Goal: Task Accomplishment & Management: Manage account settings

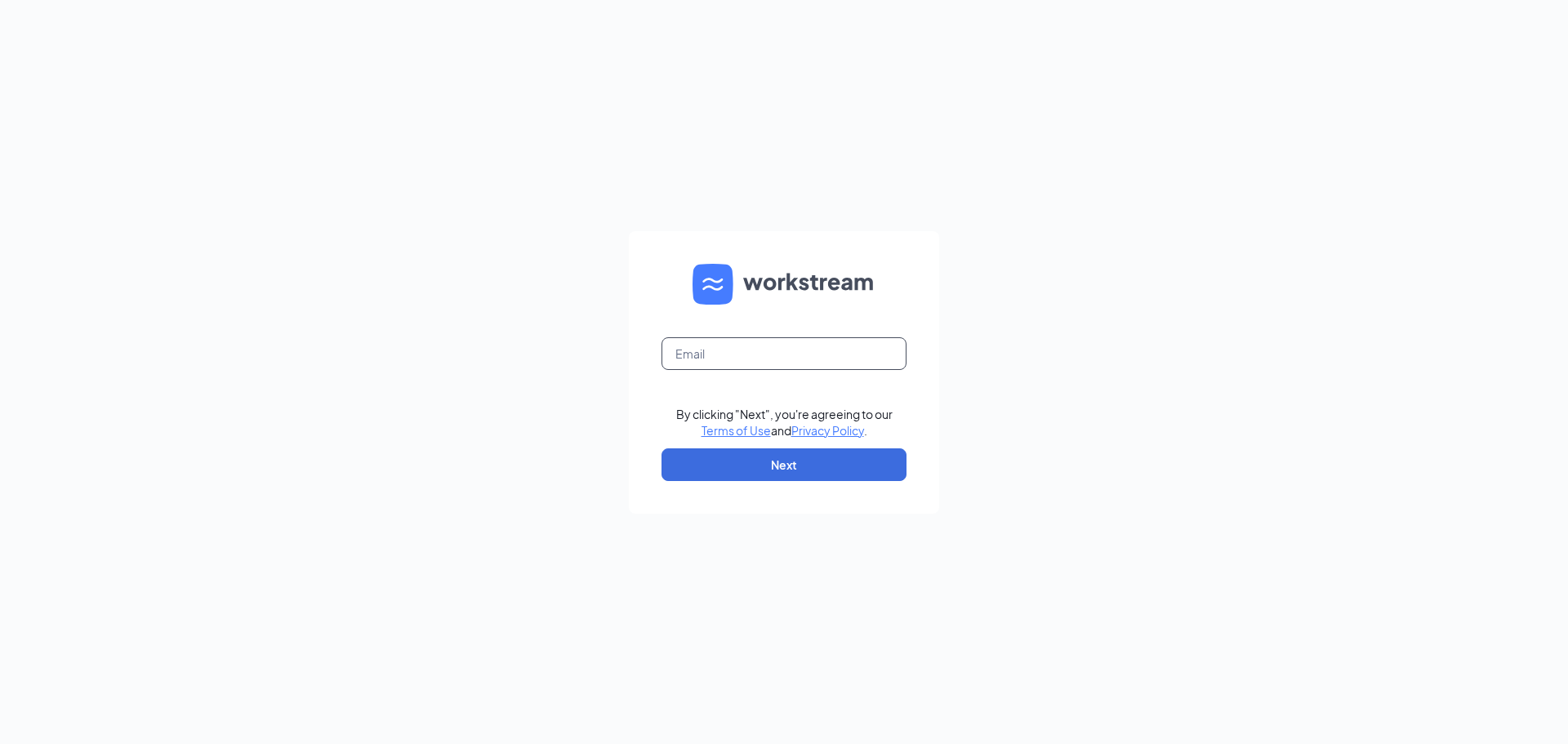
click at [795, 358] on input "text" at bounding box center [784, 353] width 245 height 32
paste input "[PERSON_NAME][EMAIL_ADDRESS][PERSON_NAME][DOMAIN_NAME]"
type input "[PERSON_NAME][EMAIL_ADDRESS][PERSON_NAME][DOMAIN_NAME]"
click at [833, 469] on button "Next" at bounding box center [784, 464] width 245 height 32
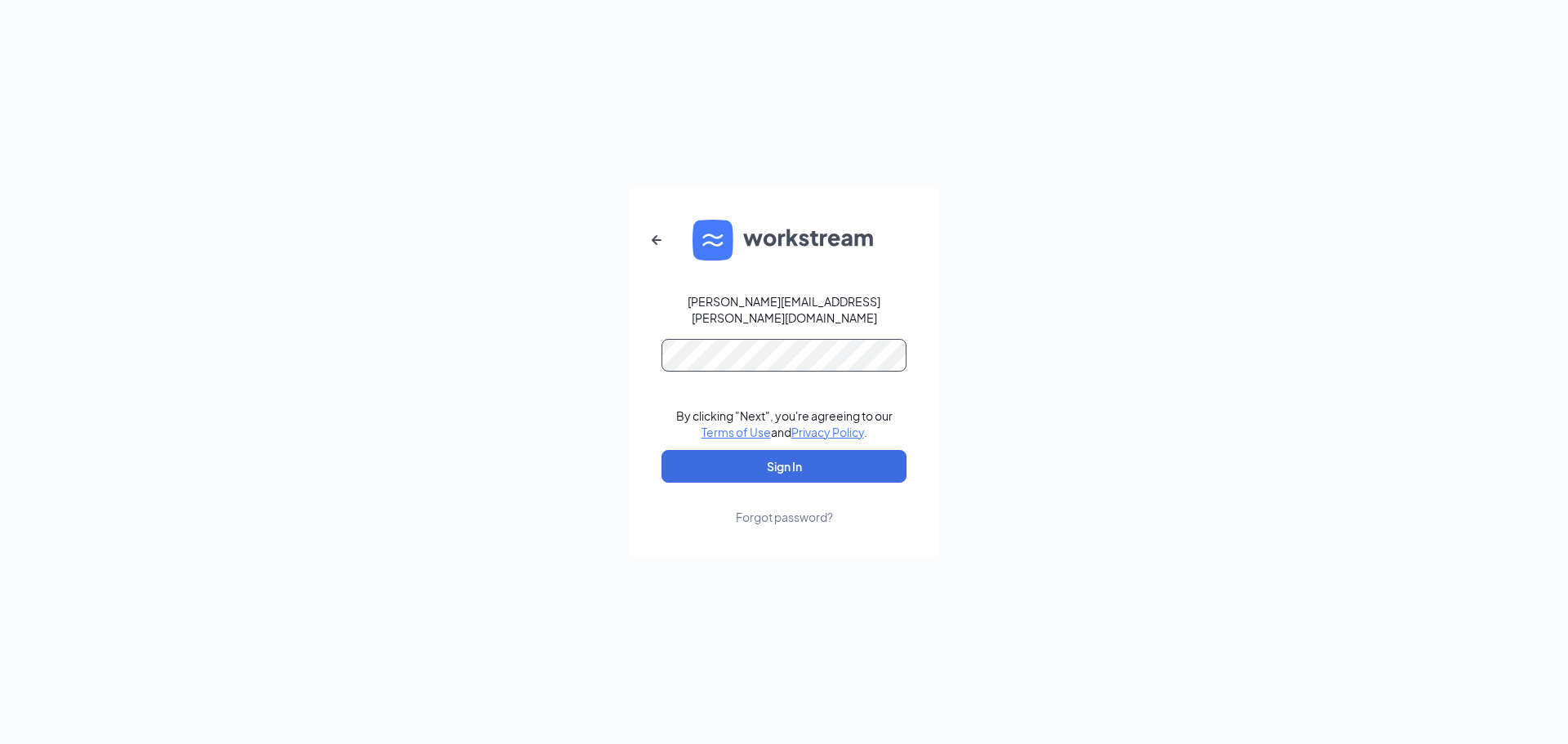
click at [661, 450] on button "Sign In" at bounding box center [784, 466] width 245 height 32
click at [399, 330] on div "[PERSON_NAME][EMAIL_ADDRESS][PERSON_NAME][DOMAIN_NAME] By clicking "Next", you'…" at bounding box center [784, 372] width 1568 height 744
click at [661, 450] on button "Sign In" at bounding box center [784, 466] width 245 height 32
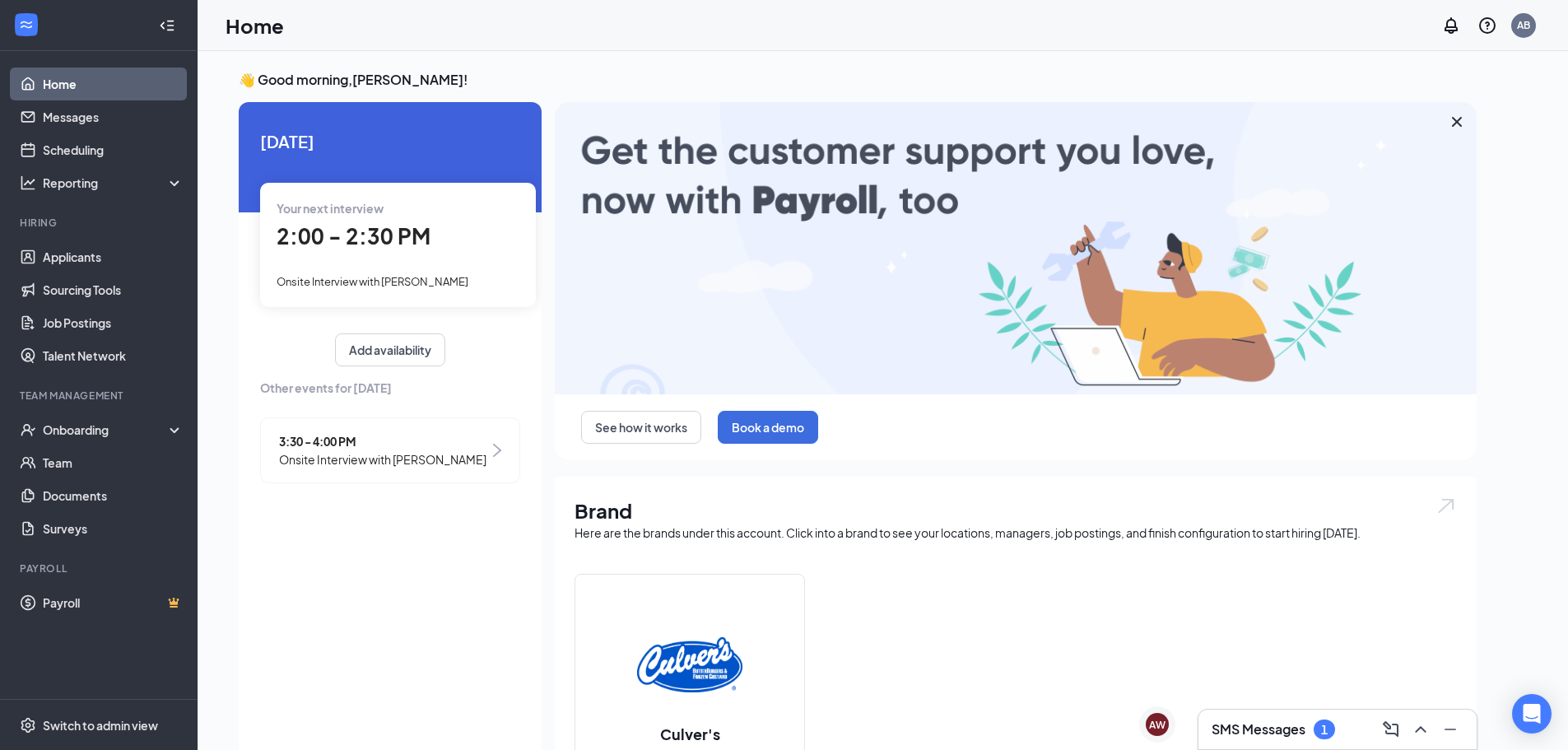
click at [383, 258] on div "Your next interview 2:00 - 2:30 PM Onsite Interview with Liliana Blevins" at bounding box center [398, 245] width 275 height 124
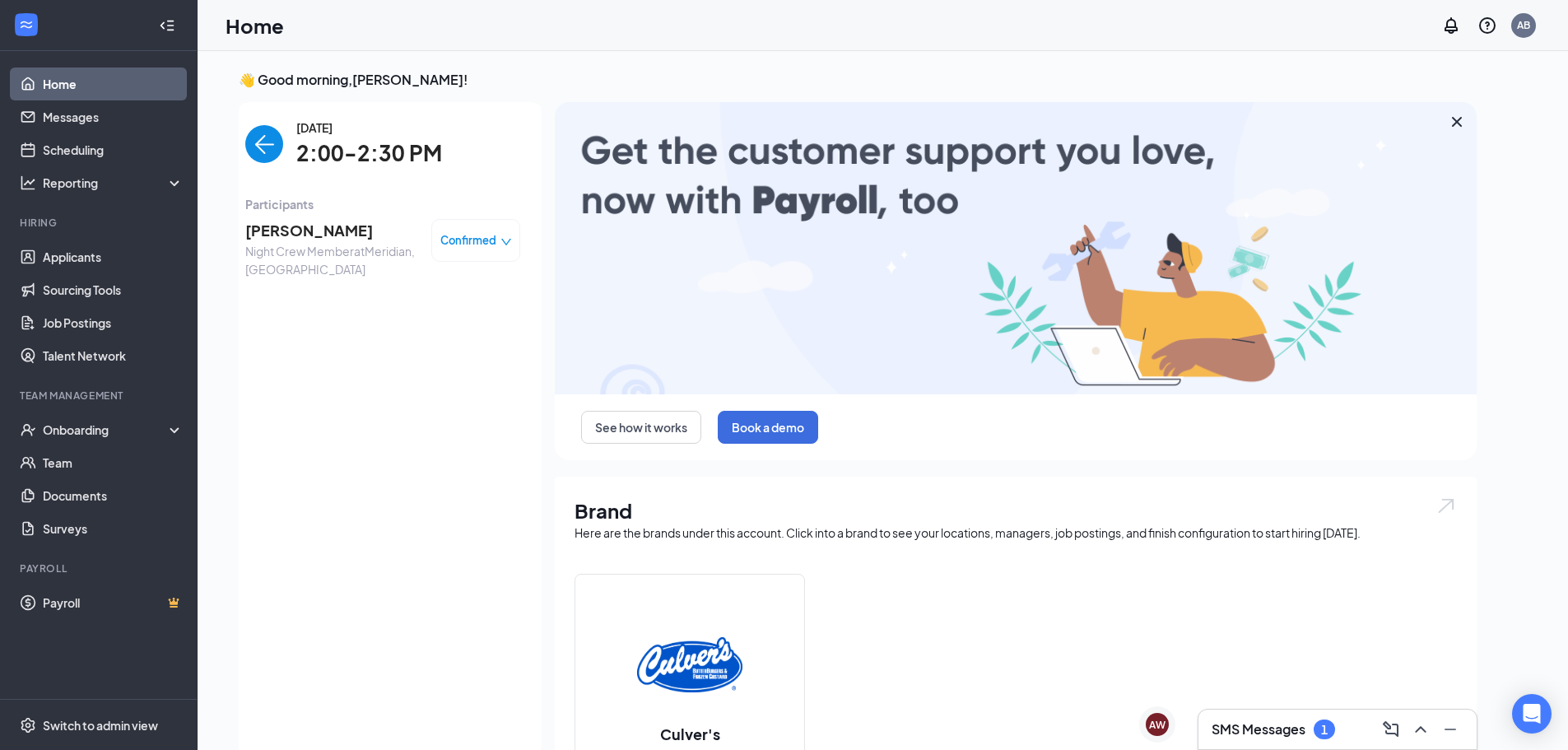
scroll to position [6, 0]
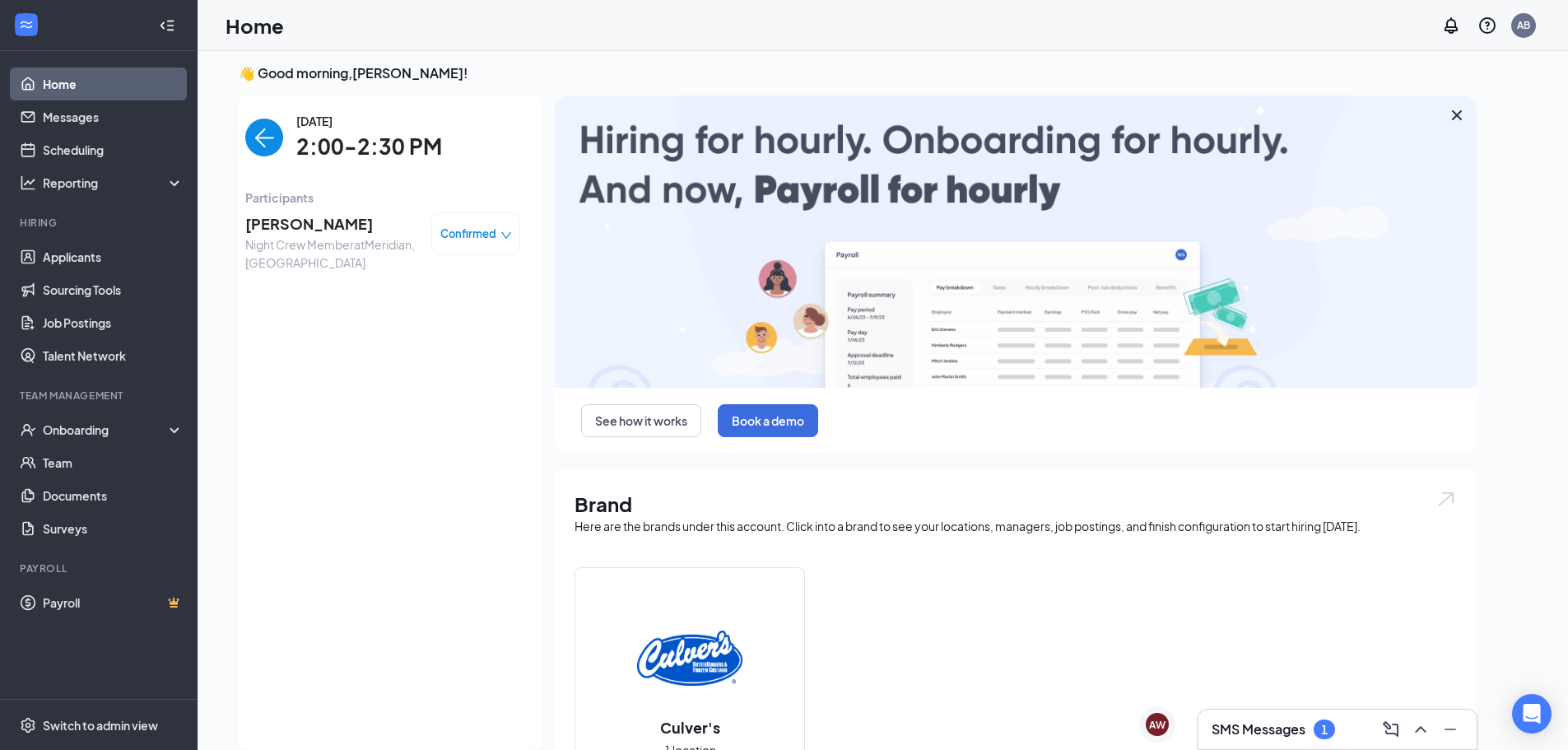
click at [268, 145] on img "back-button" at bounding box center [264, 137] width 38 height 38
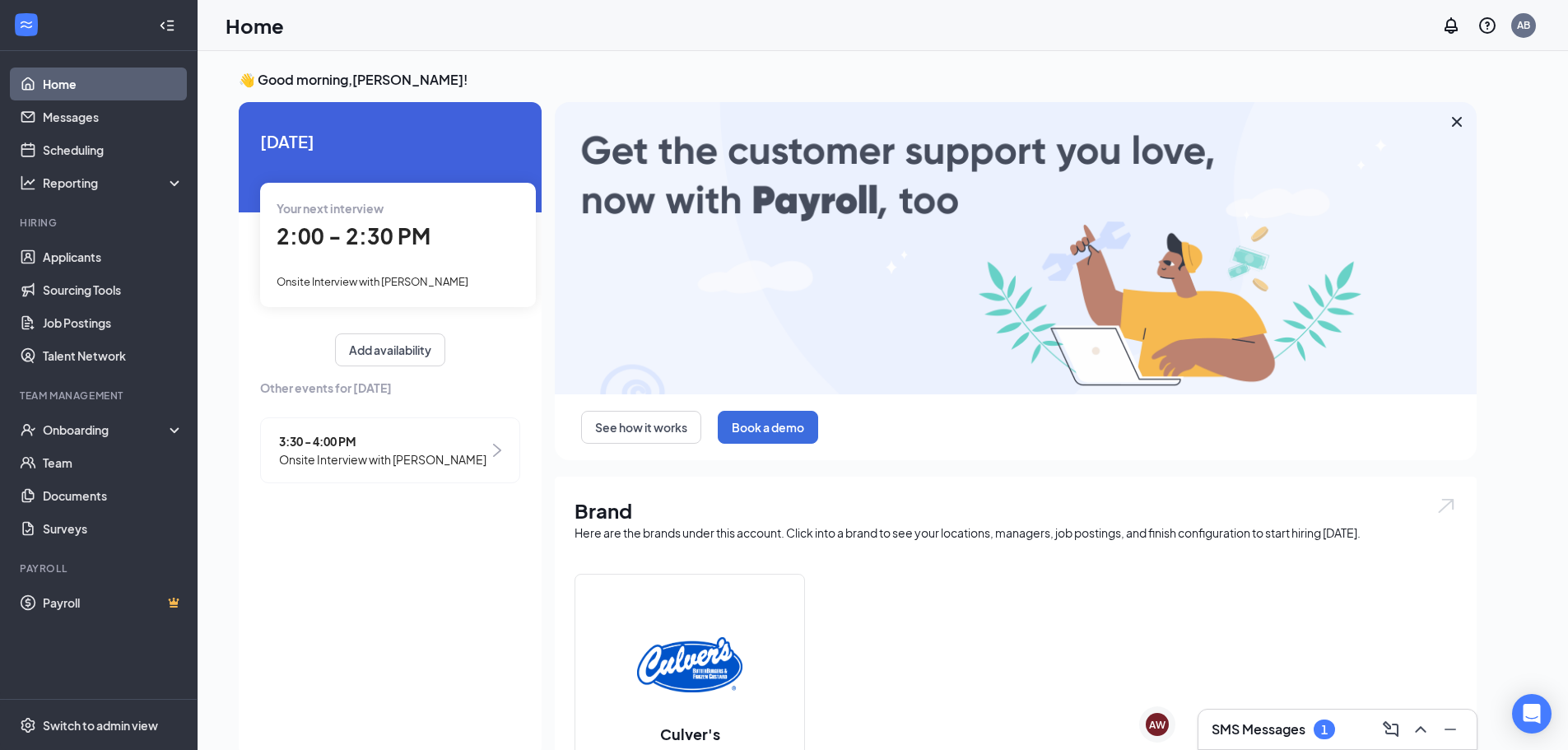
click at [83, 80] on link "Home" at bounding box center [112, 83] width 140 height 33
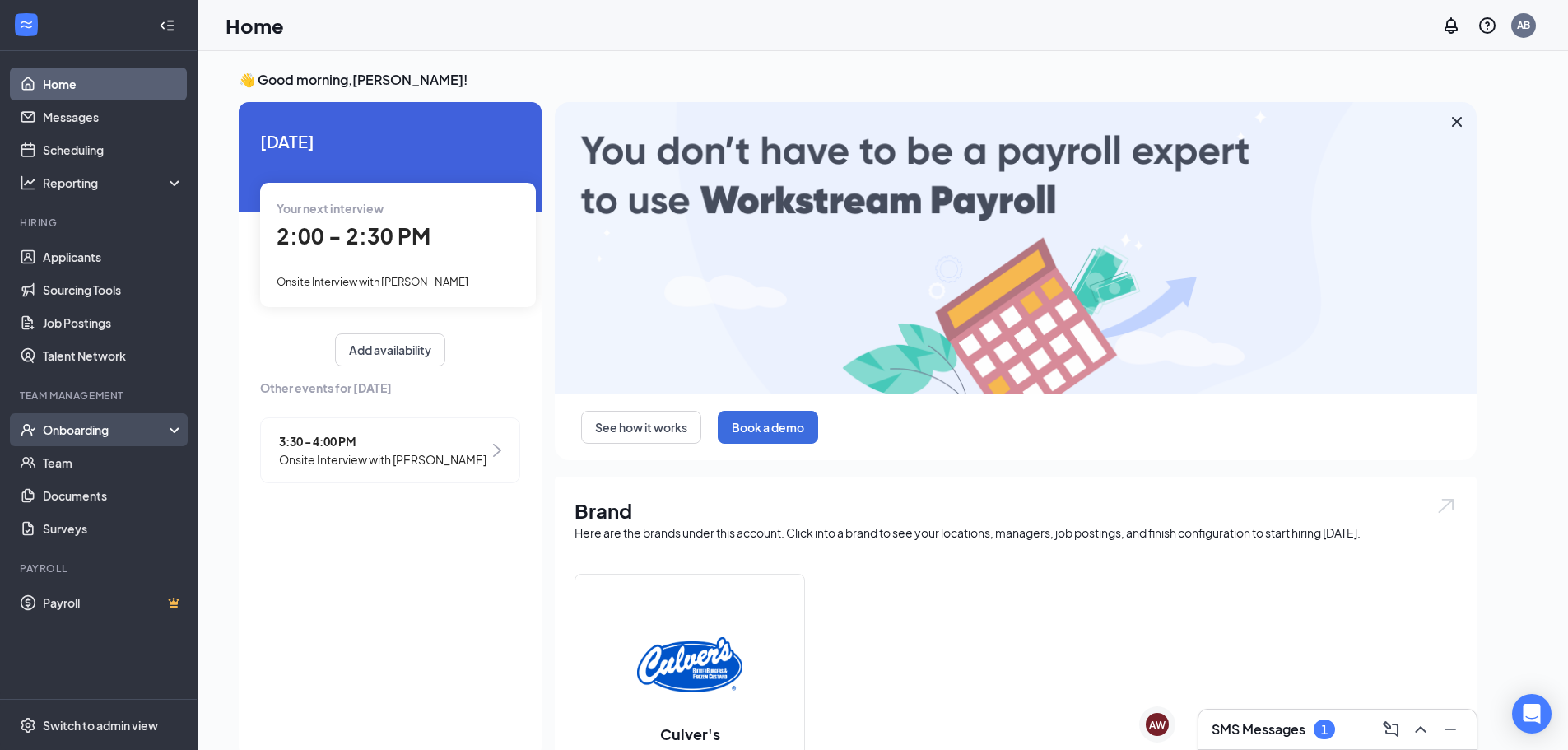
click at [101, 426] on div "Onboarding" at bounding box center [106, 429] width 127 height 17
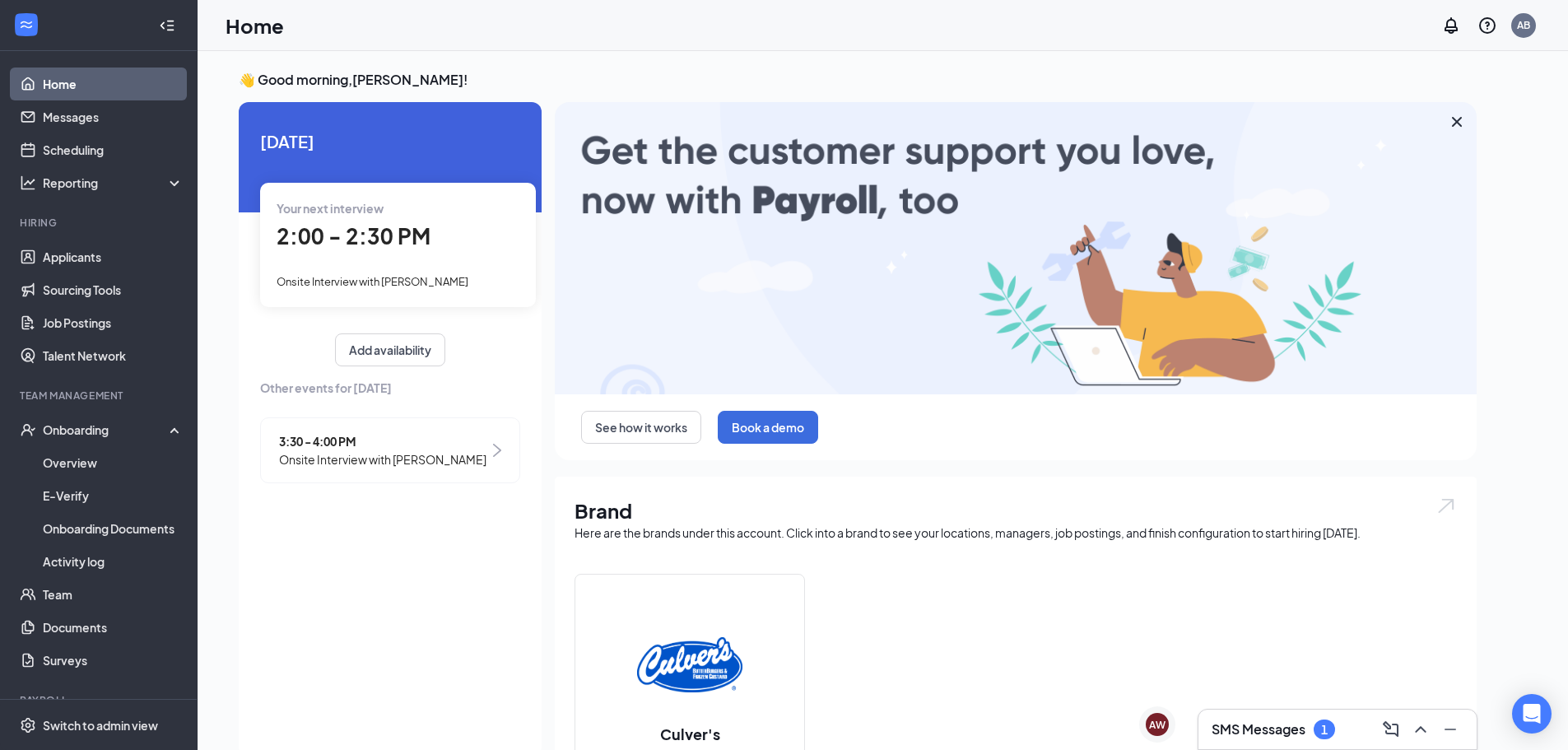
click at [1291, 723] on h3 "SMS Messages" at bounding box center [1258, 730] width 94 height 19
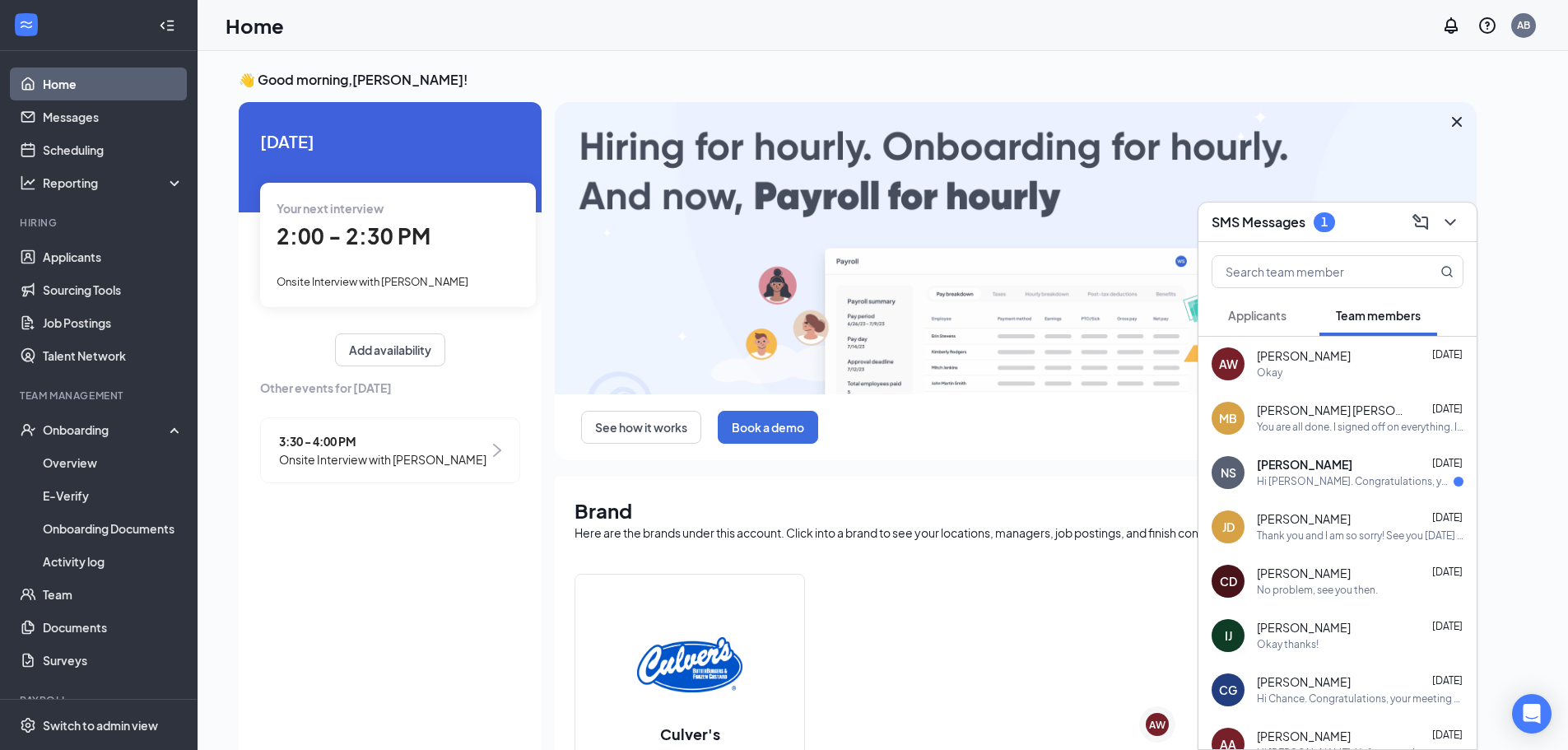
click at [1293, 320] on button "Applicants" at bounding box center [1256, 315] width 91 height 42
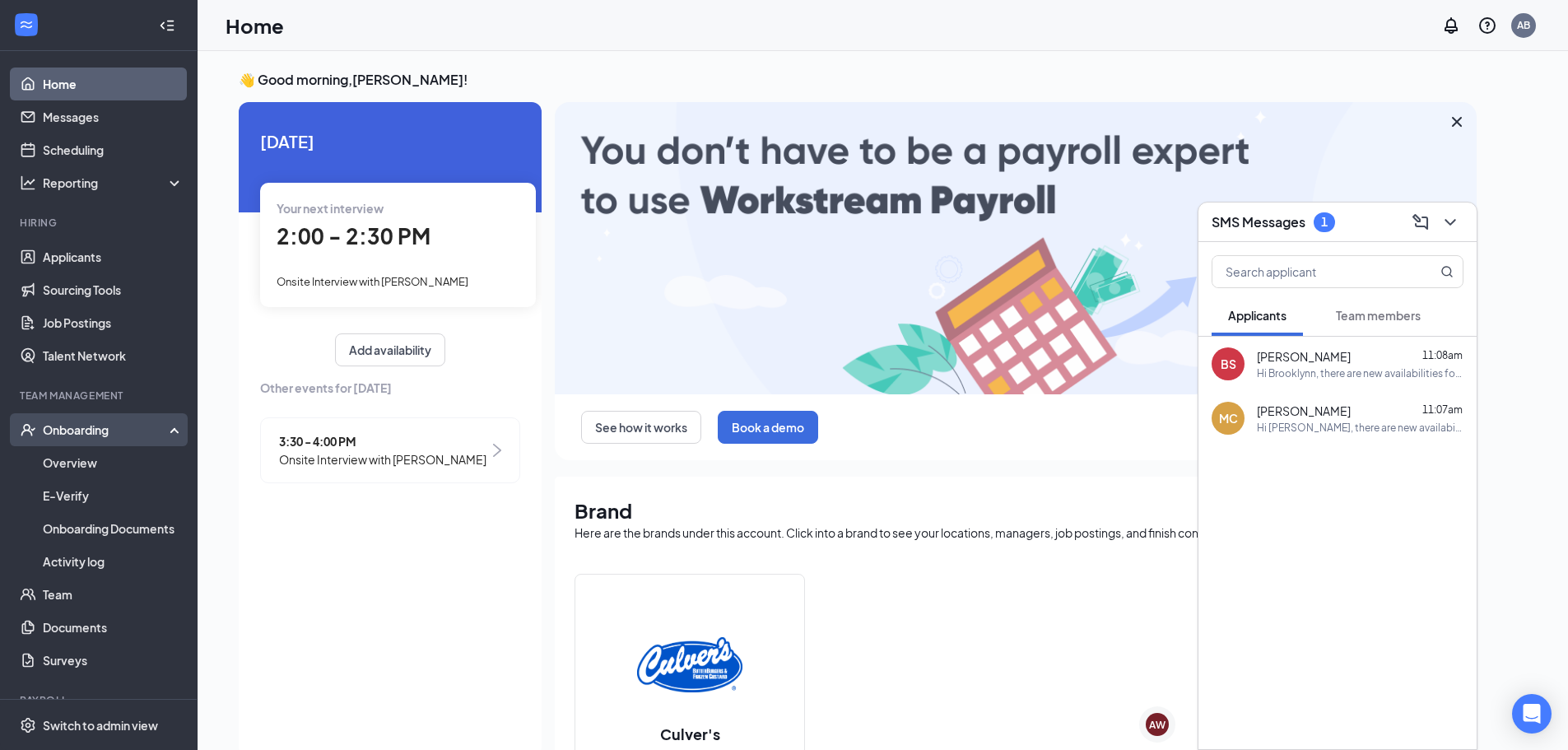
click at [165, 426] on div "Onboarding" at bounding box center [99, 429] width 198 height 33
click at [160, 428] on div "Onboarding" at bounding box center [106, 429] width 127 height 17
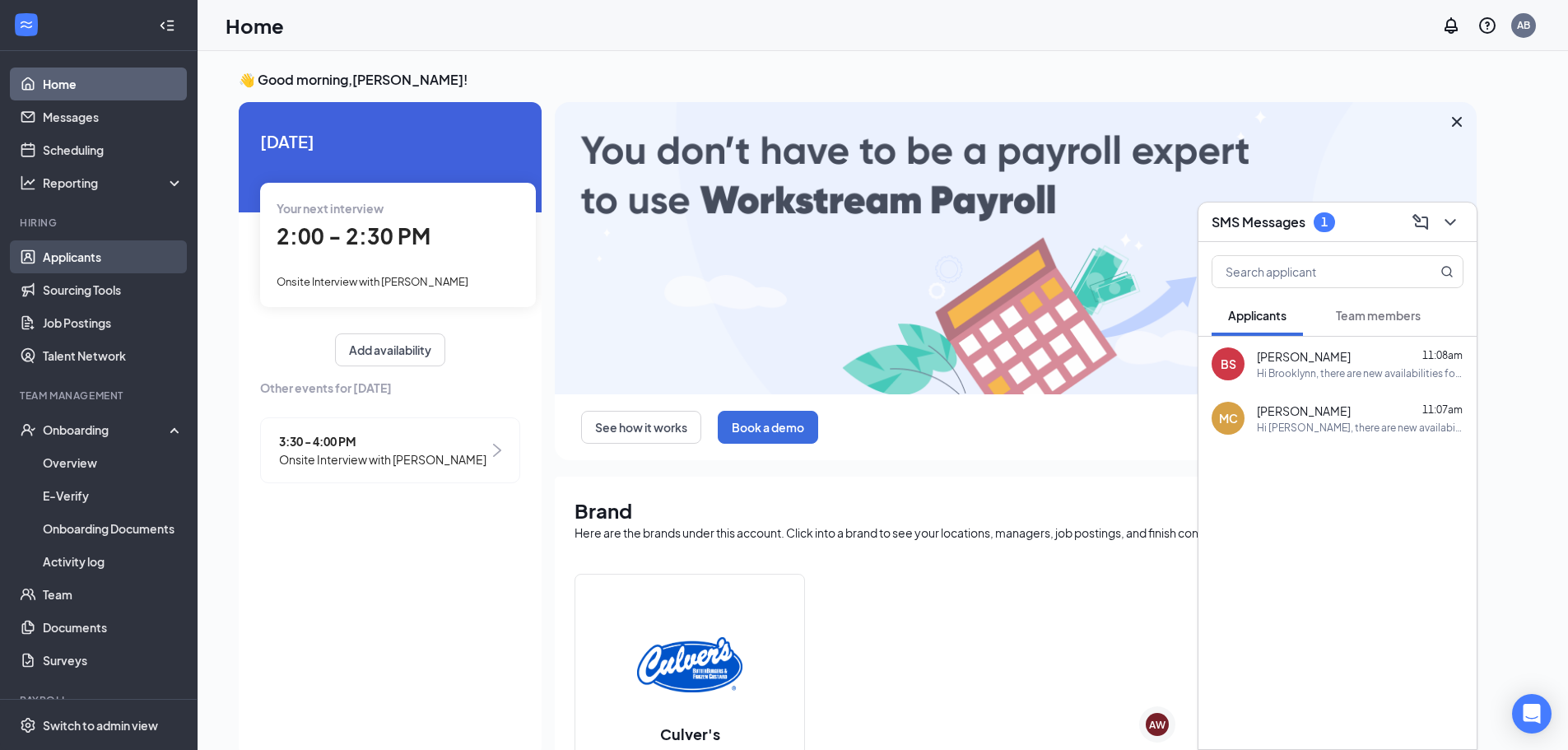
click at [87, 260] on link "Applicants" at bounding box center [112, 256] width 140 height 33
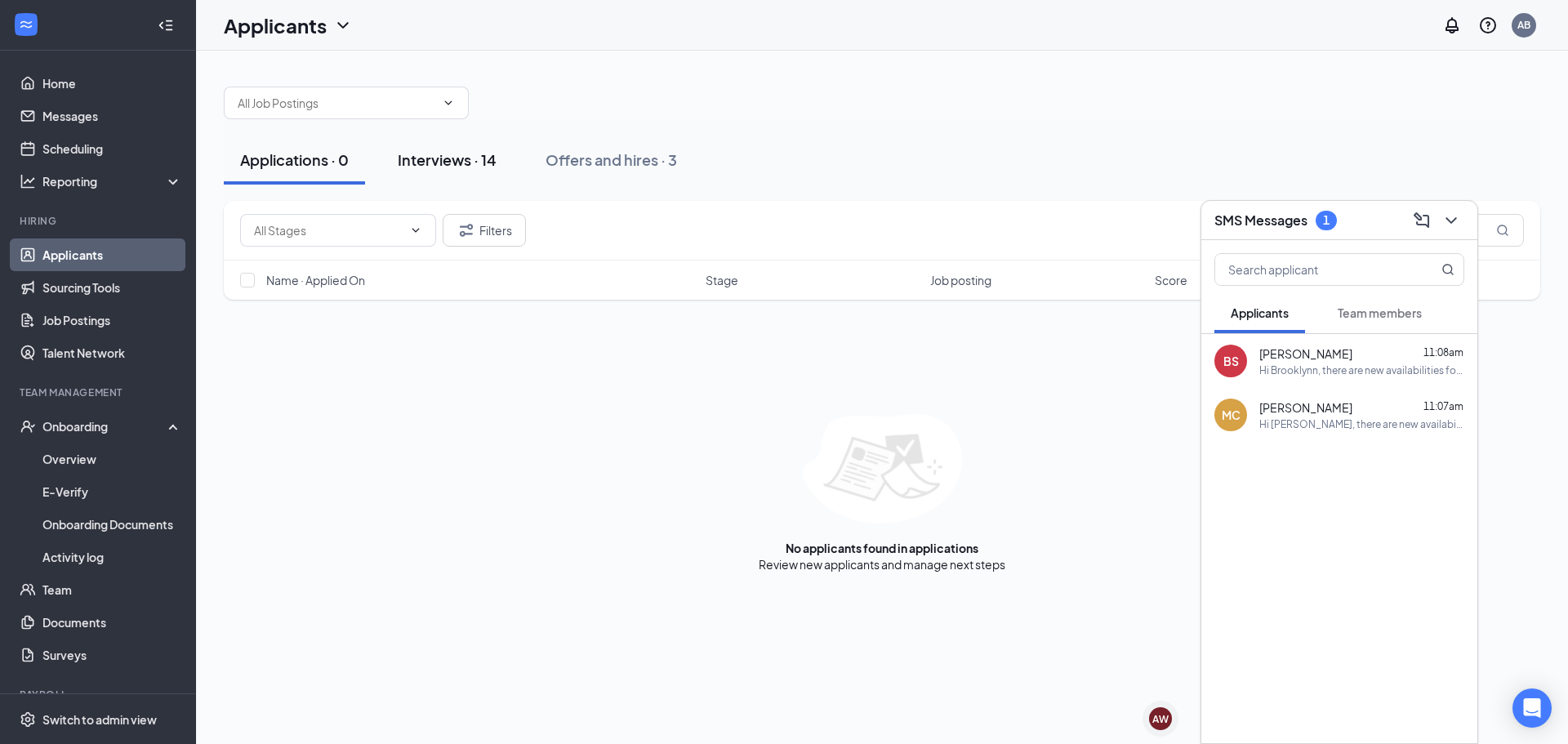
click at [447, 162] on div "Interviews · 14" at bounding box center [447, 159] width 99 height 20
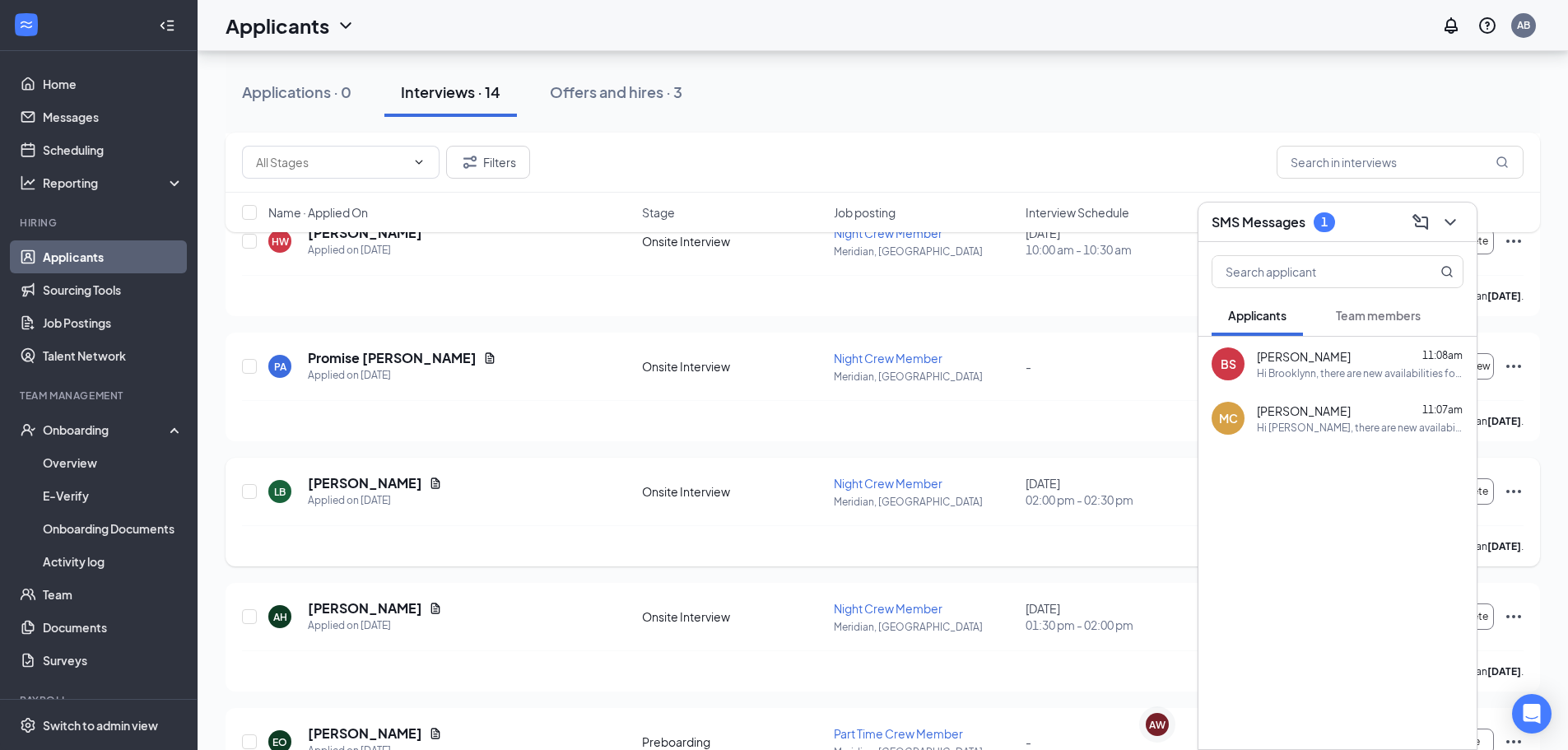
scroll to position [1153, 0]
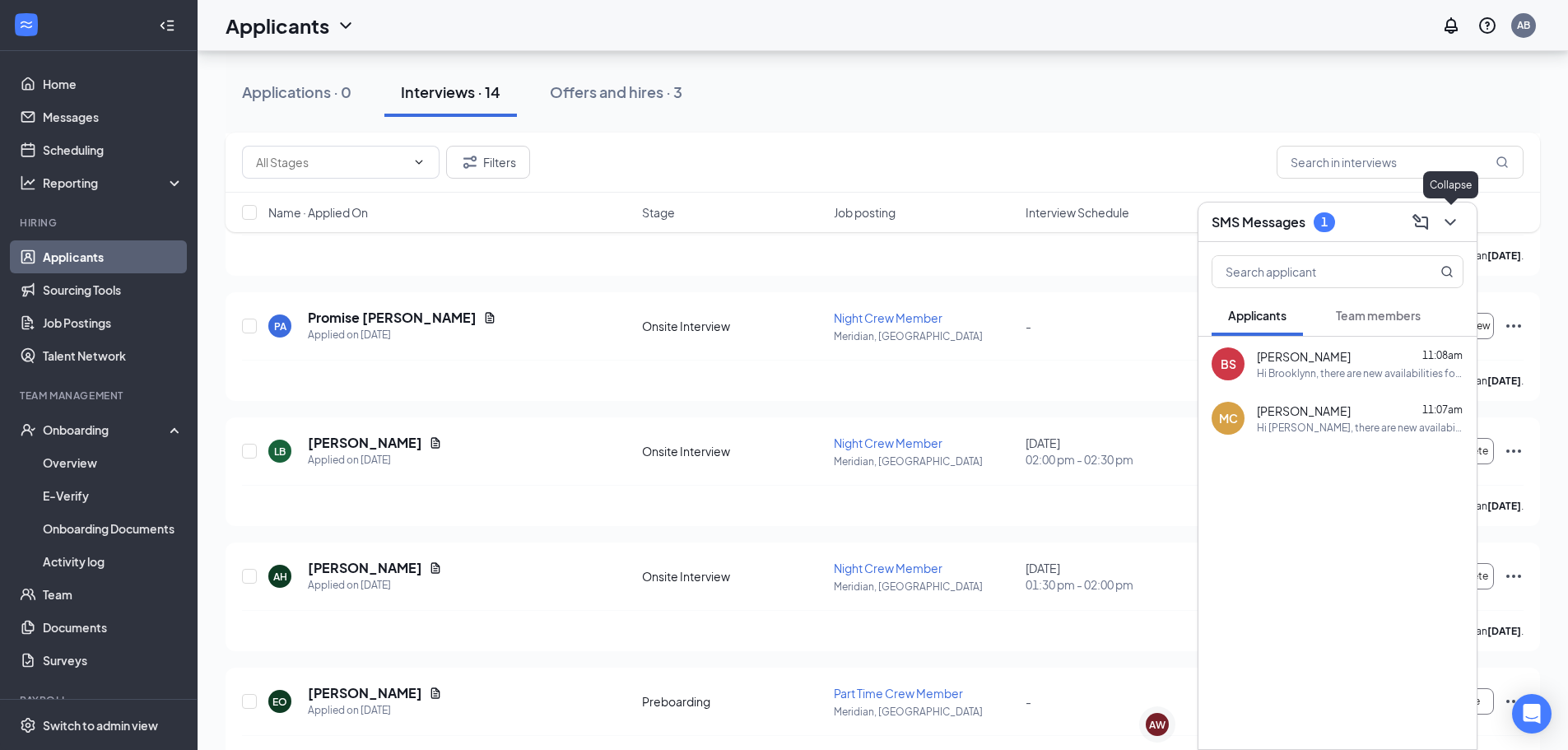
click at [1452, 225] on icon "ChevronDown" at bounding box center [1451, 223] width 19 height 19
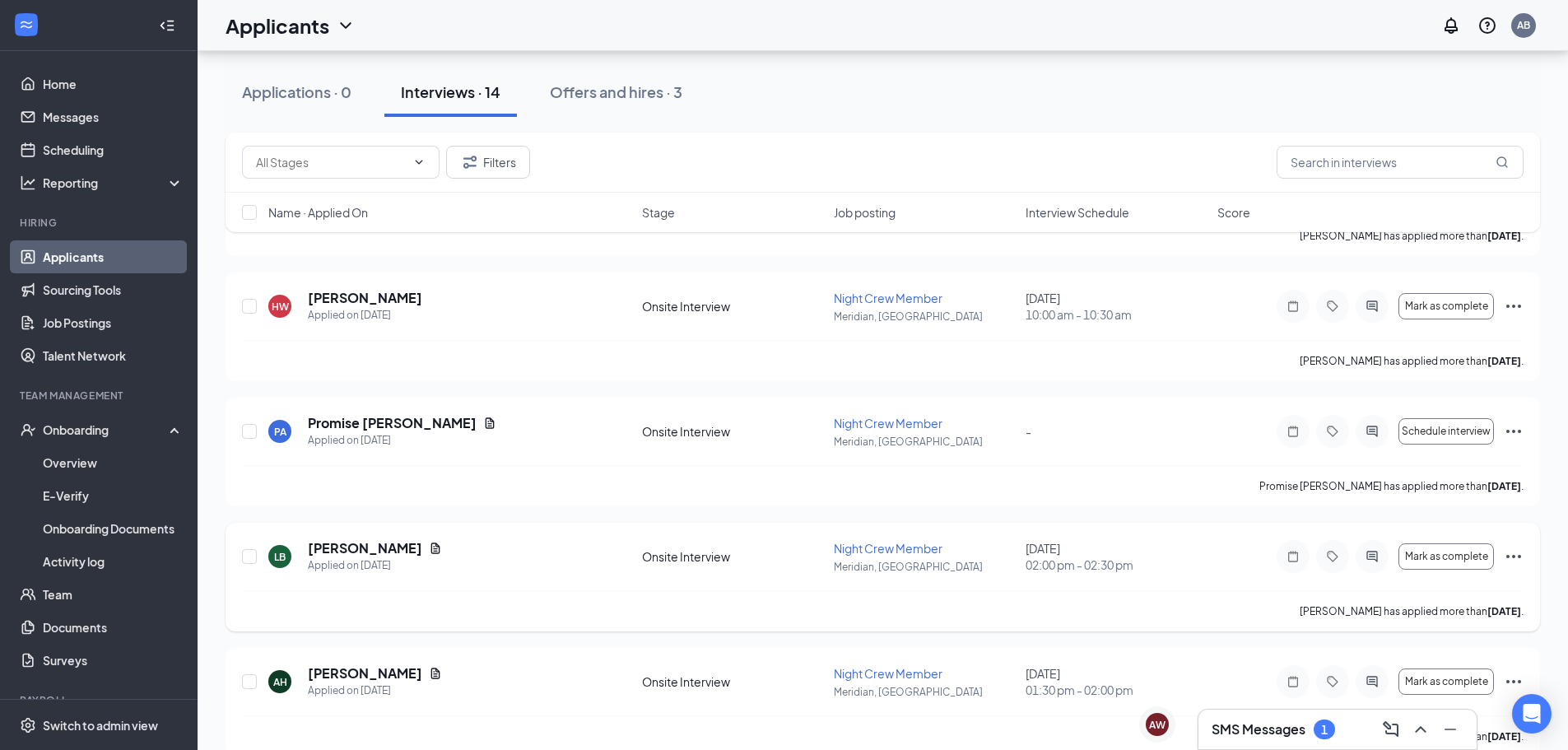
scroll to position [1077, 0]
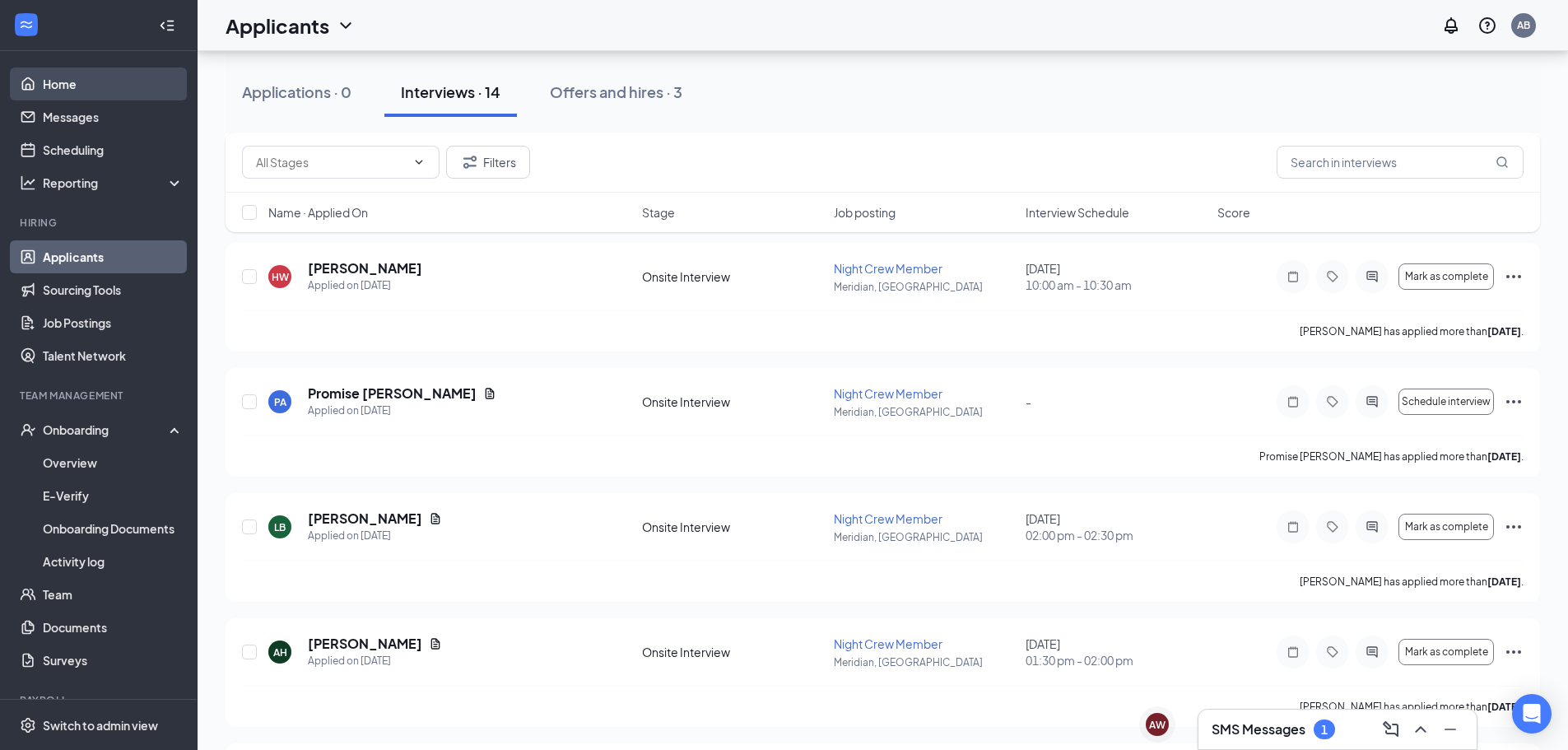
click at [52, 70] on link "Home" at bounding box center [112, 83] width 140 height 33
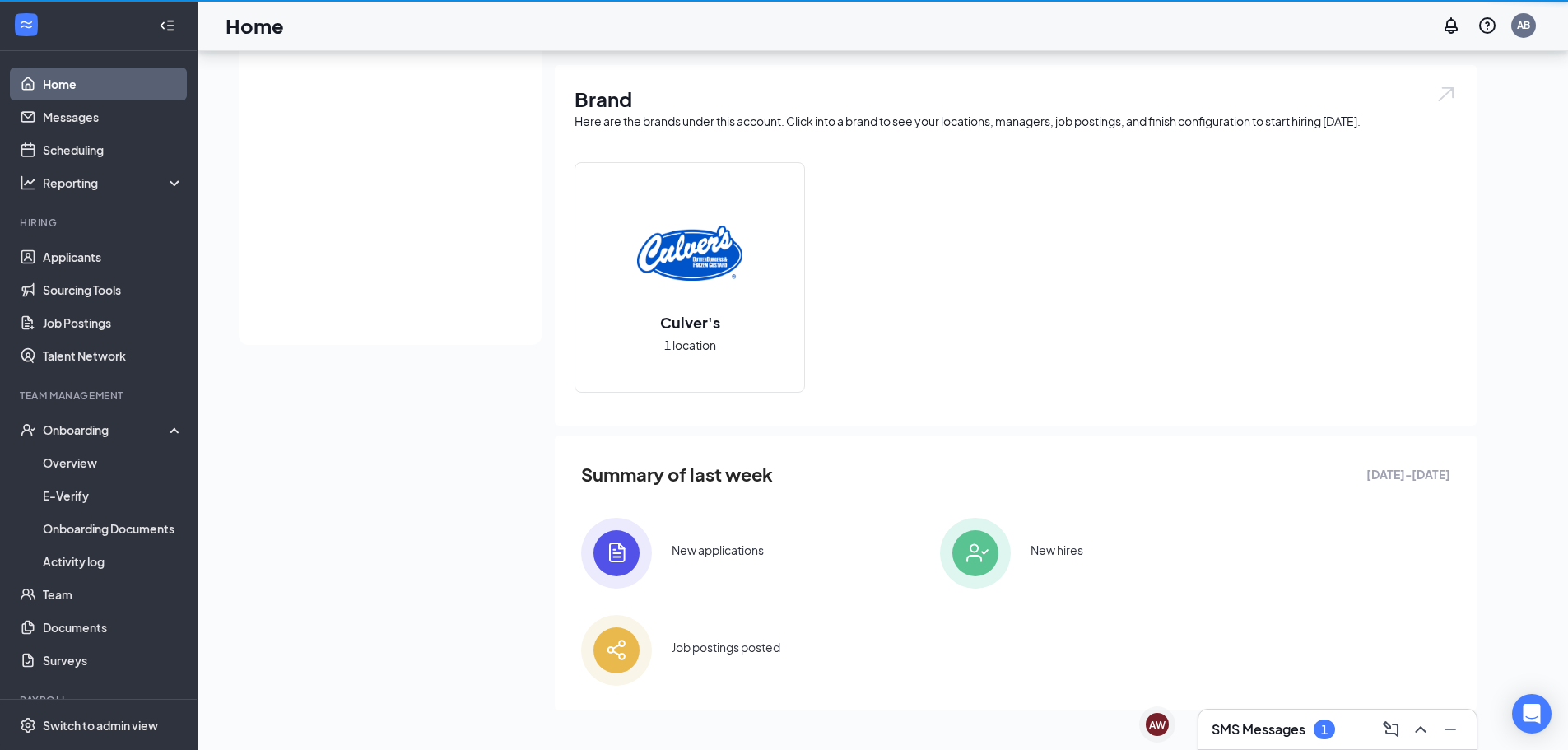
scroll to position [314, 0]
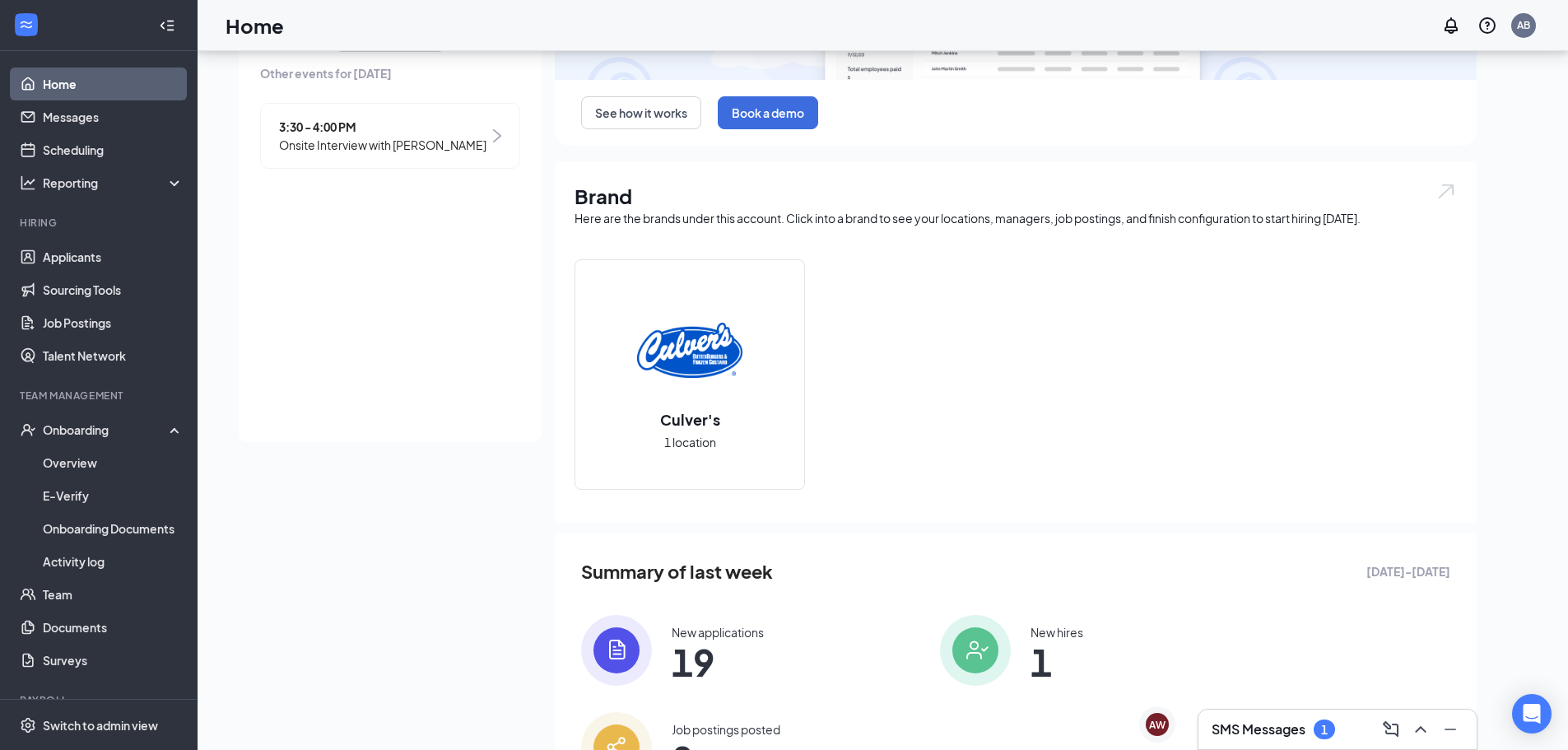
click at [371, 573] on div "[DATE] Your next interview 2:00 - 2:30 PM Onsite Interview with [PERSON_NAME] A…" at bounding box center [857, 307] width 1238 height 1040
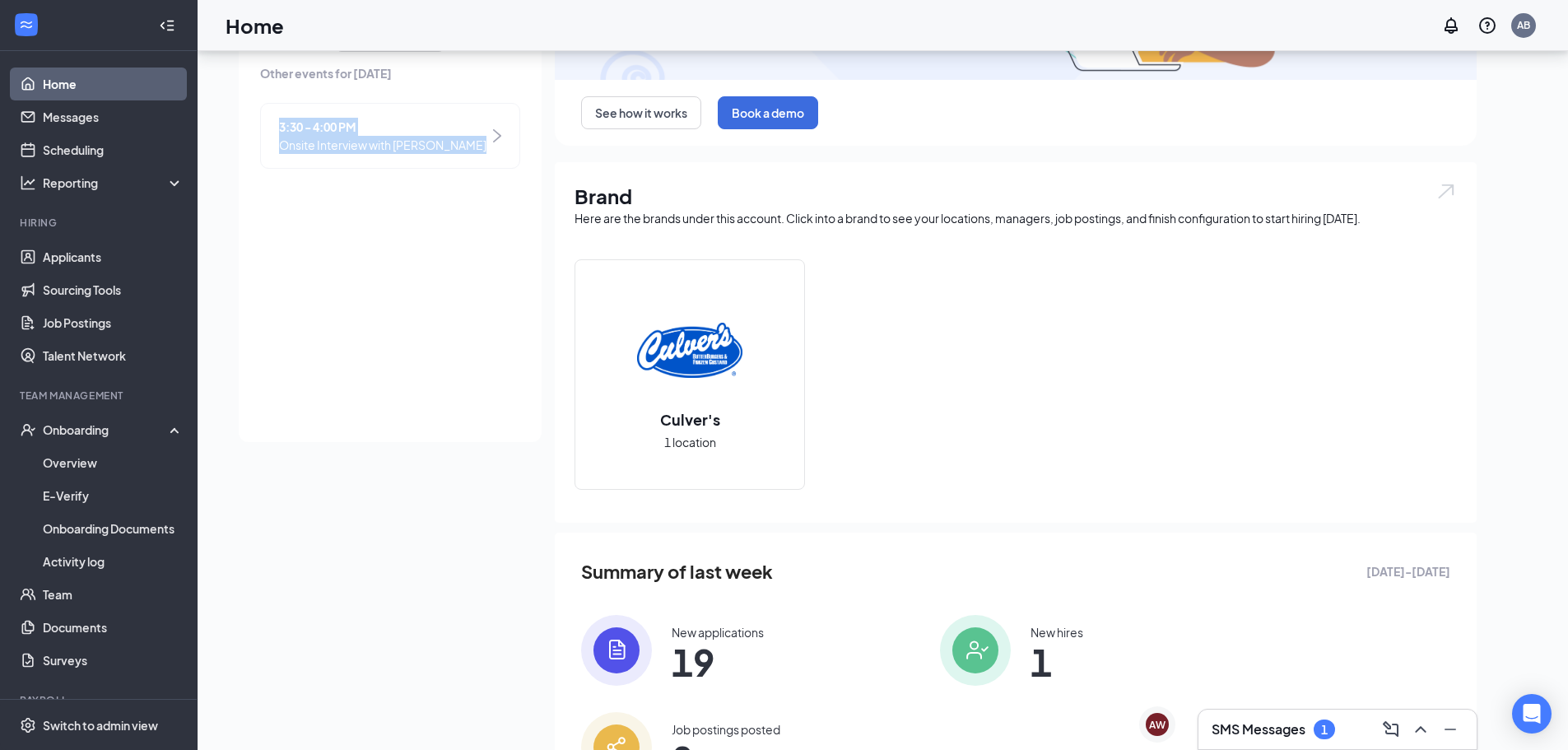
drag, startPoint x: 539, startPoint y: 127, endPoint x: 531, endPoint y: 336, distance: 209.2
click at [524, 267] on div "[DATE] Your next interview 2:00 - 2:30 PM Onsite Interview with [PERSON_NAME] A…" at bounding box center [389, 114] width 303 height 655
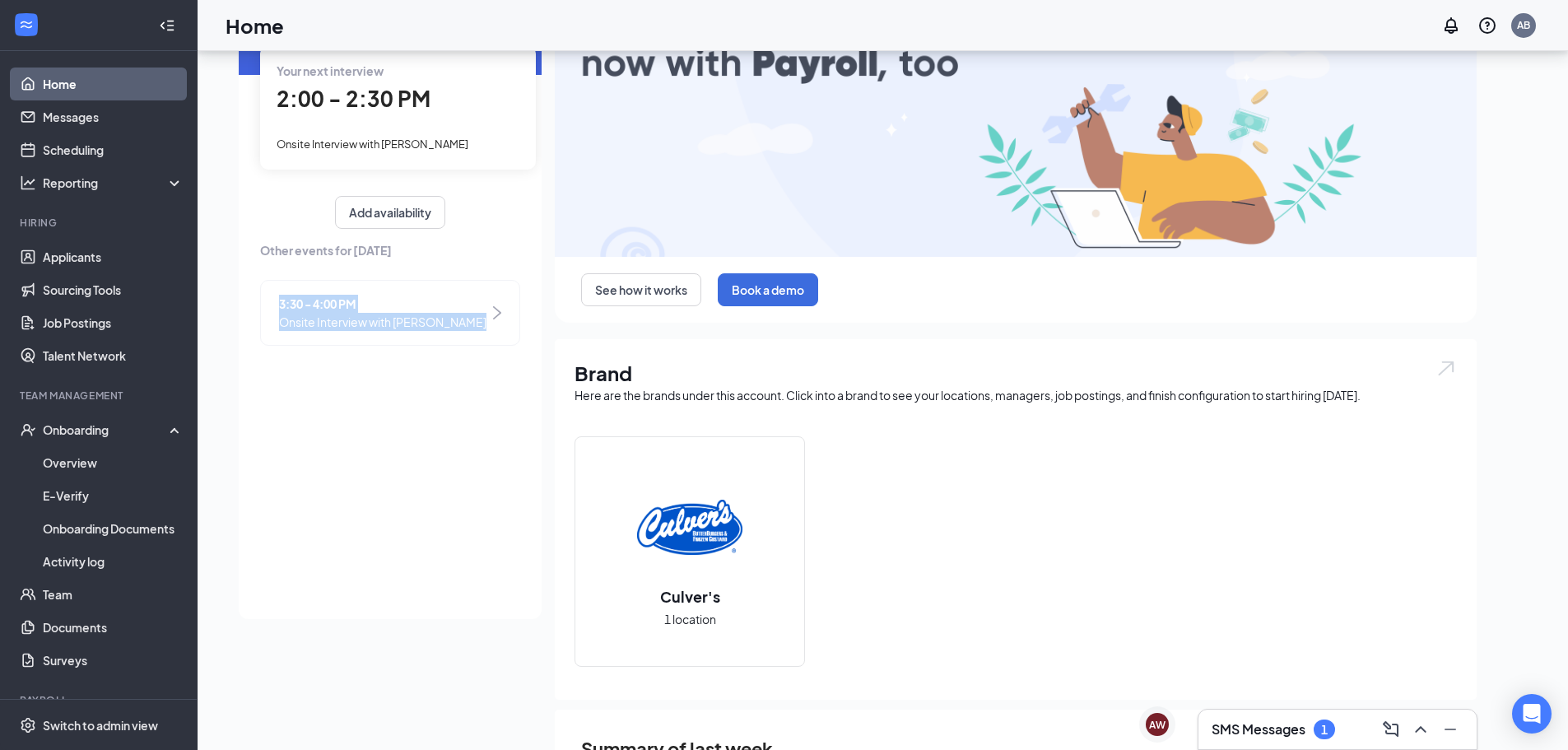
scroll to position [0, 0]
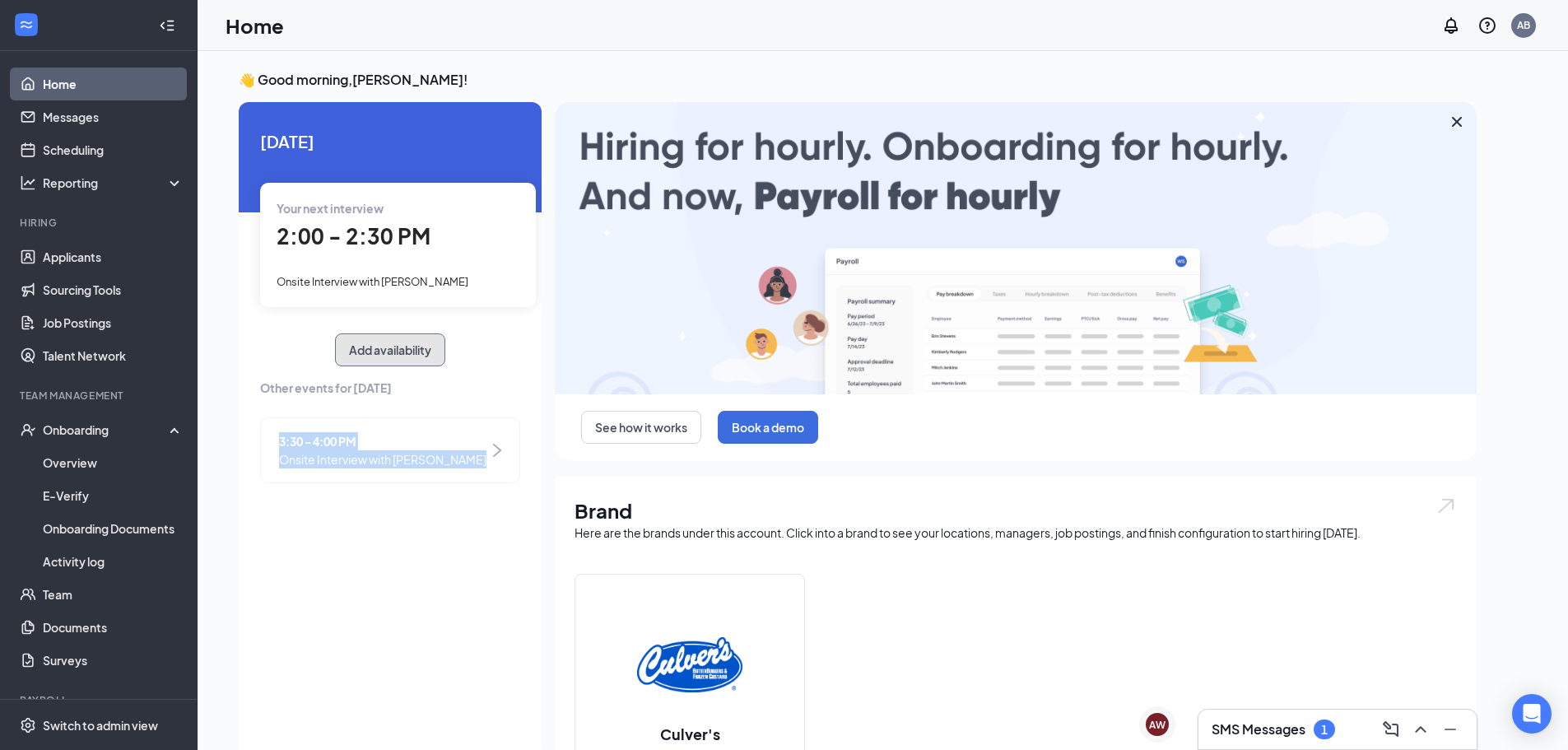
click at [411, 362] on button "Add availability" at bounding box center [389, 350] width 110 height 33
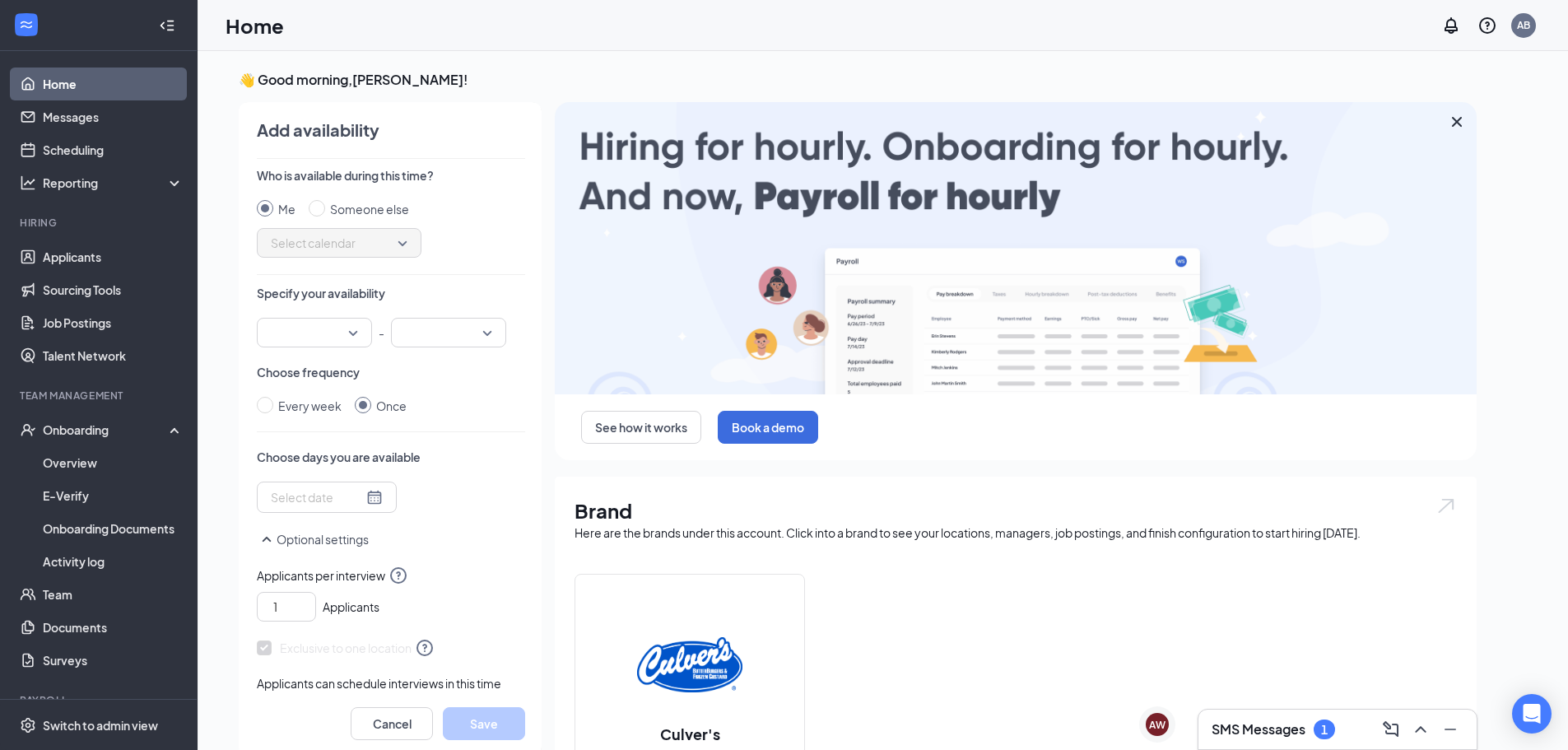
click at [1451, 128] on icon "Cross" at bounding box center [1457, 122] width 19 height 19
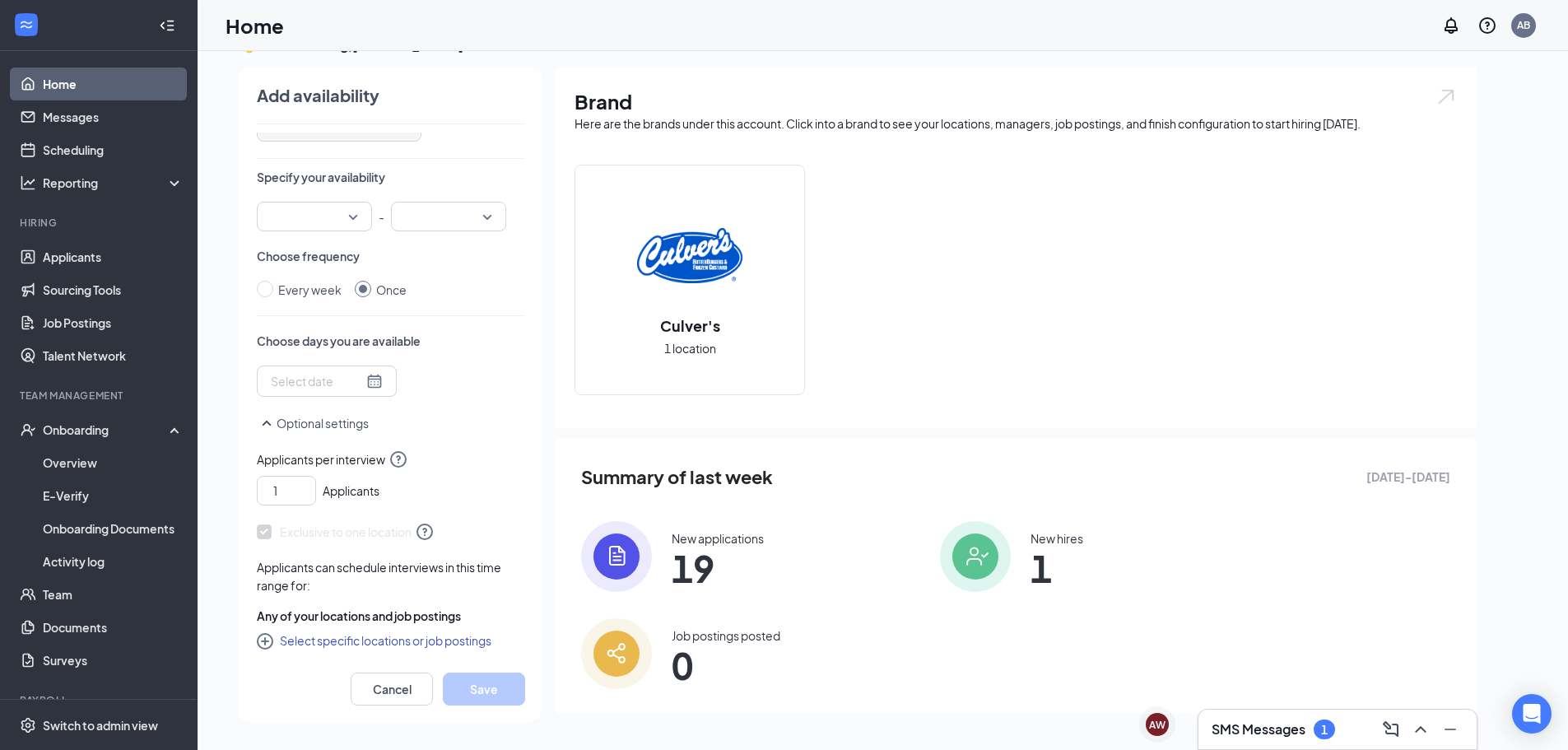
scroll to position [82, 0]
click at [405, 694] on button "Cancel" at bounding box center [391, 689] width 82 height 33
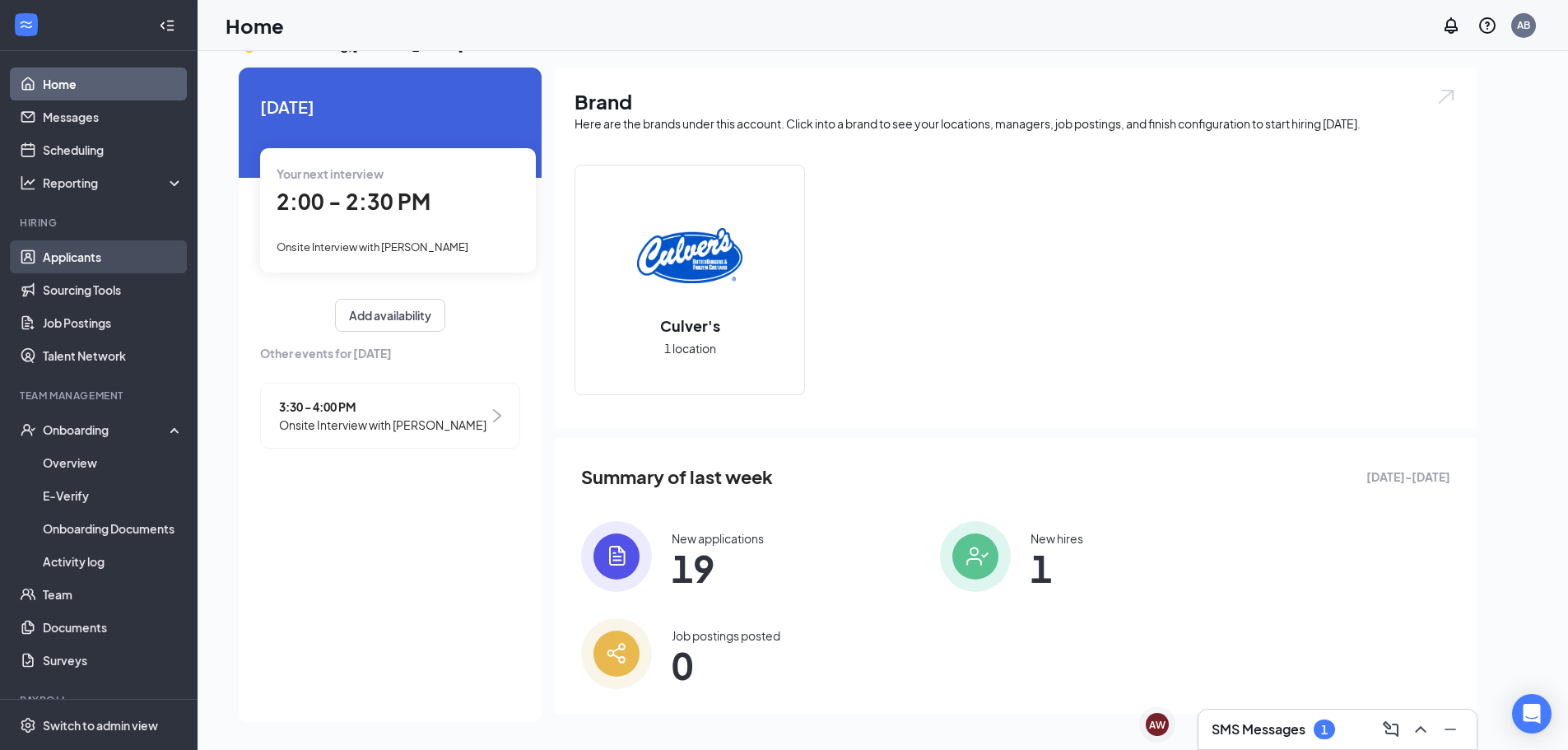
click at [86, 261] on link "Applicants" at bounding box center [112, 256] width 140 height 33
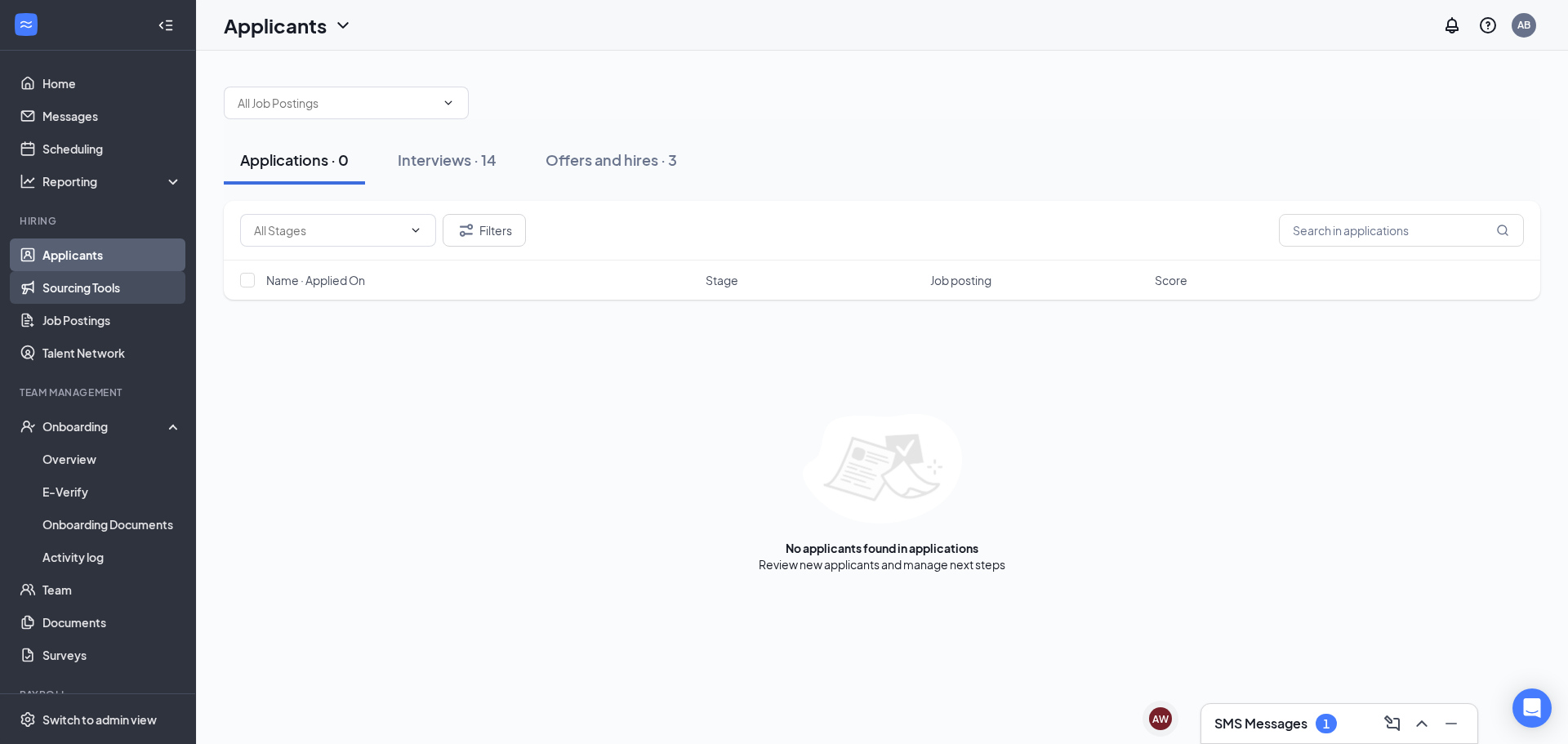
click at [87, 284] on link "Sourcing Tools" at bounding box center [111, 287] width 139 height 32
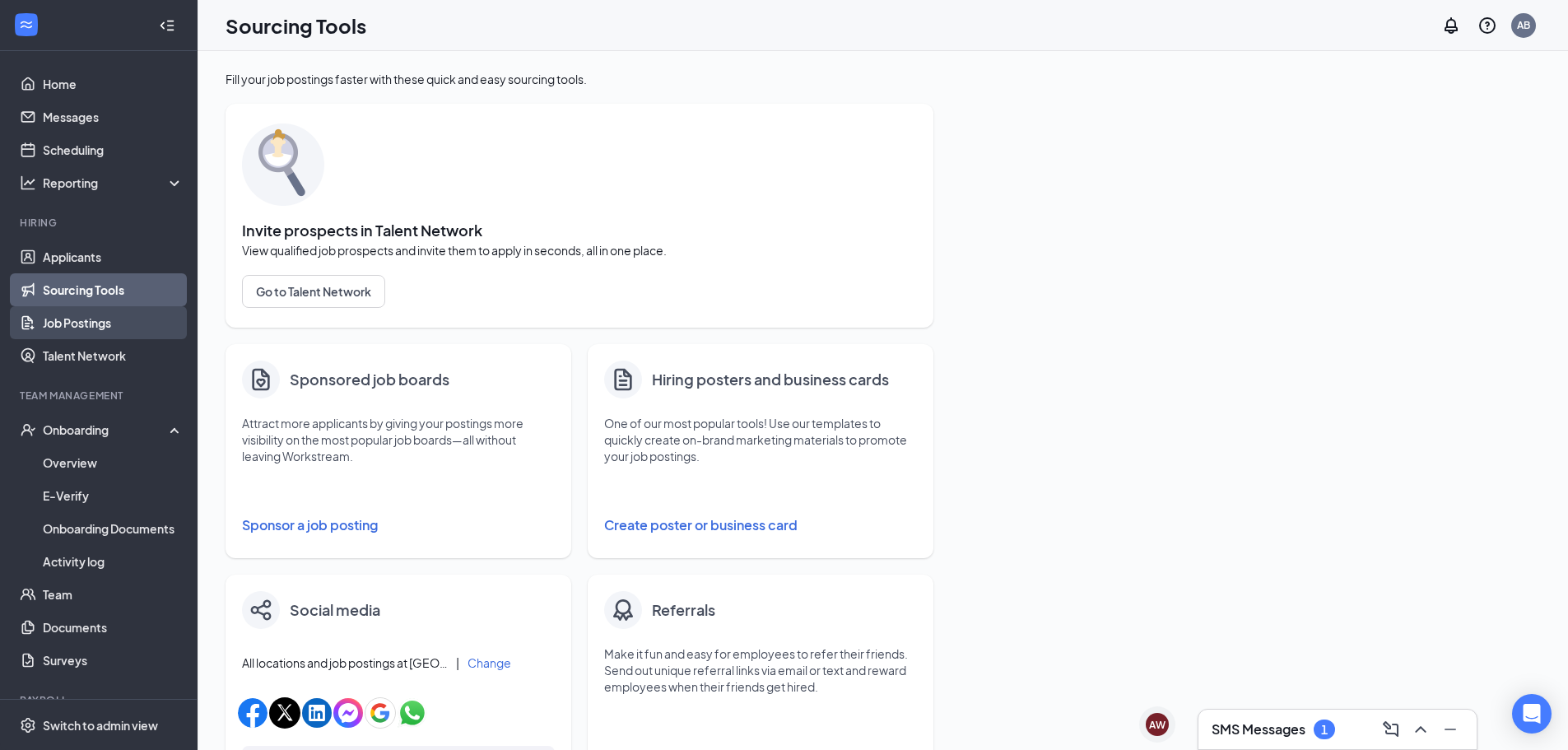
click at [106, 328] on link "Job Postings" at bounding box center [112, 322] width 140 height 33
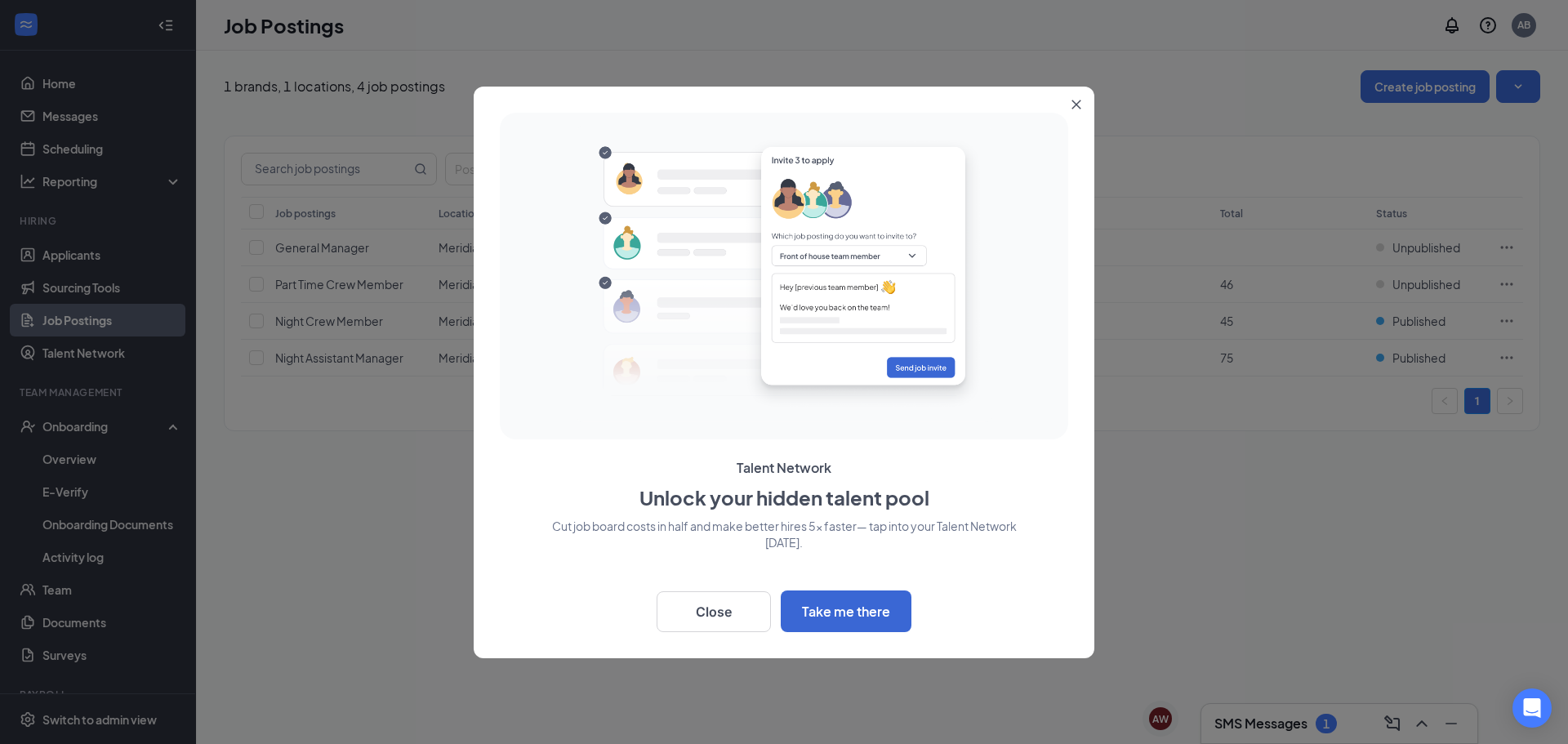
click at [1070, 98] on button "Close" at bounding box center [1080, 102] width 30 height 30
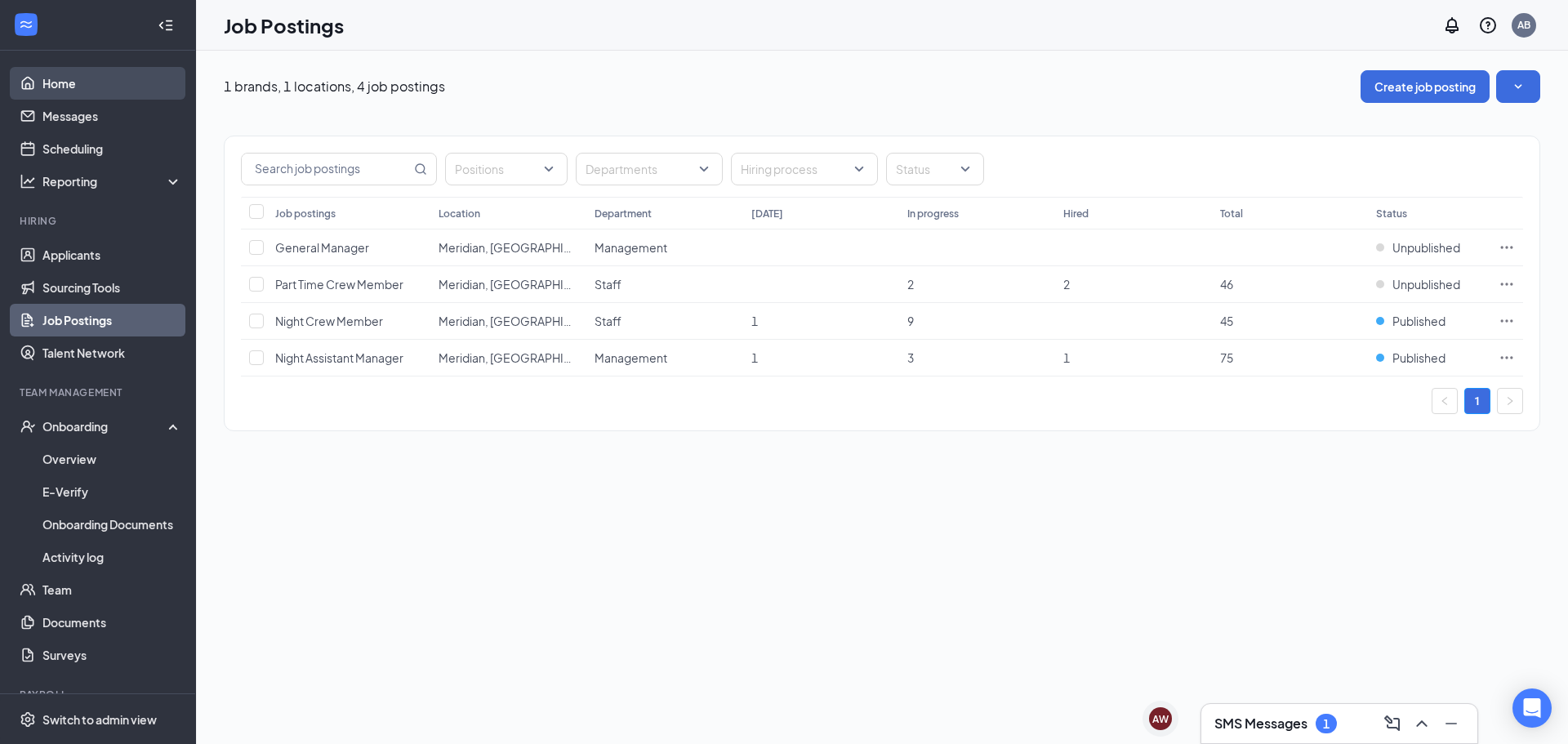
click at [72, 86] on link "Home" at bounding box center [111, 82] width 139 height 32
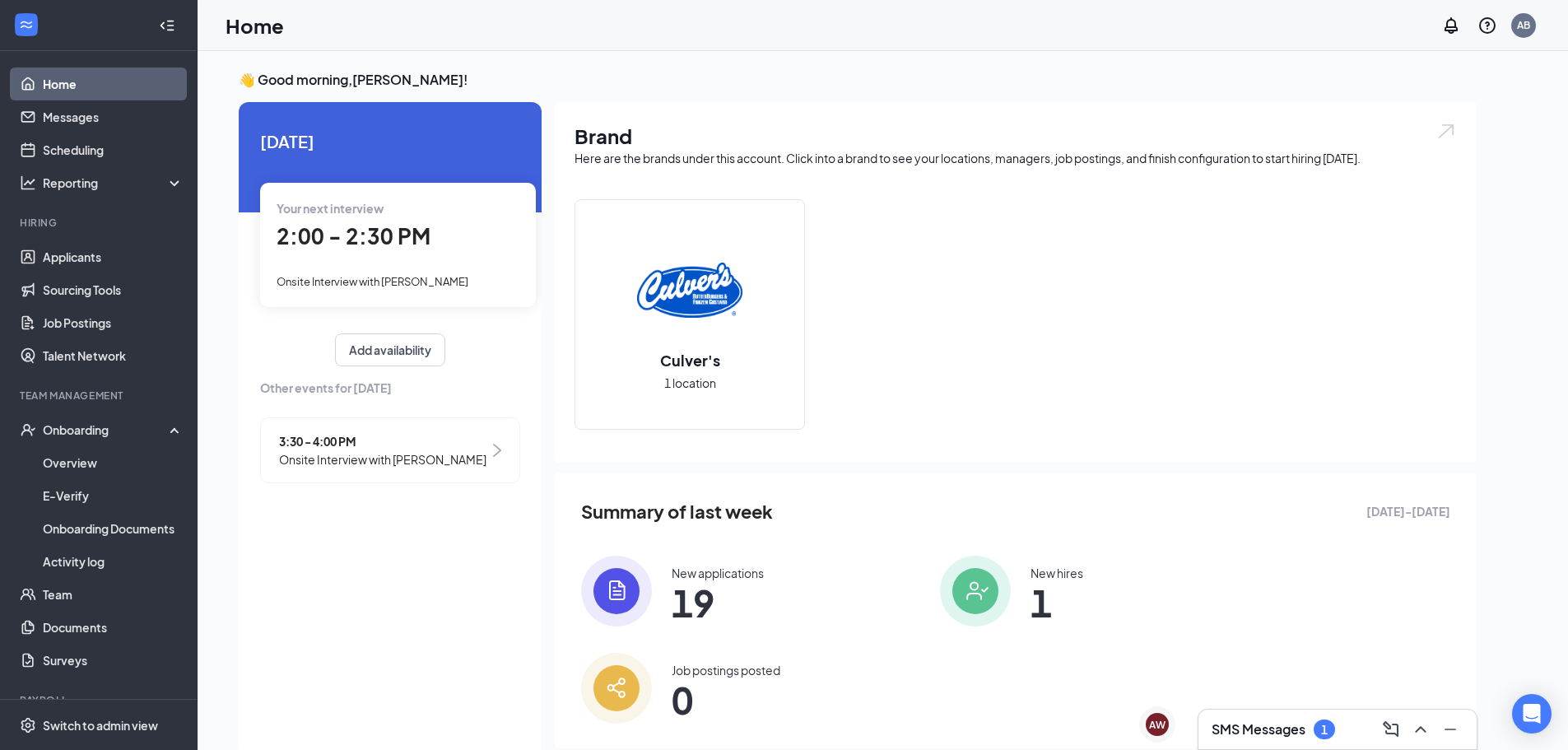
click at [396, 228] on span "2:00 - 2:30 PM" at bounding box center [353, 236] width 154 height 27
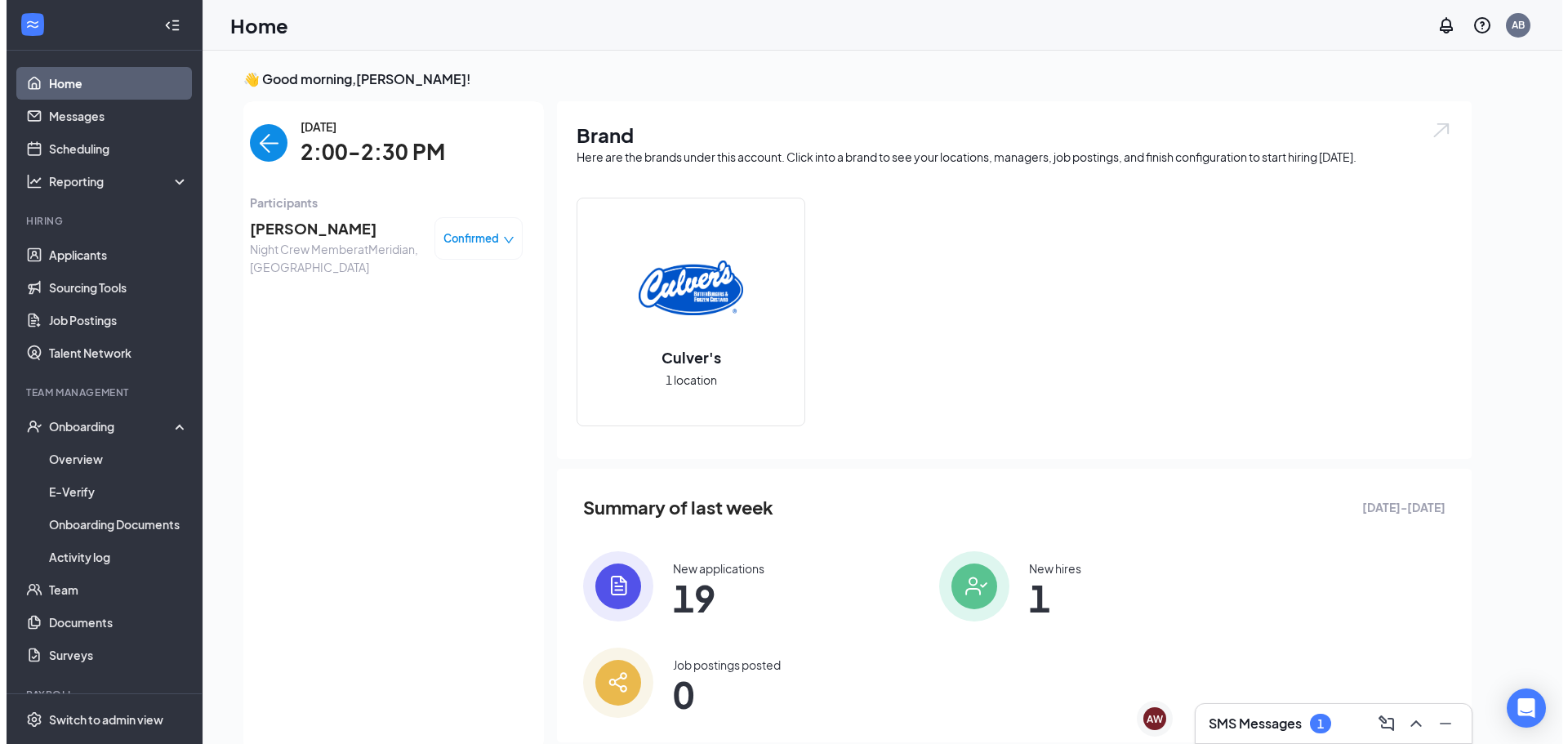
scroll to position [6, 0]
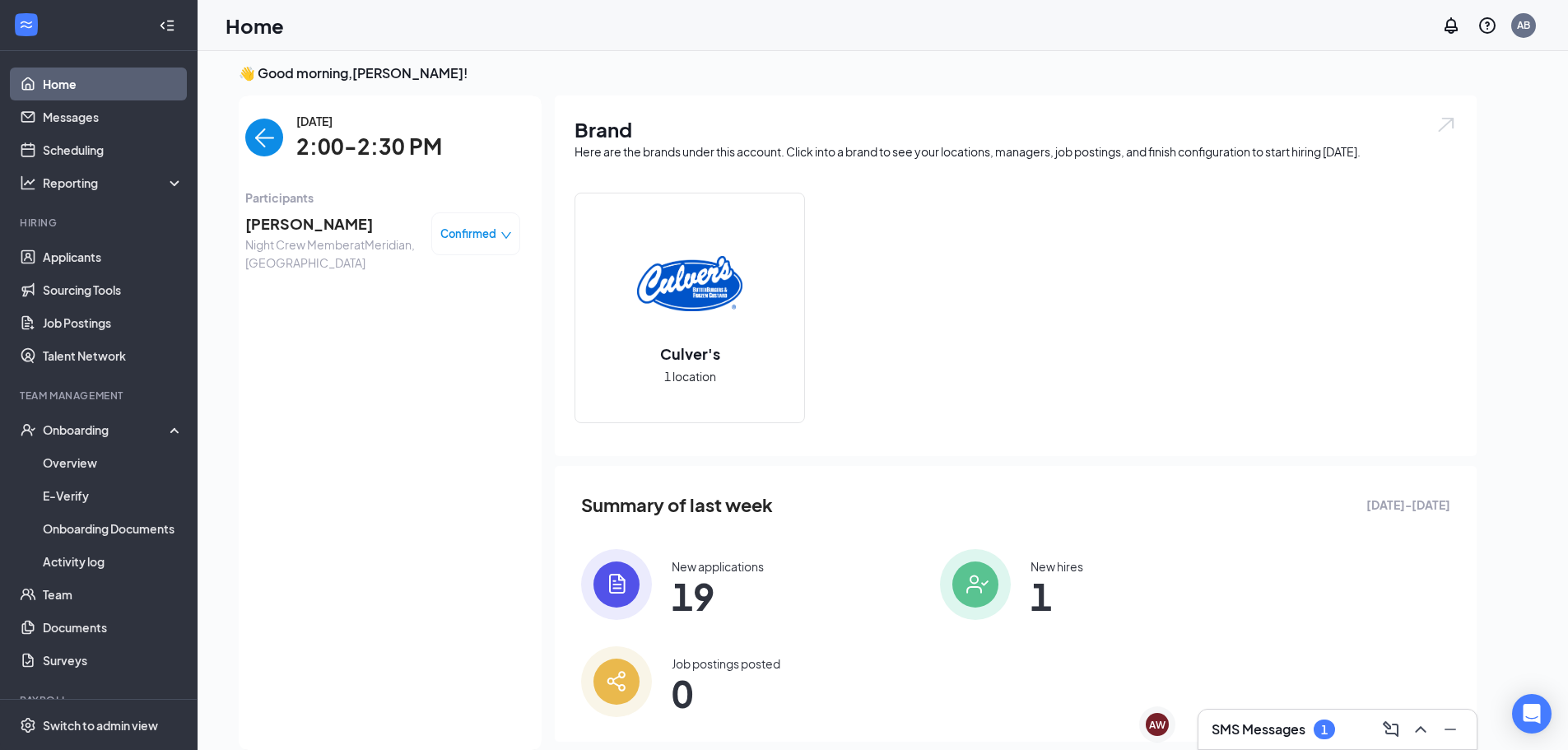
click at [309, 232] on span "[PERSON_NAME]" at bounding box center [332, 224] width 173 height 23
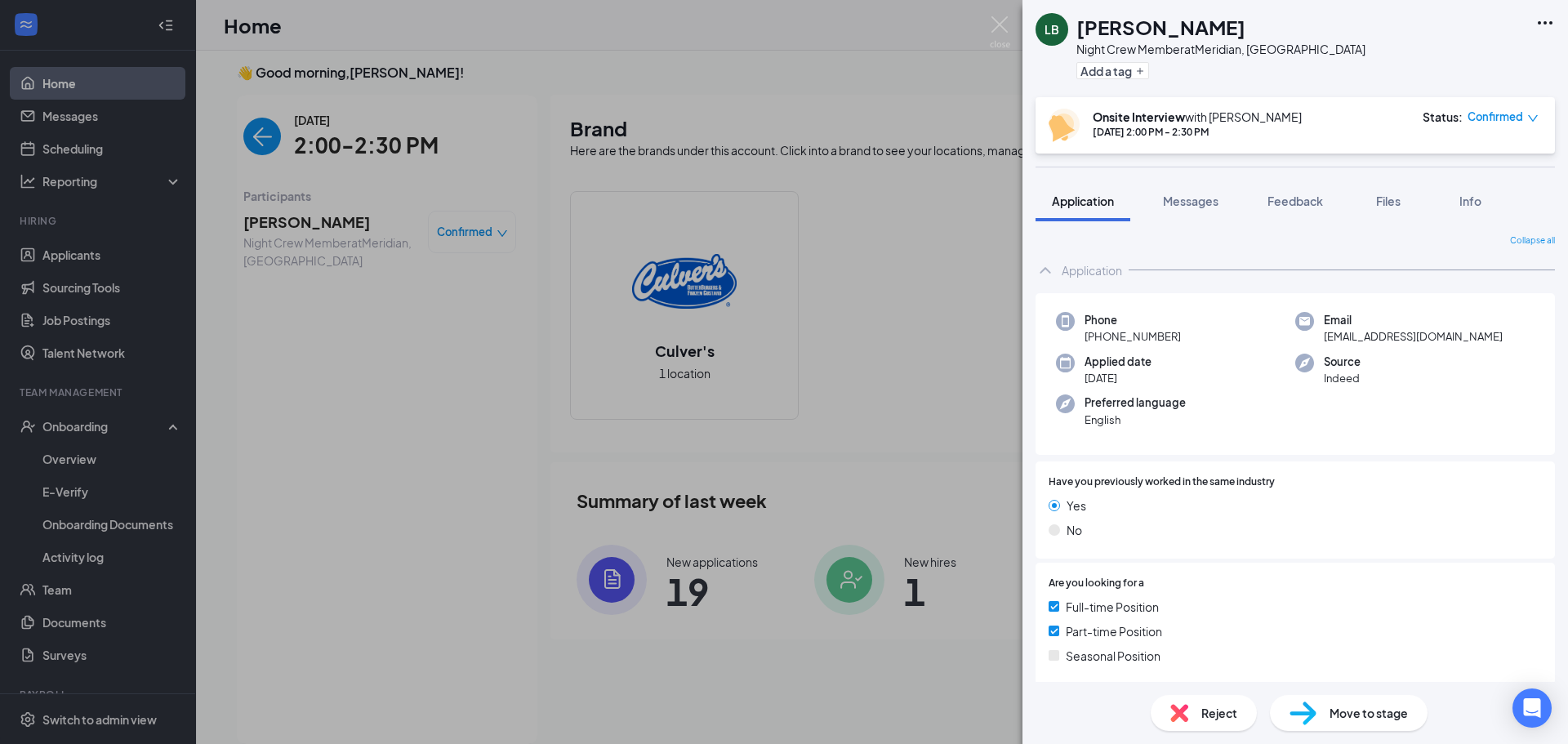
scroll to position [81, 0]
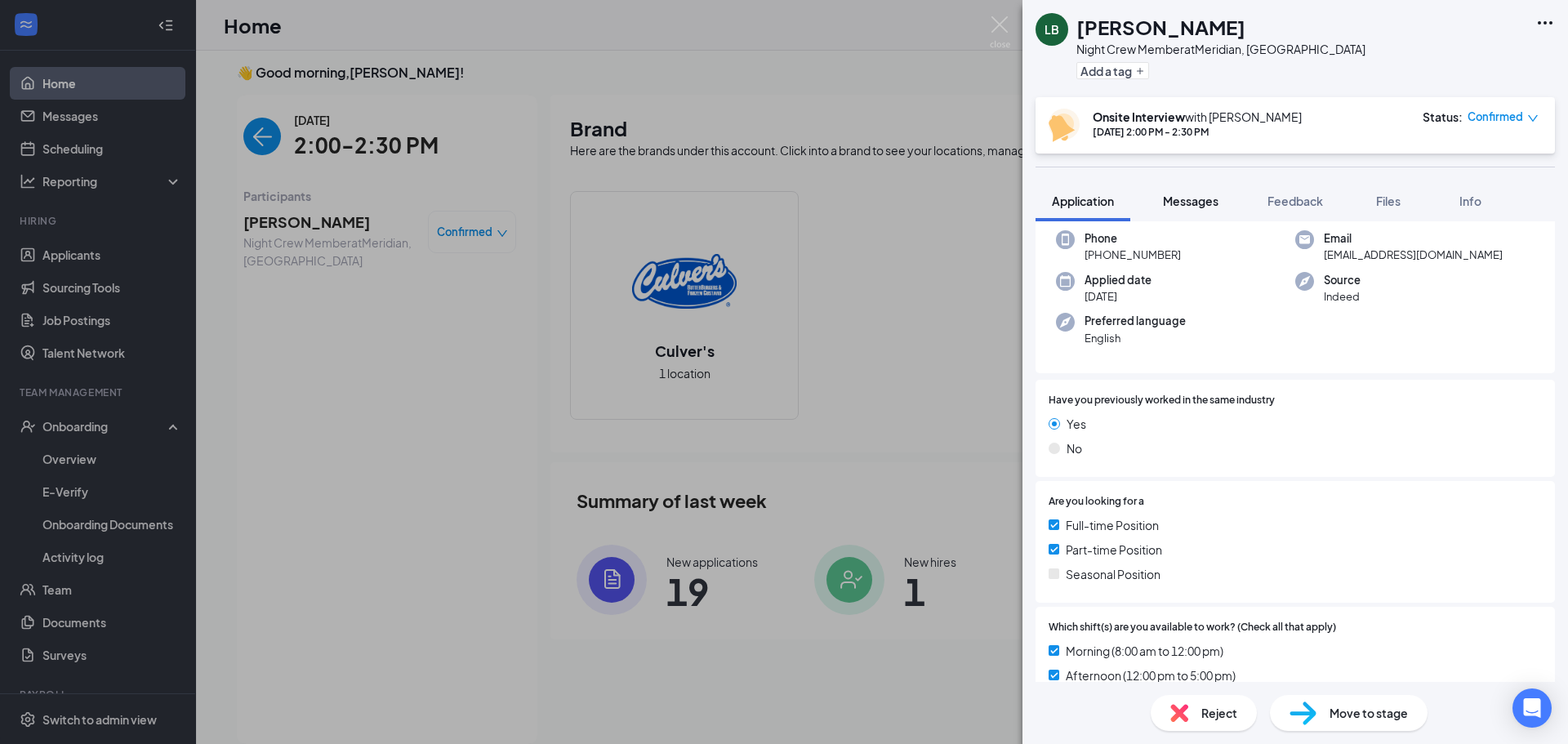
click at [1197, 207] on span "Messages" at bounding box center [1190, 201] width 55 height 15
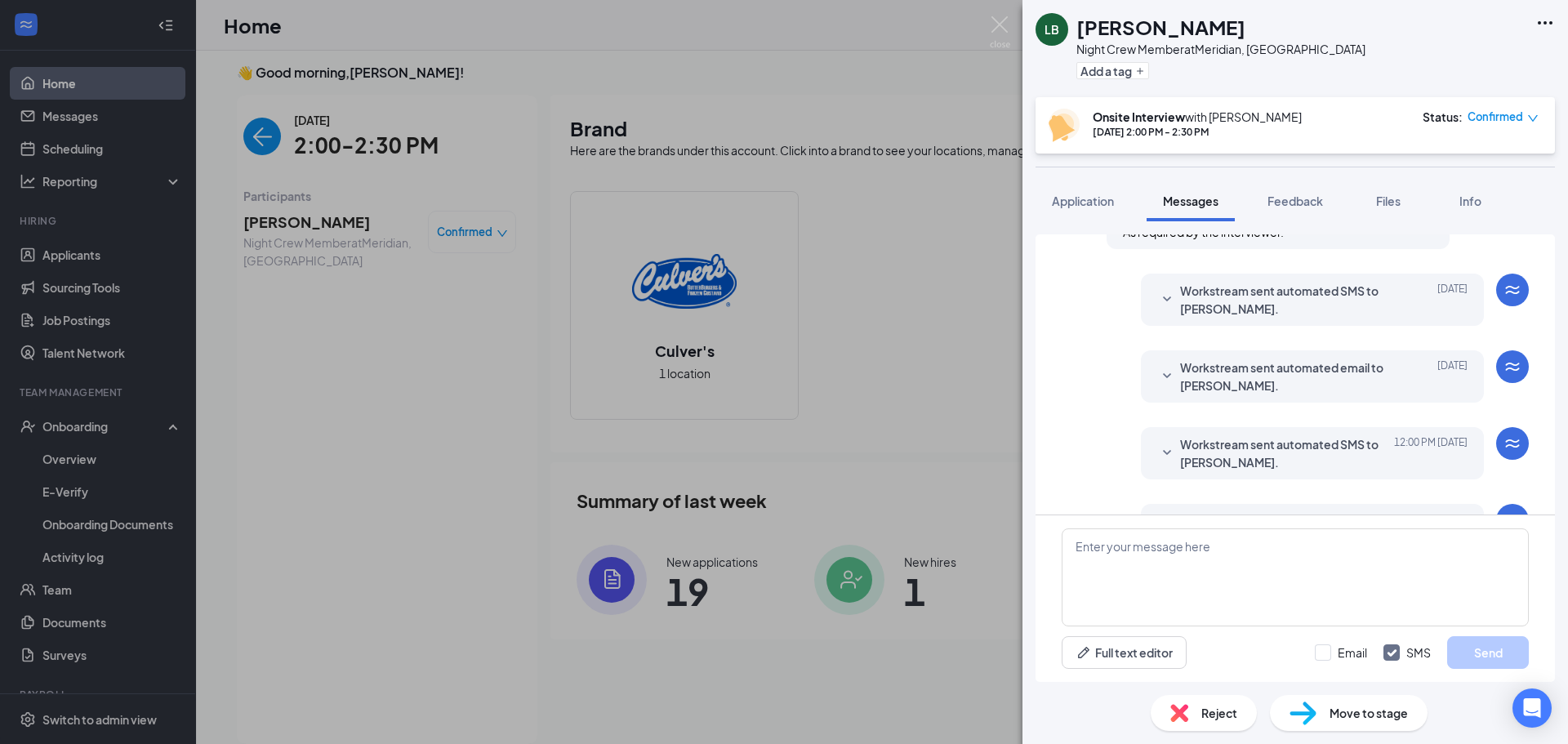
scroll to position [522, 0]
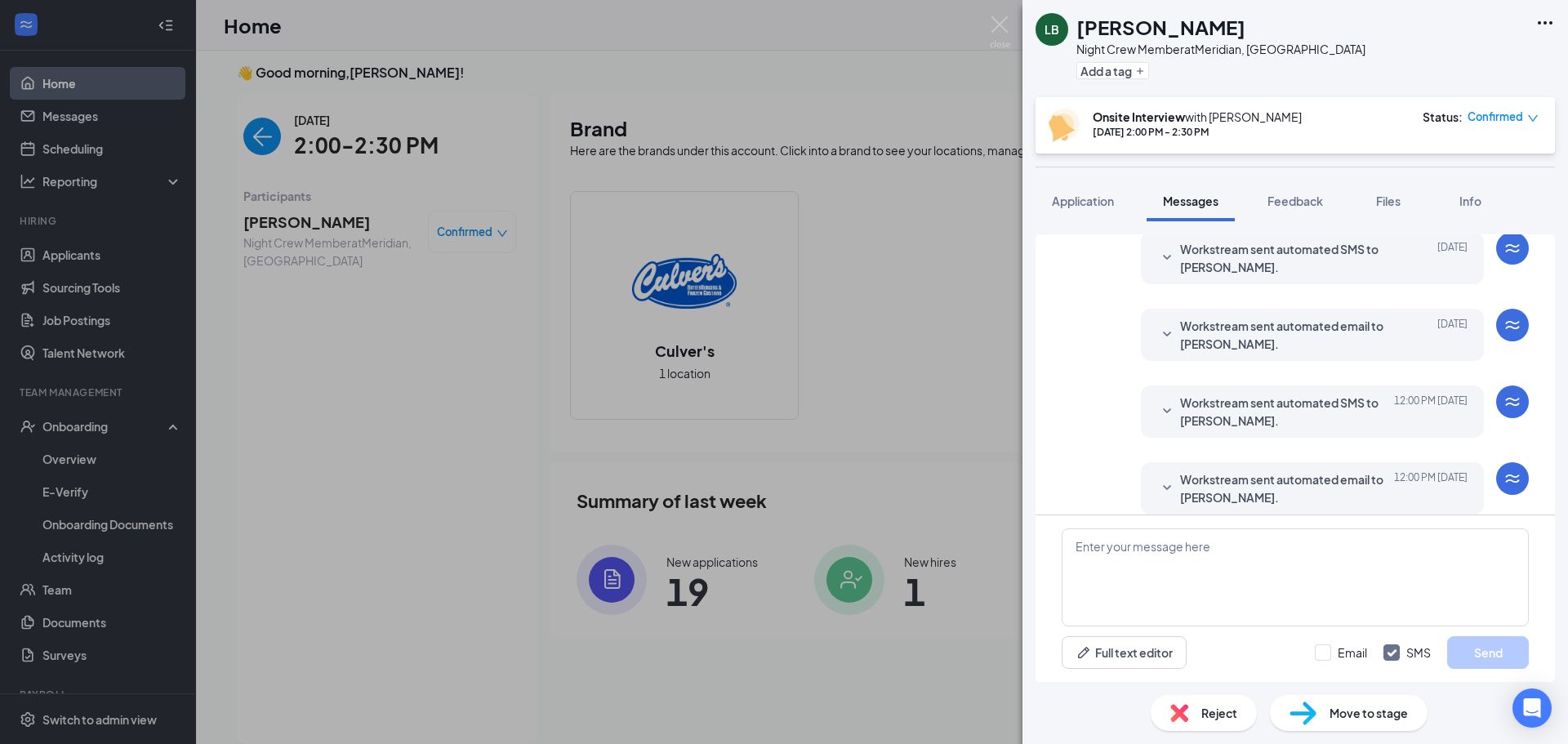
click at [1198, 489] on span "Workstream sent automated email to [PERSON_NAME]." at bounding box center [1287, 488] width 214 height 36
click at [1190, 402] on span "Workstream sent automated SMS to [PERSON_NAME]." at bounding box center [1287, 411] width 214 height 36
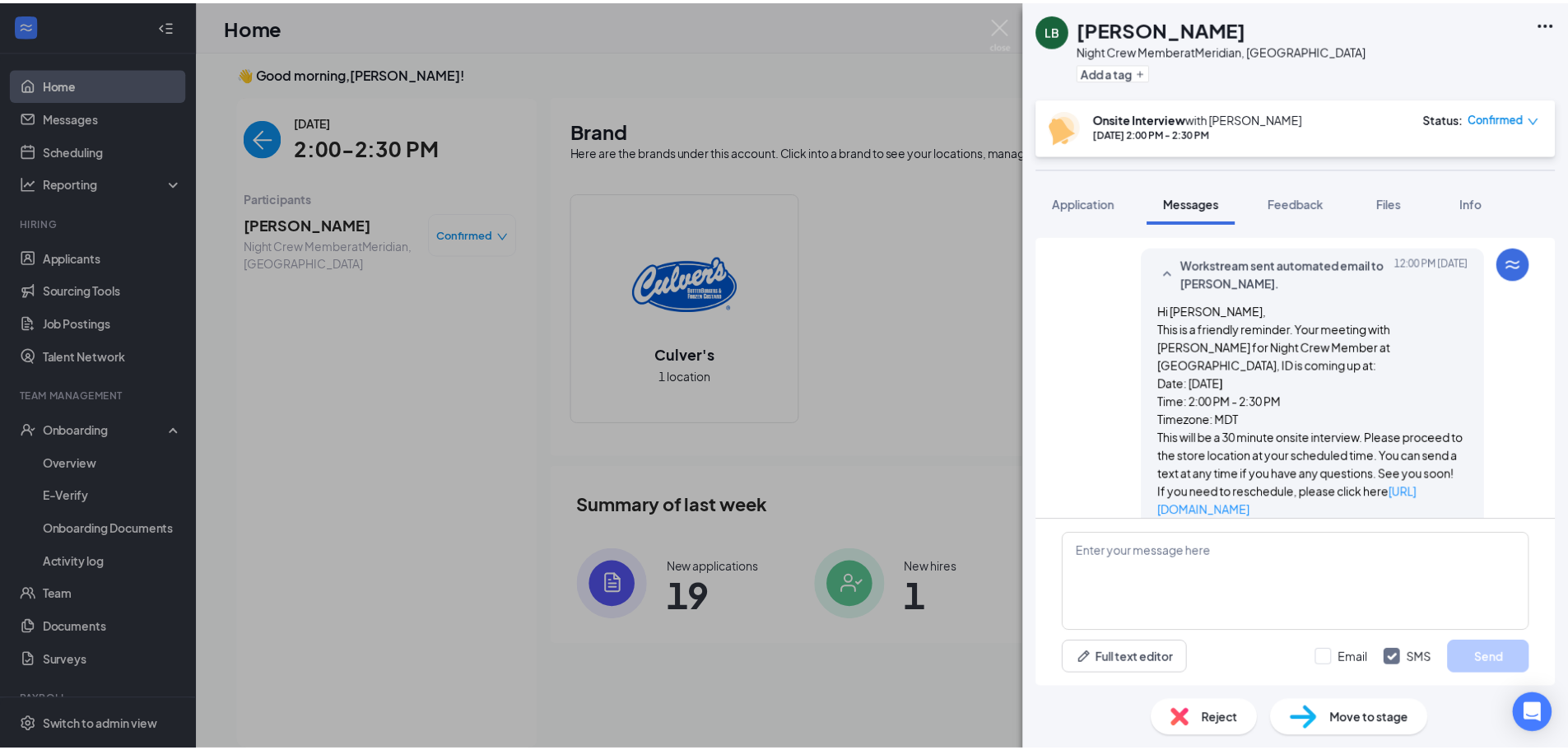
scroll to position [981, 0]
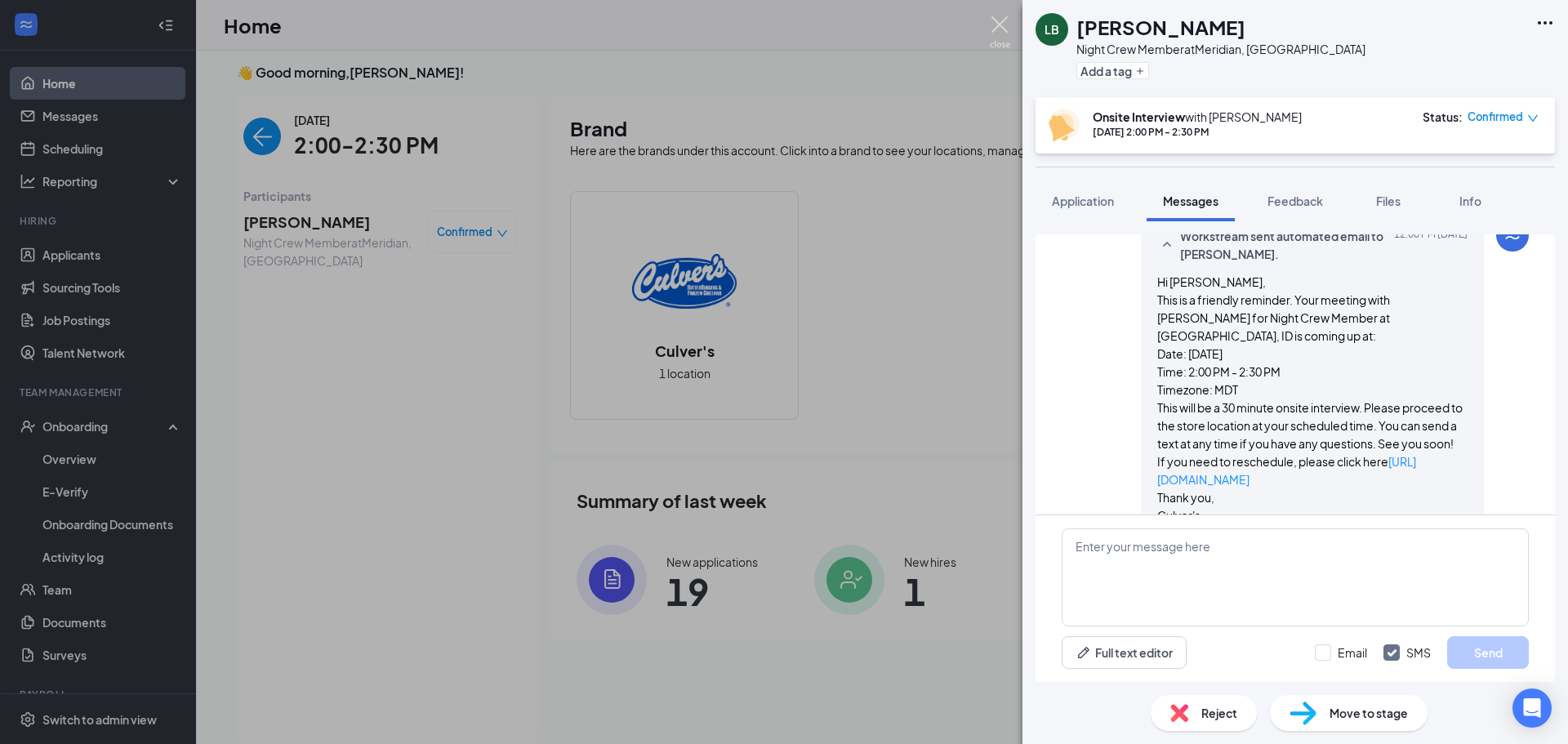
click at [995, 29] on img at bounding box center [999, 32] width 20 height 32
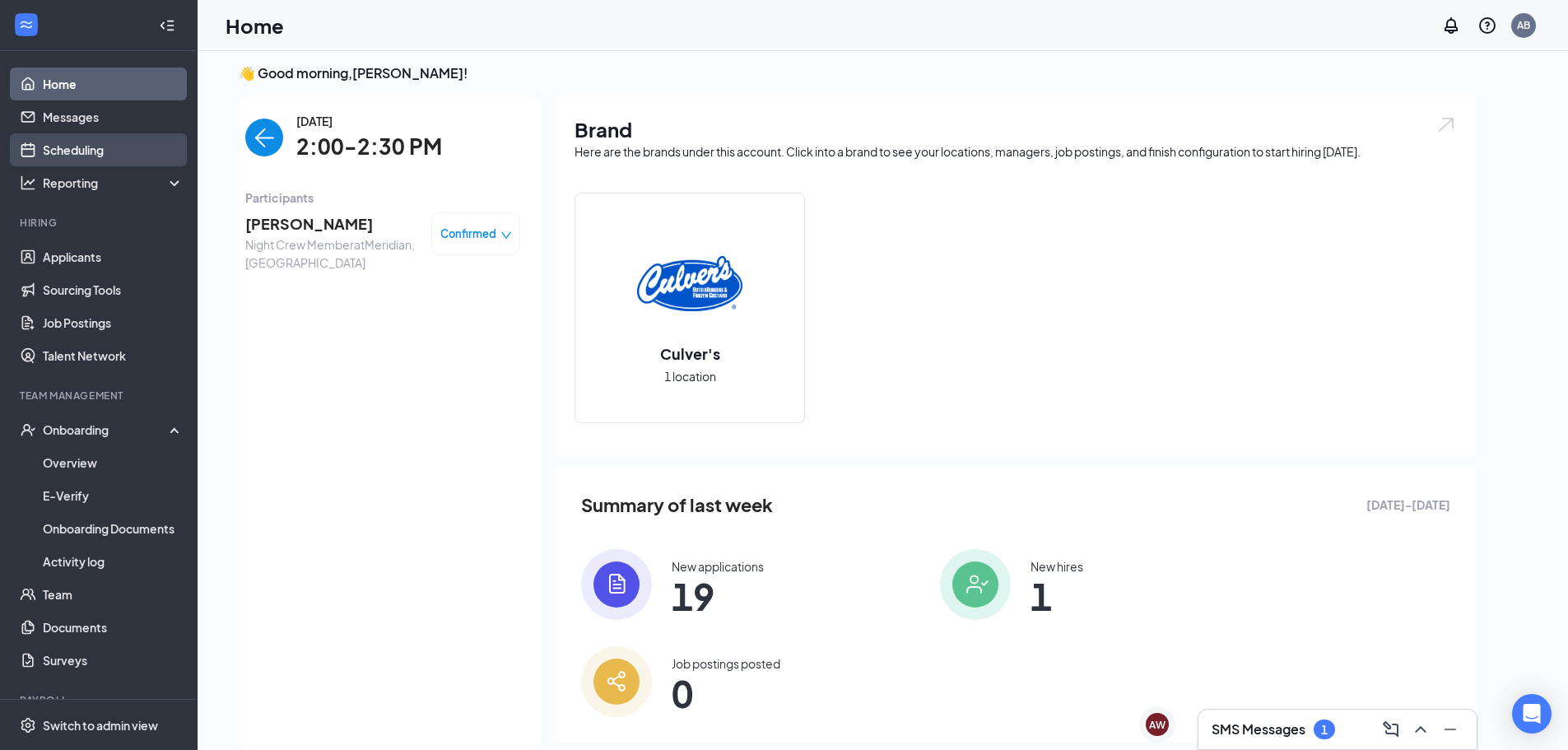
click at [97, 154] on link "Scheduling" at bounding box center [112, 149] width 140 height 33
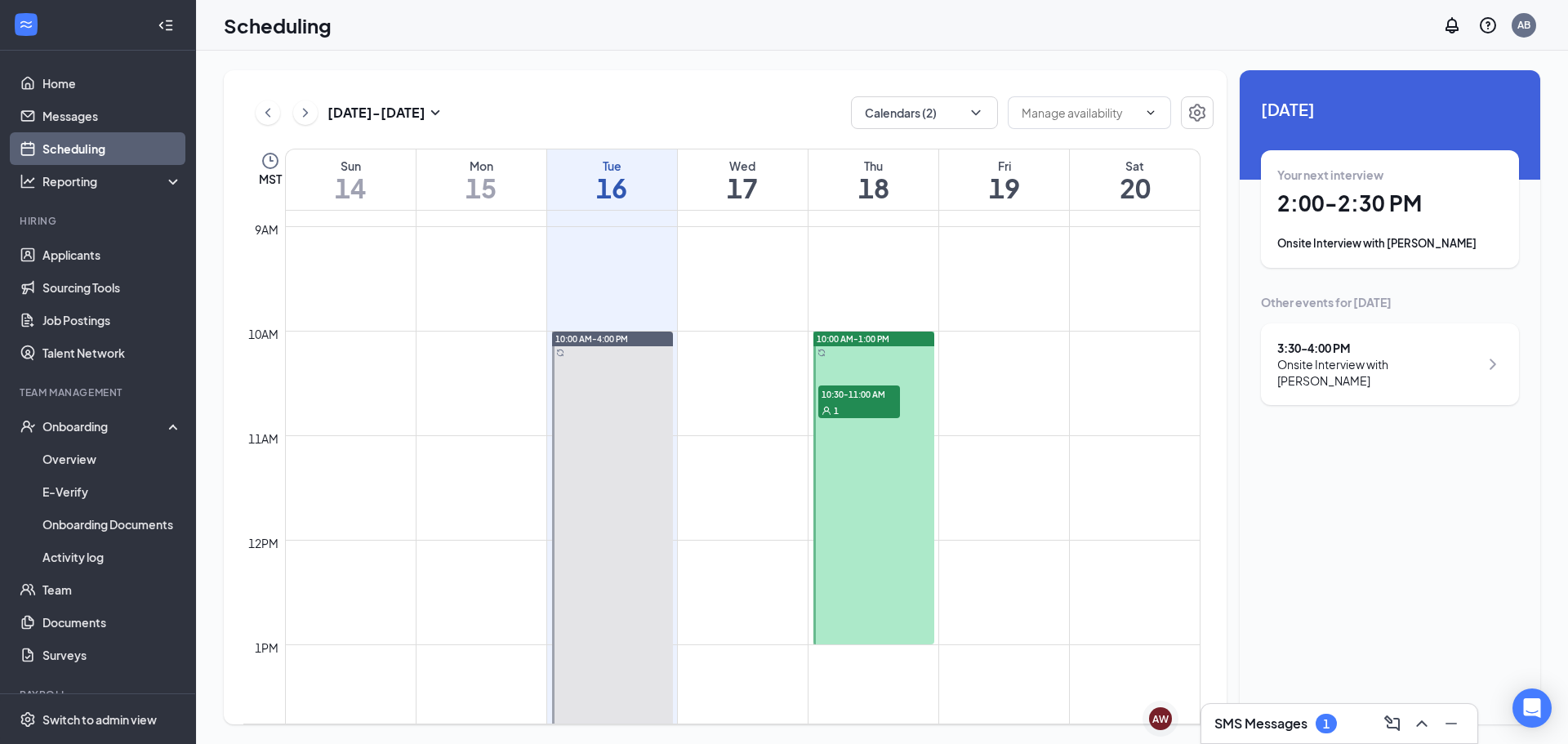
scroll to position [885, 0]
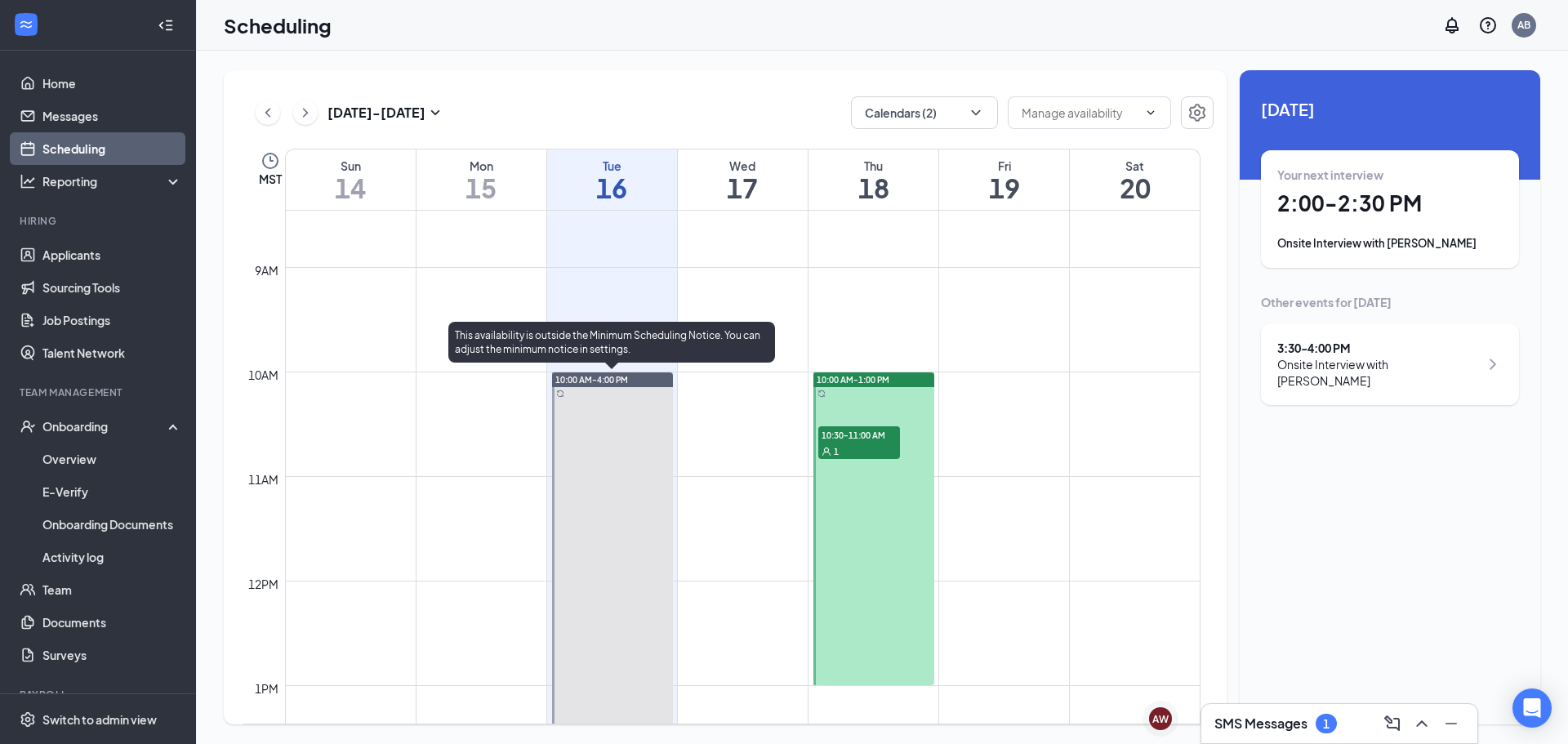
click at [651, 435] on div at bounding box center [612, 685] width 121 height 627
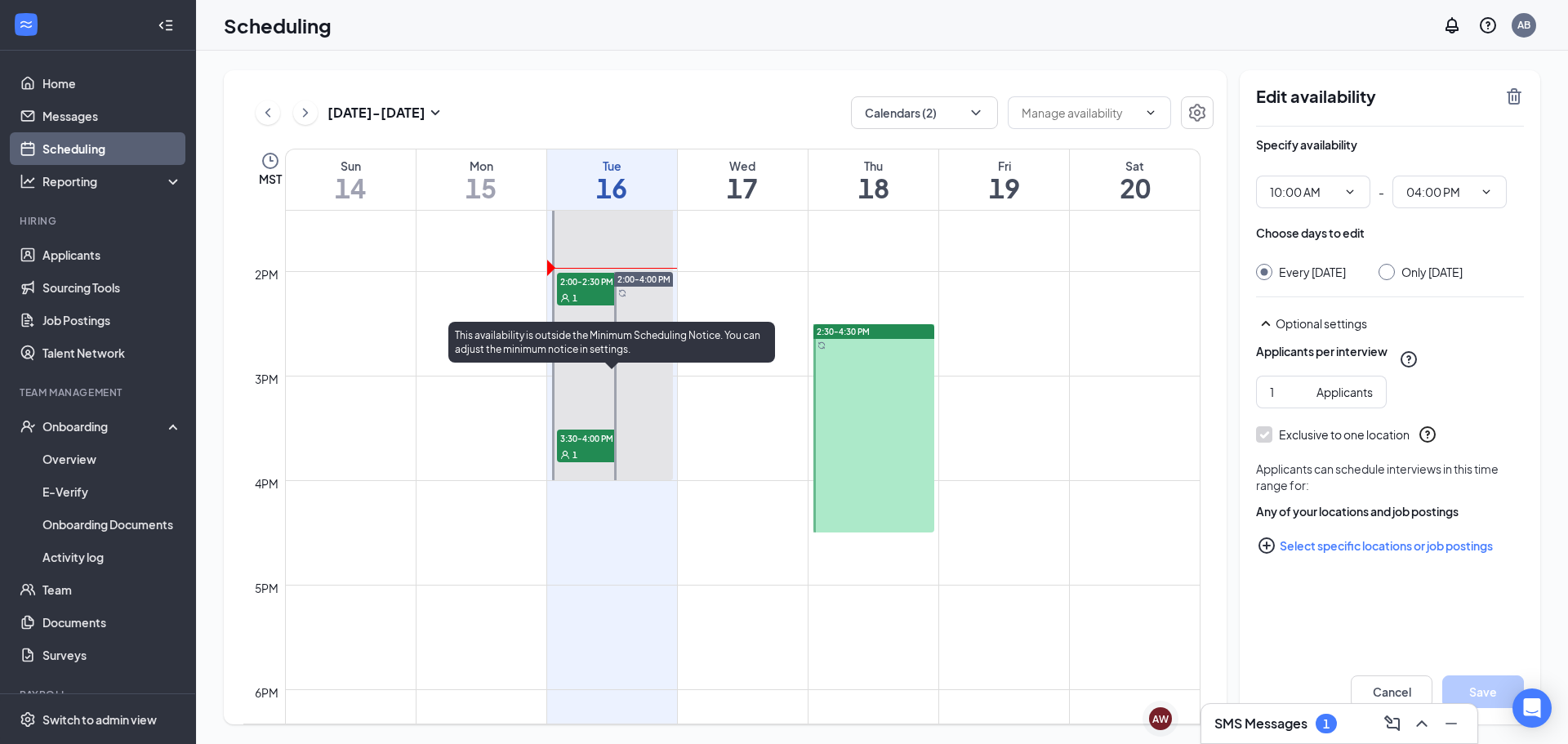
scroll to position [1375, 0]
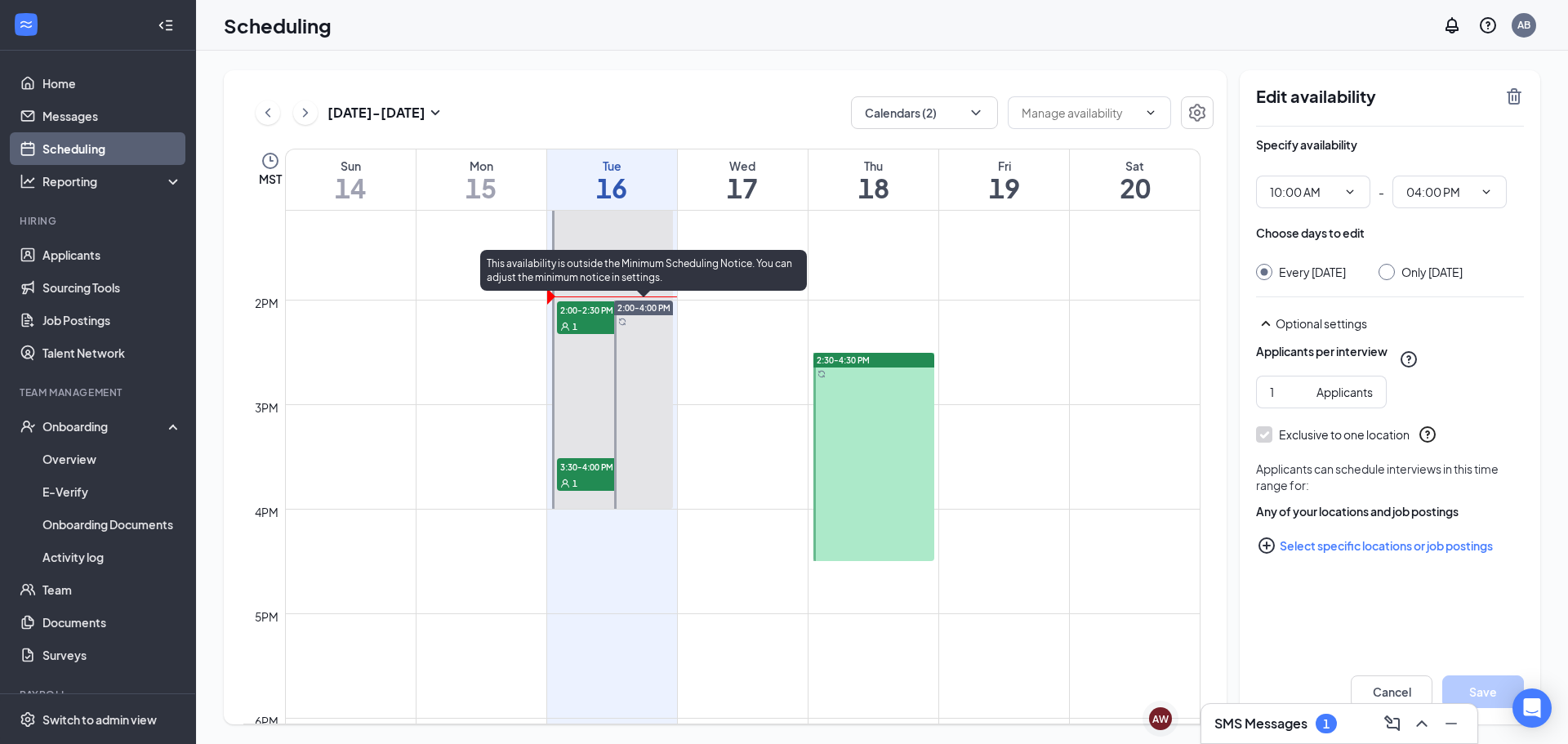
drag, startPoint x: 628, startPoint y: 308, endPoint x: 643, endPoint y: 303, distance: 15.8
click at [643, 303] on span "2:00-4:00 PM" at bounding box center [644, 308] width 53 height 11
drag, startPoint x: 643, startPoint y: 303, endPoint x: 639, endPoint y: 452, distance: 149.1
click at [639, 452] on div "2:00-4:00 PM" at bounding box center [643, 405] width 59 height 209
click at [649, 304] on span "2:00-4:00 PM" at bounding box center [644, 308] width 53 height 11
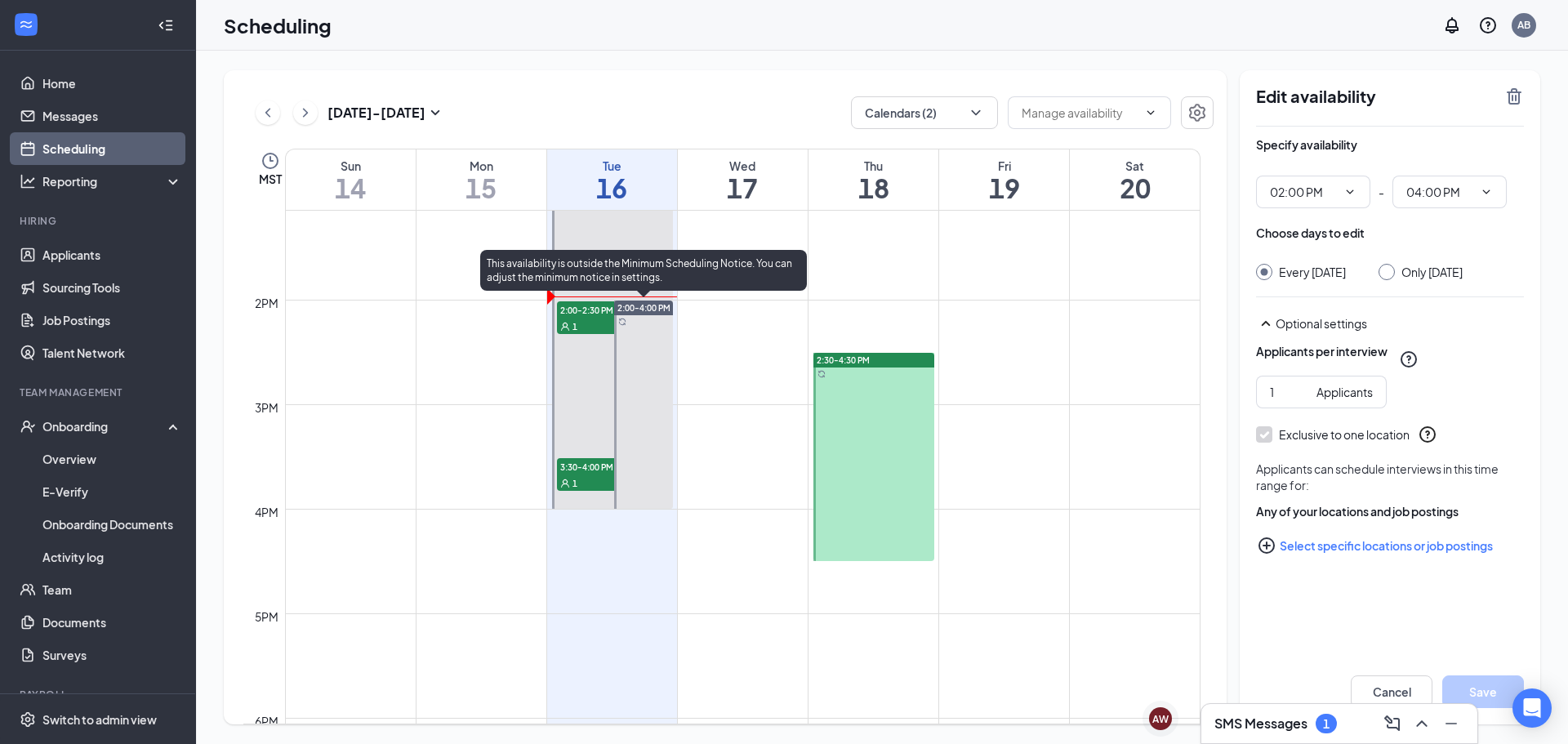
click at [649, 304] on span "2:00-4:00 PM" at bounding box center [644, 308] width 53 height 11
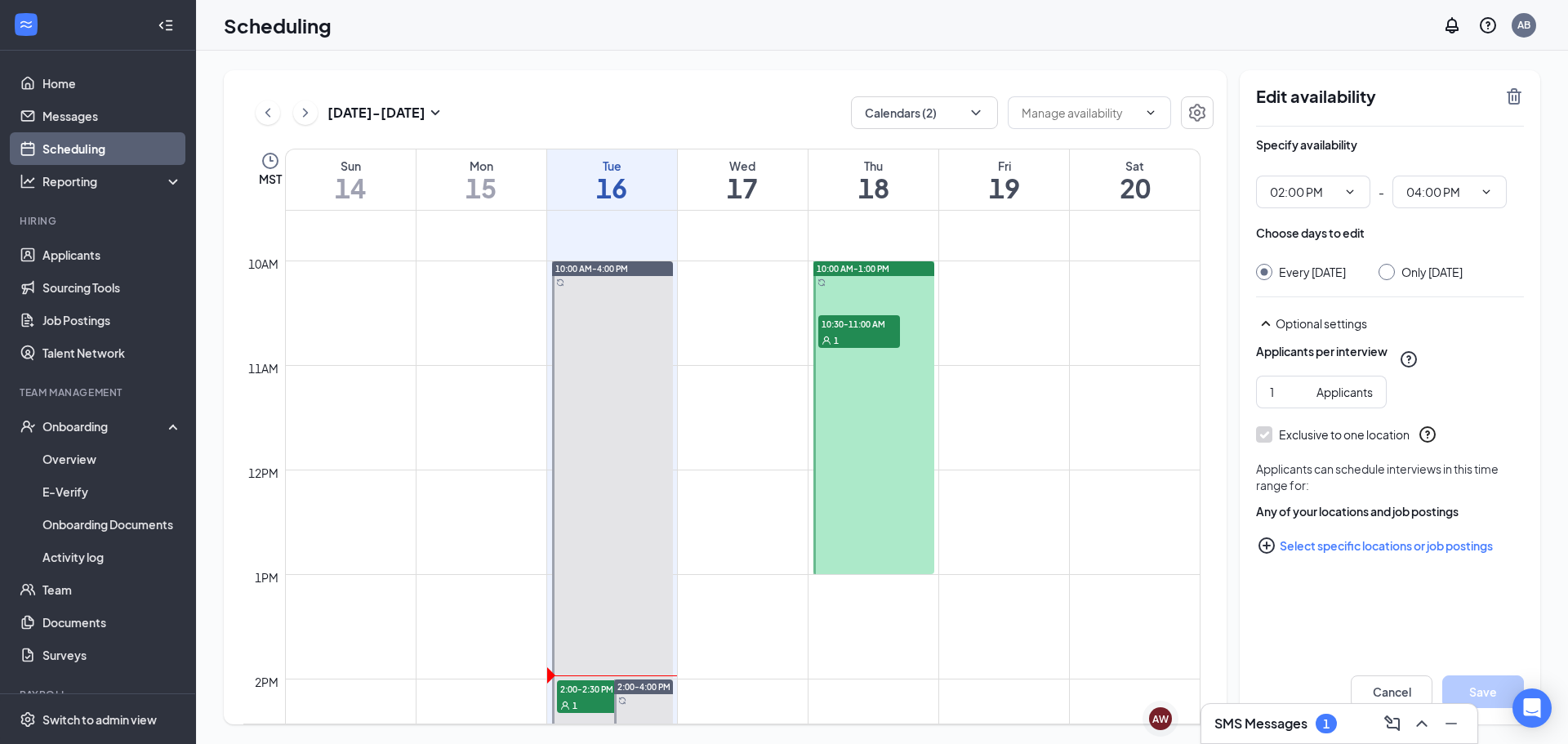
scroll to position [1212, 0]
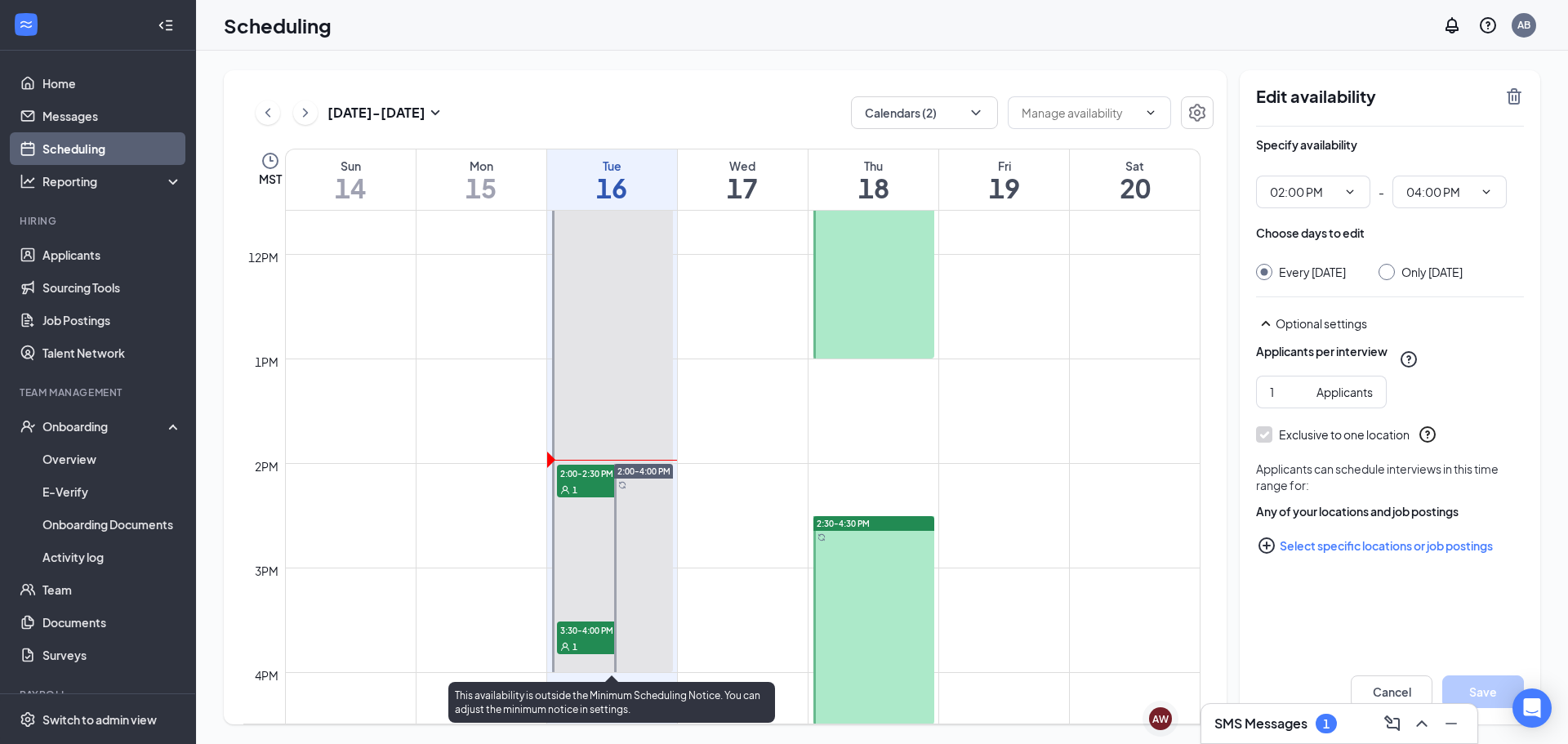
click at [622, 463] on div at bounding box center [612, 358] width 121 height 627
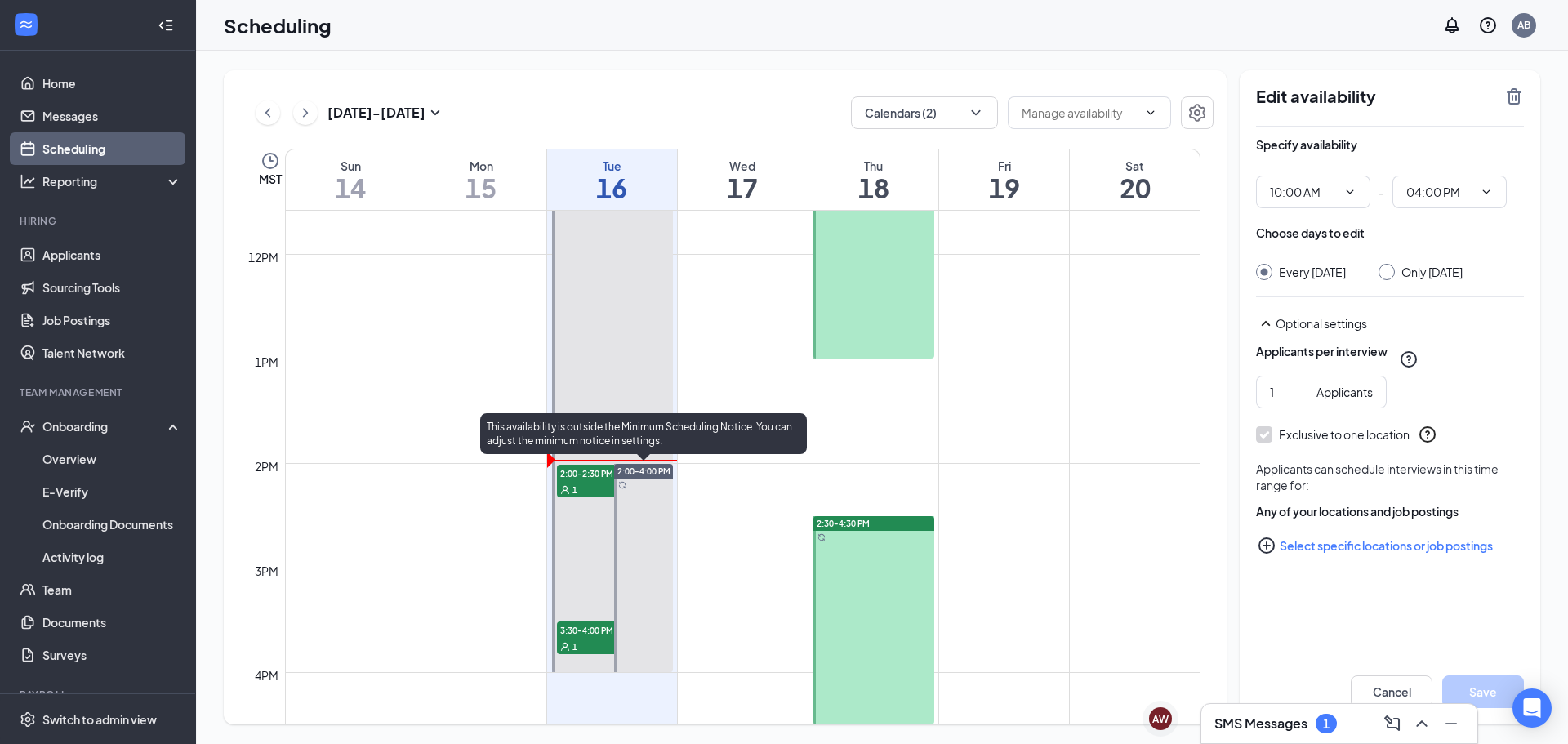
click at [617, 483] on div at bounding box center [643, 569] width 59 height 209
click at [624, 488] on icon "Sync" at bounding box center [622, 485] width 6 height 6
click at [624, 487] on icon "Sync" at bounding box center [622, 485] width 6 height 6
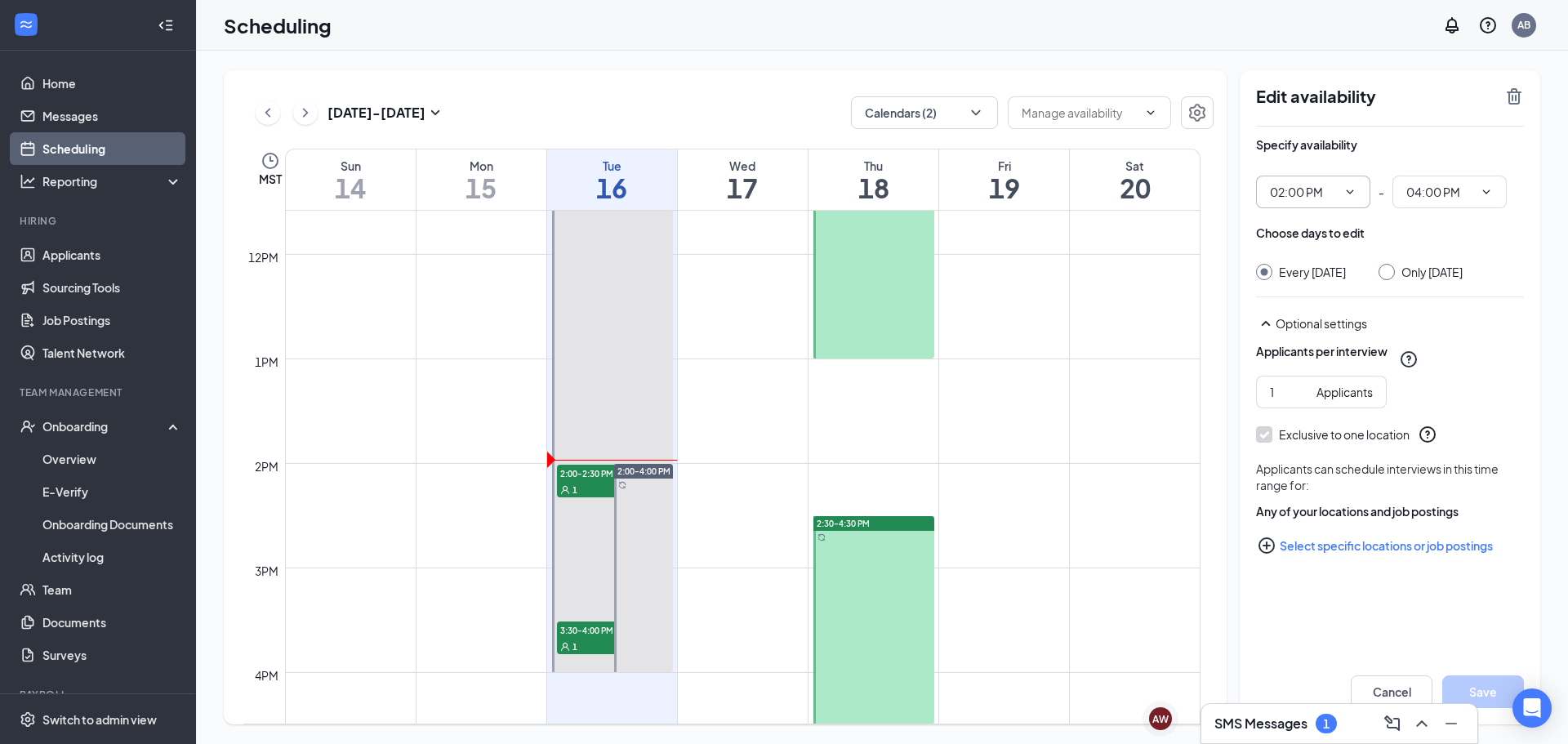
click at [1343, 190] on span at bounding box center [1348, 192] width 17 height 13
click at [1355, 205] on span "02:00 PM" at bounding box center [1313, 191] width 115 height 32
drag, startPoint x: 1347, startPoint y: 188, endPoint x: 1320, endPoint y: 188, distance: 27.0
click at [1331, 188] on span "02:00 PM" at bounding box center [1313, 191] width 115 height 32
click at [1312, 188] on input "02:00 PM" at bounding box center [1303, 192] width 67 height 18
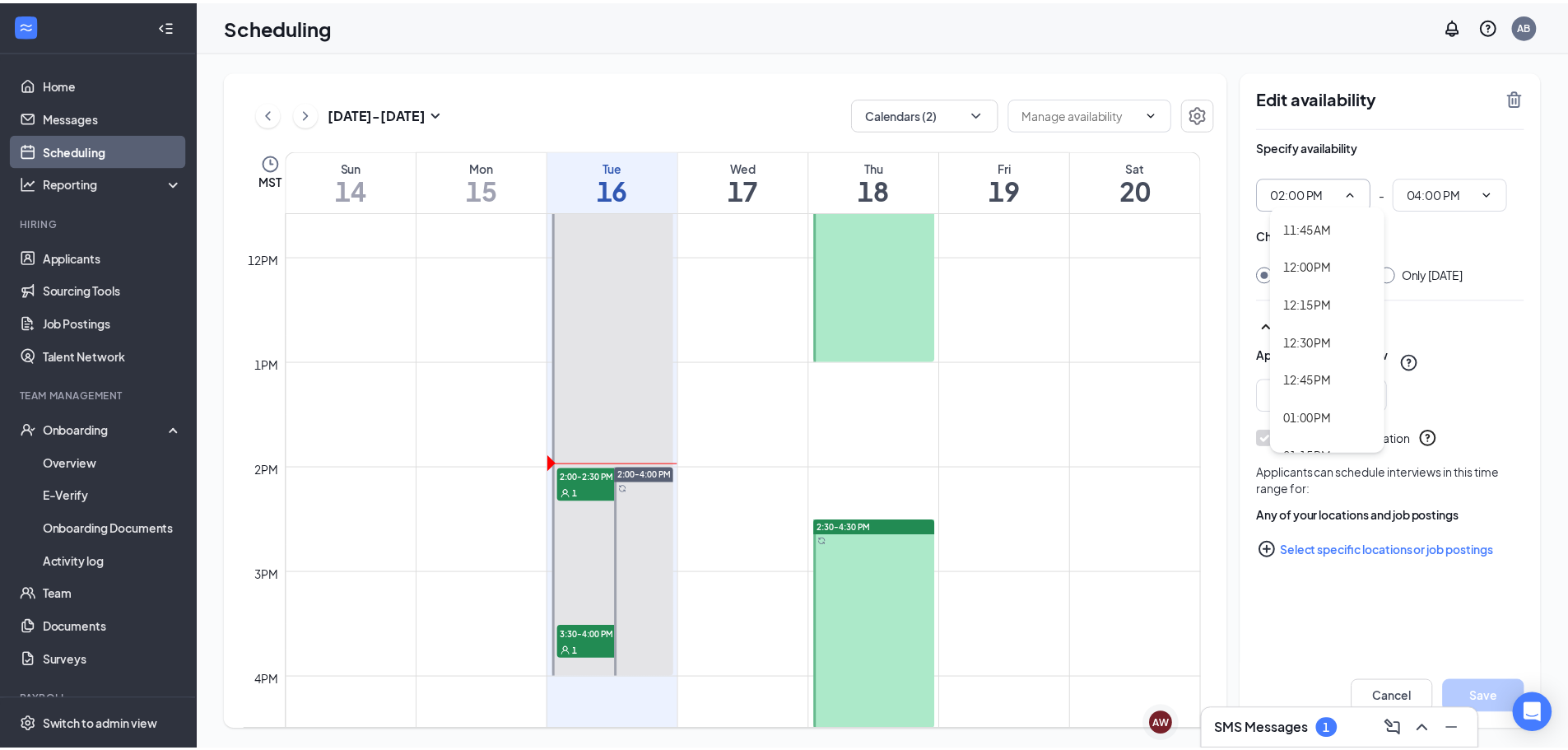
scroll to position [2067, 0]
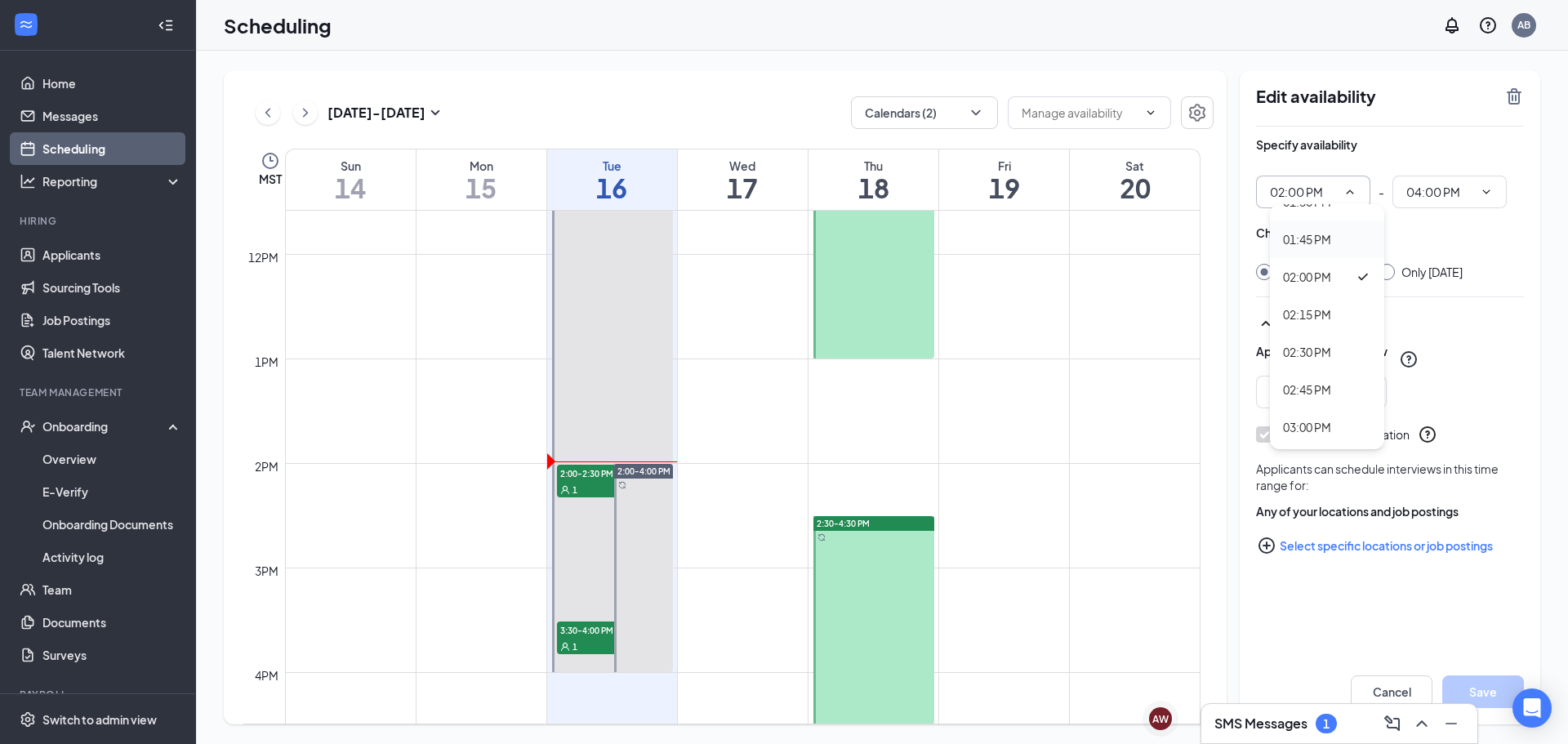
click at [1336, 248] on div "01:45 PM" at bounding box center [1327, 239] width 115 height 38
type input "01:45 PM"
type input "03:45 PM"
click at [1488, 691] on button "Save" at bounding box center [1482, 691] width 81 height 32
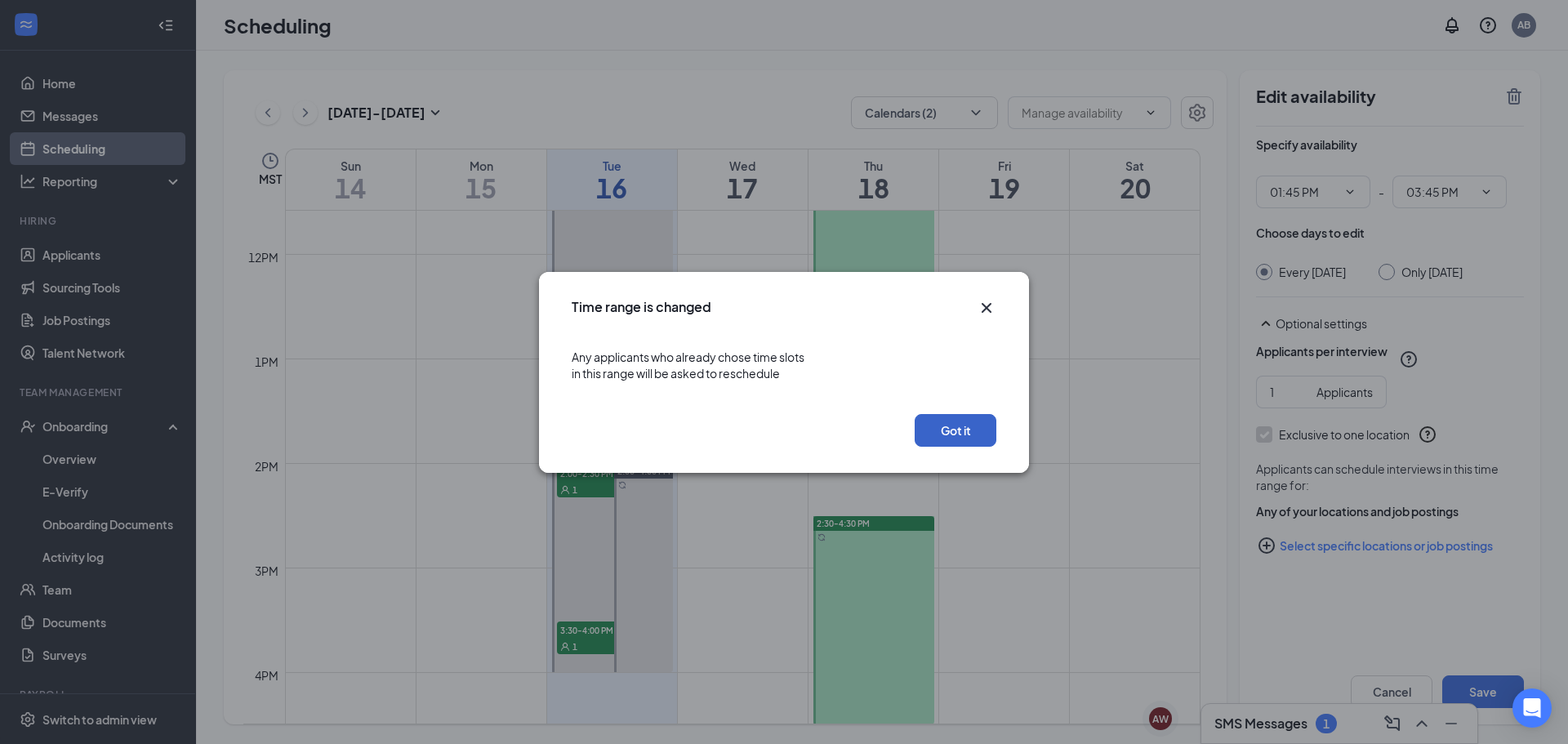
click at [964, 423] on button "Got it" at bounding box center [955, 430] width 81 height 32
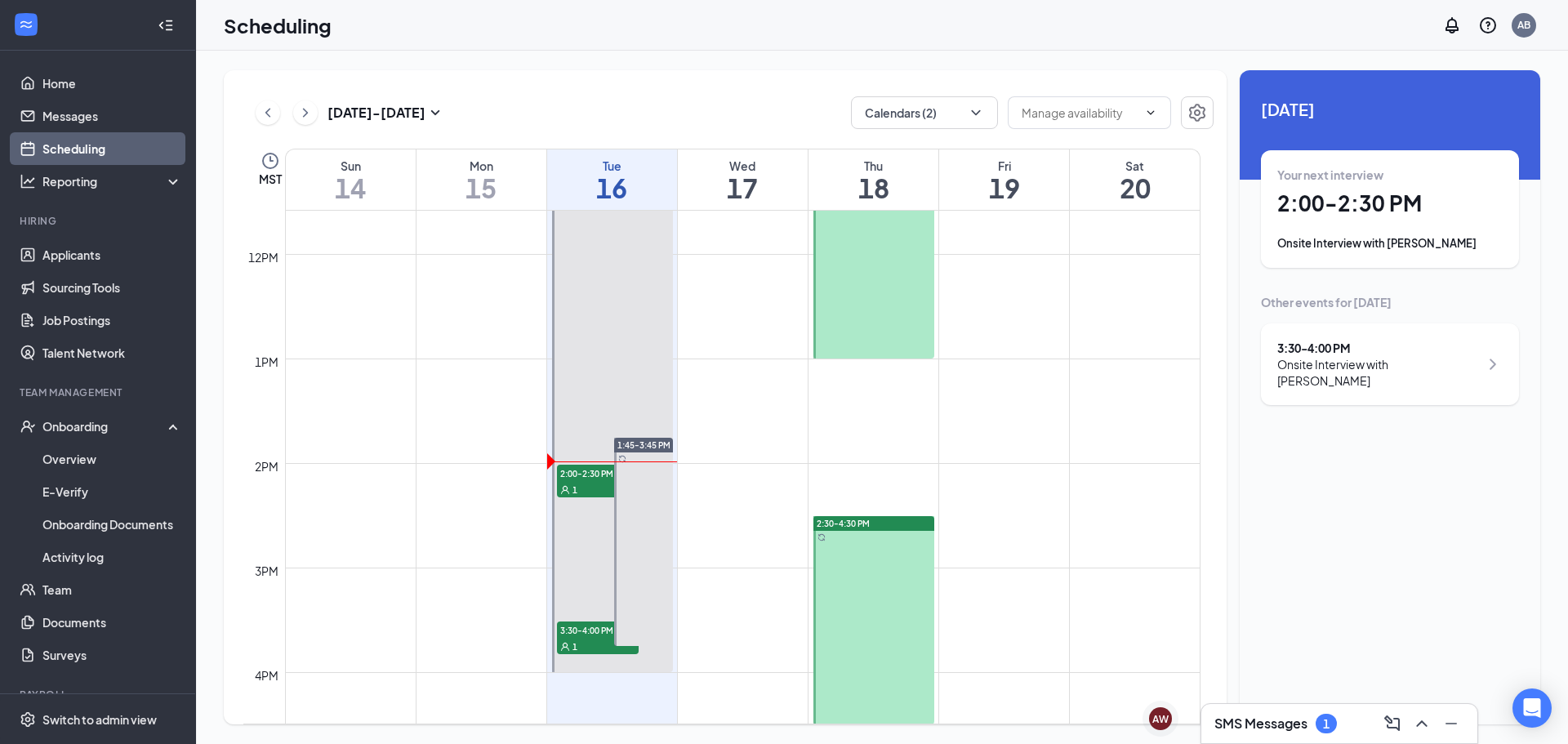
click at [1317, 727] on div "1" at bounding box center [1326, 724] width 21 height 19
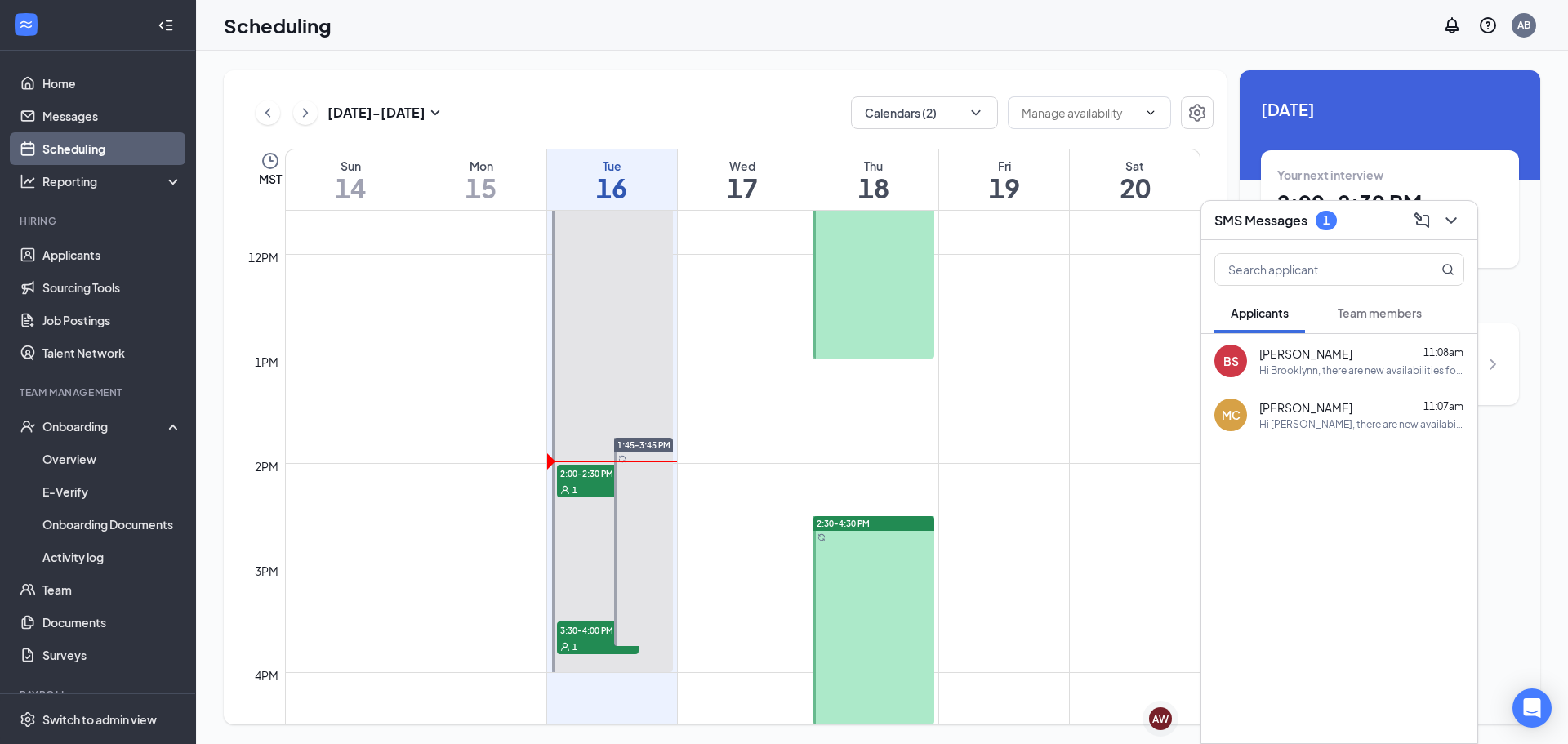
click at [1364, 307] on span "Team members" at bounding box center [1380, 313] width 84 height 15
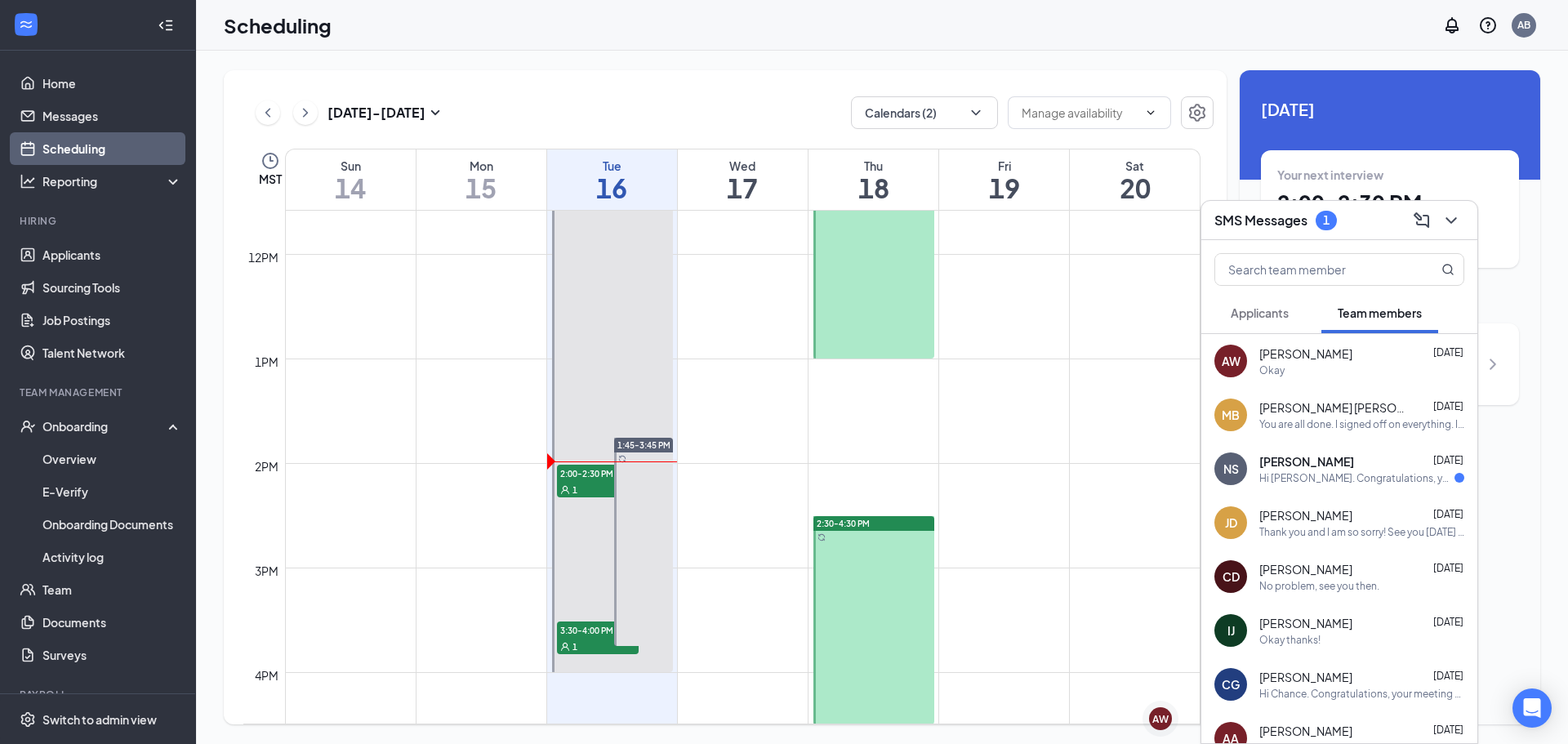
click at [1253, 309] on span "Applicants" at bounding box center [1260, 313] width 58 height 15
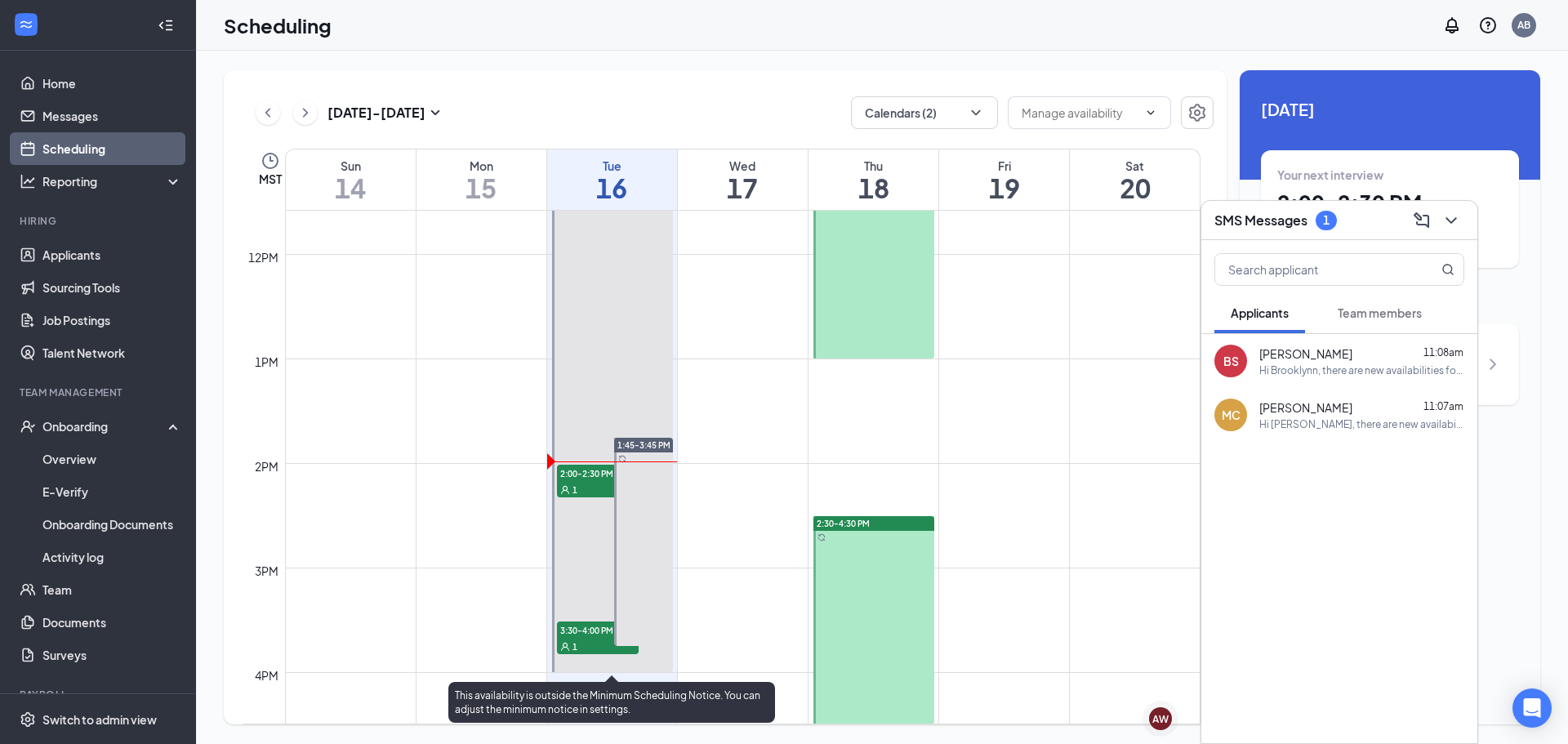
click at [592, 478] on span "2:00-2:30 PM" at bounding box center [597, 472] width 81 height 17
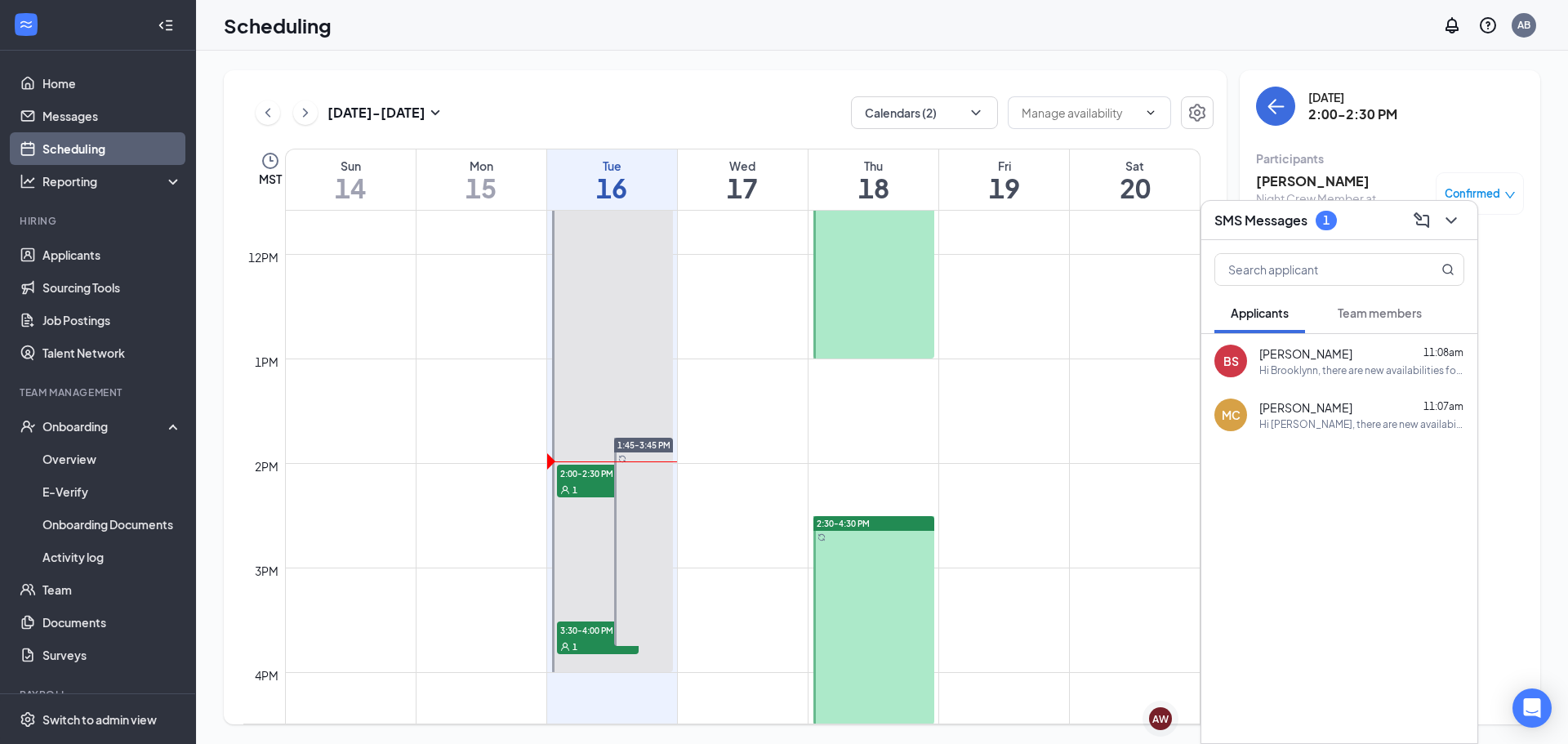
click at [1371, 227] on div "SMS Messages 1" at bounding box center [1338, 220] width 250 height 25
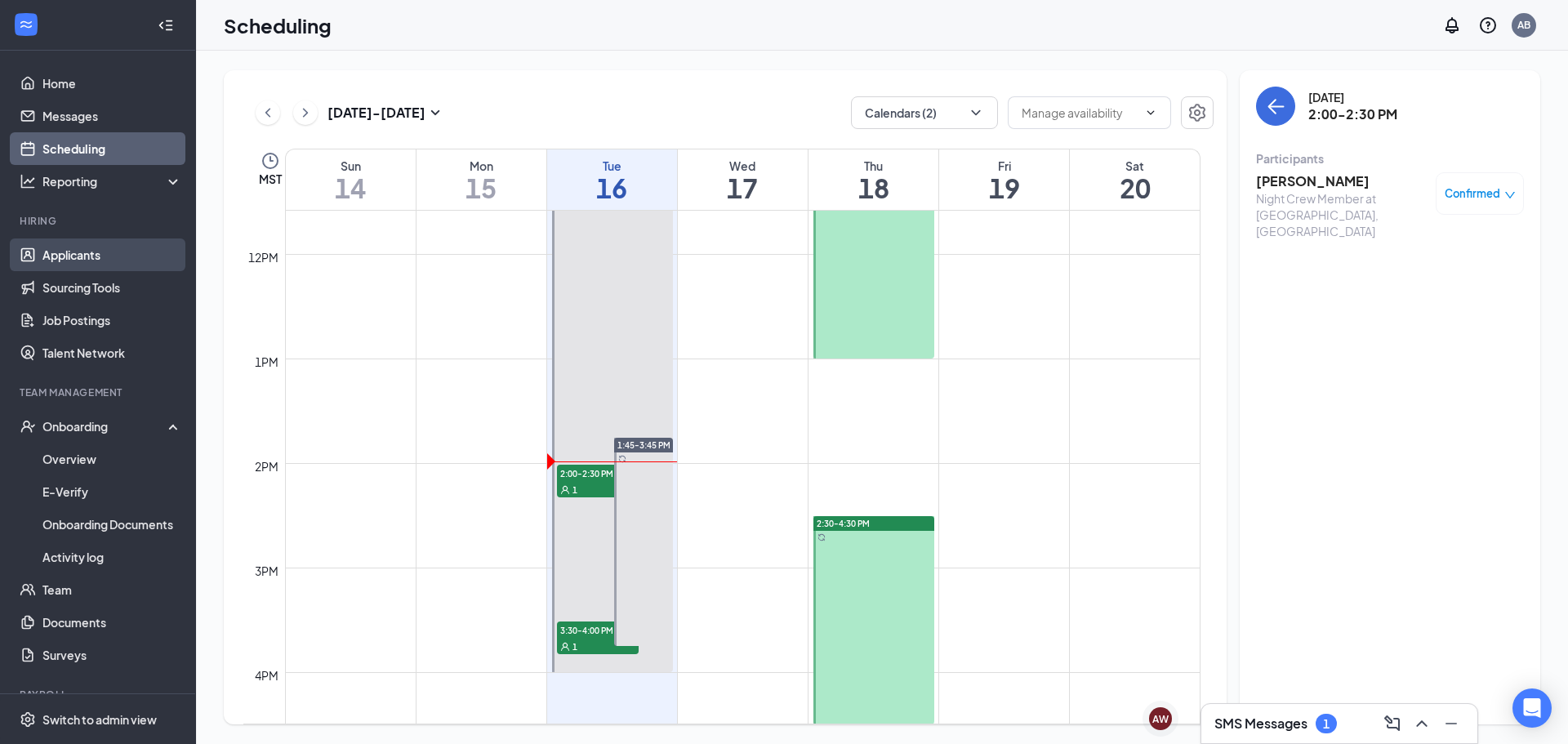
click at [95, 265] on link "Applicants" at bounding box center [111, 254] width 139 height 32
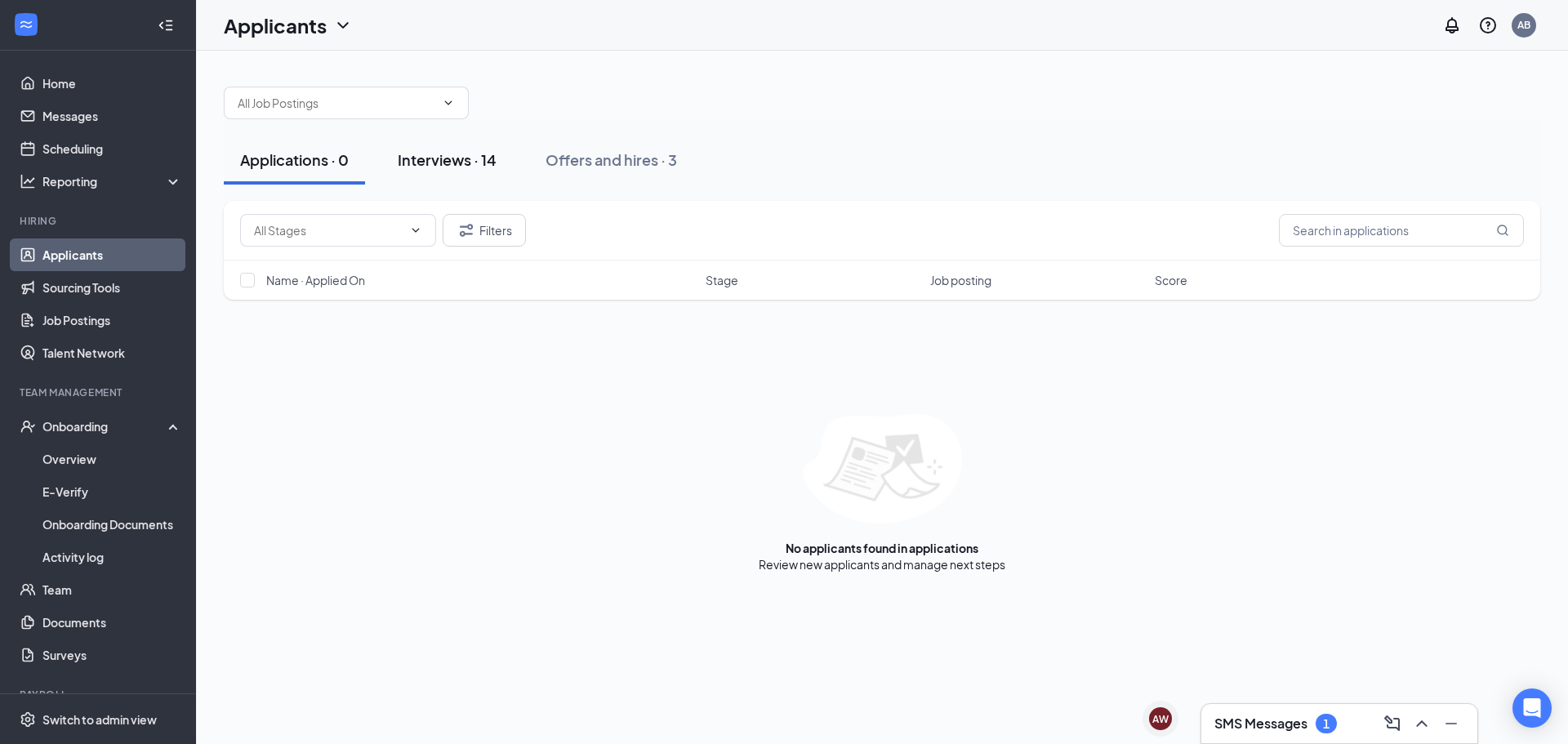
click at [439, 174] on button "Interviews · 14" at bounding box center [447, 160] width 131 height 49
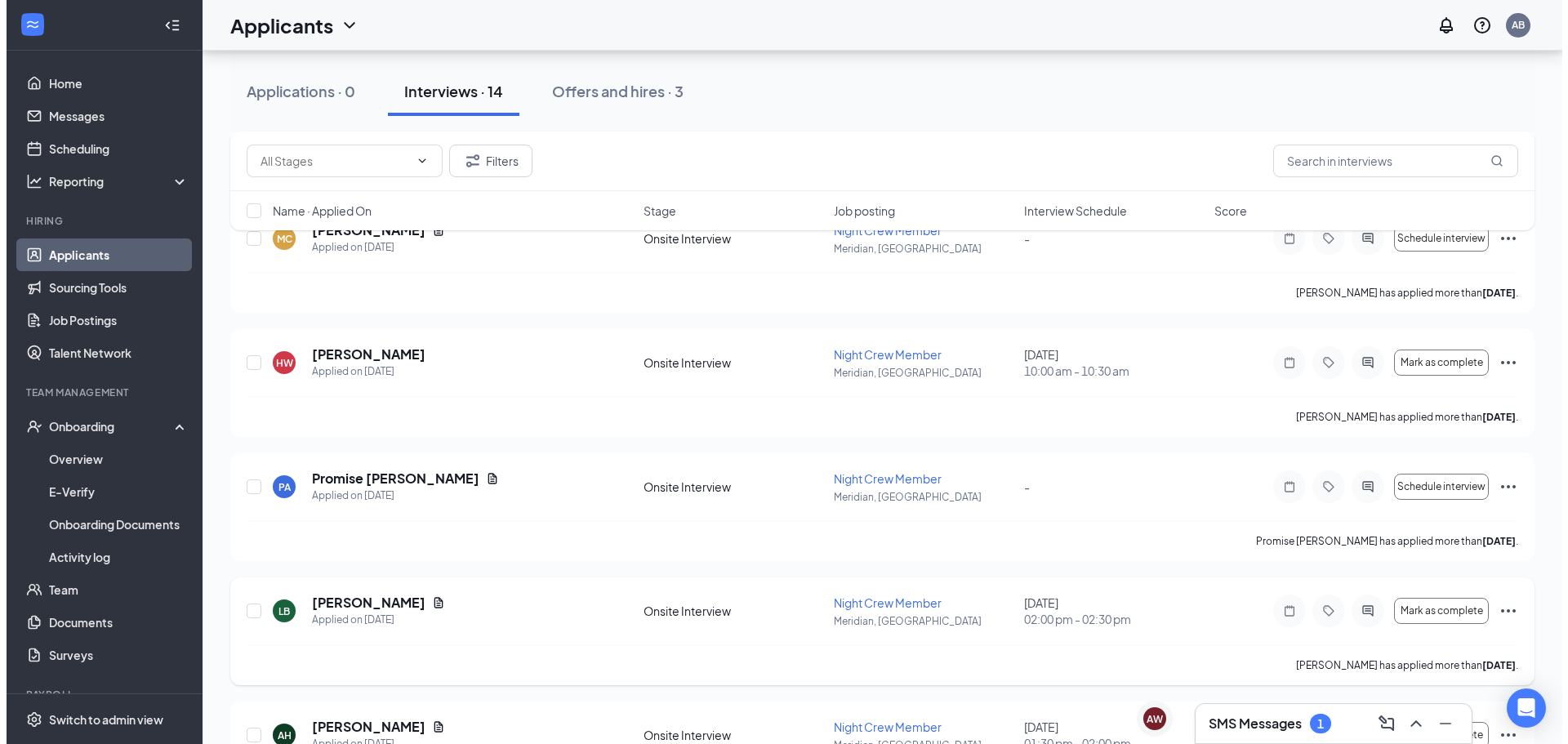
scroll to position [1144, 0]
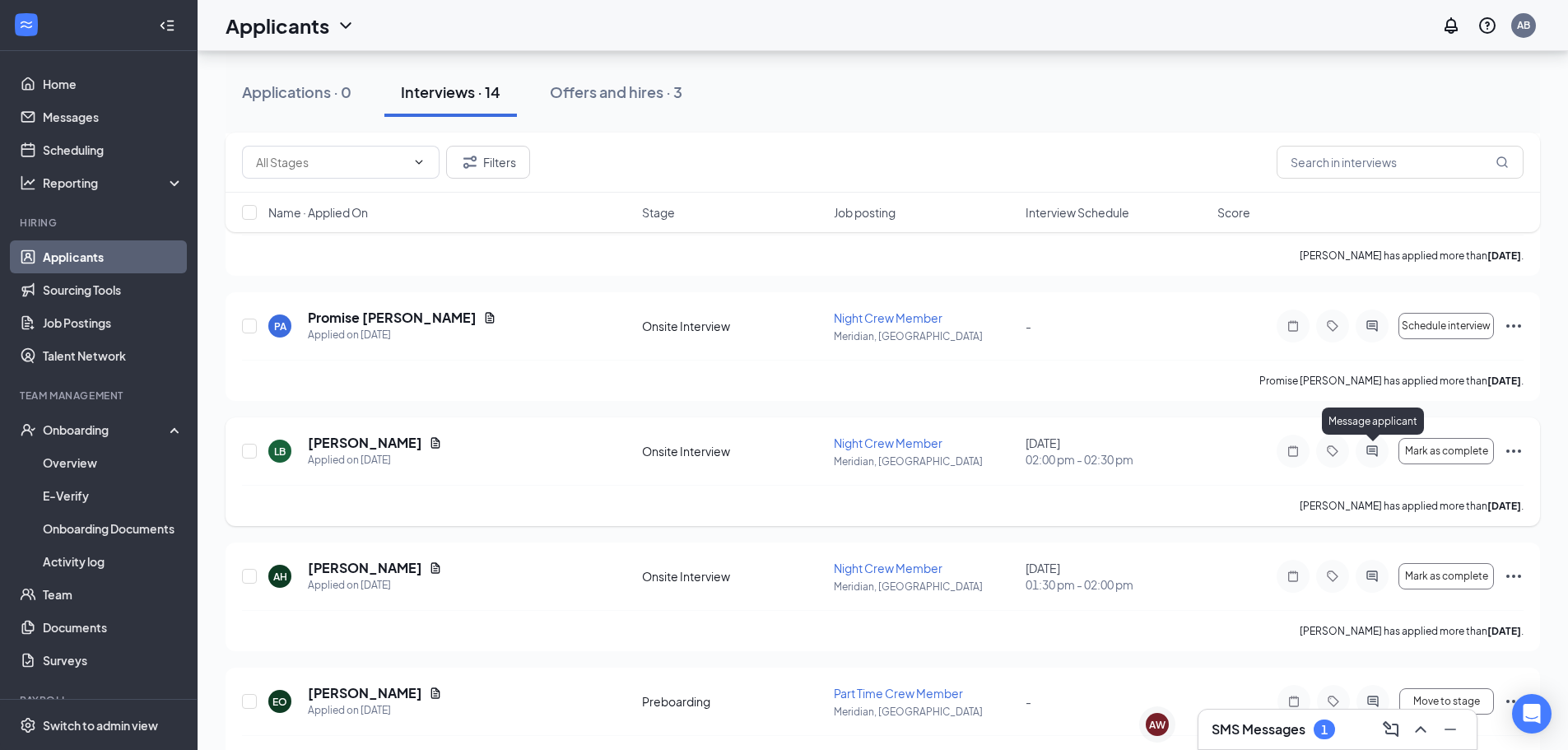
click at [1364, 456] on icon "ActiveChat" at bounding box center [1372, 451] width 19 height 13
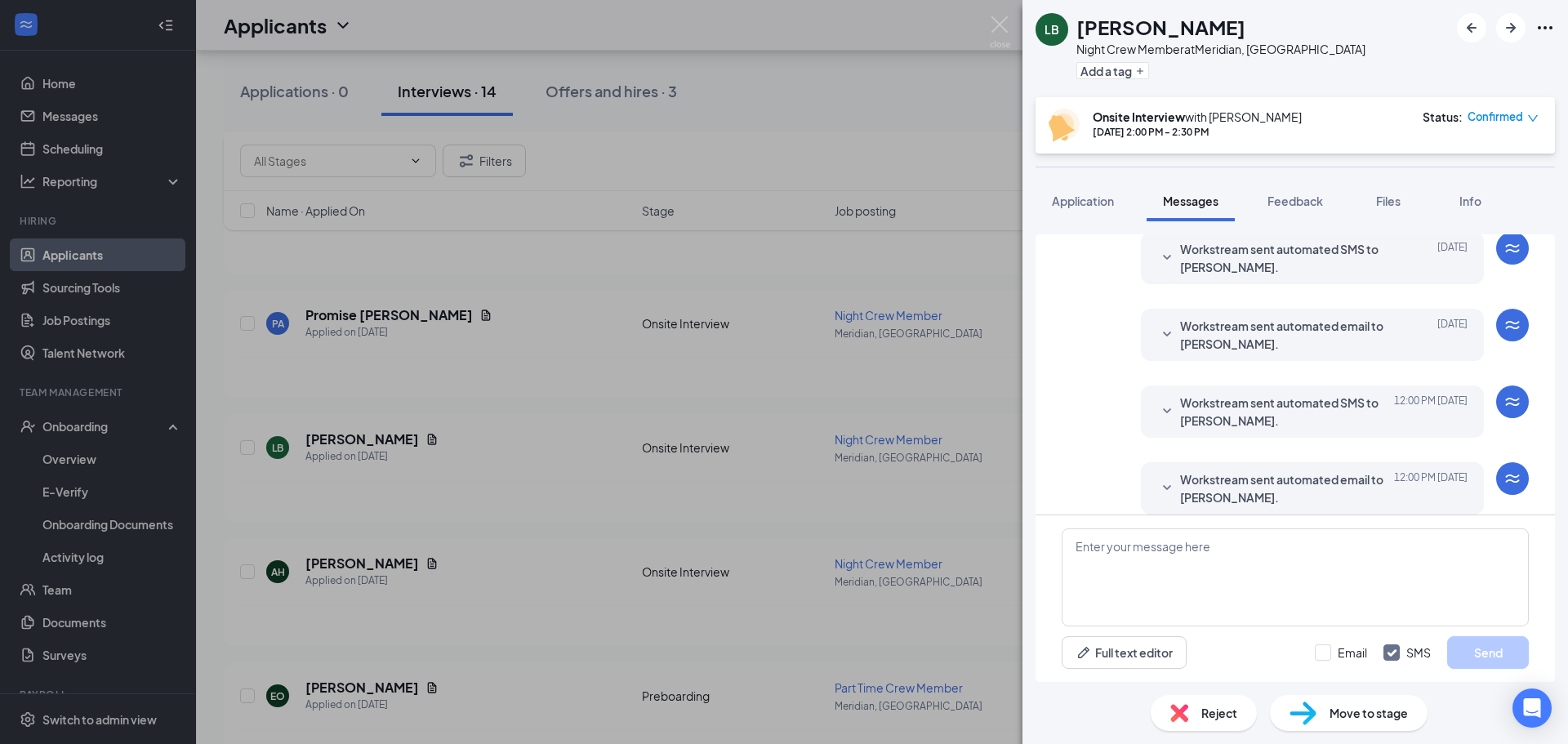
click at [1180, 476] on span "Workstream sent automated email to [PERSON_NAME]." at bounding box center [1287, 488] width 214 height 36
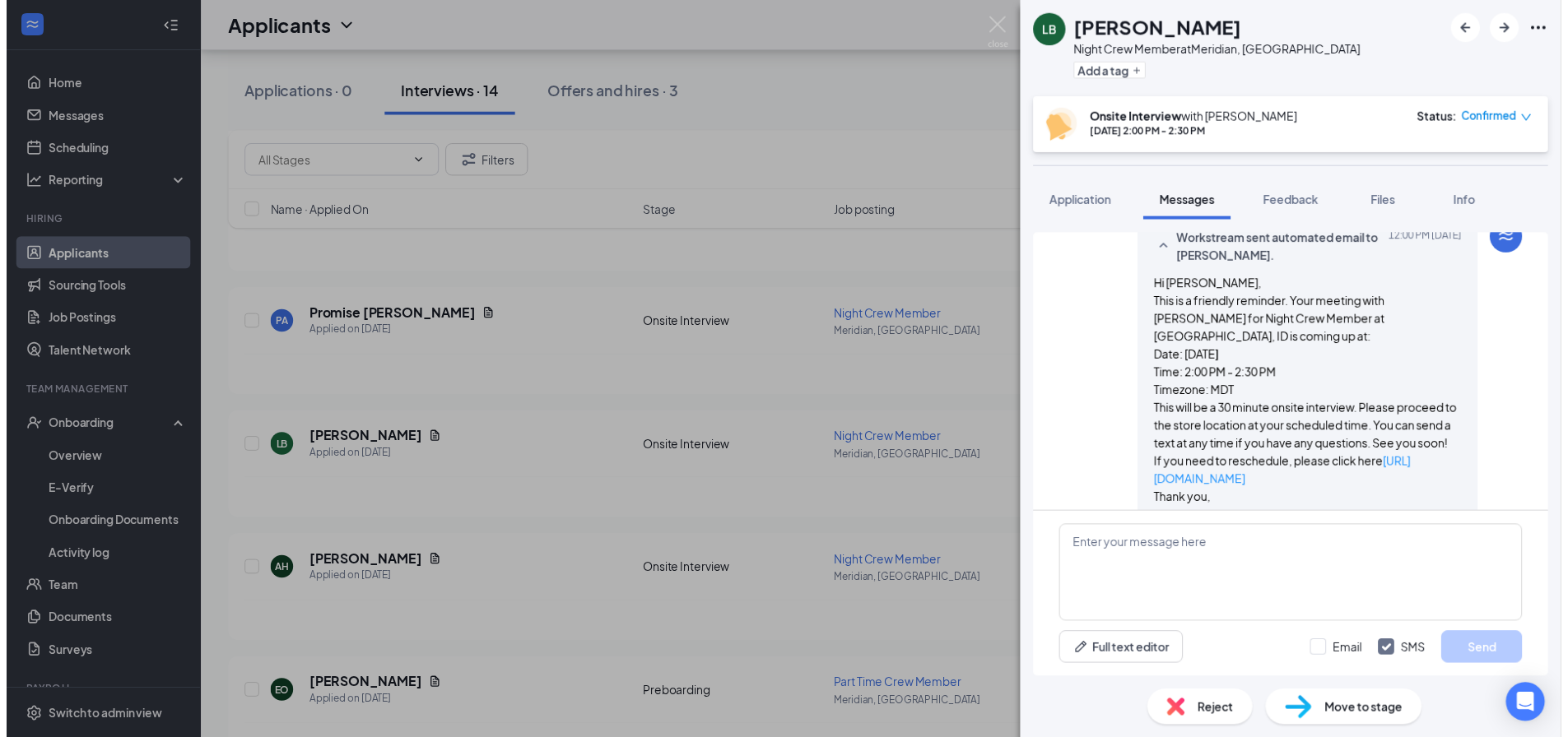
scroll to position [771, 0]
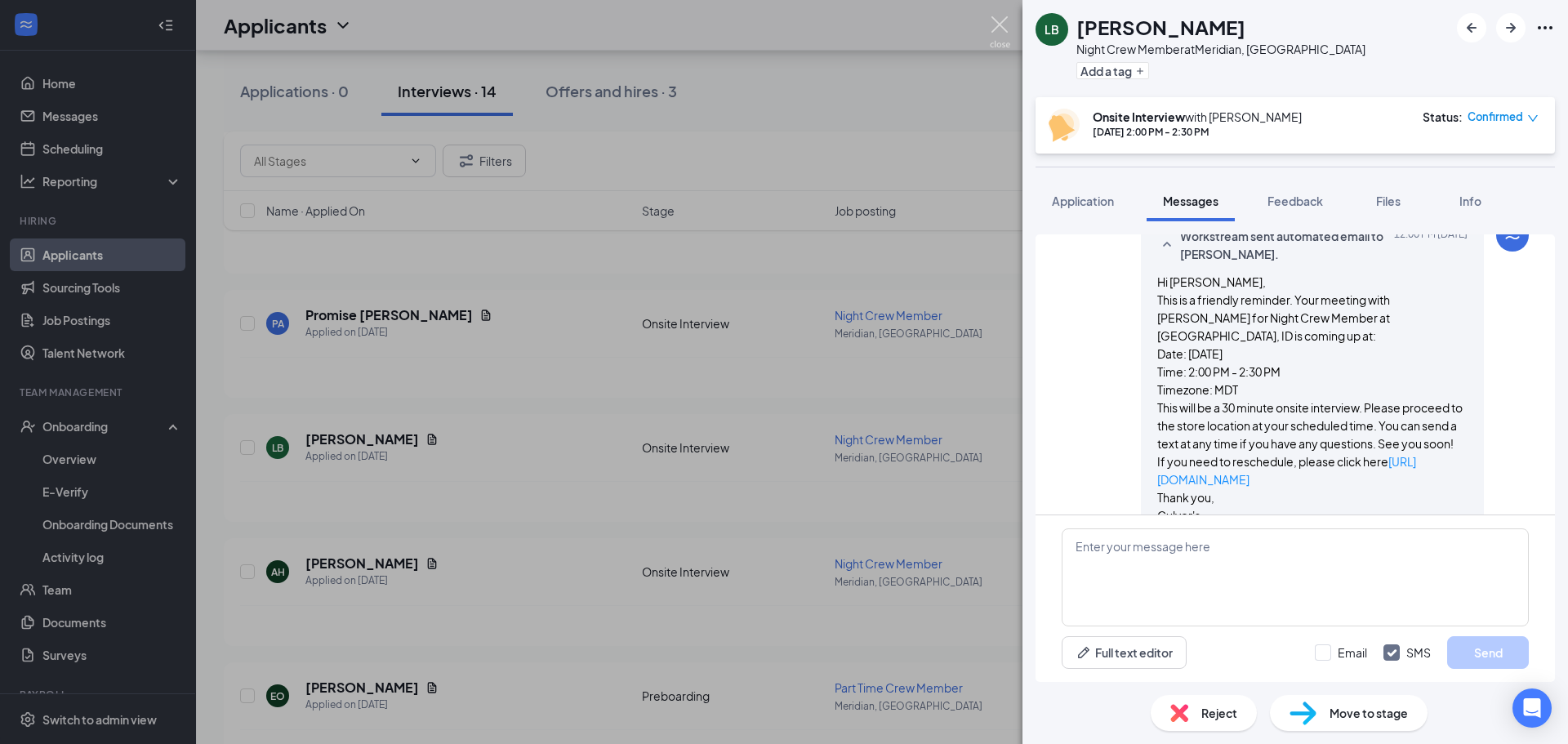
drag, startPoint x: 1005, startPoint y: 26, endPoint x: 971, endPoint y: 125, distance: 104.7
click at [1005, 26] on img at bounding box center [999, 32] width 20 height 32
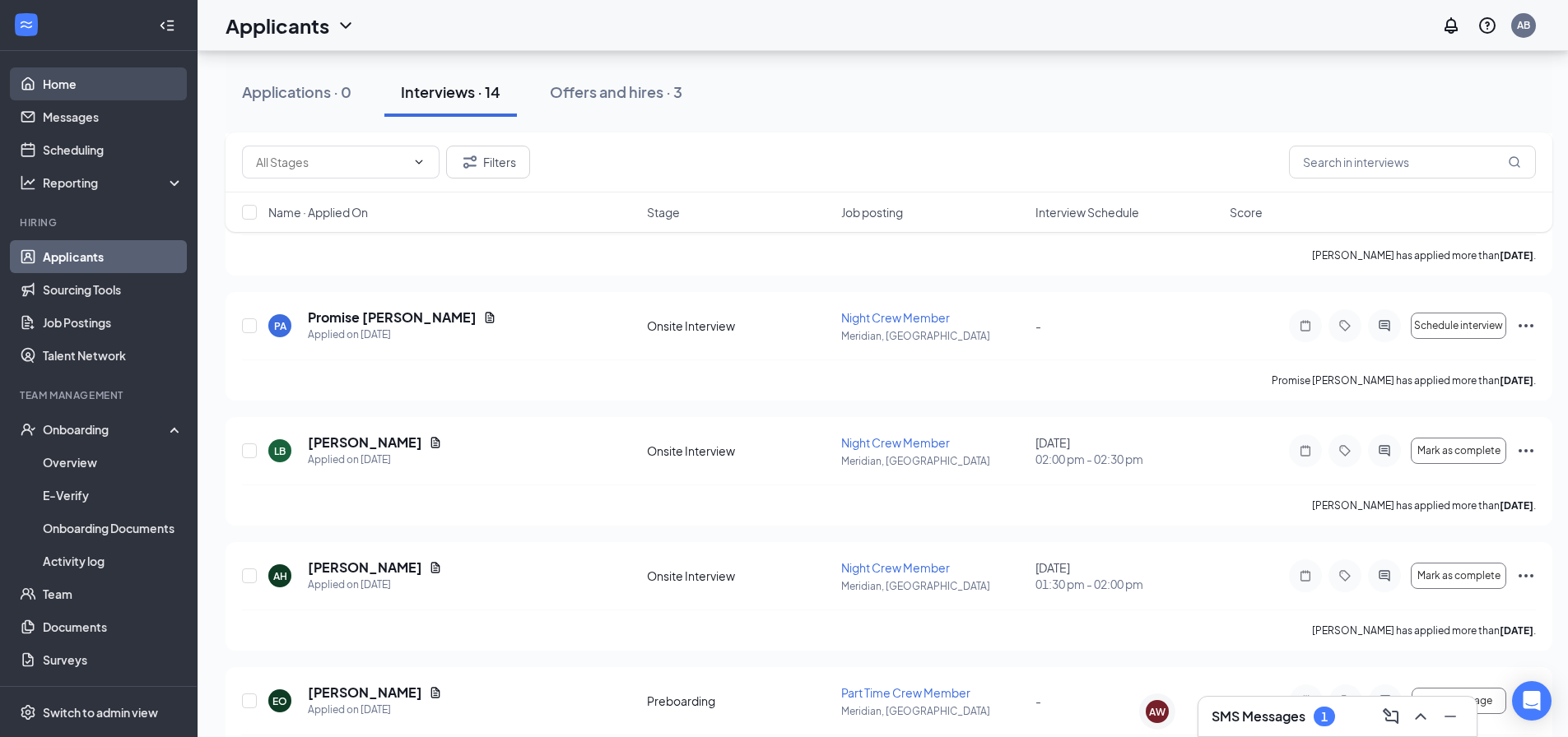
click at [42, 77] on link "Home" at bounding box center [112, 83] width 140 height 33
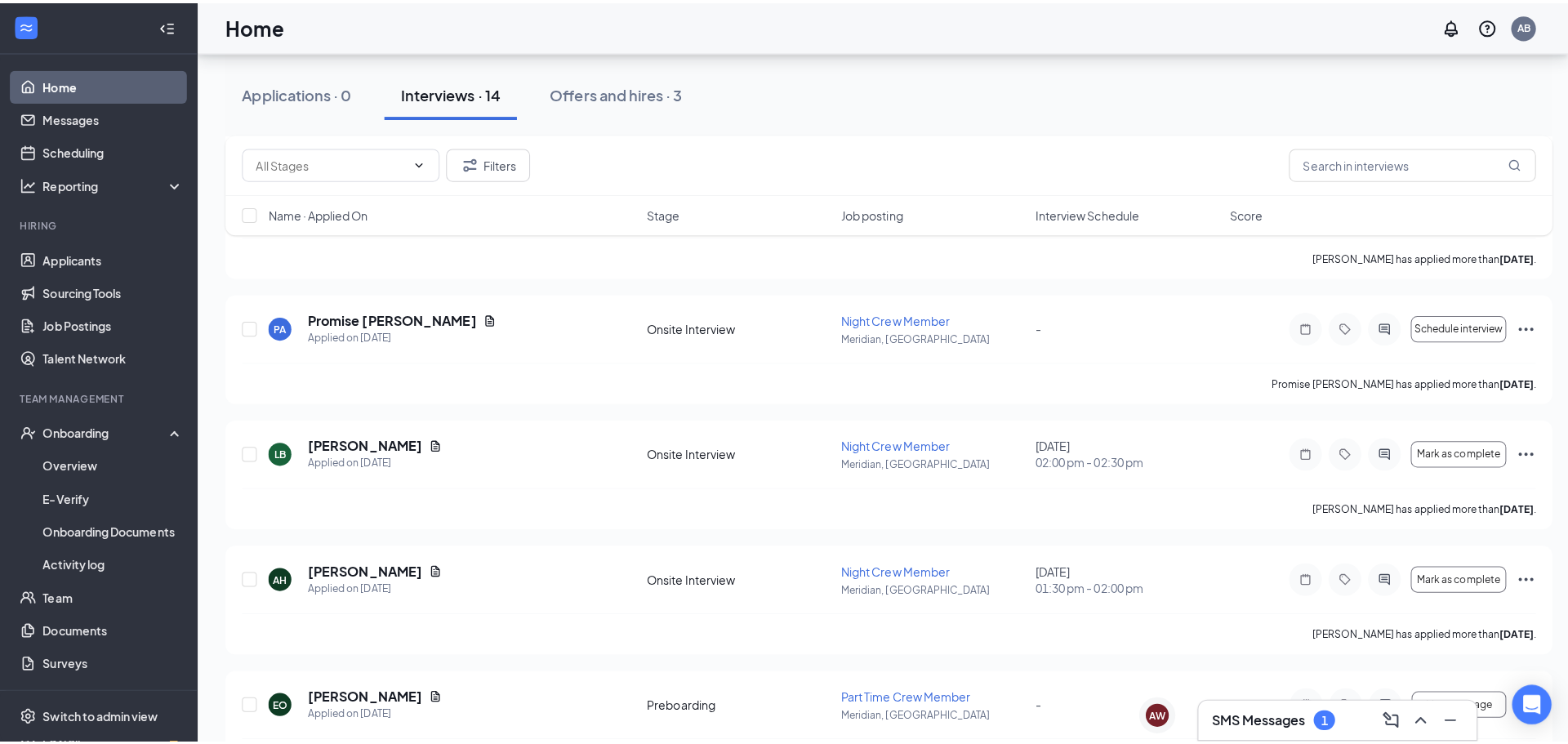
scroll to position [34, 0]
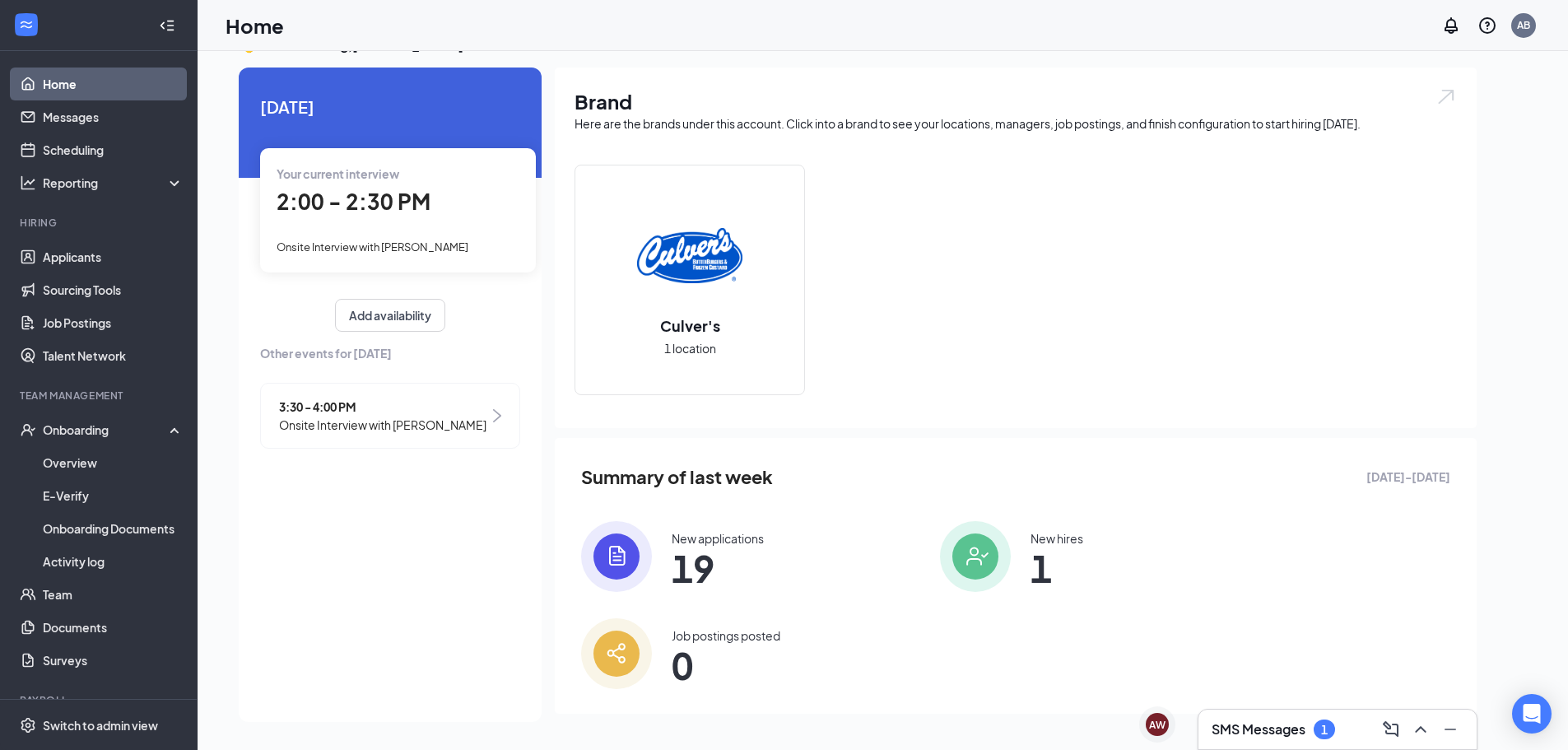
click at [374, 238] on div "Onsite Interview with [PERSON_NAME]" at bounding box center [397, 246] width 243 height 19
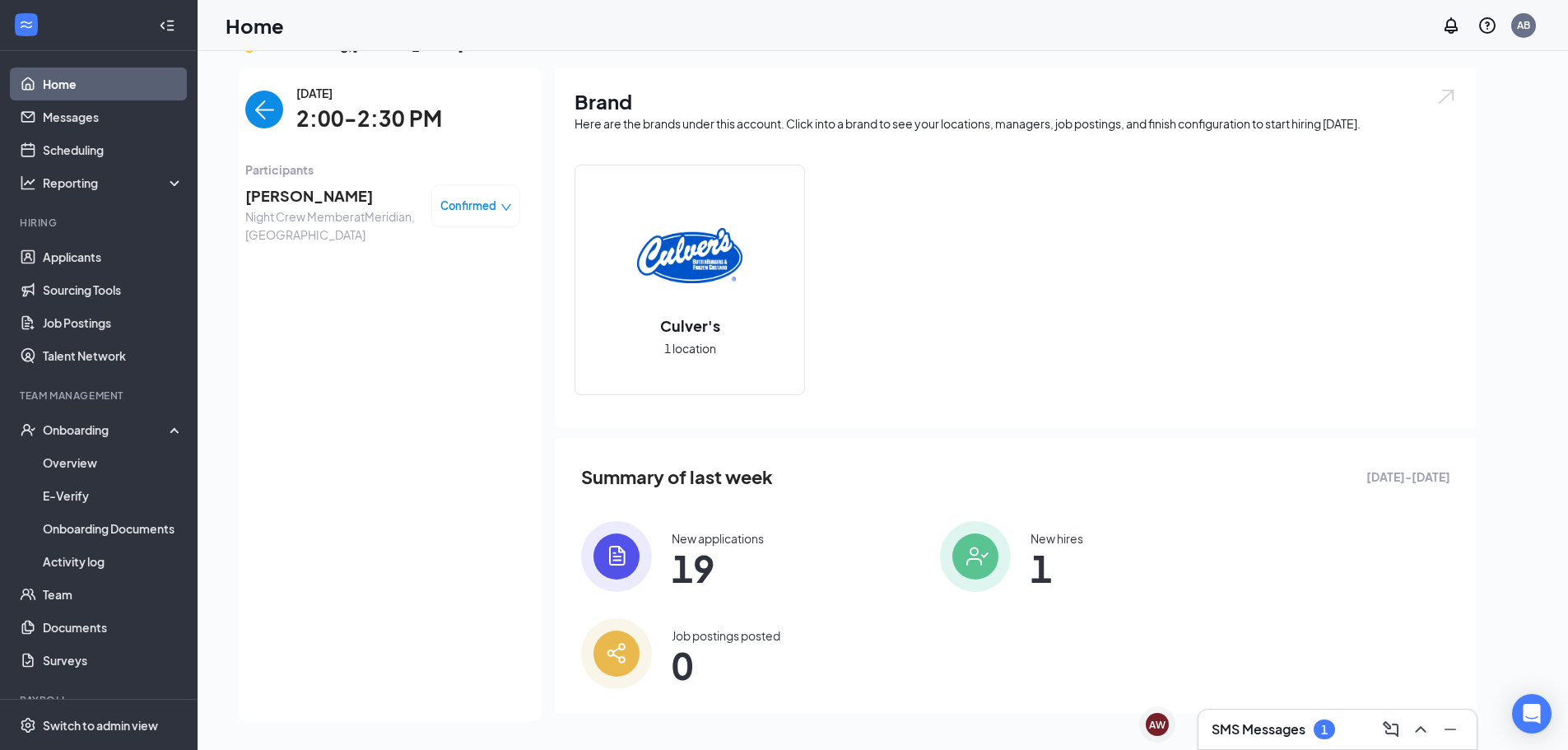
click at [486, 215] on div "Confirmed" at bounding box center [476, 206] width 89 height 42
click at [501, 207] on icon "down" at bounding box center [506, 207] width 11 height 11
click at [260, 494] on div "[DATE] 2:00-2:30 PM Participants [PERSON_NAME] Night Crew Member at [GEOGRAPHIC…" at bounding box center [382, 395] width 275 height 622
click at [261, 121] on img "back-button" at bounding box center [264, 110] width 38 height 38
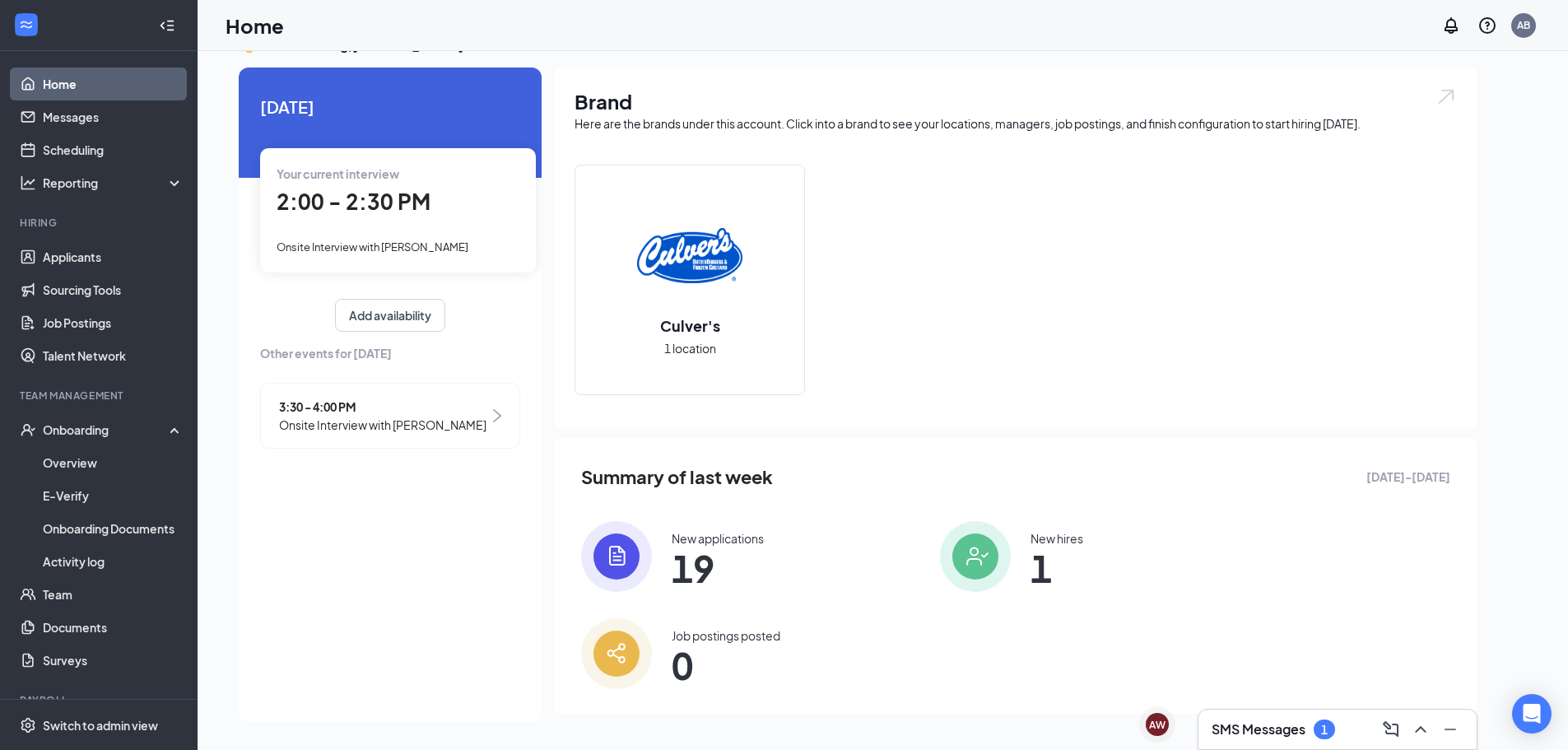
click at [370, 189] on span "2:00 - 2:30 PM" at bounding box center [353, 201] width 154 height 27
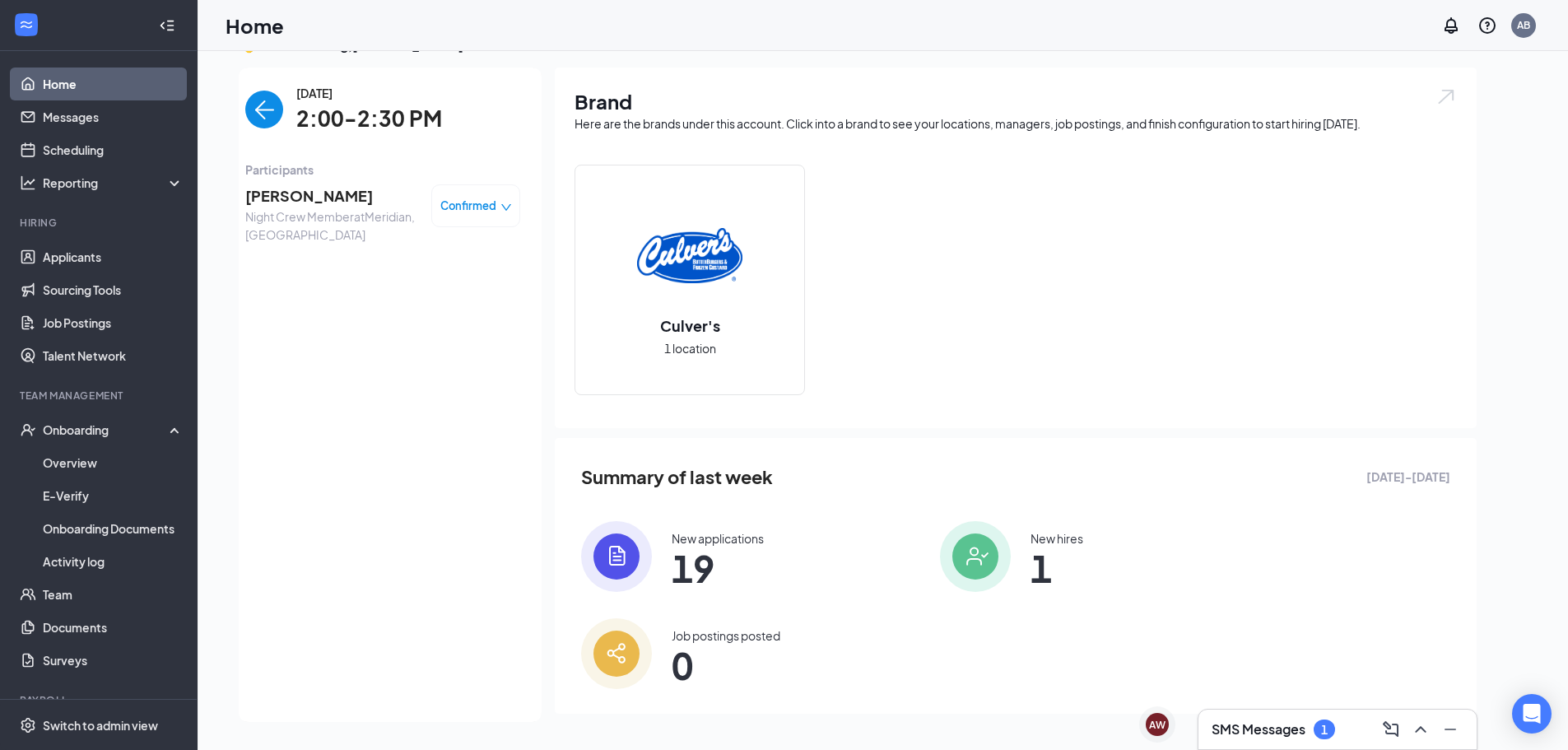
click at [298, 202] on span "[PERSON_NAME]" at bounding box center [332, 196] width 173 height 23
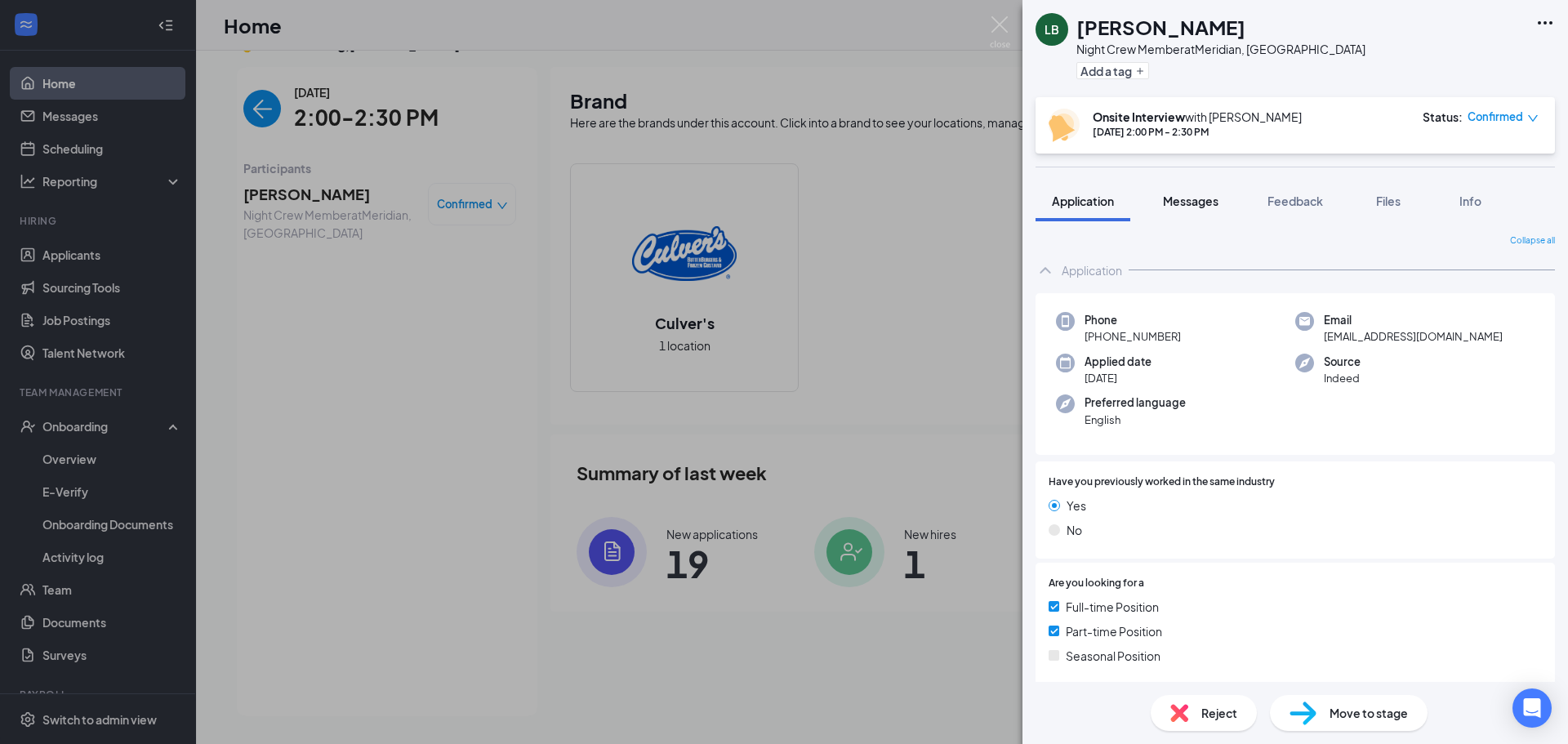
click at [1185, 215] on button "Messages" at bounding box center [1190, 201] width 88 height 41
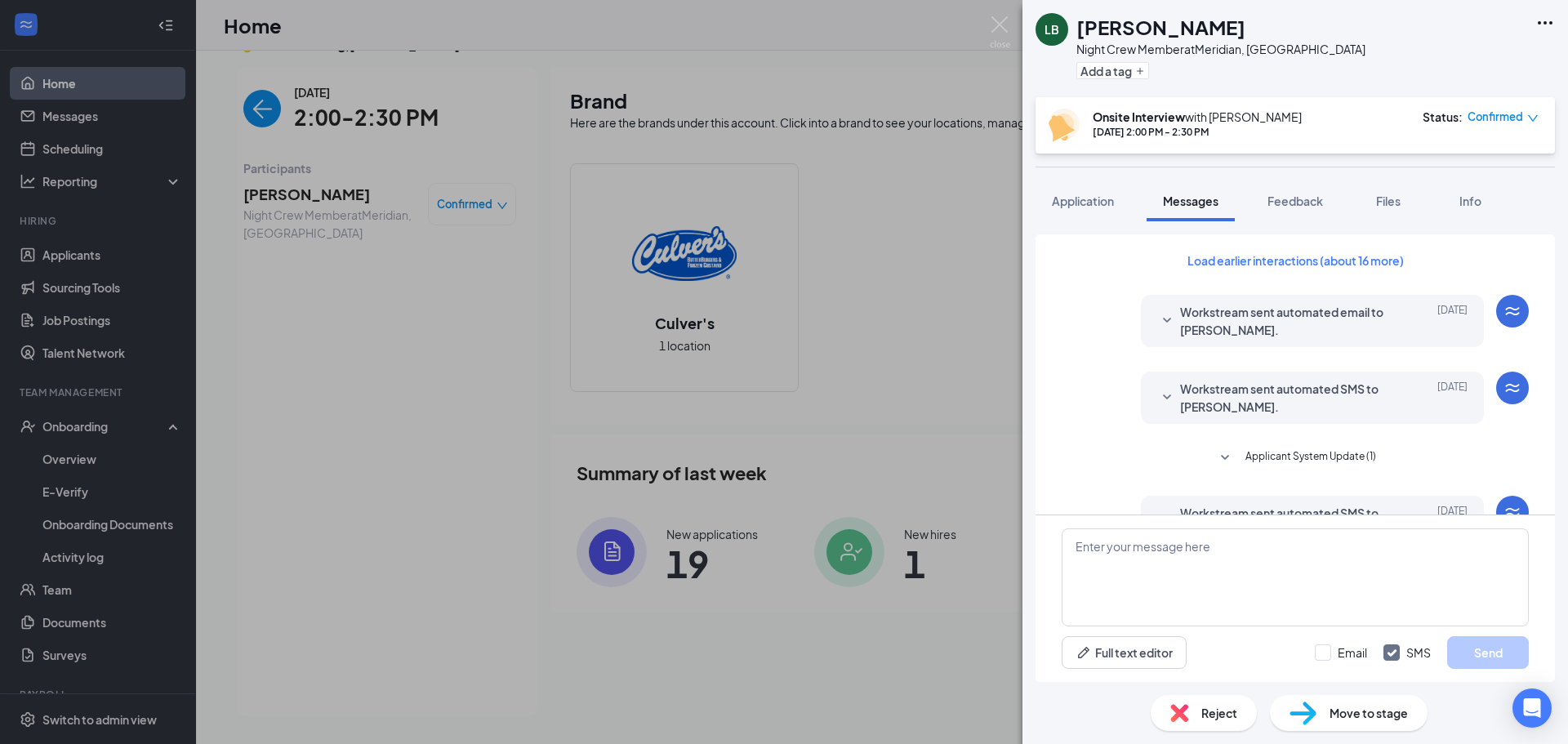
scroll to position [522, 0]
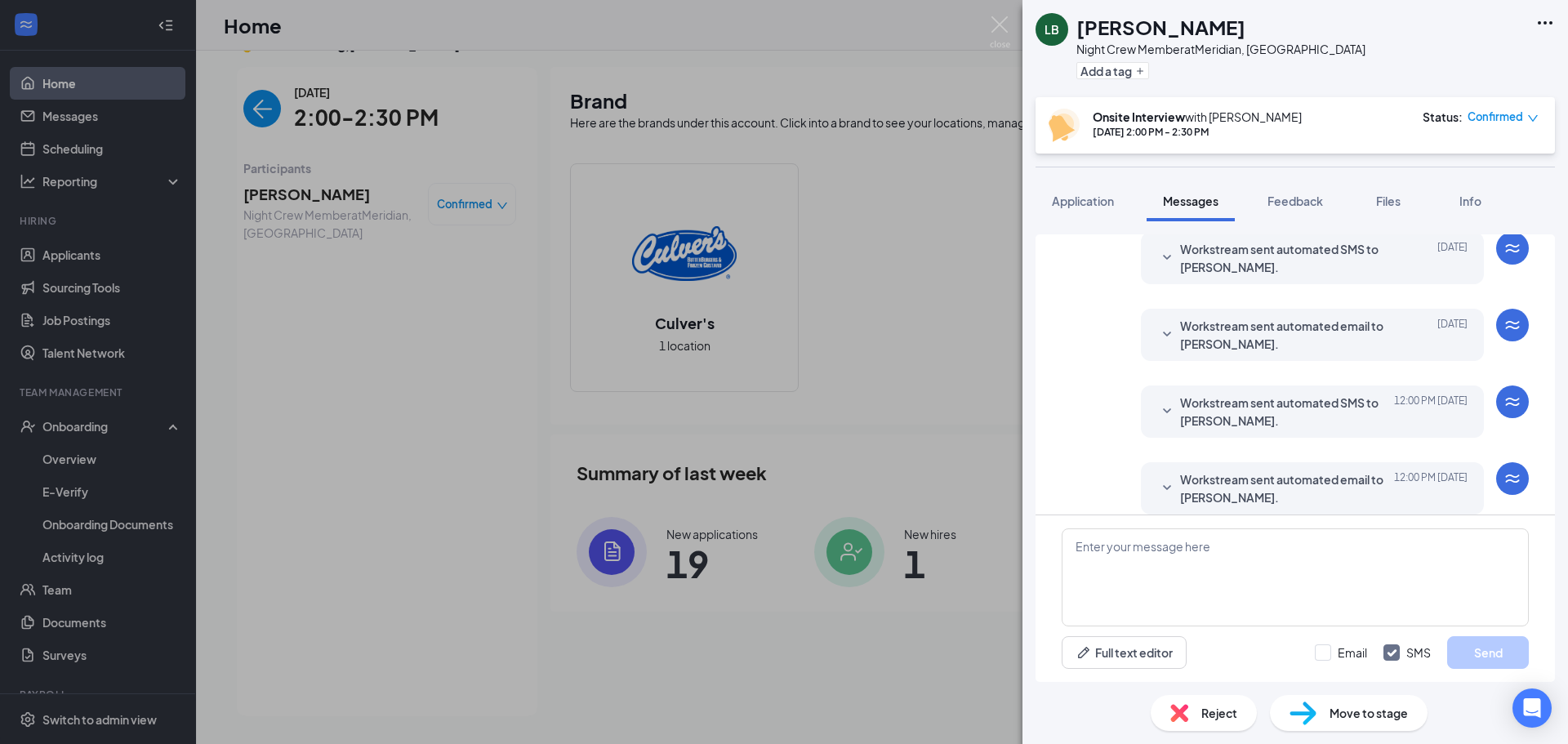
click at [1159, 478] on icon "SmallChevronDown" at bounding box center [1167, 488] width 19 height 19
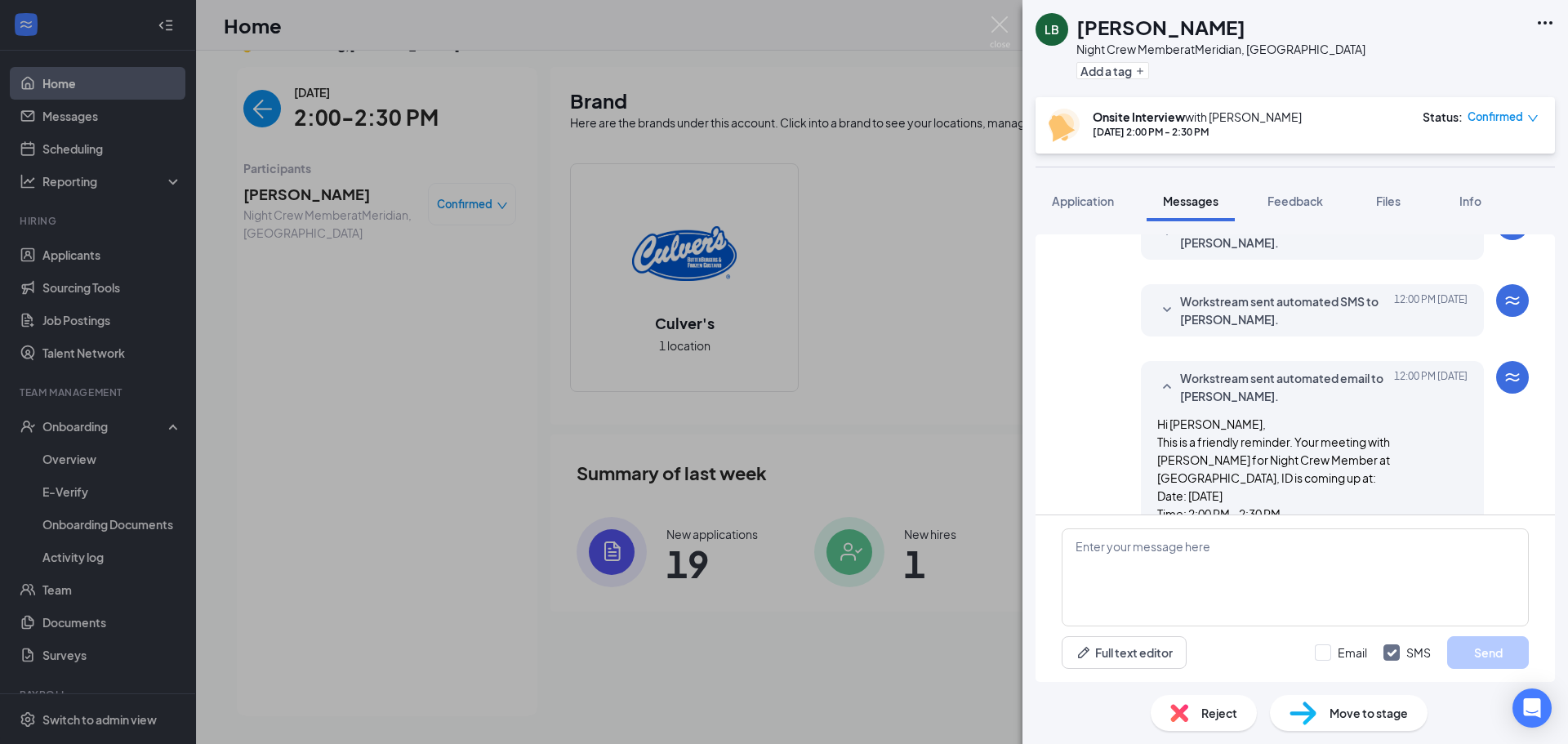
scroll to position [766, 0]
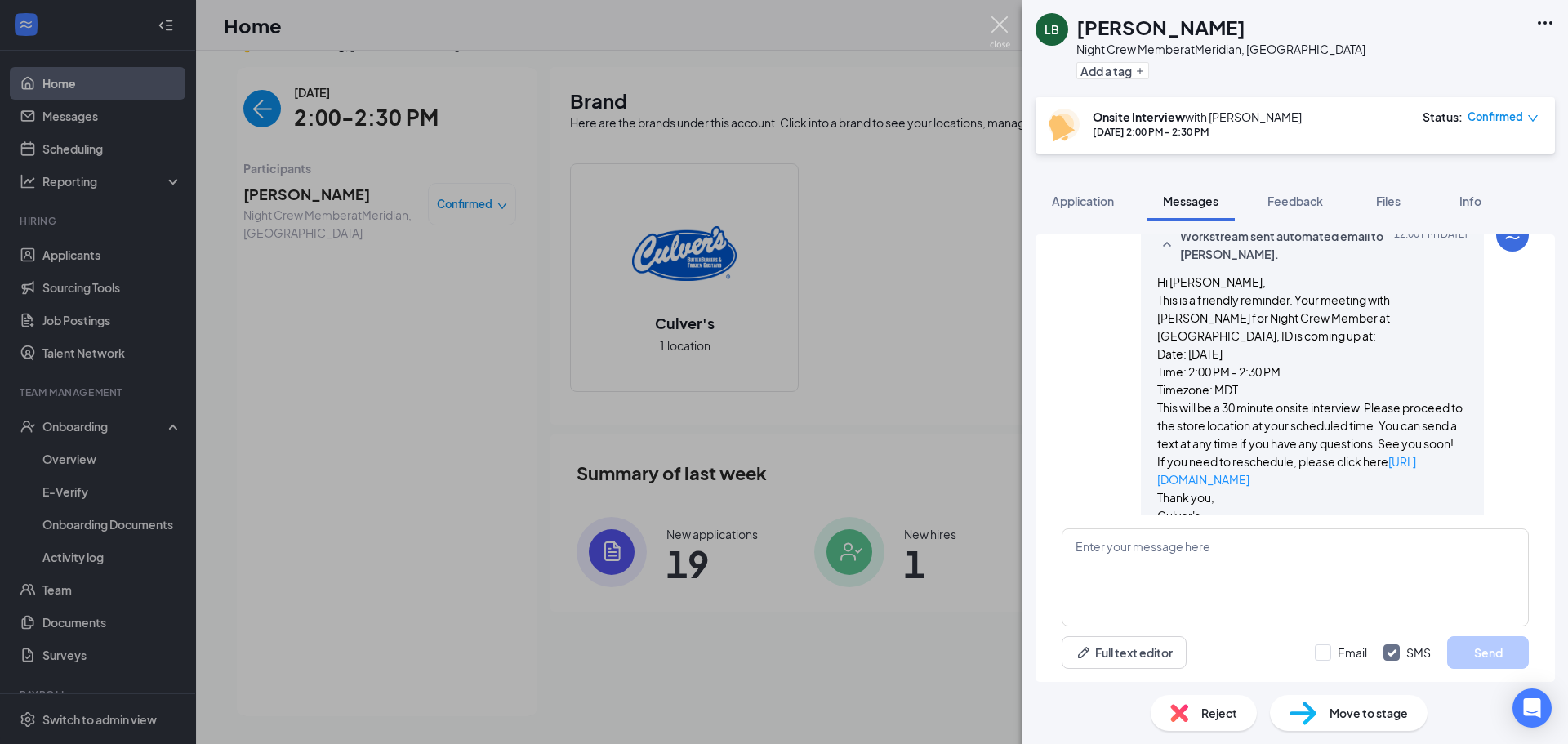
click at [1007, 31] on img at bounding box center [999, 32] width 20 height 32
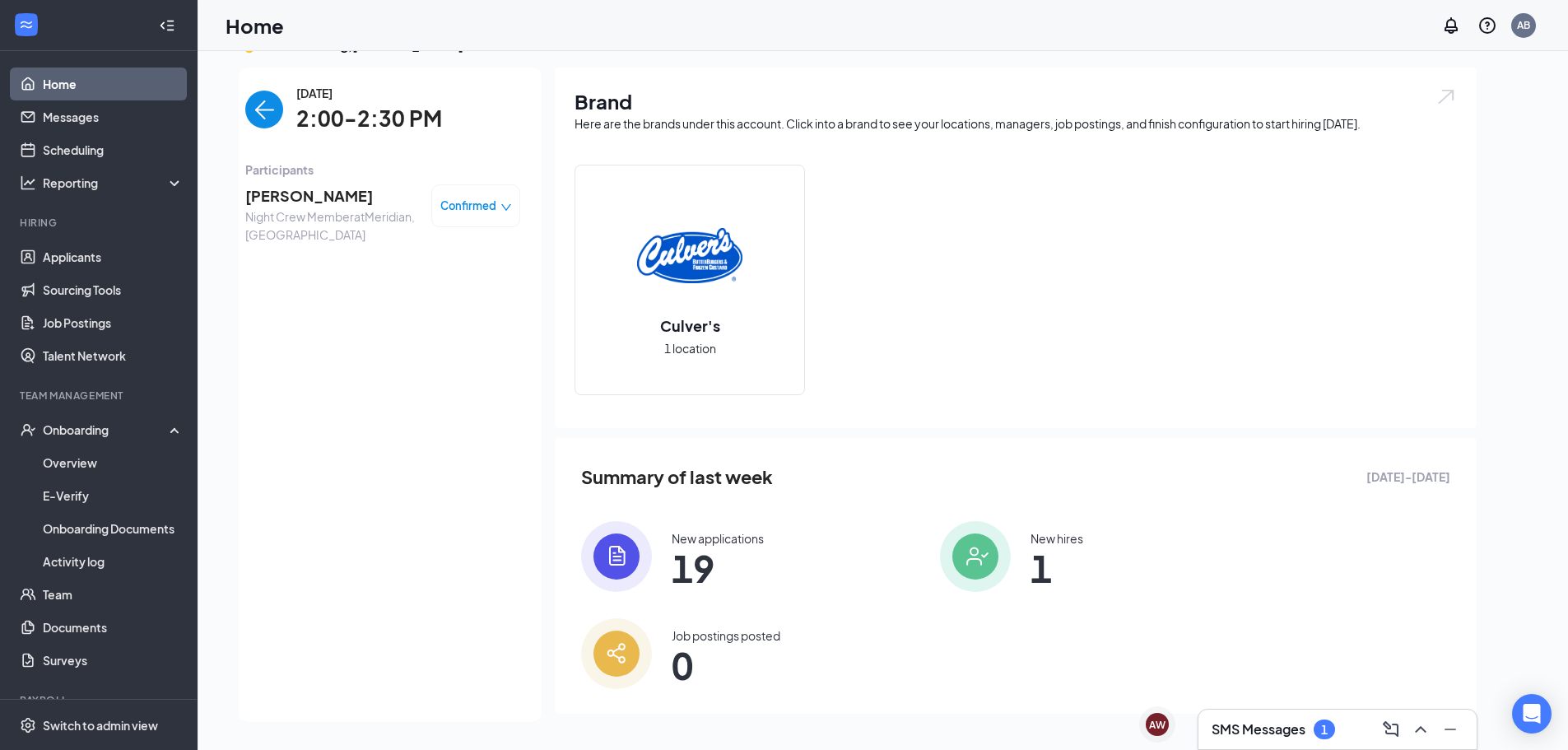
click at [283, 206] on span "[PERSON_NAME]" at bounding box center [332, 196] width 173 height 23
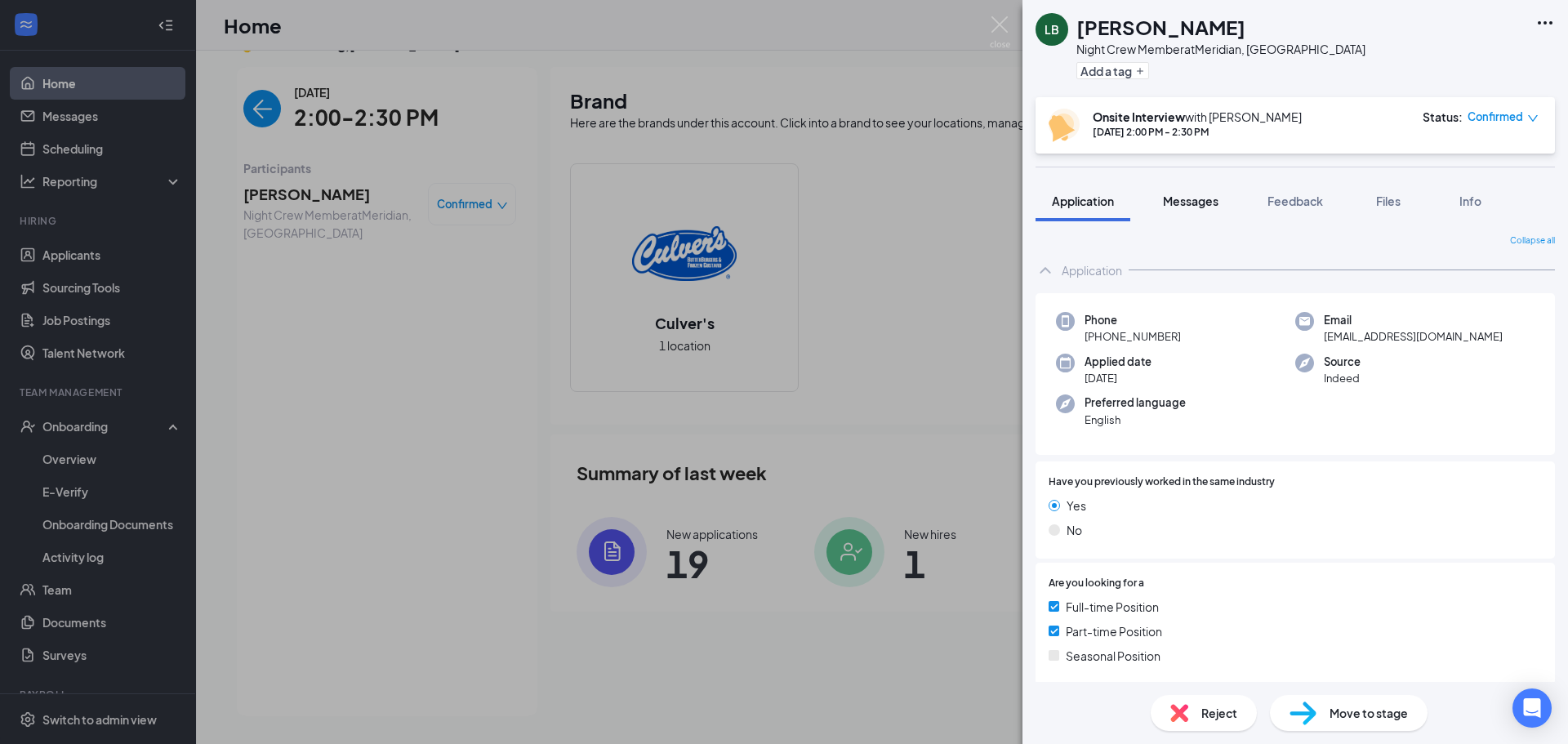
click at [1198, 201] on span "Messages" at bounding box center [1190, 201] width 55 height 15
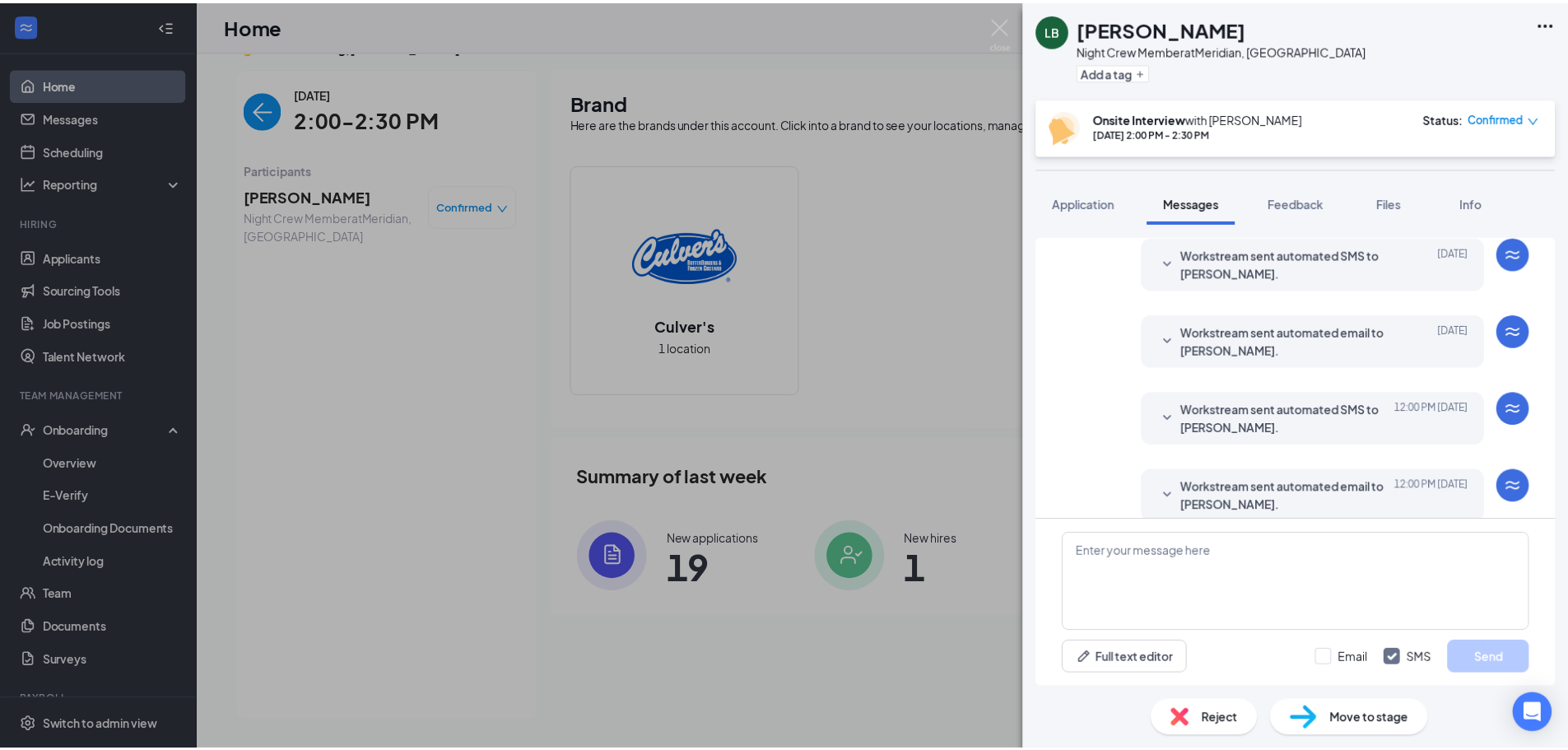
scroll to position [527, 0]
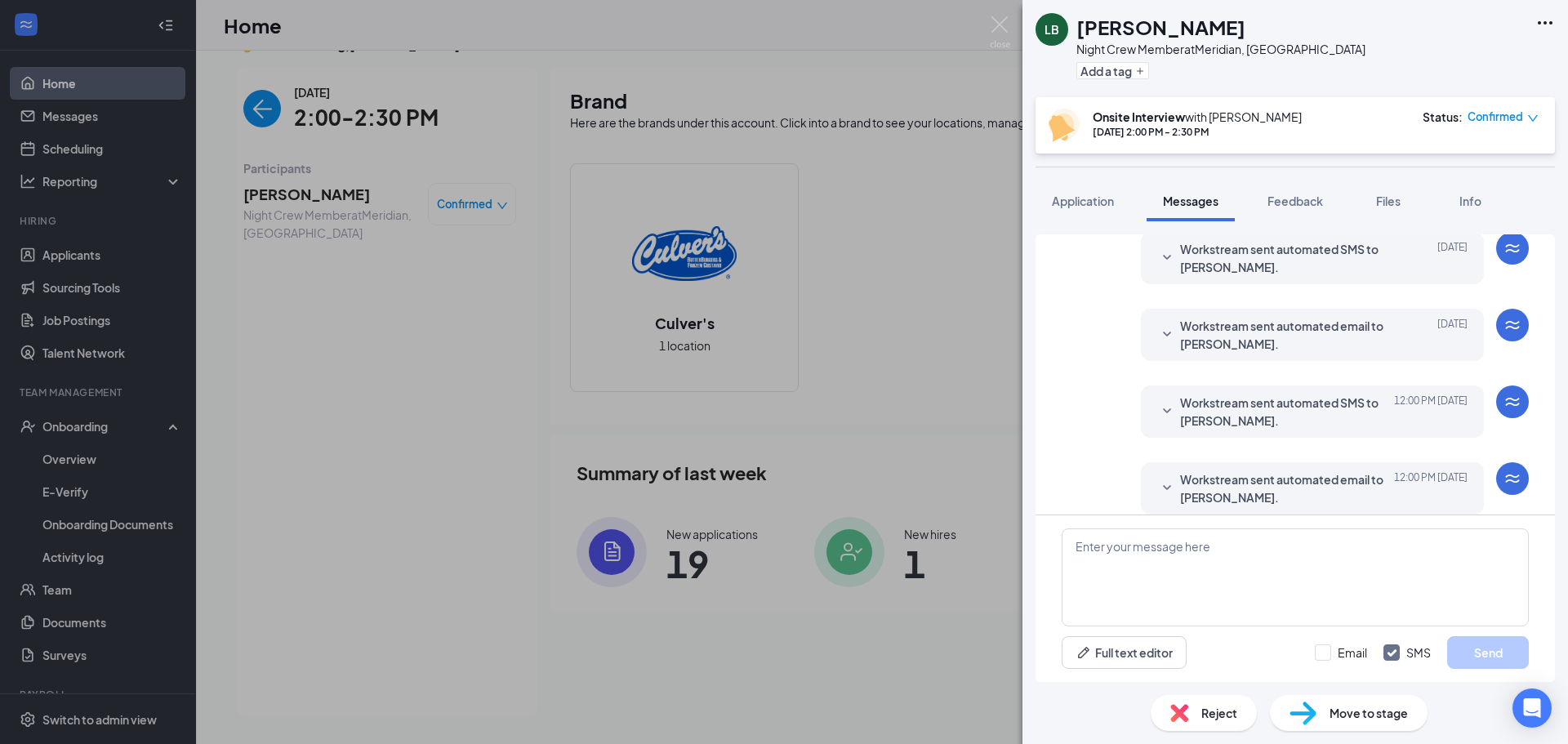
click at [1229, 397] on span "Workstream sent automated SMS to [PERSON_NAME]." at bounding box center [1287, 411] width 214 height 36
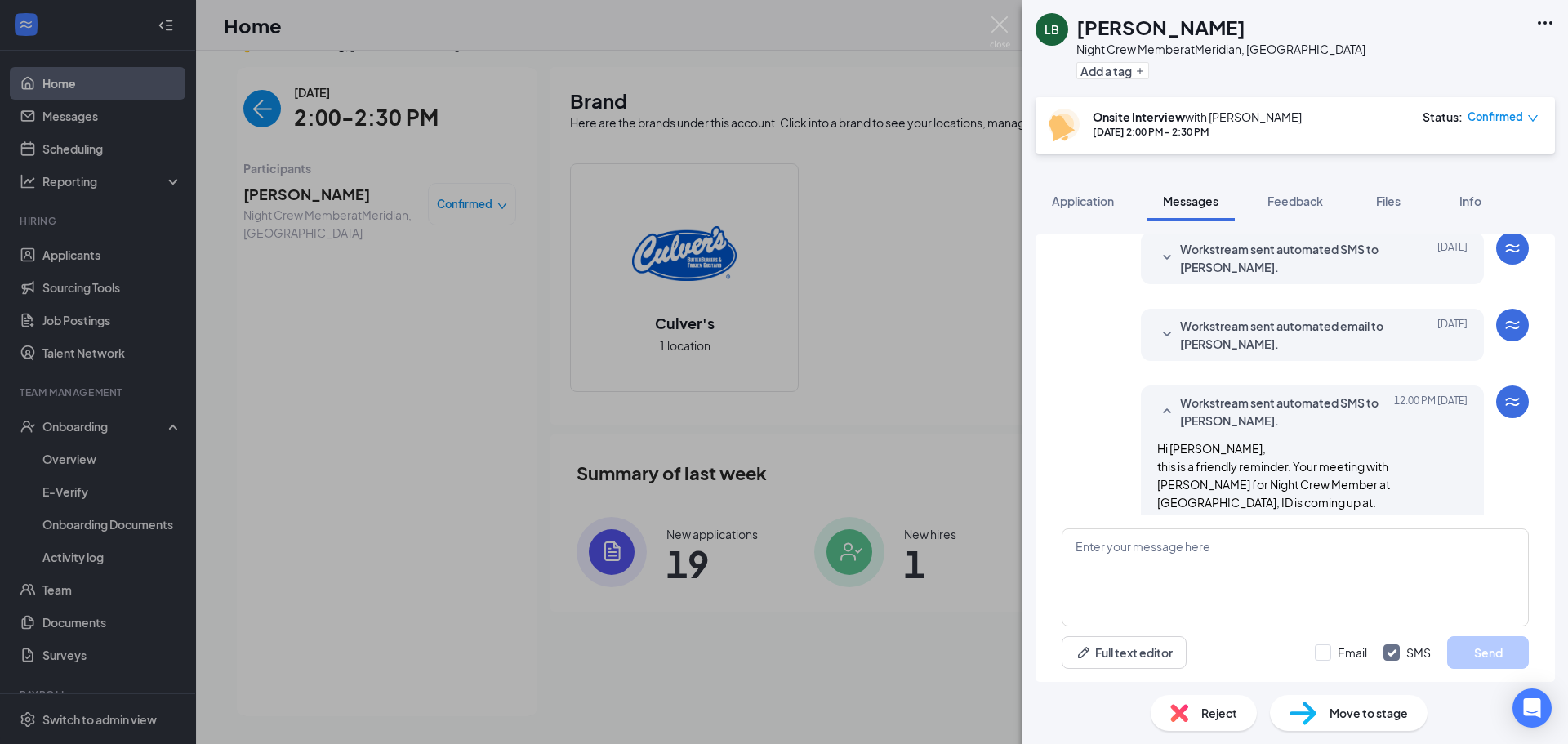
click at [1217, 344] on div "Workstream sent automated email to [PERSON_NAME]. [DATE] Hi [PERSON_NAME], This…" at bounding box center [1295, 338] width 467 height 60
click at [1143, 309] on div "Workstream sent automated email to [PERSON_NAME]. [DATE] Hi [PERSON_NAME], This…" at bounding box center [1312, 335] width 343 height 53
click at [1141, 317] on div "Workstream sent automated email to [PERSON_NAME]. [DATE] Hi [PERSON_NAME], This…" at bounding box center [1312, 335] width 343 height 53
click at [1157, 325] on icon "SmallChevronDown" at bounding box center [1167, 335] width 19 height 19
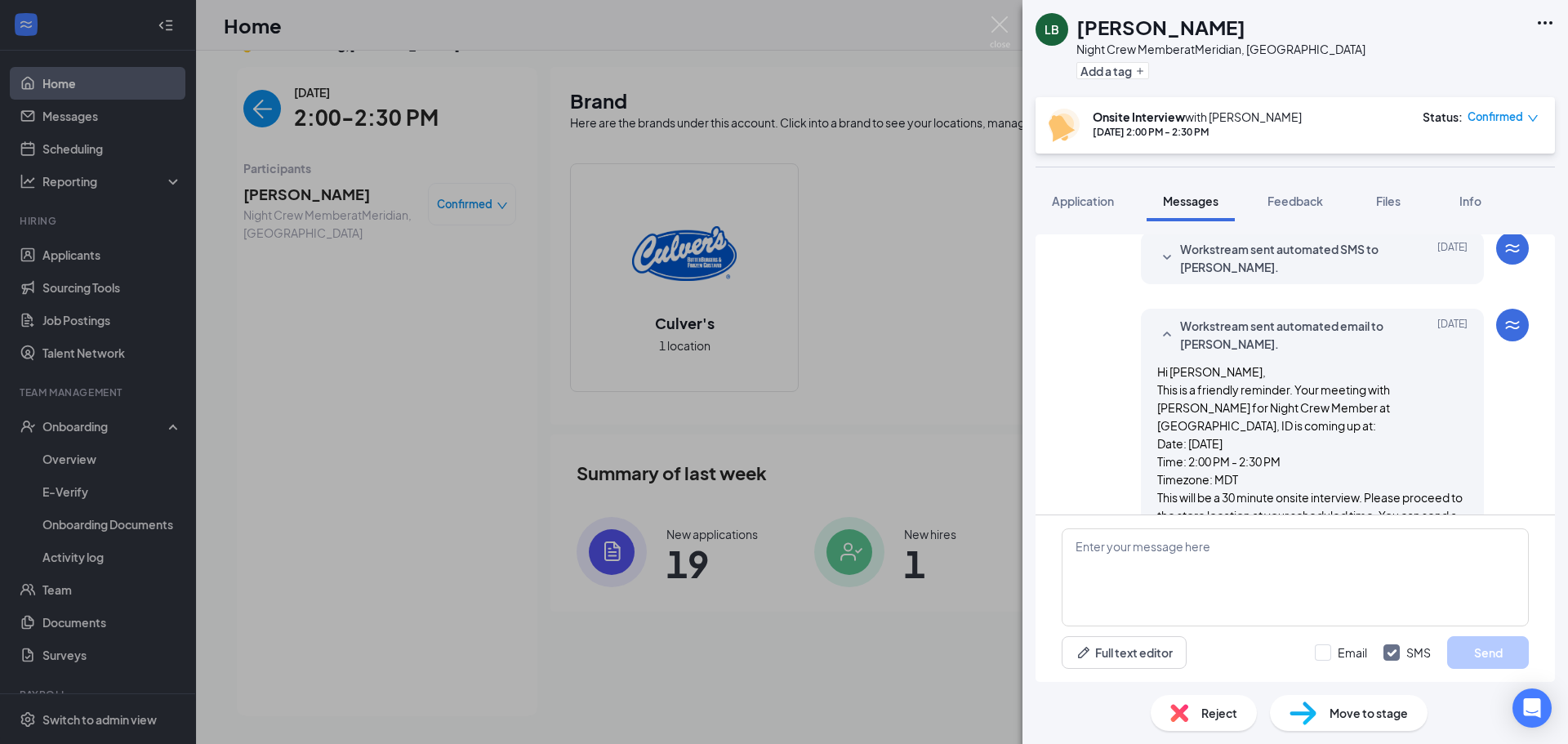
click at [1011, 363] on div "LB [PERSON_NAME] Night Crew Member at [GEOGRAPHIC_DATA], ID Add a tag Onsite In…" at bounding box center [784, 372] width 1568 height 744
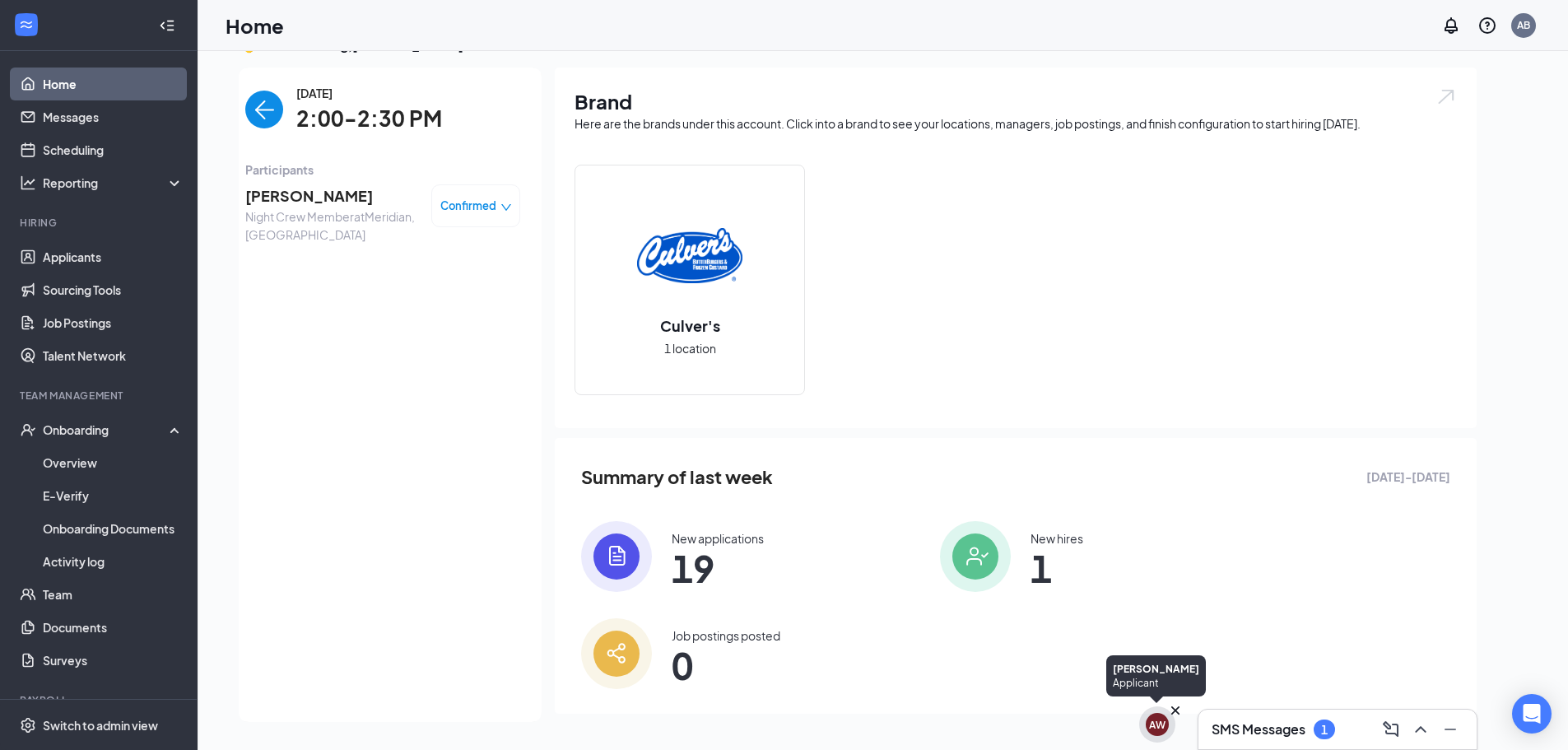
click at [1141, 729] on div "AW" at bounding box center [1157, 724] width 36 height 36
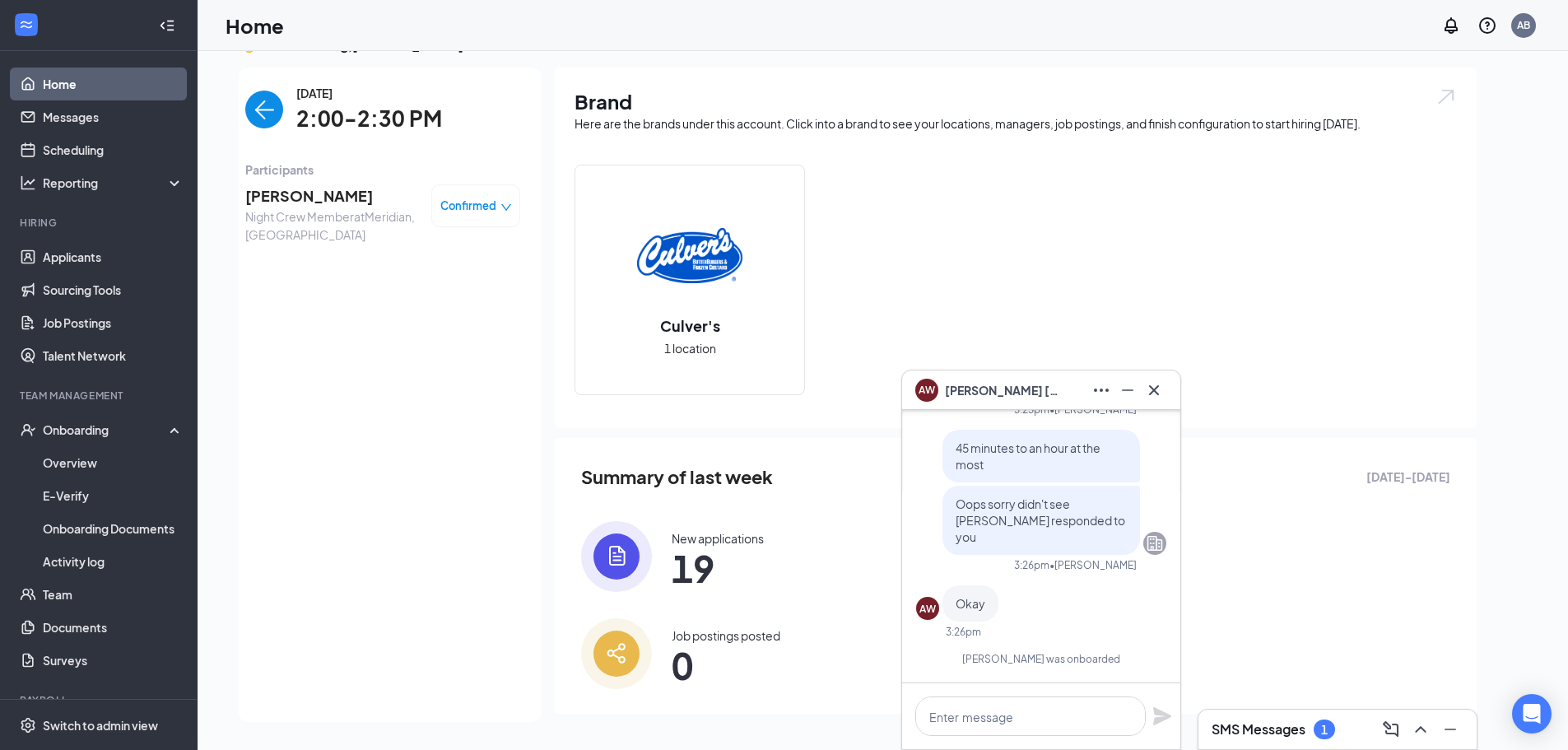
scroll to position [2, 0]
click at [1153, 396] on icon "Cross" at bounding box center [1154, 390] width 19 height 19
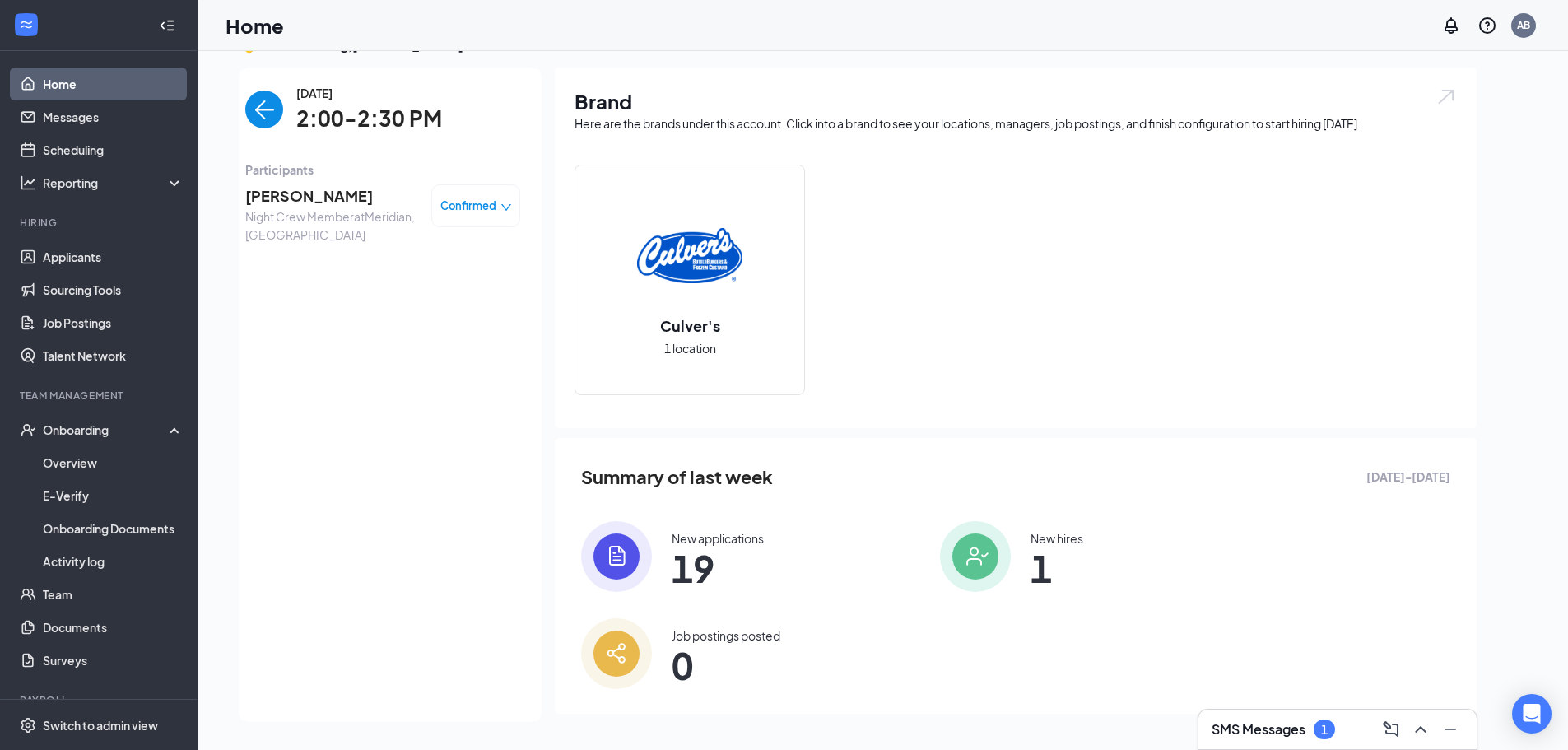
click at [1308, 731] on div "SMS Messages 1" at bounding box center [1273, 730] width 124 height 19
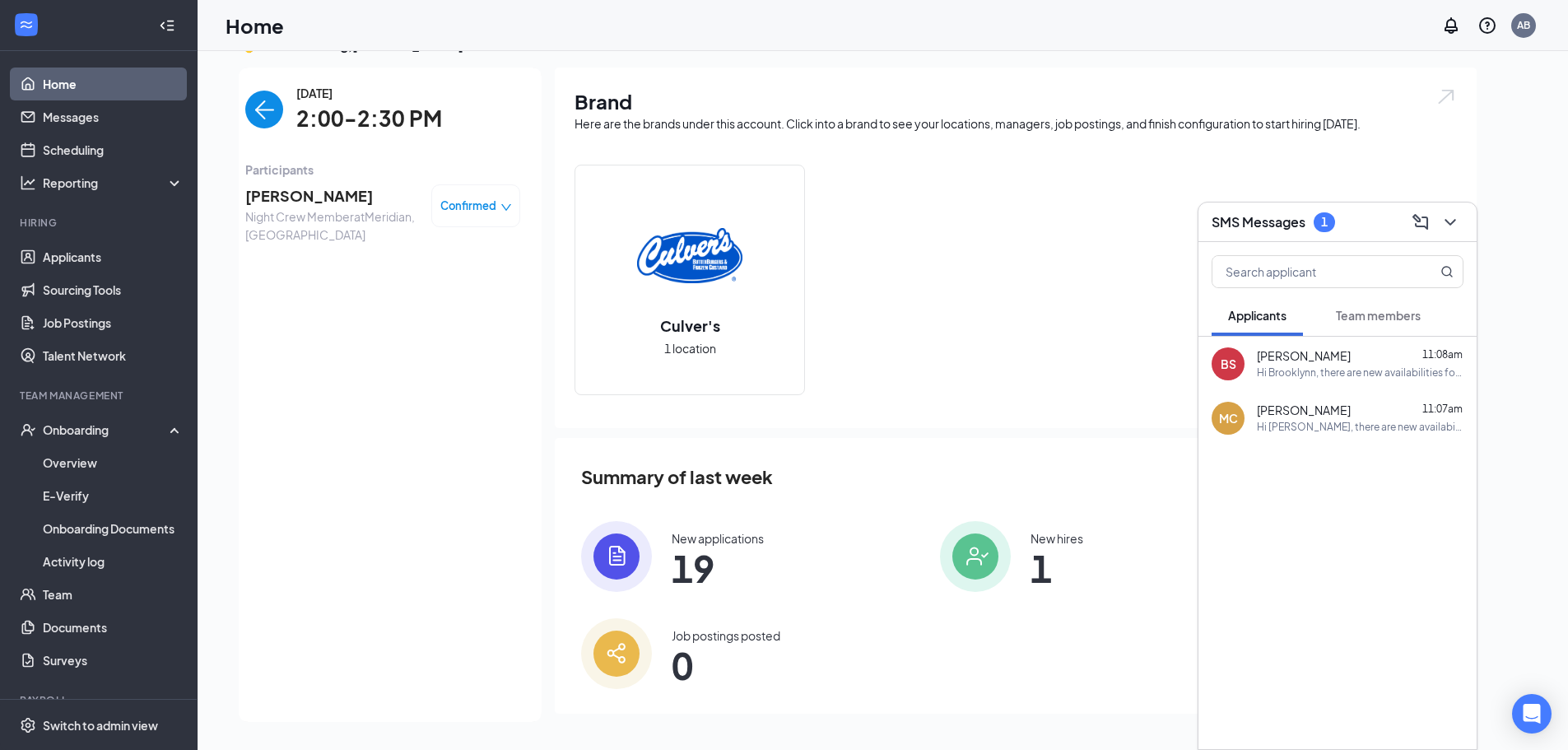
click at [1317, 213] on div "SMS Messages 1" at bounding box center [1337, 222] width 252 height 26
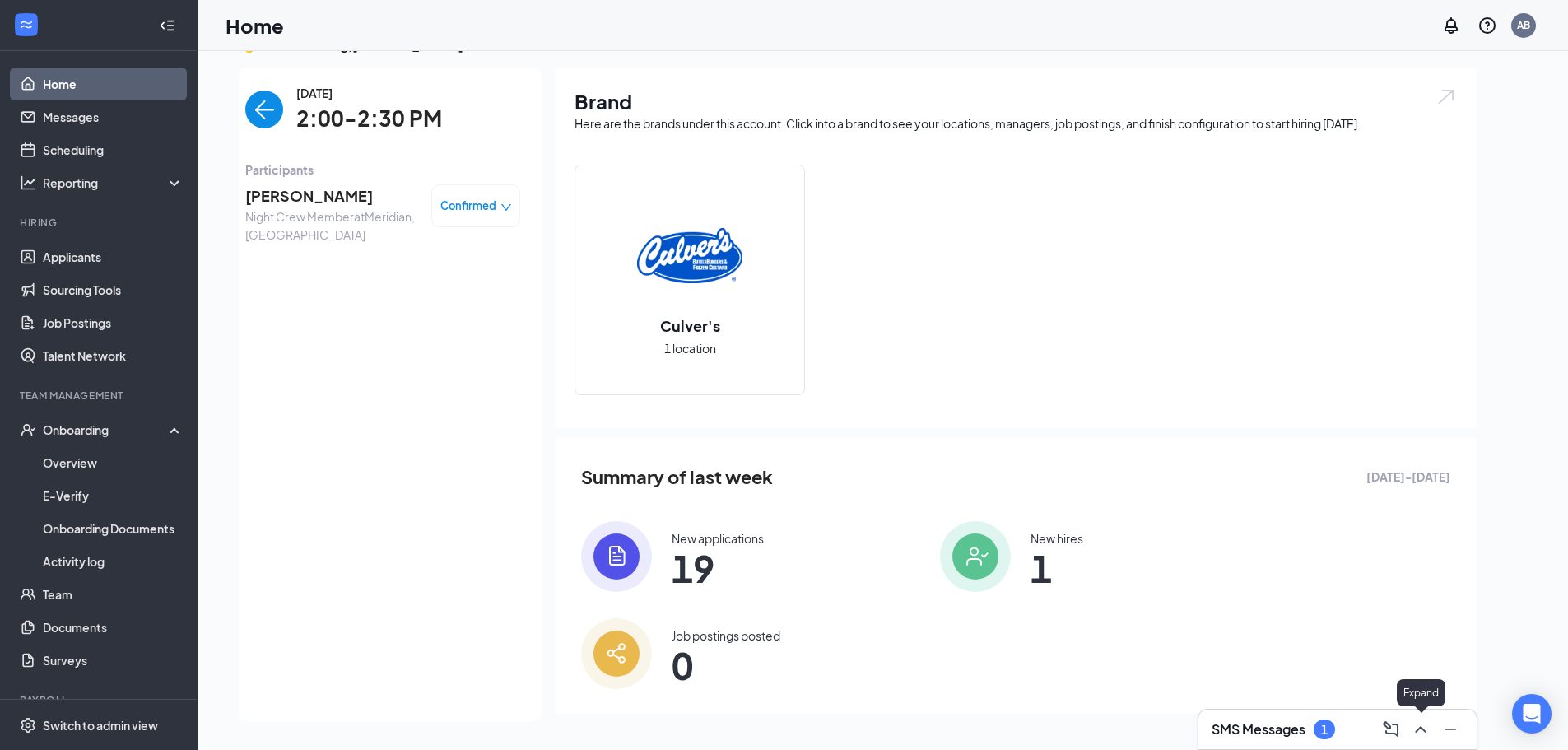
click at [1416, 738] on icon "ChevronUp" at bounding box center [1421, 730] width 19 height 19
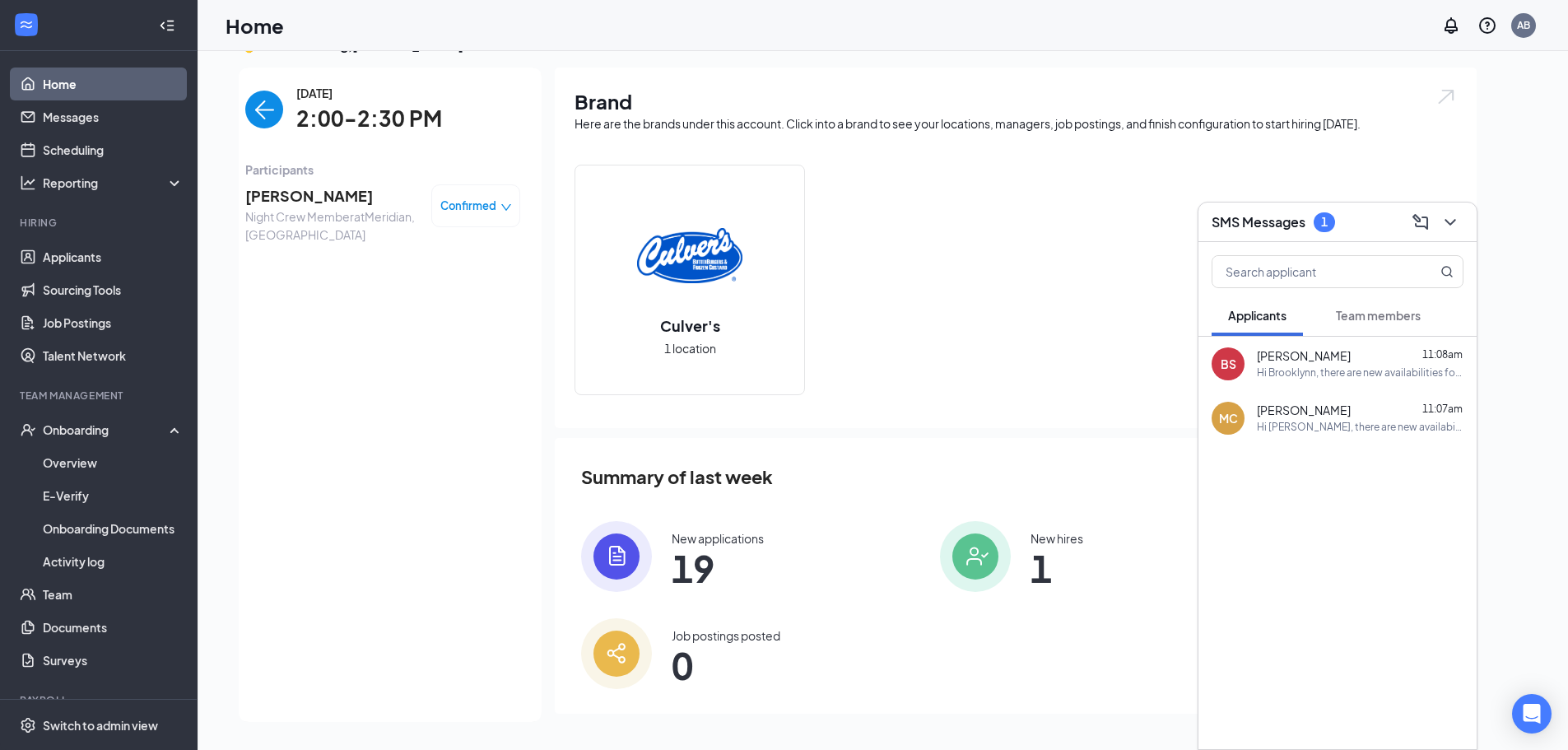
click at [464, 430] on div "[DATE] 2:00-2:30 PM Participants [PERSON_NAME] Night Crew Member at [GEOGRAPHIC…" at bounding box center [382, 395] width 275 height 622
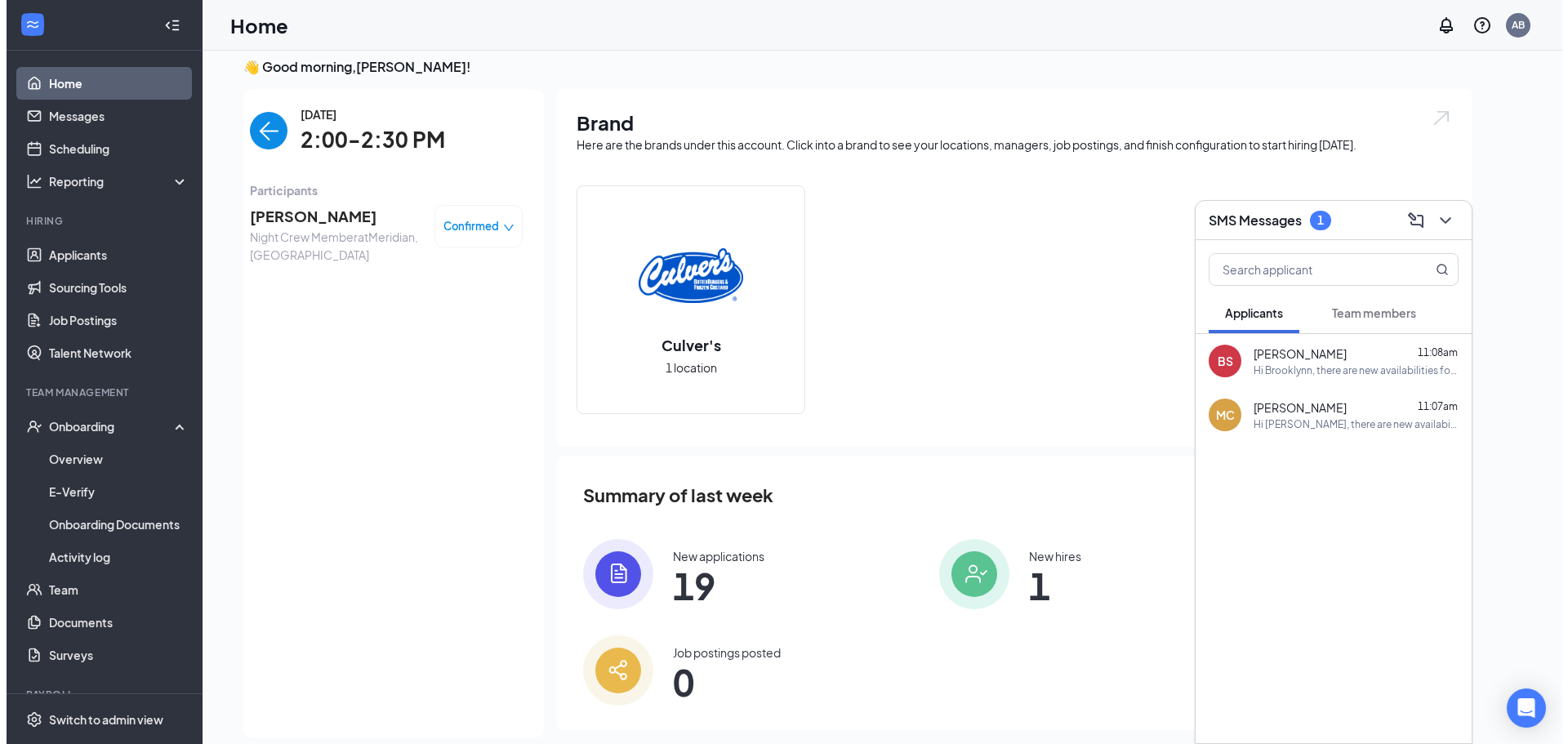
scroll to position [0, 0]
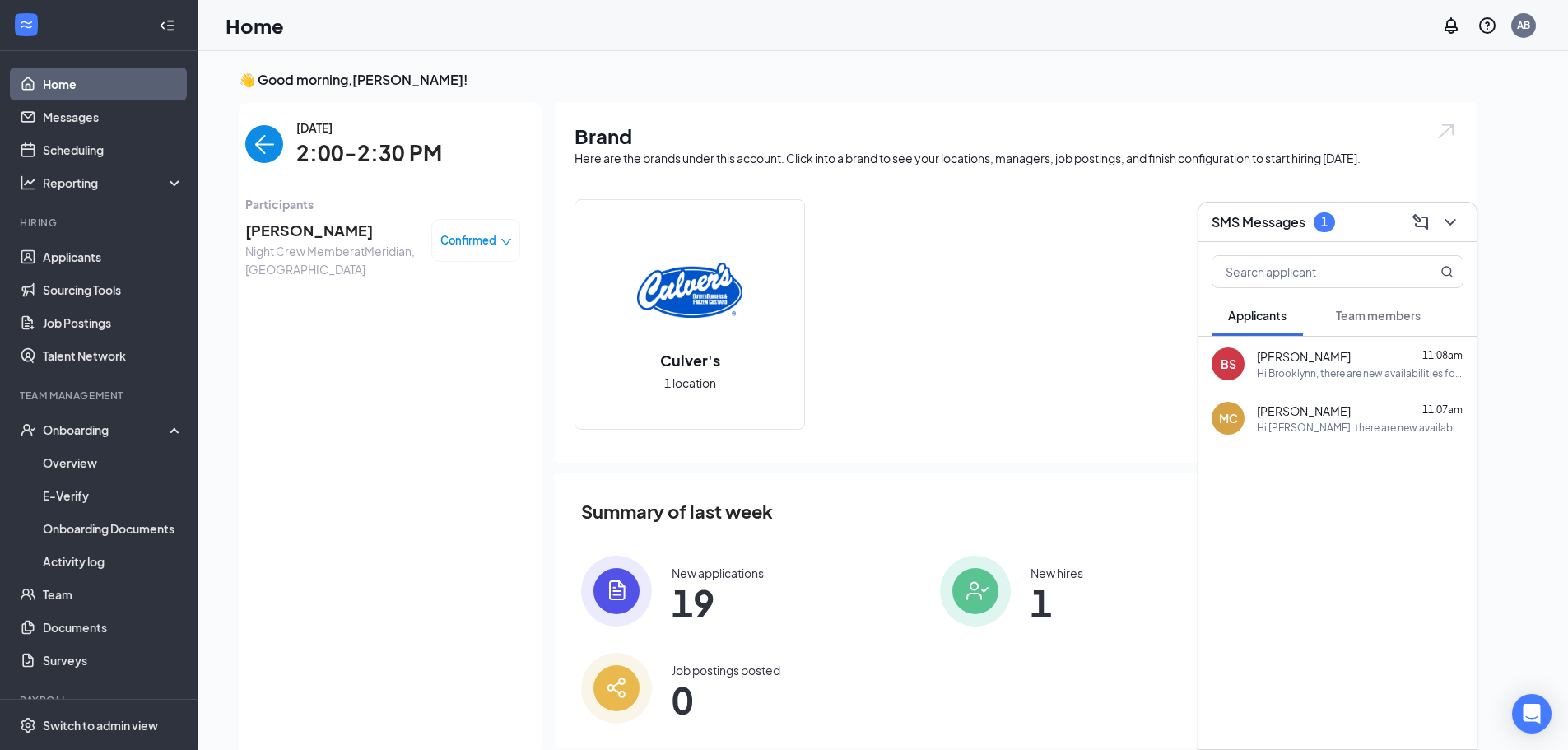
click at [1348, 301] on button "Team members" at bounding box center [1377, 315] width 117 height 42
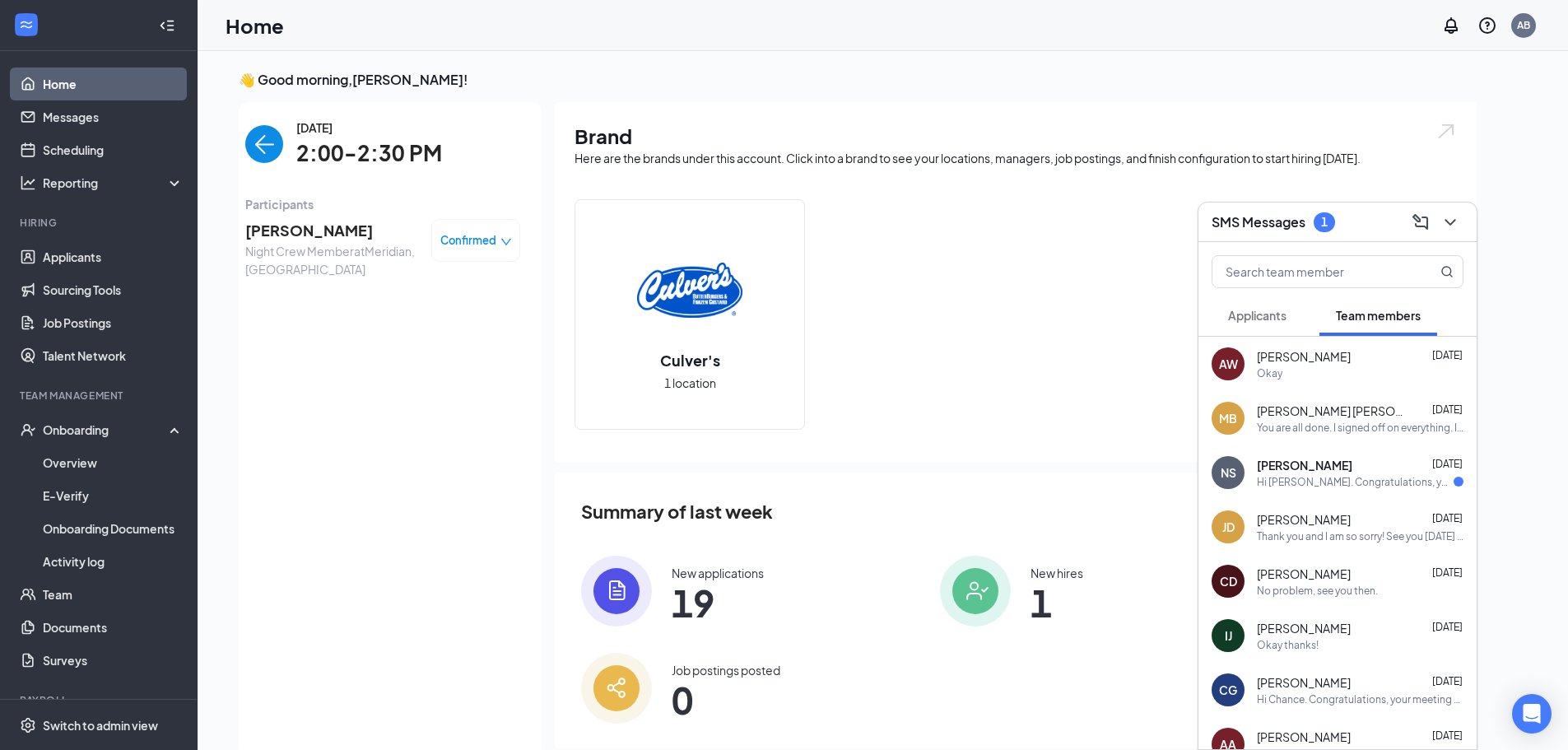
click at [1247, 329] on button "Applicants" at bounding box center [1256, 315] width 91 height 42
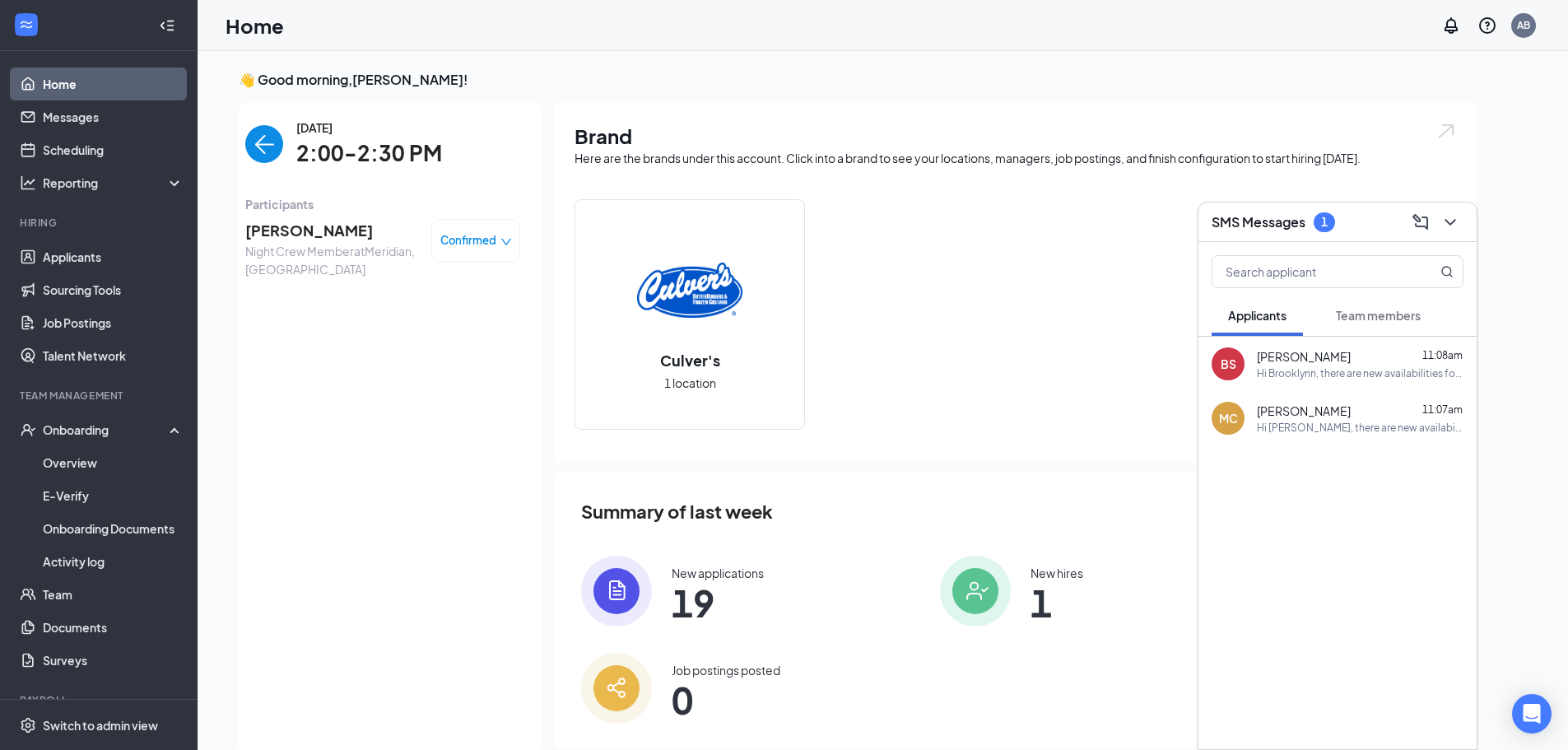
click at [1283, 225] on h3 "SMS Messages" at bounding box center [1258, 222] width 94 height 19
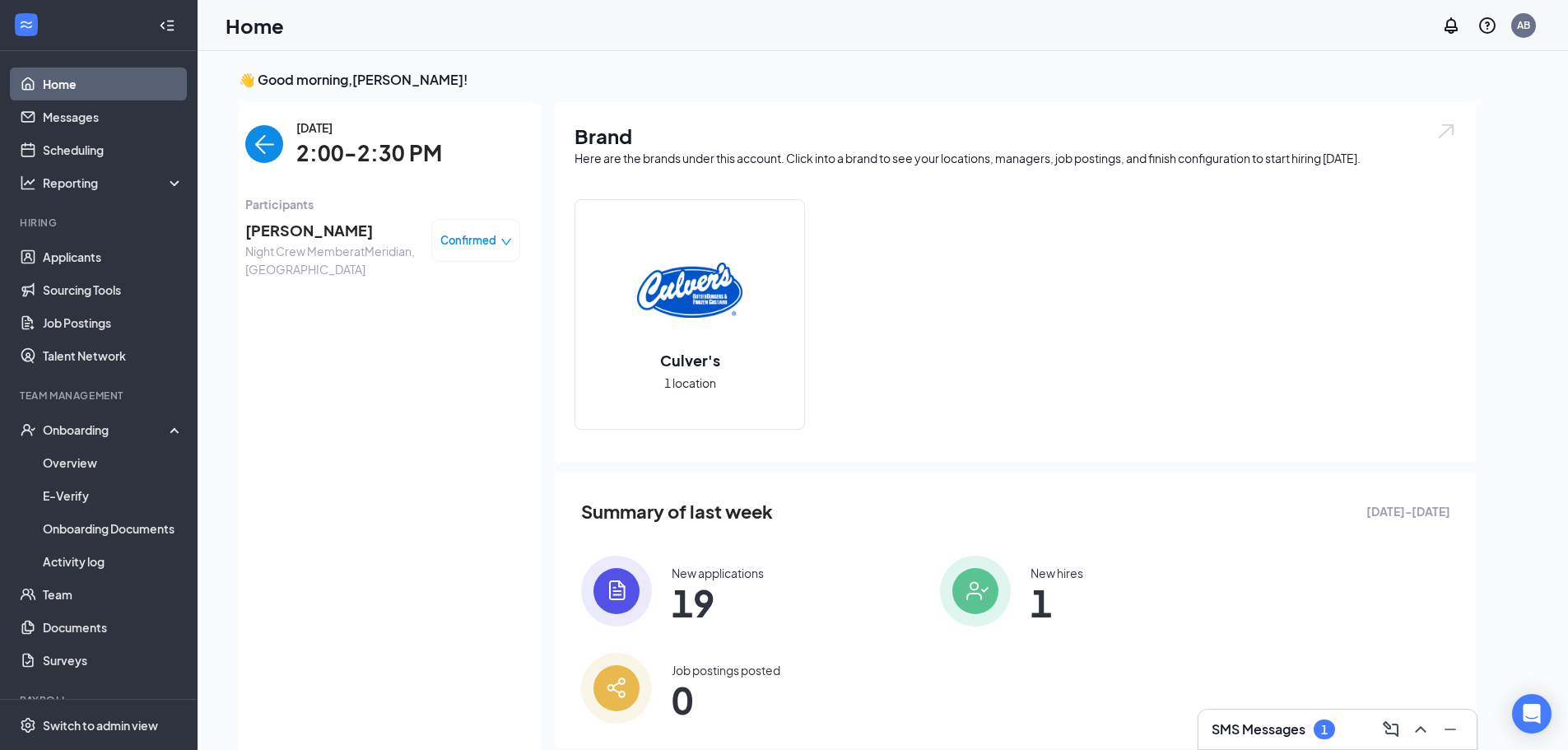
click at [292, 231] on span "[PERSON_NAME]" at bounding box center [332, 231] width 173 height 23
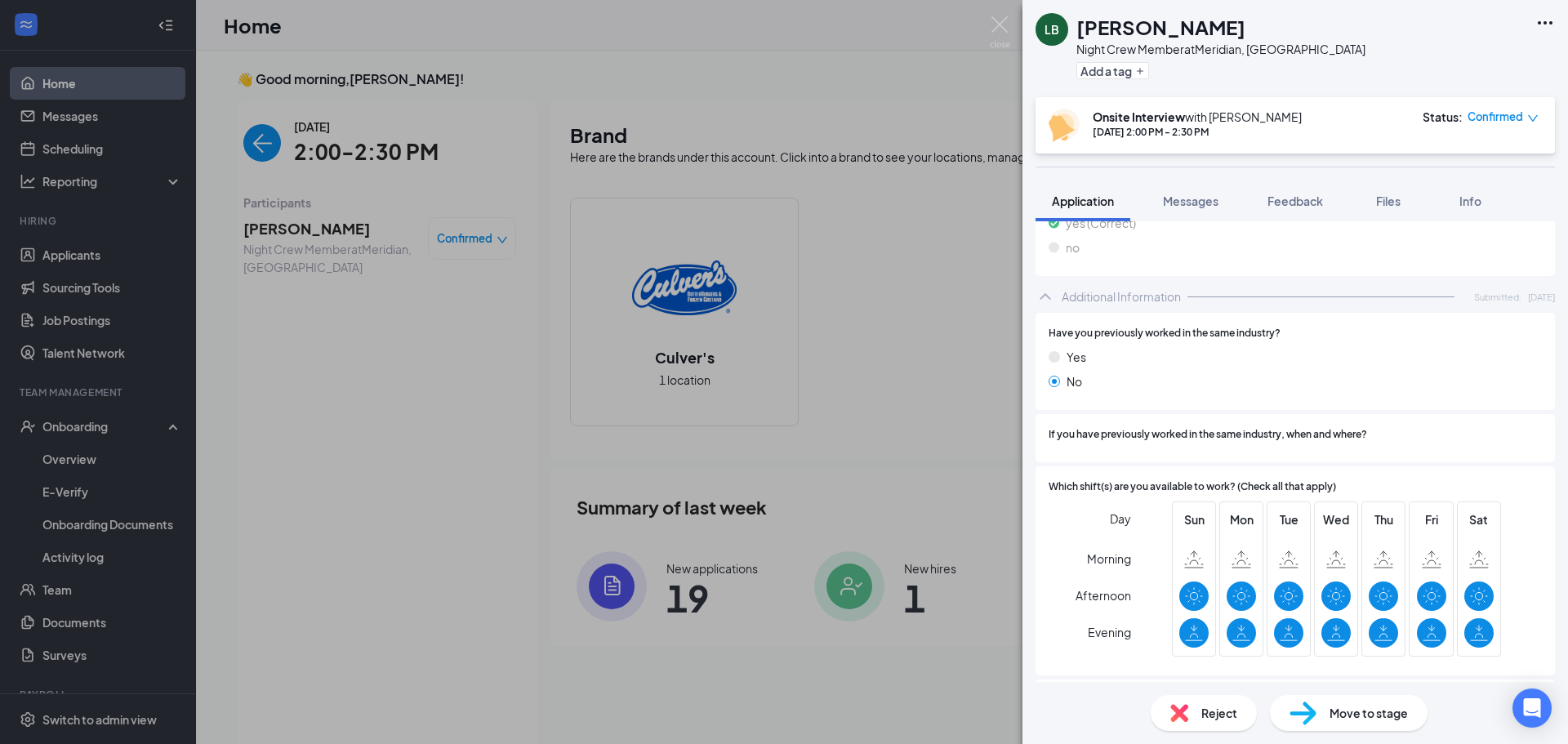
scroll to position [1001, 0]
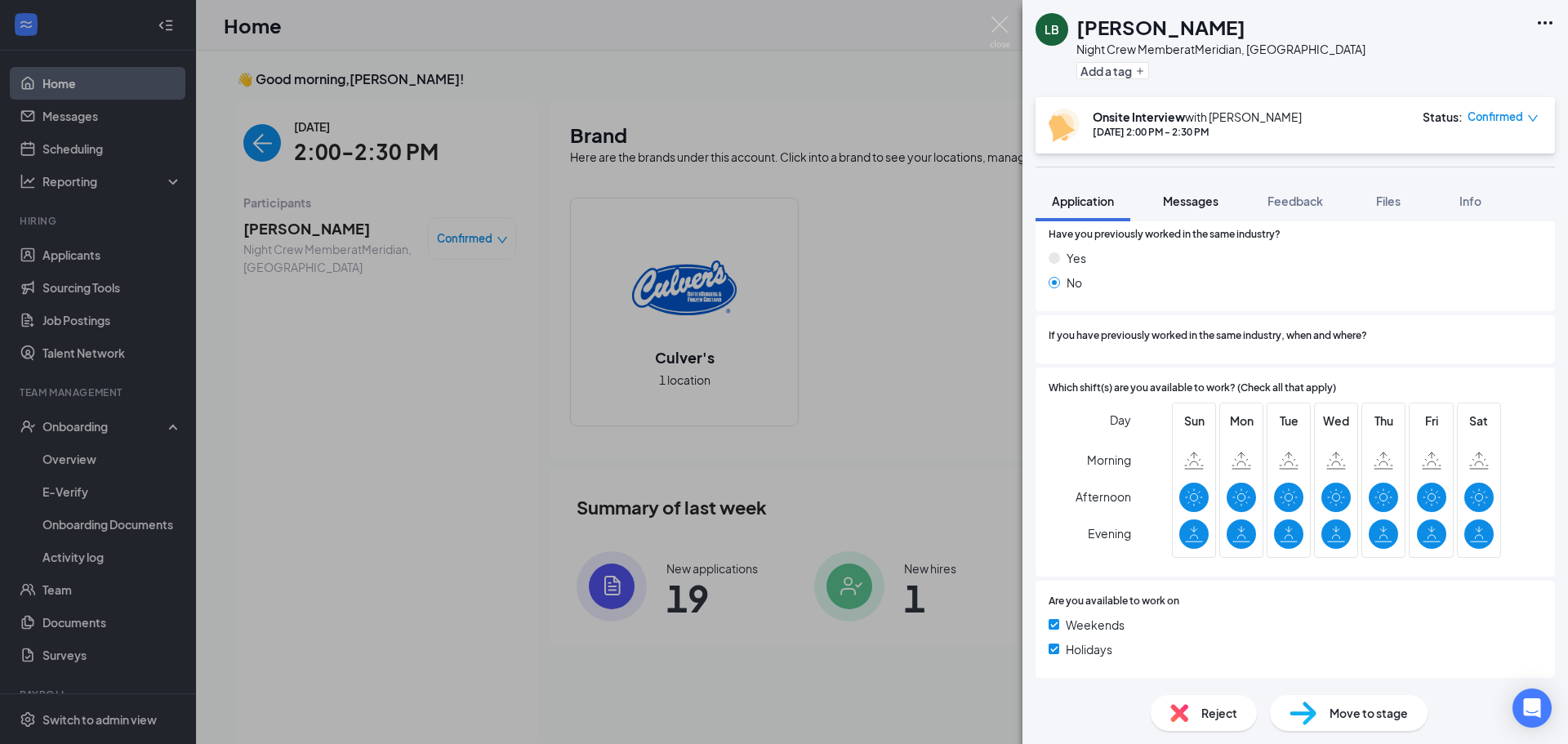
click at [1193, 188] on button "Messages" at bounding box center [1190, 201] width 88 height 41
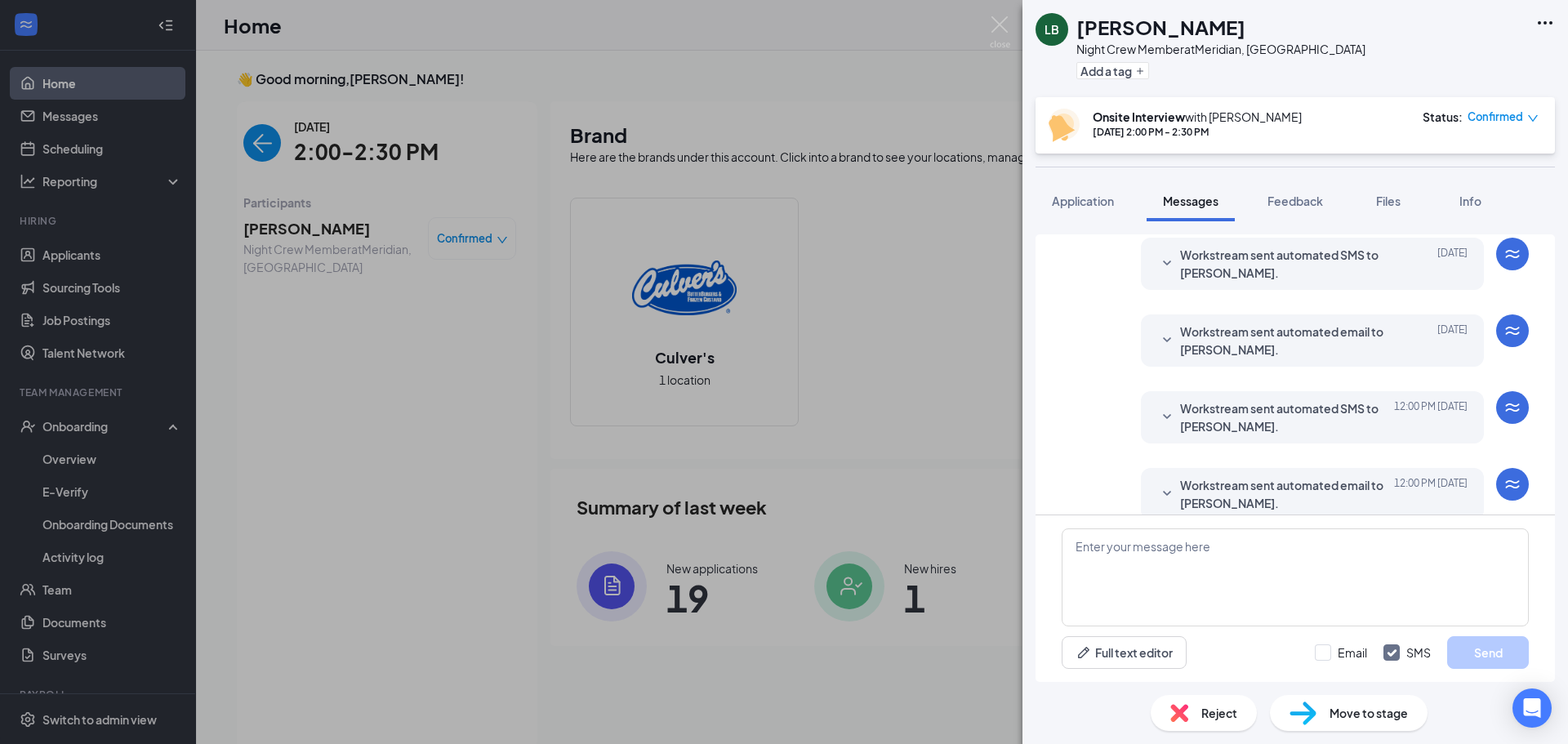
scroll to position [522, 0]
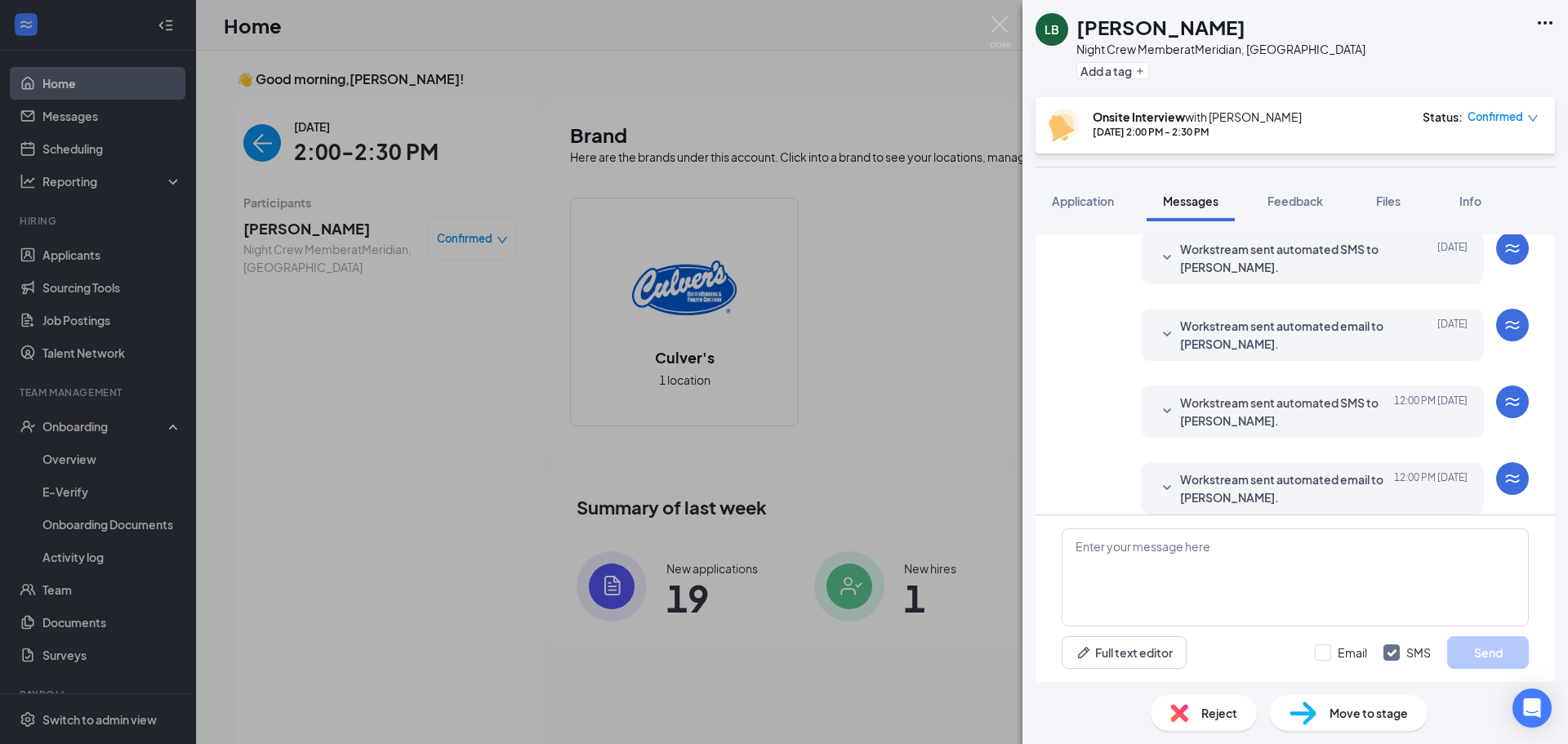
click at [1159, 478] on icon "SmallChevronDown" at bounding box center [1167, 488] width 19 height 19
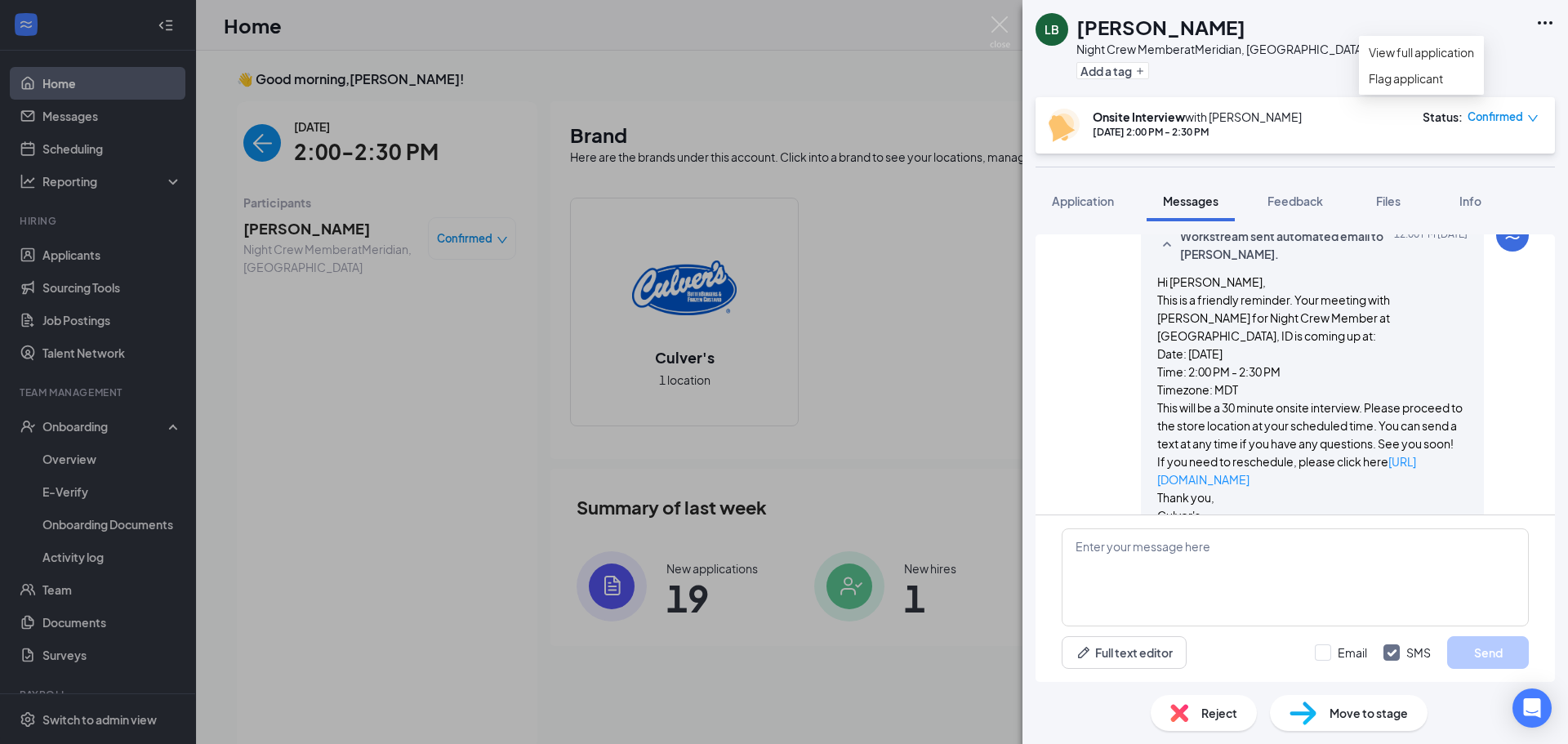
click at [1541, 22] on icon "Ellipses" at bounding box center [1545, 23] width 19 height 19
click at [874, 67] on div "LB [PERSON_NAME] Night Crew Member at [GEOGRAPHIC_DATA], ID Add a tag Onsite In…" at bounding box center [784, 372] width 1568 height 744
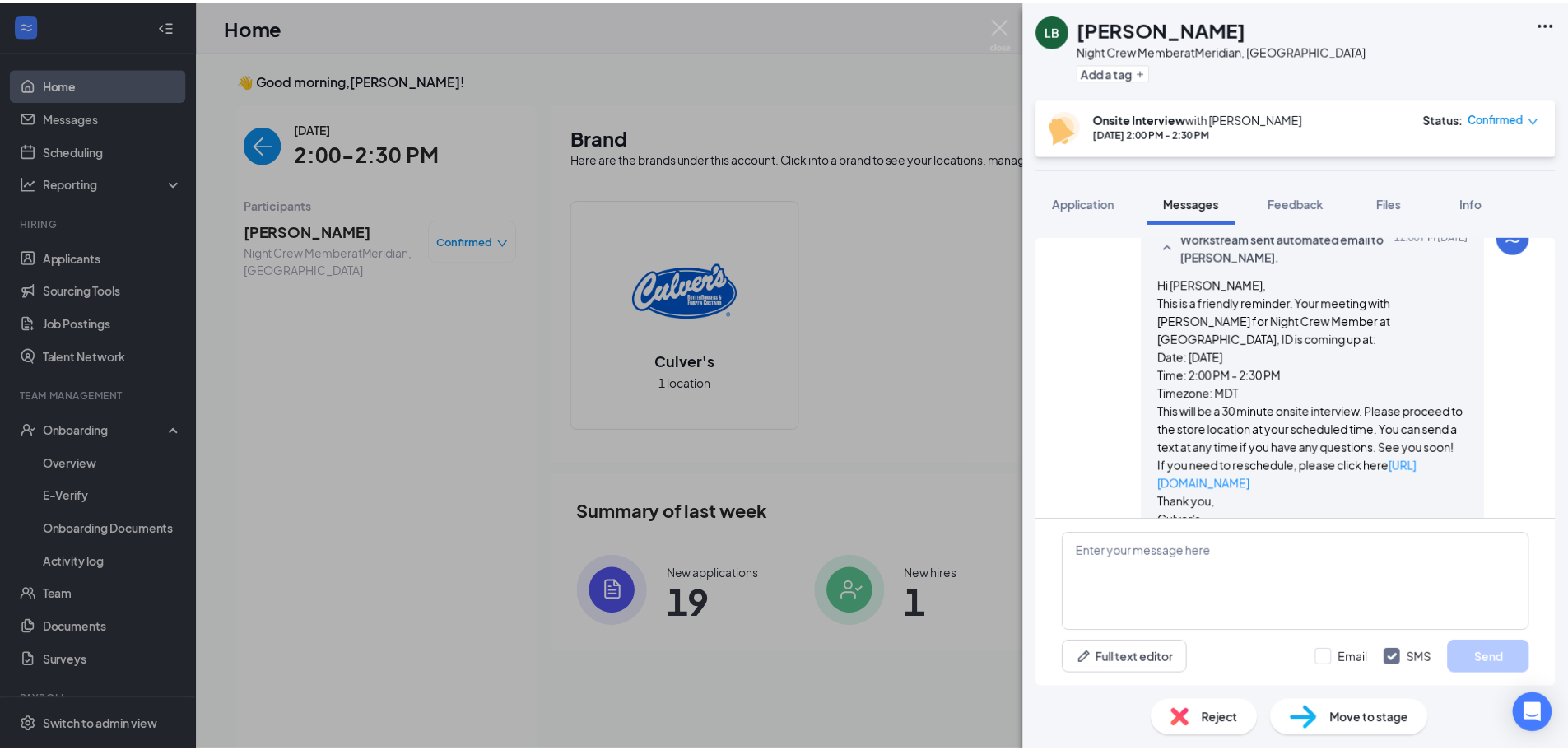
scroll to position [6, 0]
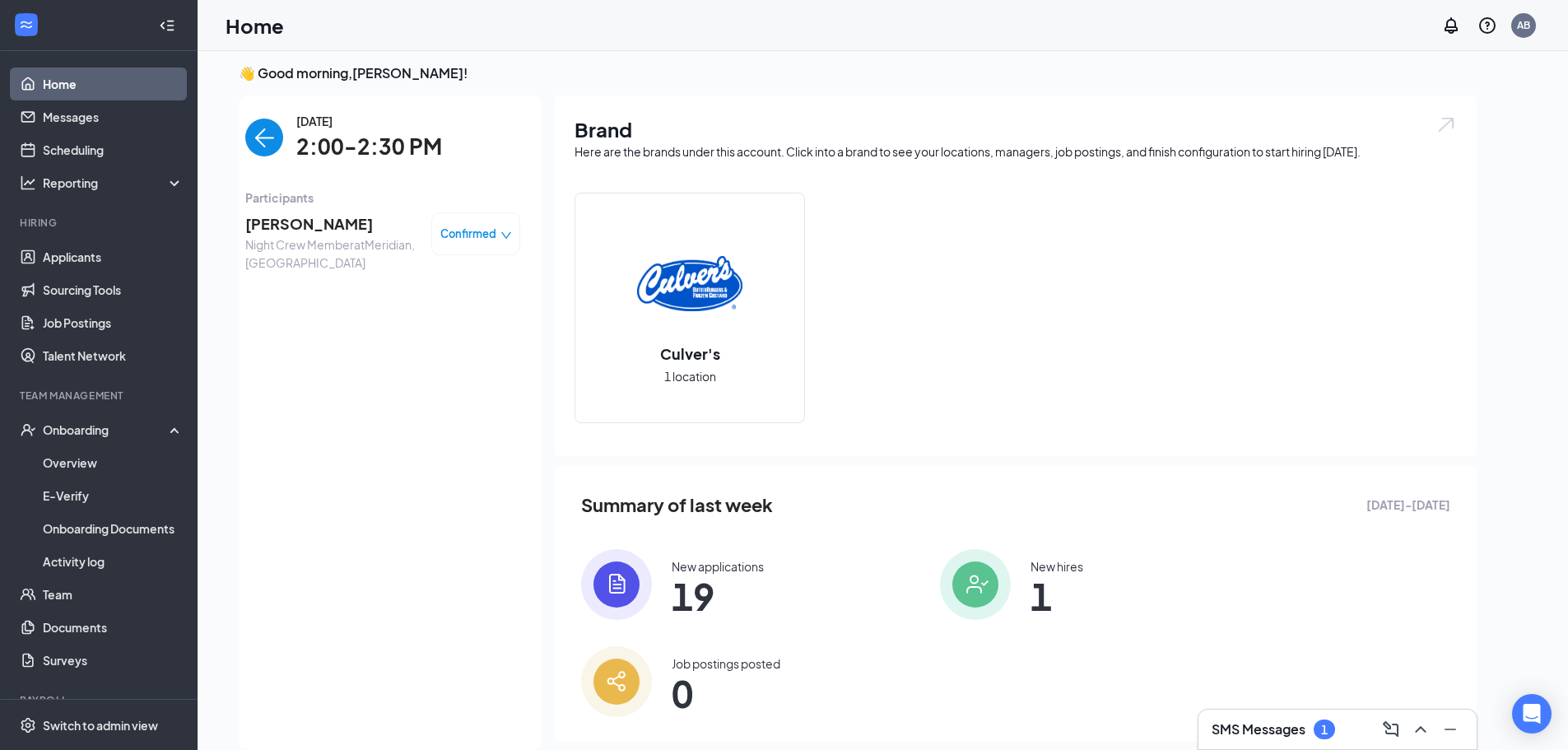
click at [254, 148] on img "back-button" at bounding box center [264, 137] width 38 height 38
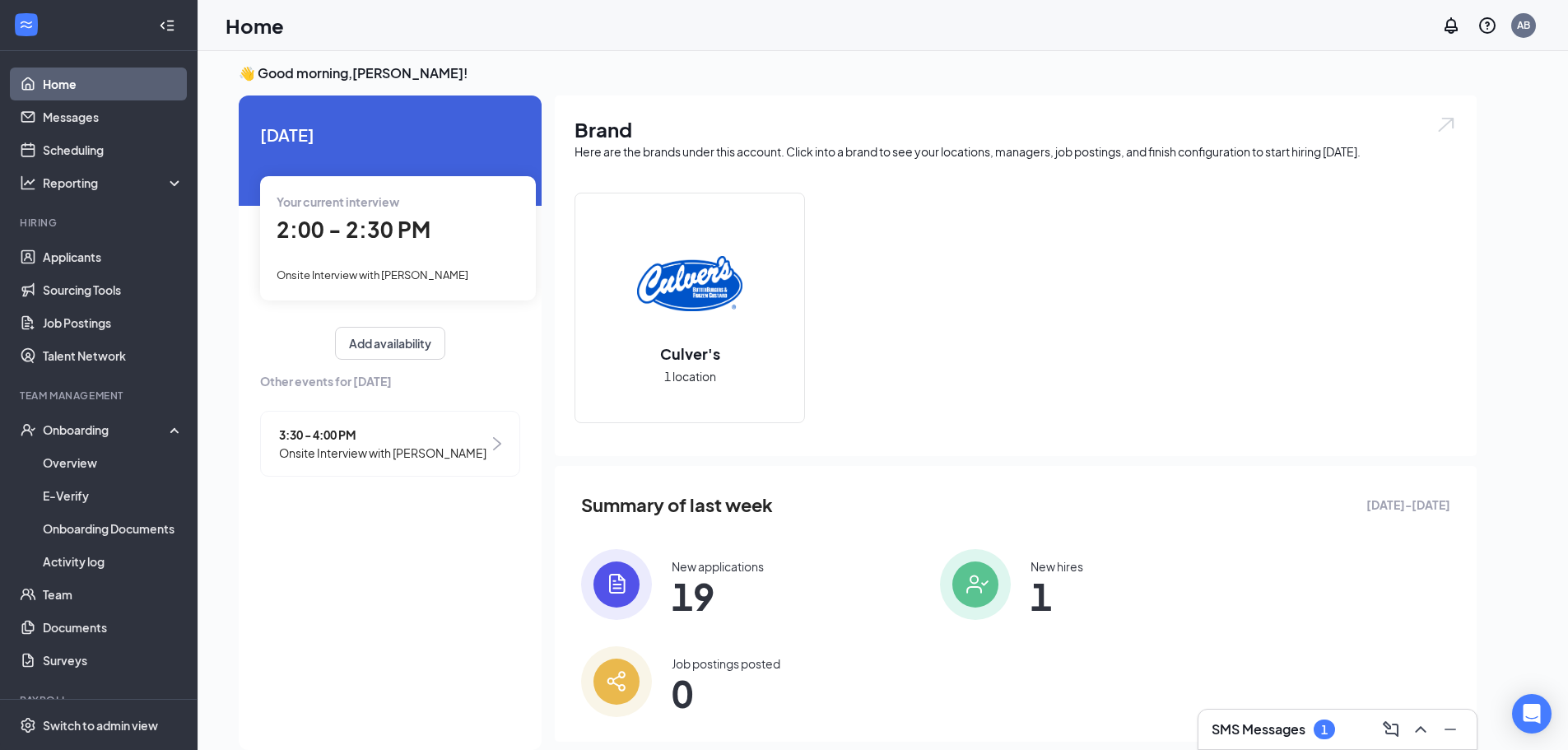
drag, startPoint x: 373, startPoint y: 254, endPoint x: 362, endPoint y: 256, distance: 11.2
click at [362, 256] on div "Your current interview 2:00 - 2:30 PM Onsite Interview with [PERSON_NAME]" at bounding box center [398, 239] width 275 height 124
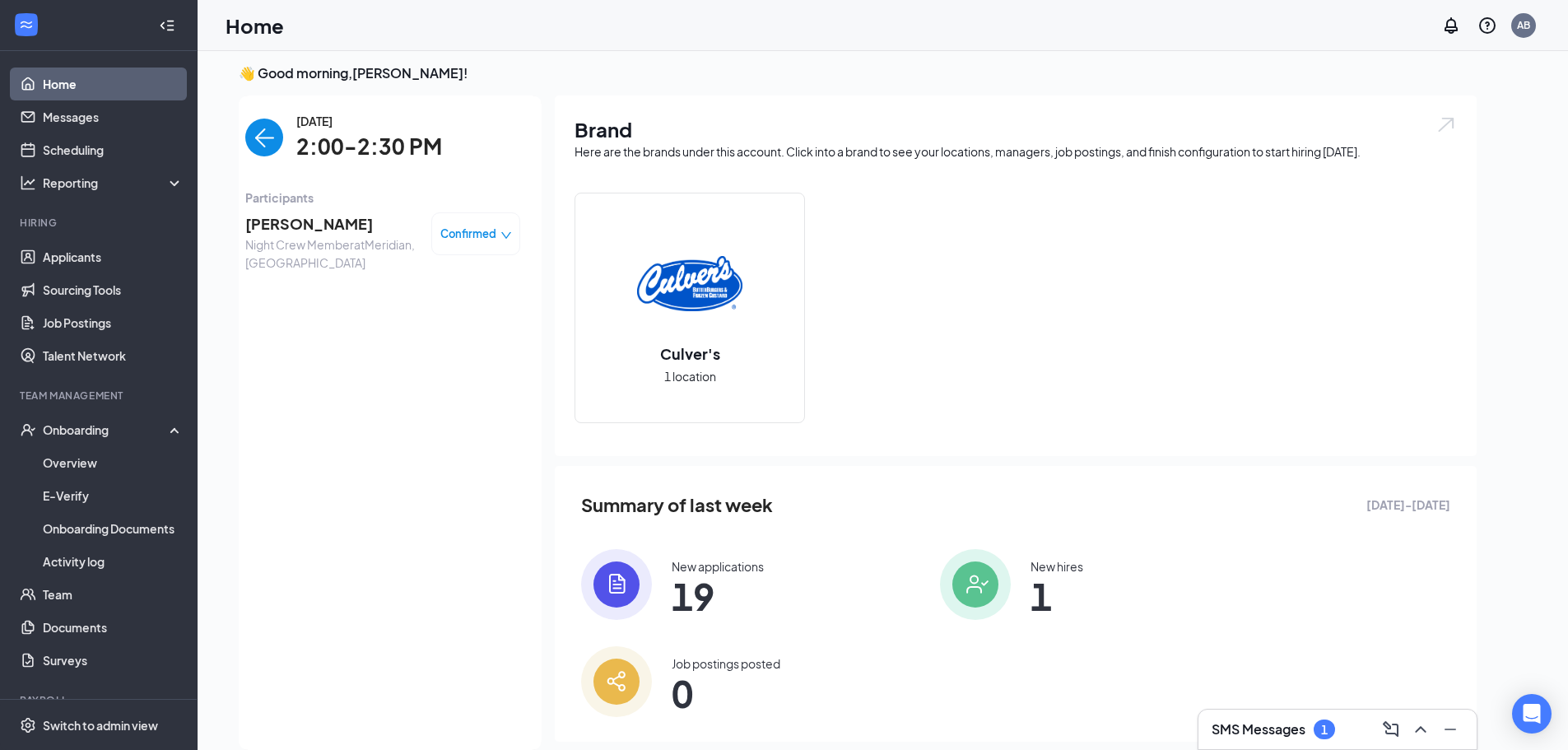
click at [358, 145] on span "2:00-2:30 PM" at bounding box center [369, 147] width 146 height 34
click at [494, 243] on div "Confirmed" at bounding box center [476, 234] width 89 height 42
click at [499, 239] on div "Confirmed" at bounding box center [476, 233] width 72 height 17
click at [423, 339] on span "Mark as no-show" at bounding box center [430, 337] width 91 height 19
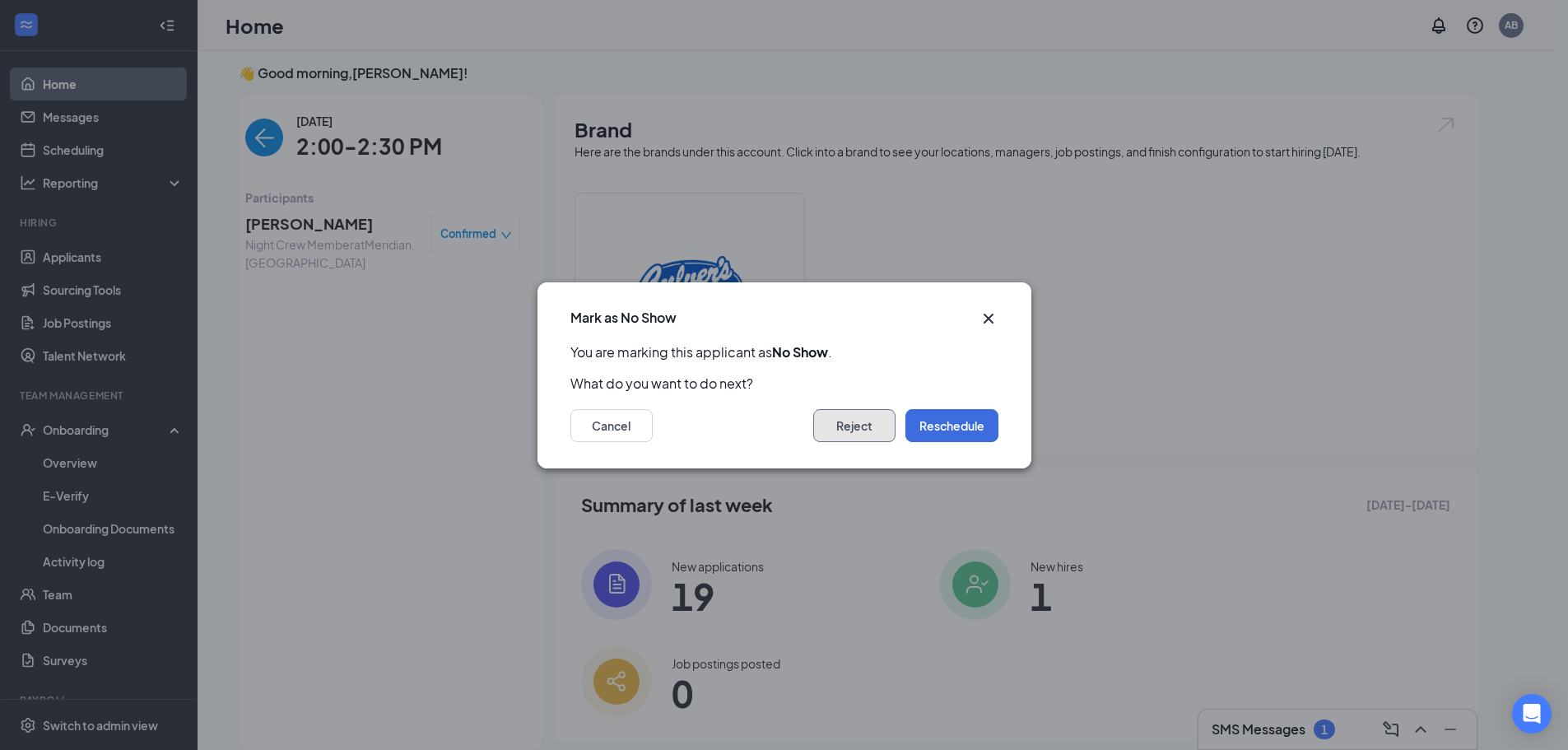
click at [861, 423] on button "Reject" at bounding box center [854, 425] width 82 height 33
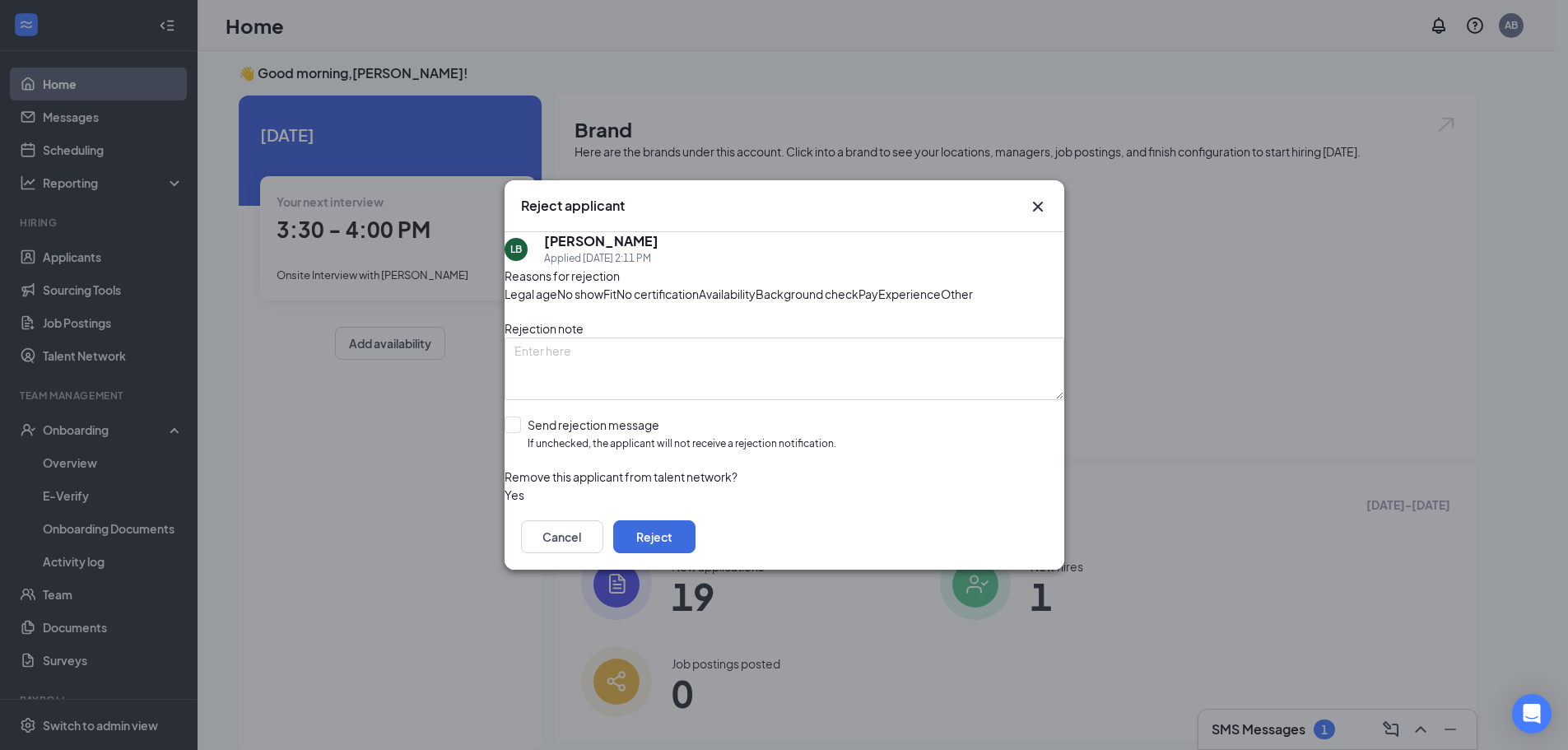
click at [603, 285] on span "No show" at bounding box center [580, 294] width 46 height 19
click at [527, 452] on input "Send rejection message If unchecked, the applicant will not receive a rejection…" at bounding box center [670, 435] width 332 height 35
checkbox input "true"
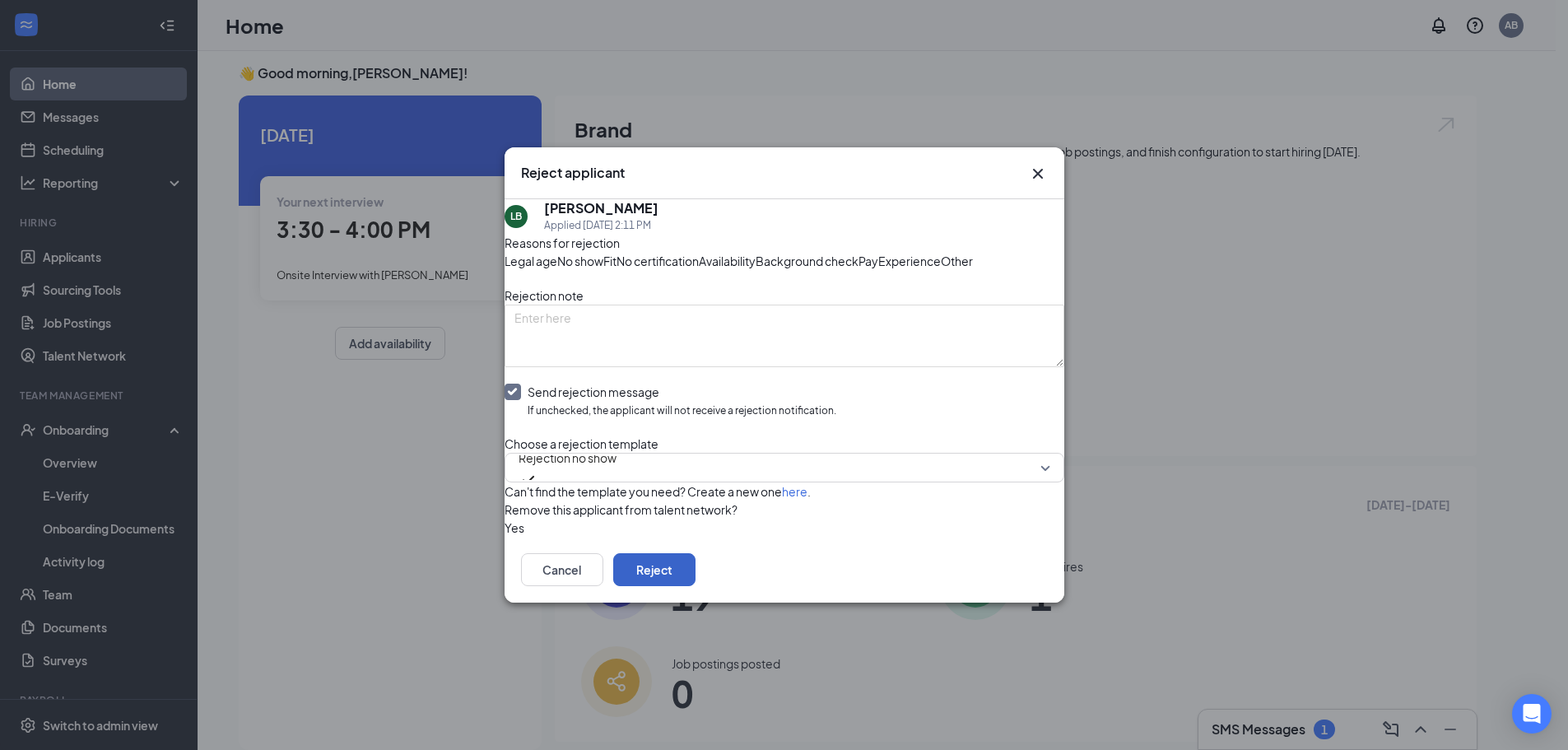
click at [696, 587] on button "Reject" at bounding box center [654, 570] width 82 height 33
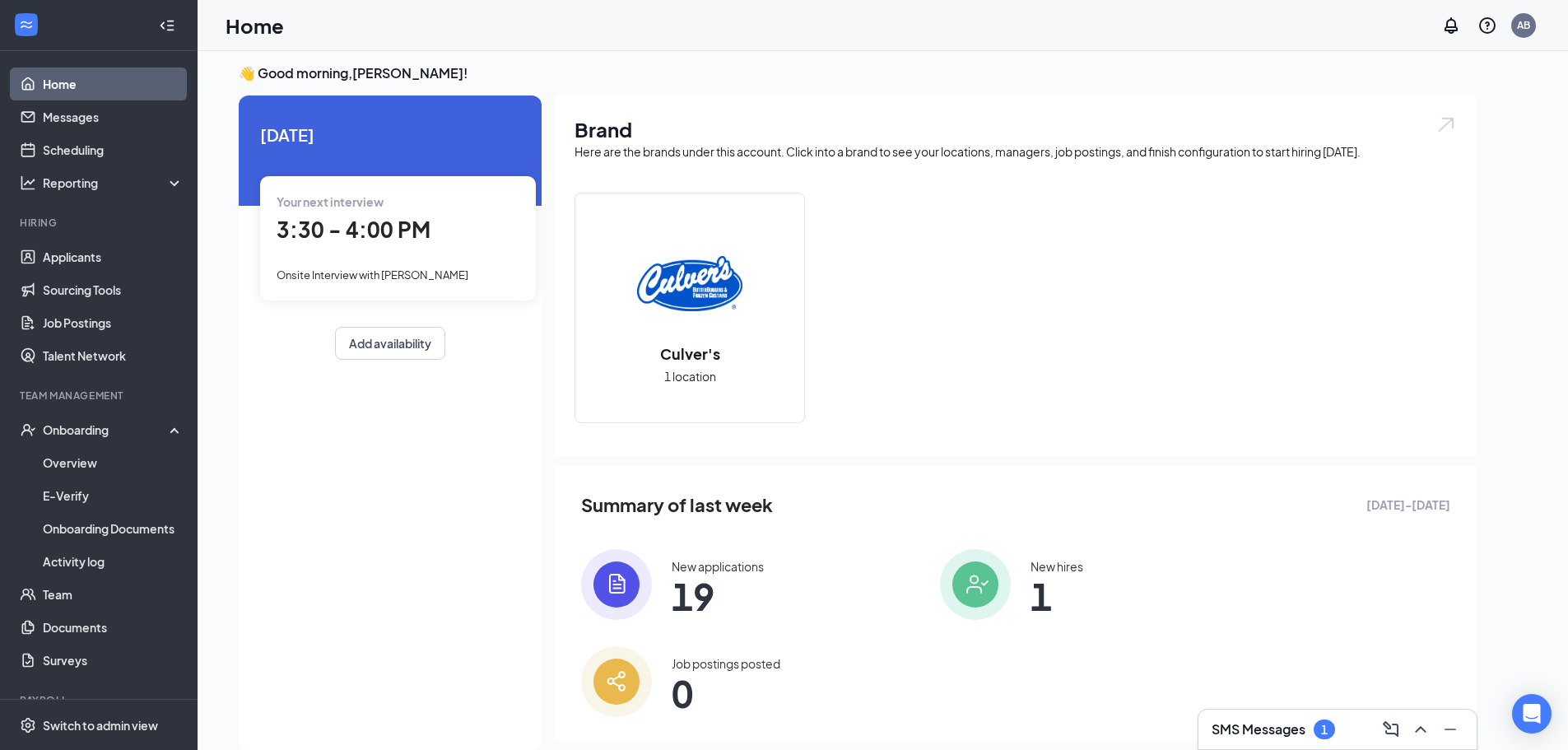
click at [1300, 723] on h3 "SMS Messages" at bounding box center [1258, 730] width 94 height 19
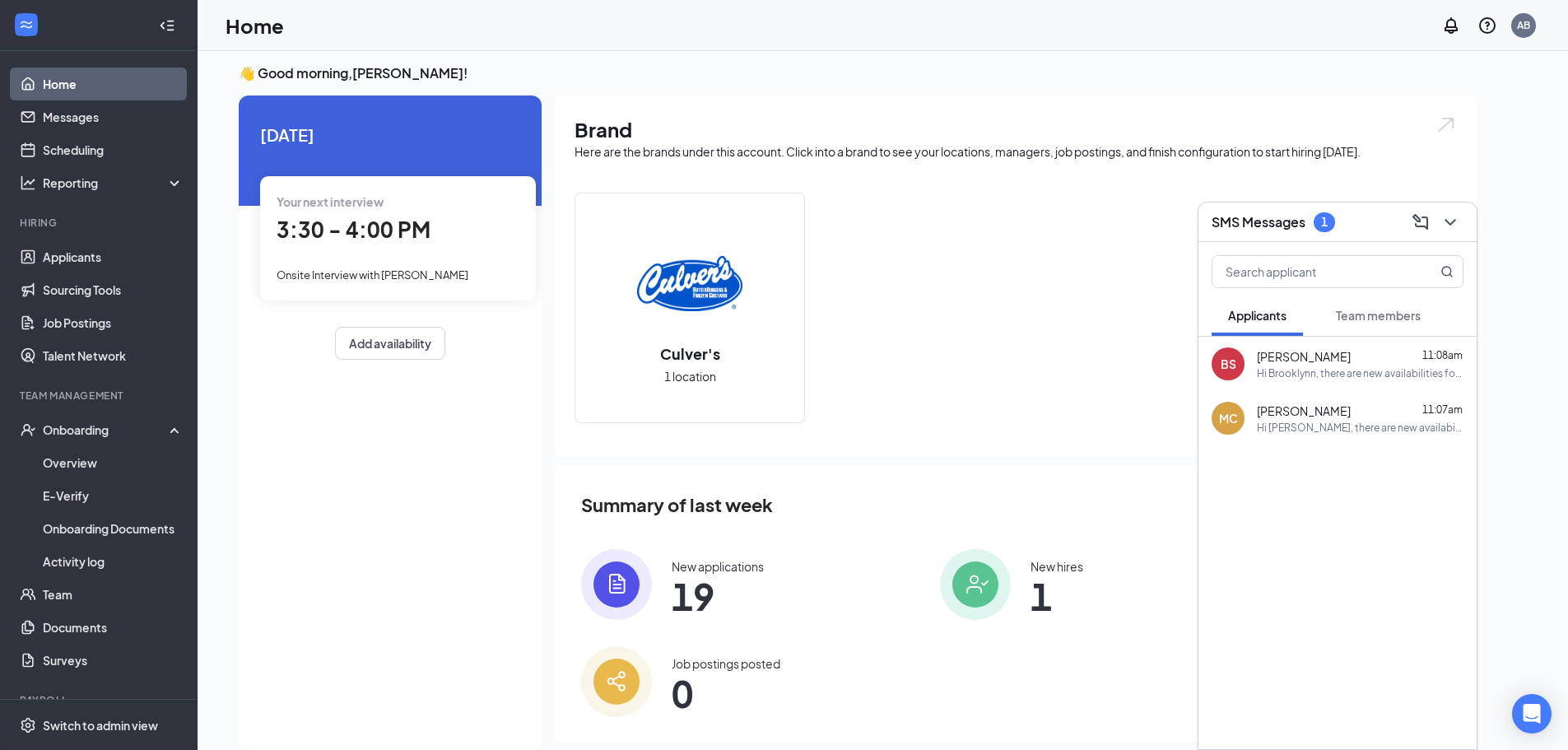
click at [276, 478] on div "[DATE] Your next interview 3:30 - 4:00 PM Onsite Interview with [PERSON_NAME] A…" at bounding box center [389, 422] width 303 height 655
click at [449, 273] on span "Onsite Interview with [PERSON_NAME]" at bounding box center [372, 275] width 192 height 13
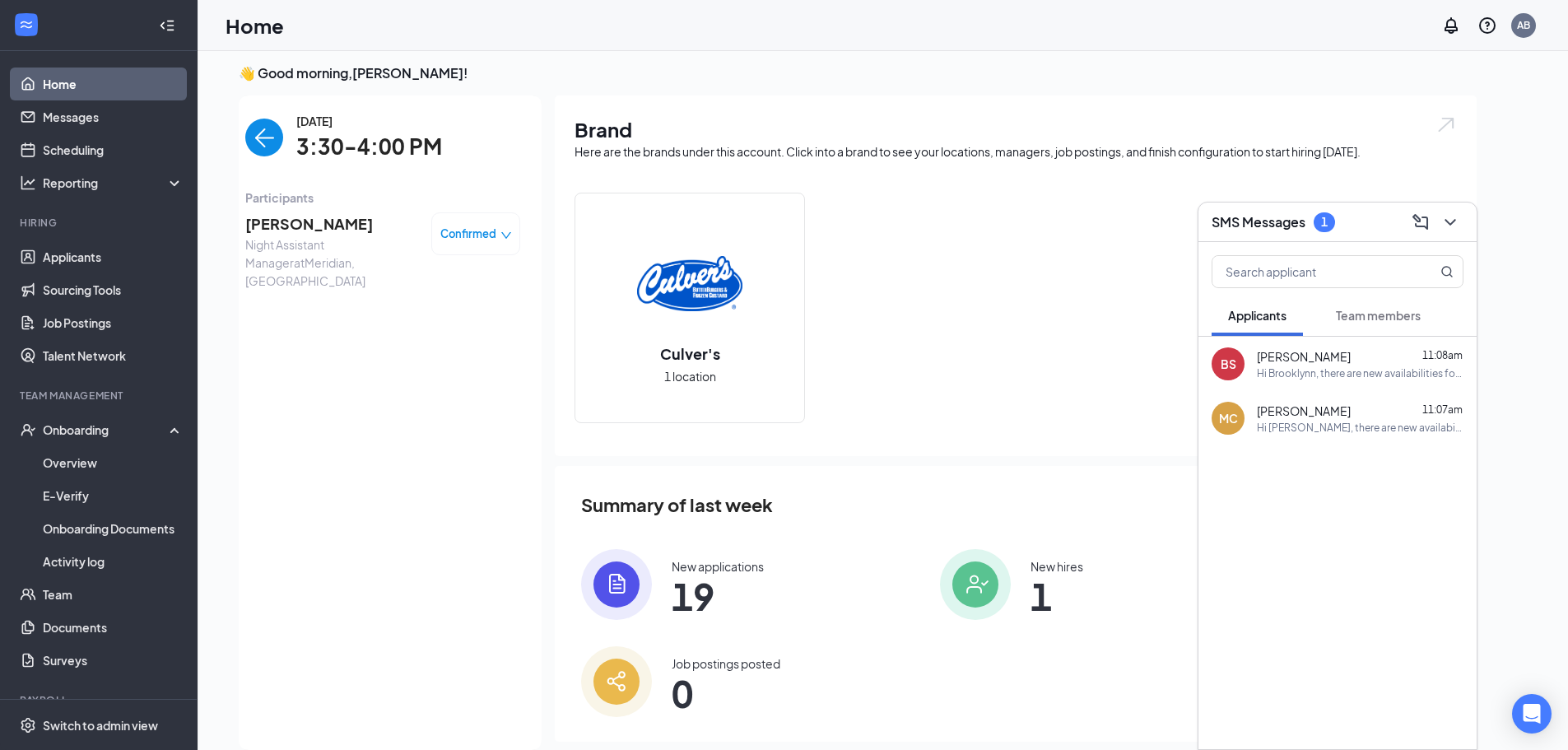
click at [486, 234] on span "Confirmed" at bounding box center [468, 233] width 56 height 17
click at [1027, 118] on h1 "Brand" at bounding box center [1015, 130] width 882 height 28
click at [1448, 219] on icon "ChevronDown" at bounding box center [1451, 223] width 19 height 19
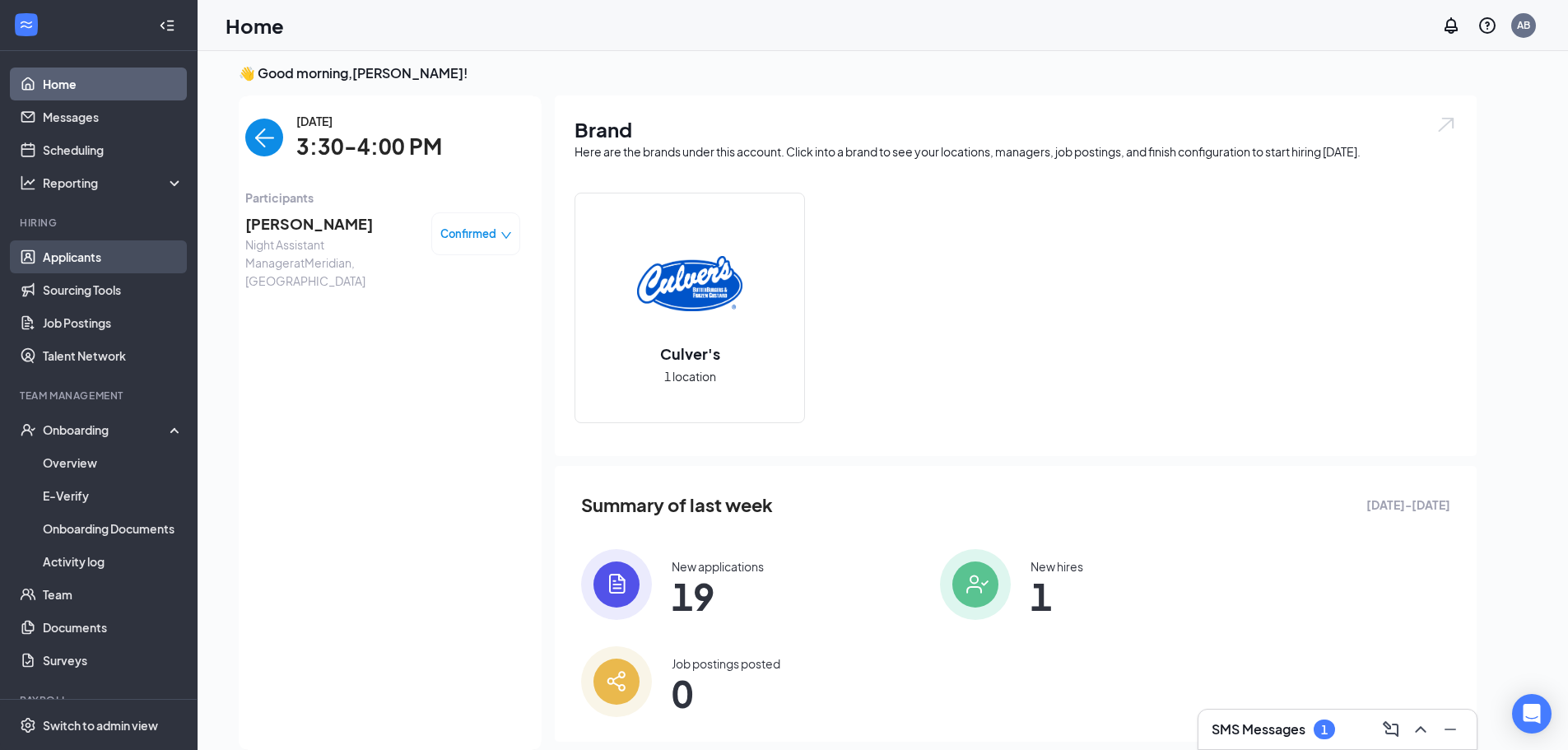
click at [82, 263] on link "Applicants" at bounding box center [112, 256] width 140 height 33
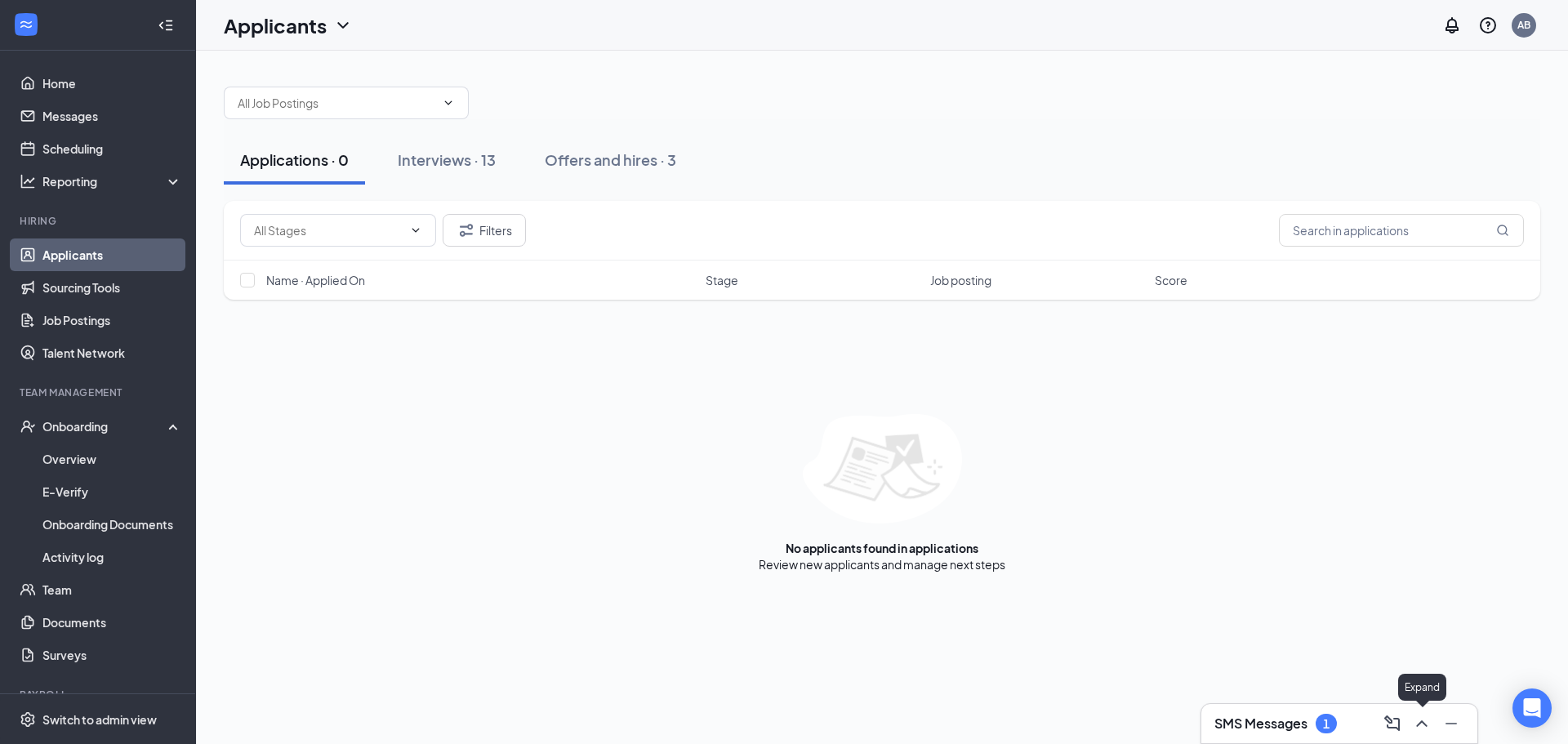
click at [1420, 723] on icon "ChevronUp" at bounding box center [1422, 723] width 11 height 6
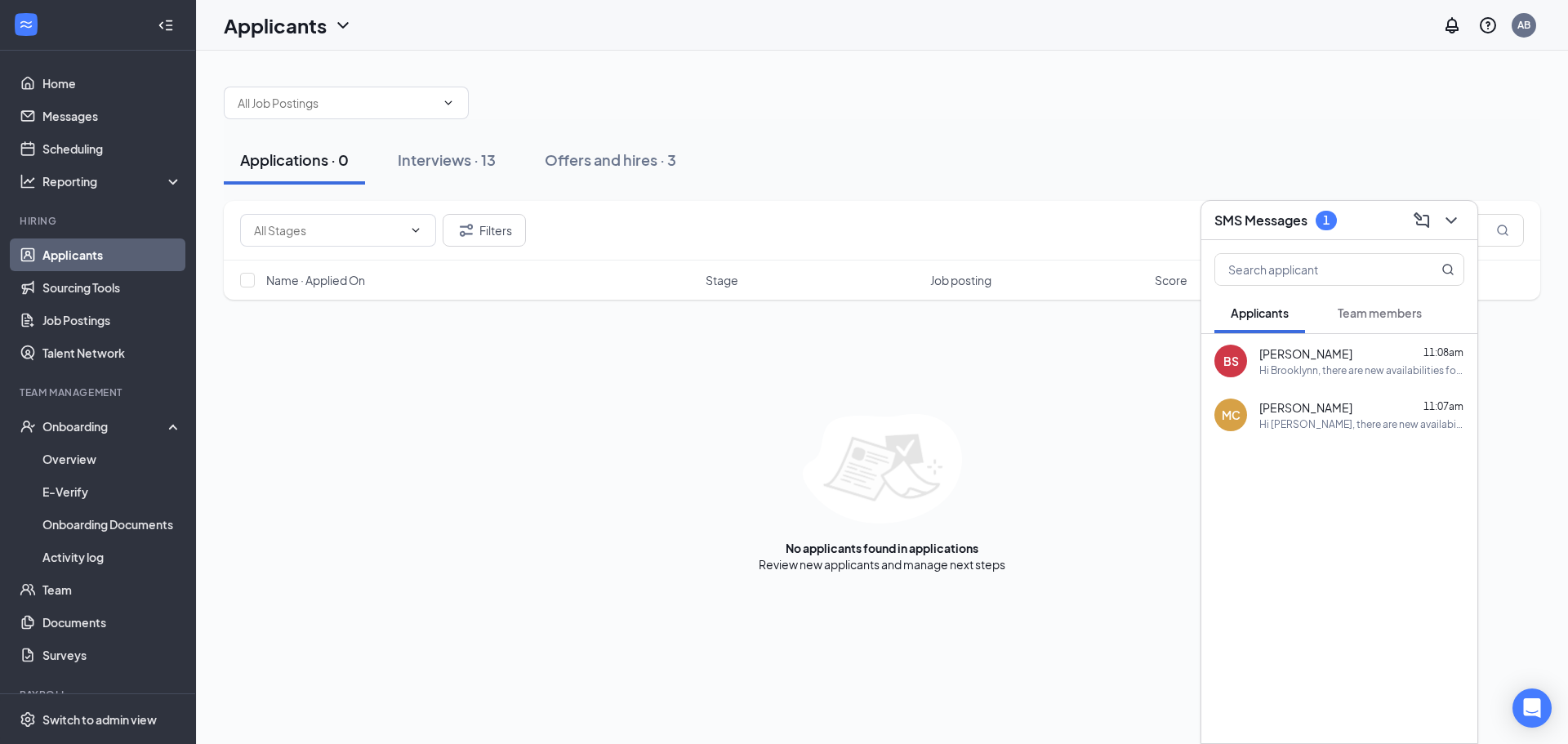
click at [1353, 315] on span "Team members" at bounding box center [1380, 313] width 84 height 15
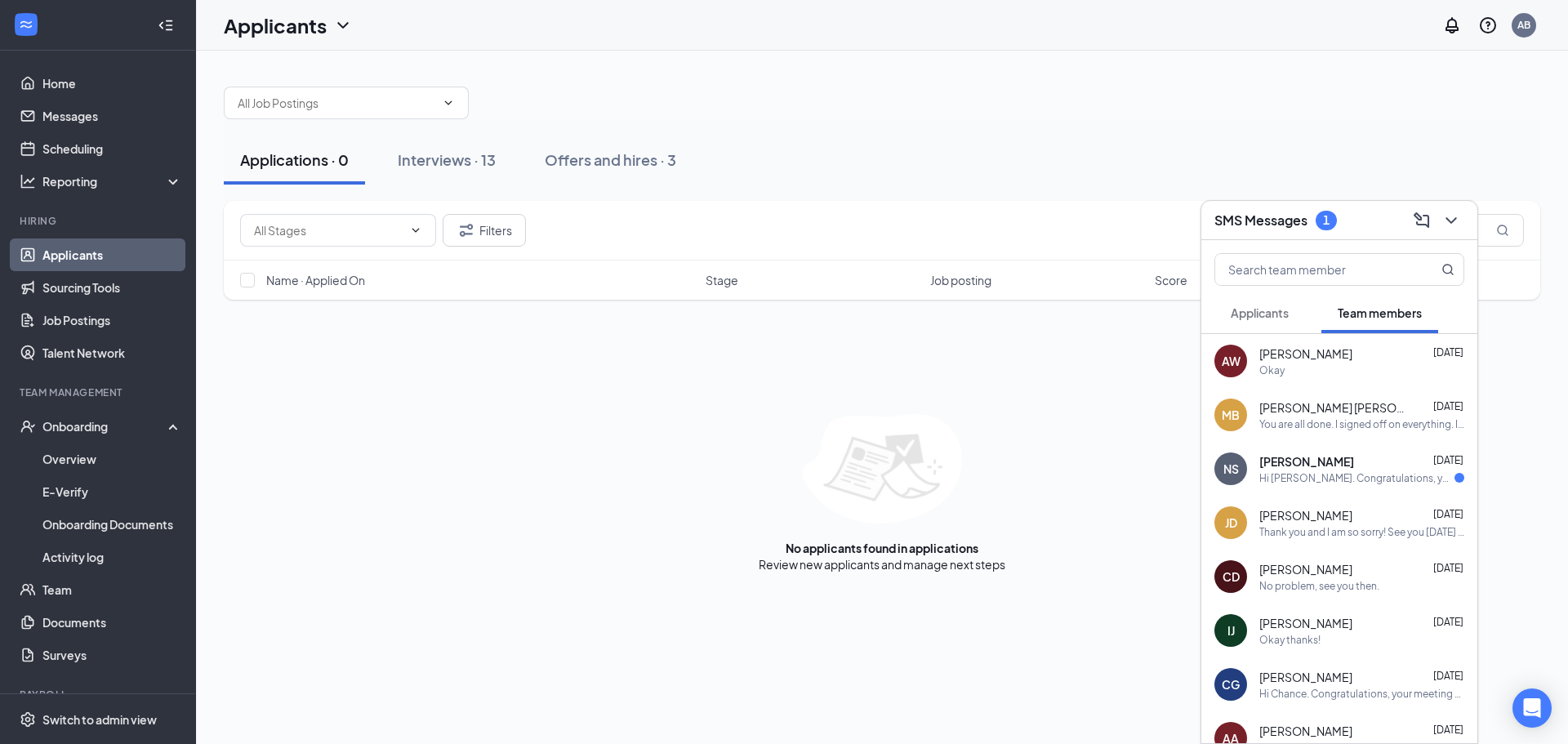
click at [1260, 317] on span "Applicants" at bounding box center [1260, 313] width 58 height 15
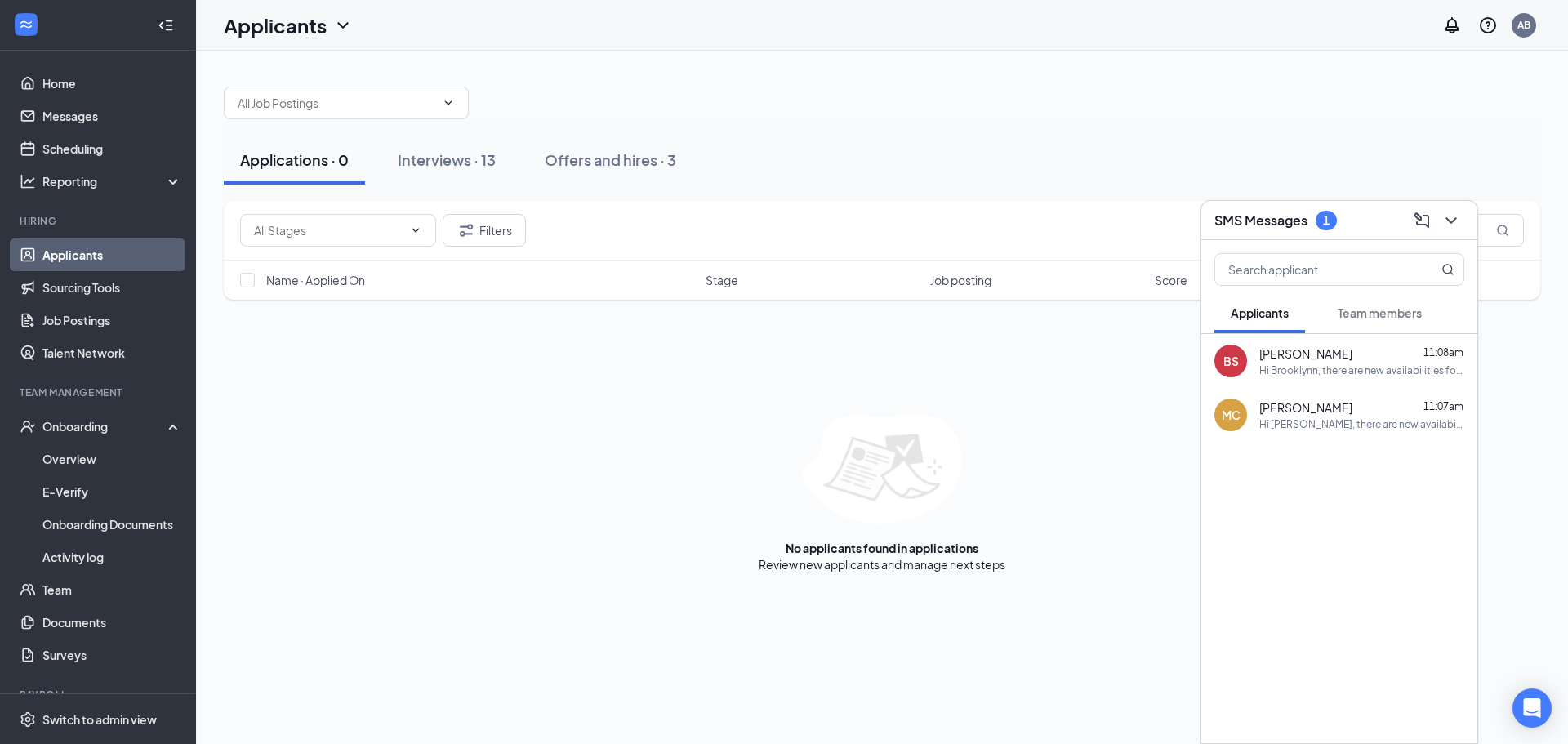
click at [1303, 213] on h3 "SMS Messages" at bounding box center [1261, 220] width 93 height 18
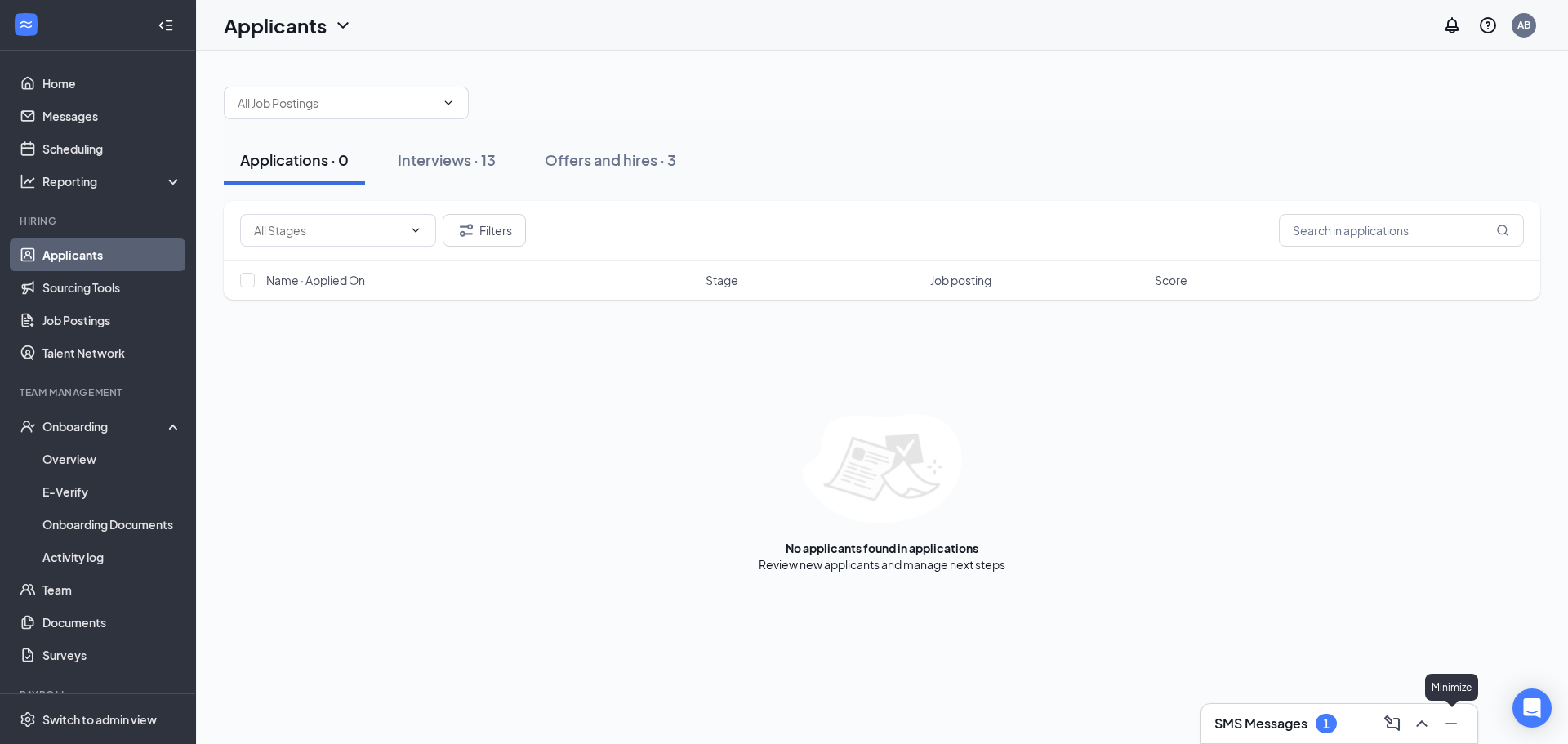
click at [1464, 723] on button at bounding box center [1451, 724] width 26 height 26
click at [1538, 722] on icon "ChatActive" at bounding box center [1542, 730] width 17 height 17
click at [1303, 735] on div "SMS Messages 1" at bounding box center [1338, 724] width 250 height 26
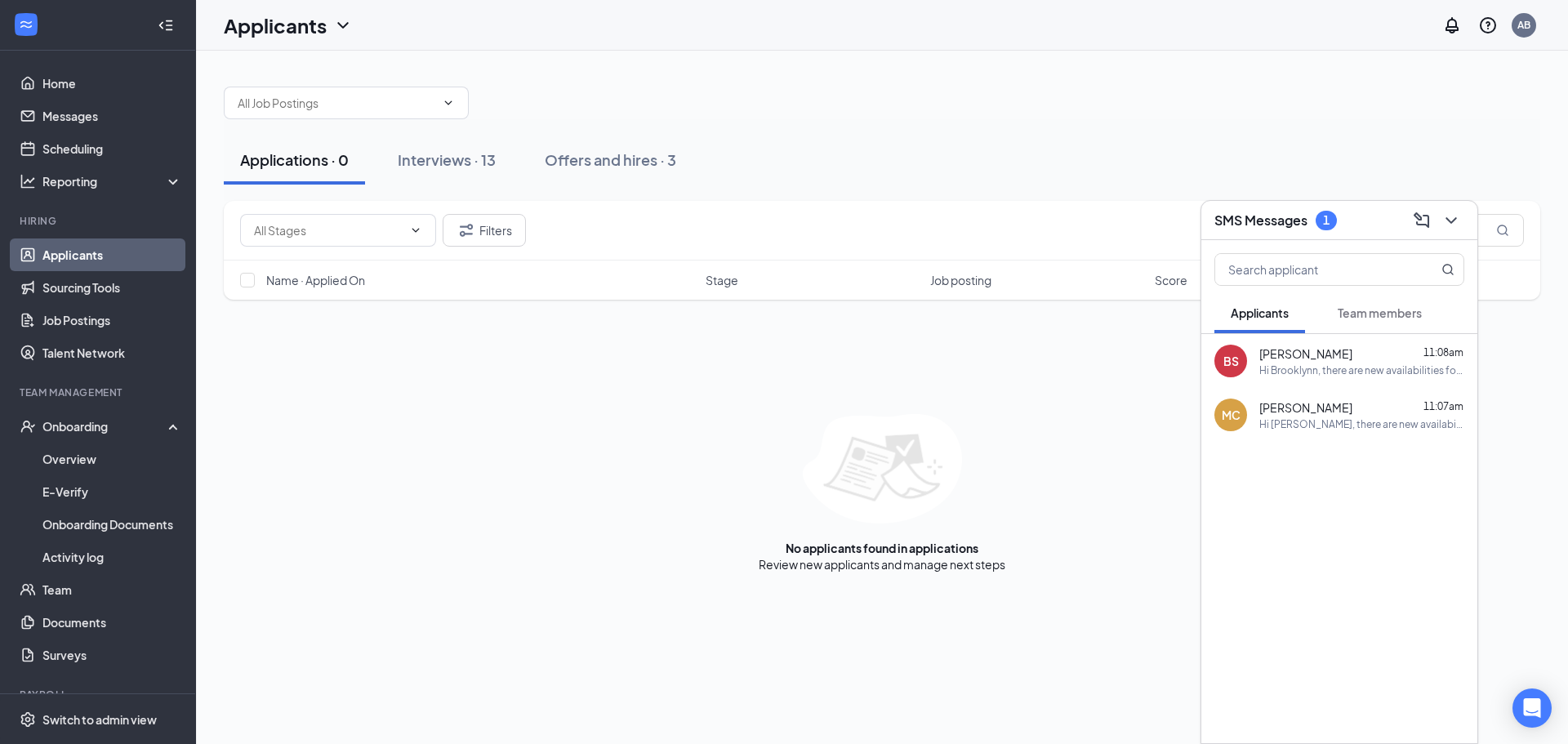
click at [1395, 307] on span "Team members" at bounding box center [1380, 313] width 84 height 15
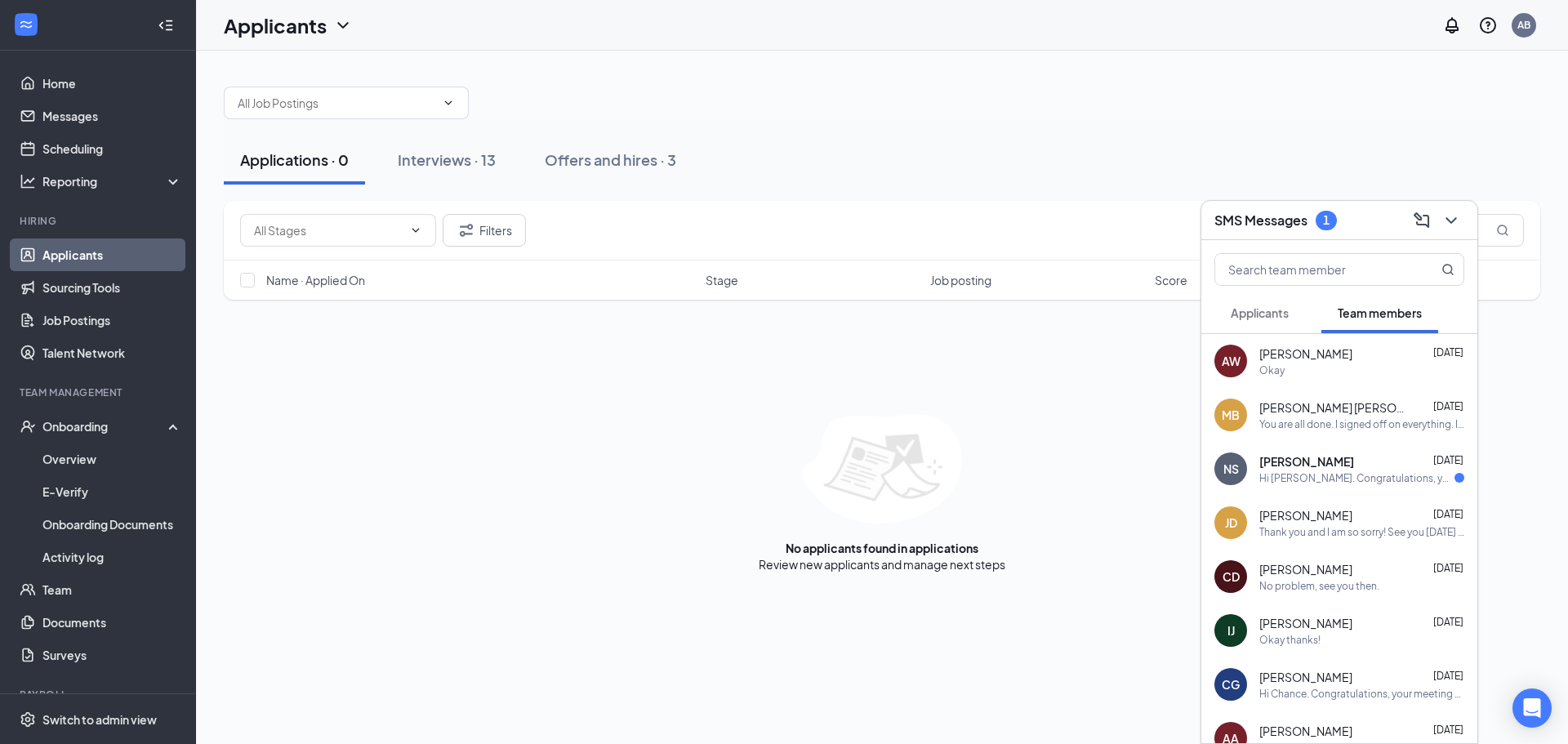
click at [1339, 356] on span "[PERSON_NAME]" at bounding box center [1306, 353] width 93 height 17
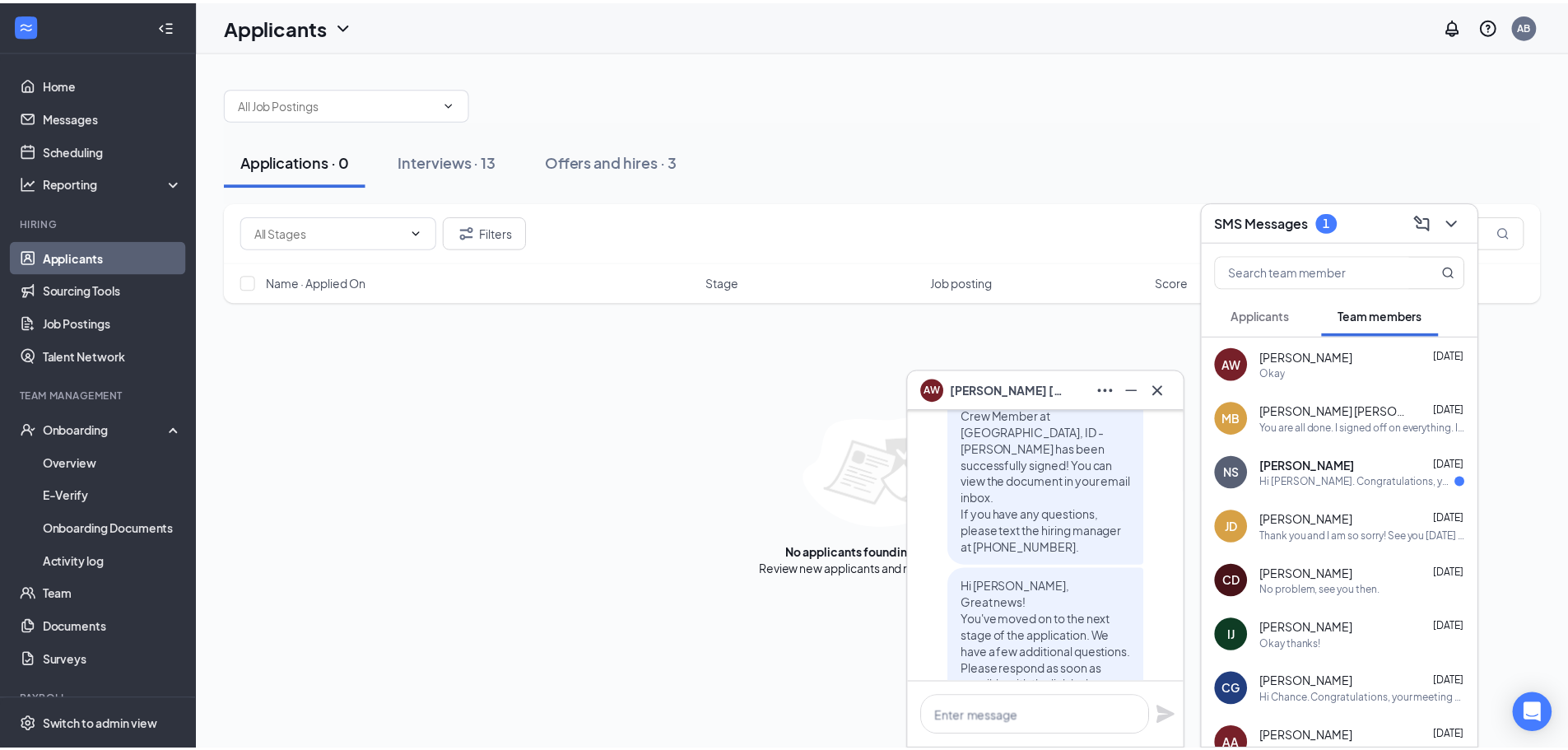
scroll to position [-1730, 0]
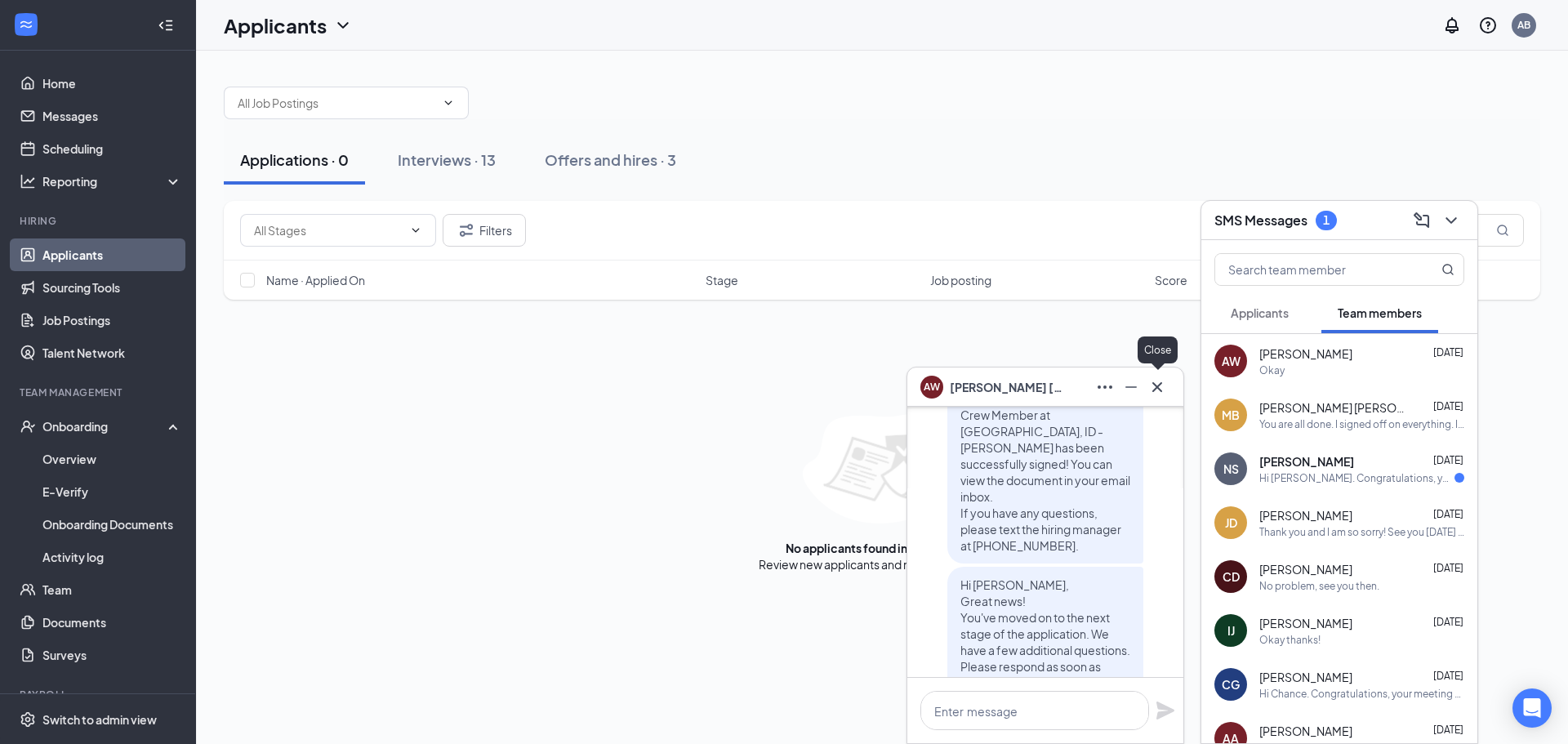
click at [1154, 387] on icon "Cross" at bounding box center [1157, 387] width 19 height 19
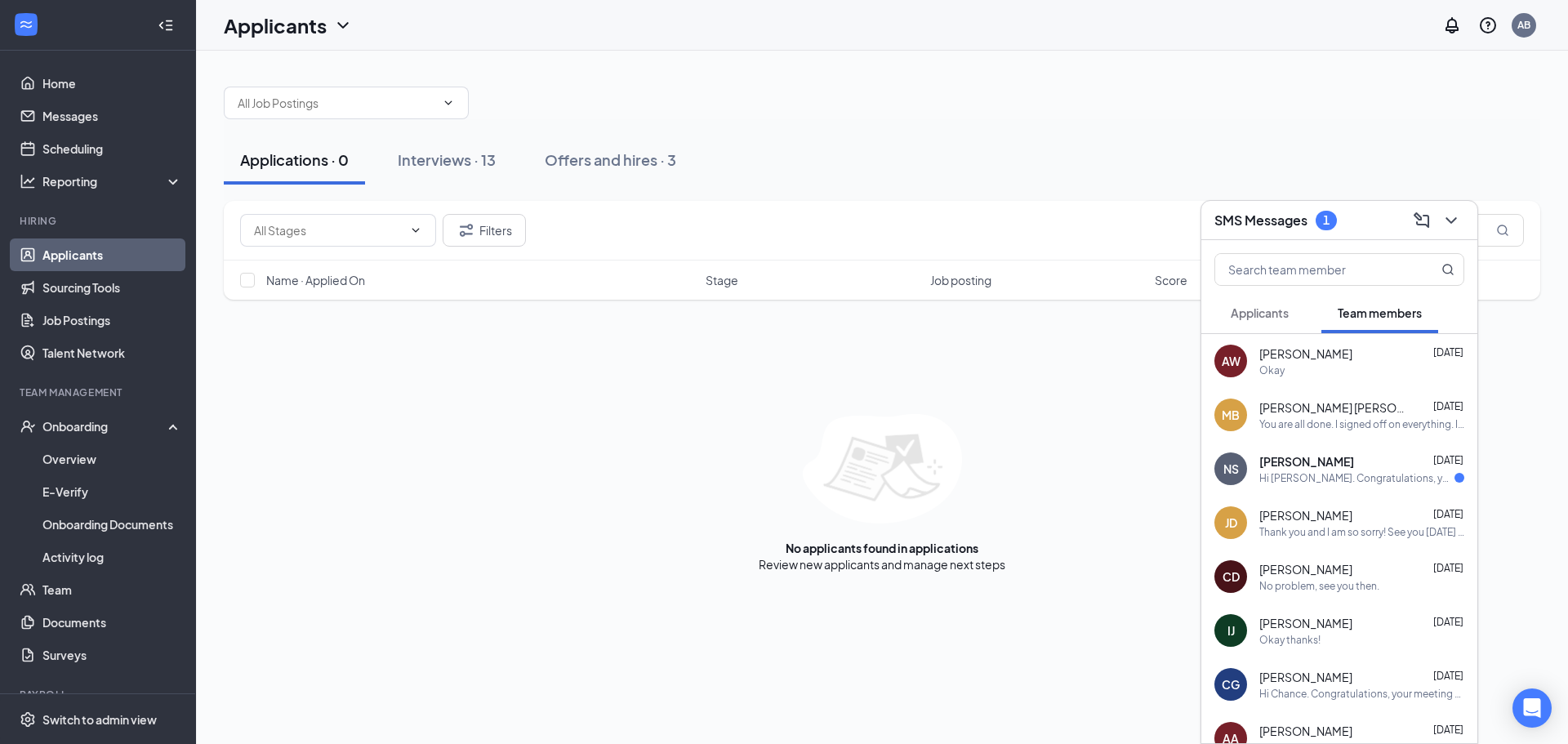
click at [1153, 385] on div "Filters Name · Applied On Stage Job posting Score No applicants found in applic…" at bounding box center [881, 386] width 1317 height 372
click at [1450, 228] on icon "ChevronDown" at bounding box center [1451, 221] width 19 height 19
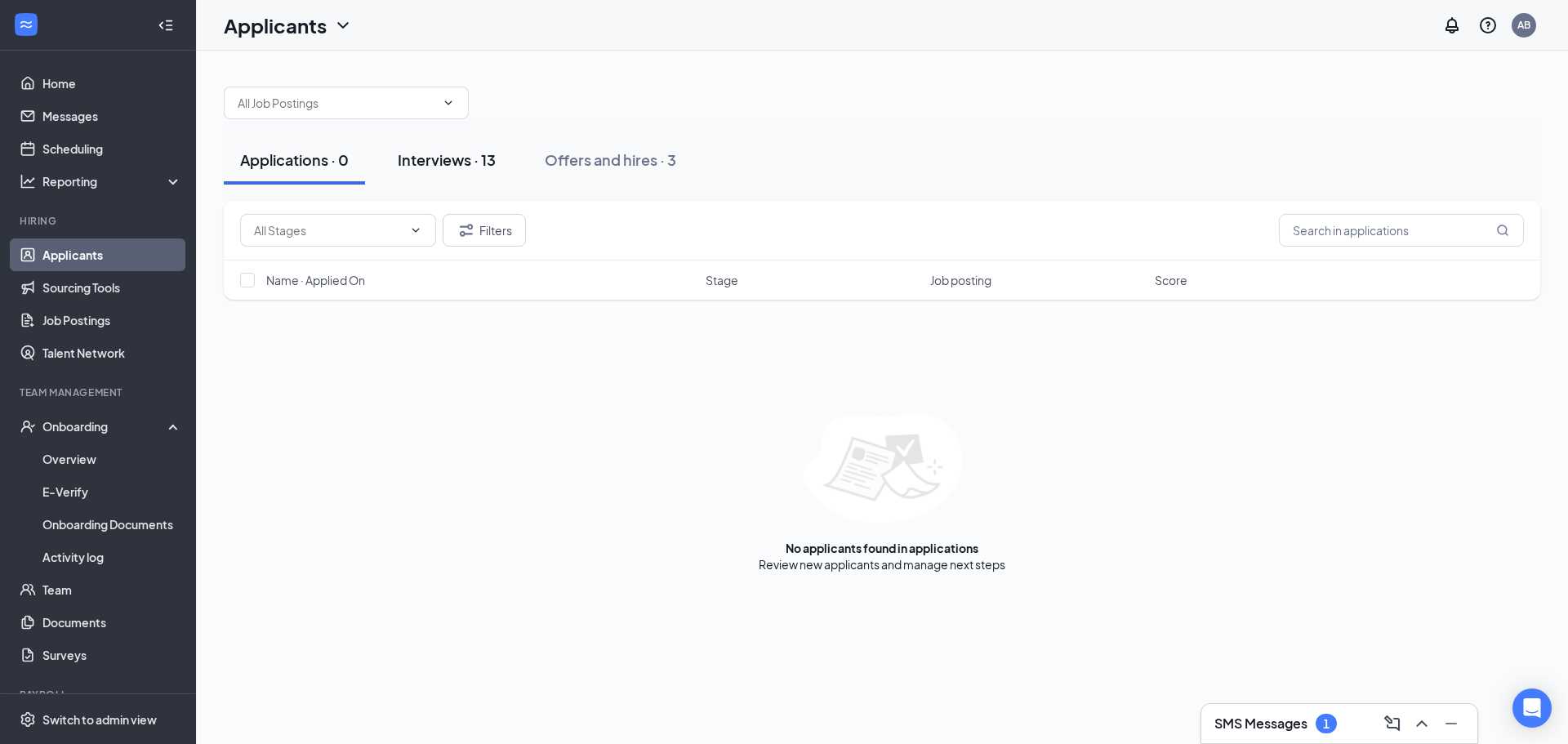
click at [489, 177] on button "Interviews · 13" at bounding box center [446, 160] width 131 height 49
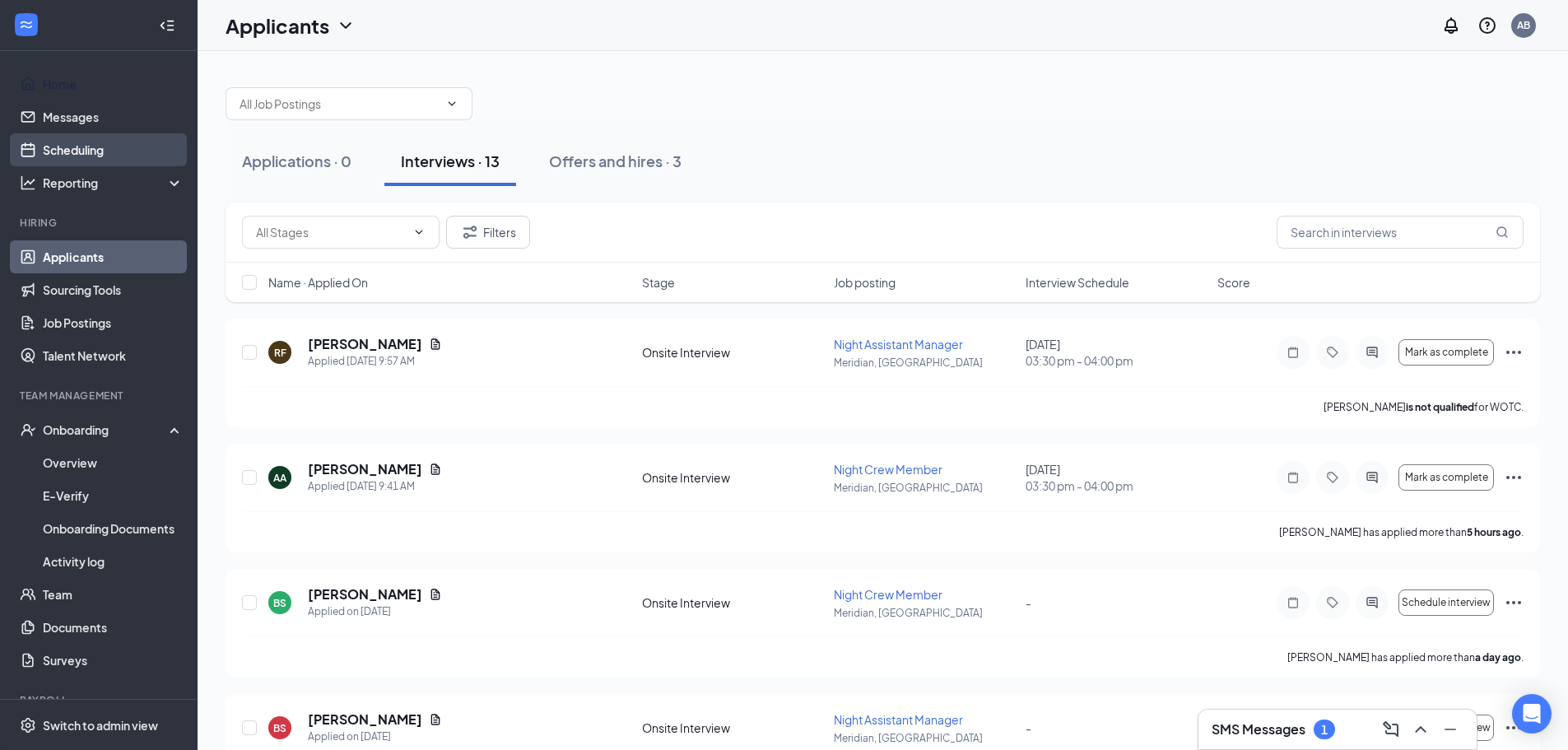
drag, startPoint x: 79, startPoint y: 93, endPoint x: 79, endPoint y: 136, distance: 43.0
click at [79, 93] on link "Home" at bounding box center [112, 83] width 140 height 33
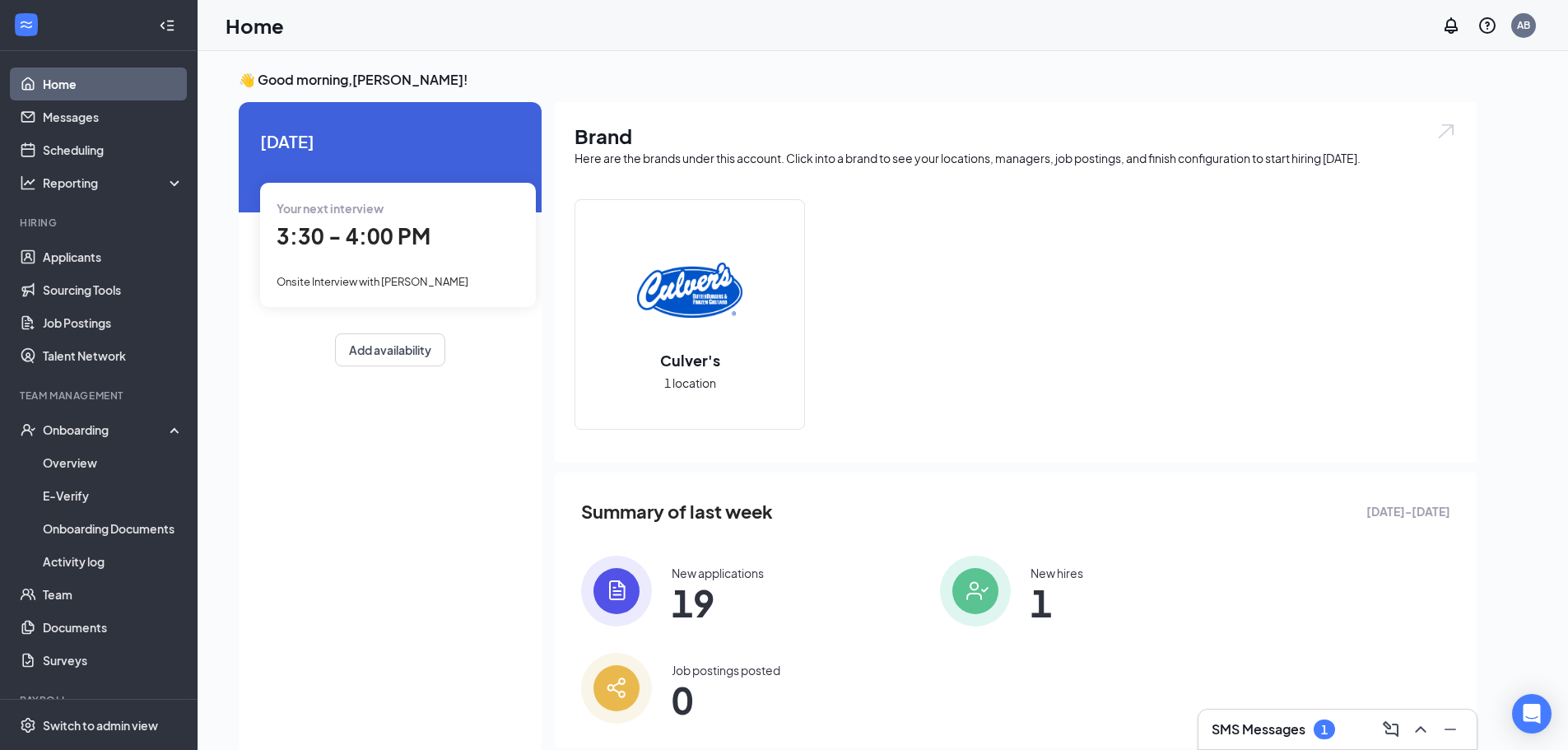
click at [72, 80] on link "Home" at bounding box center [112, 83] width 140 height 33
click at [384, 140] on span "[DATE]" at bounding box center [390, 140] width 260 height 26
click at [387, 357] on button "Add availability" at bounding box center [389, 350] width 110 height 33
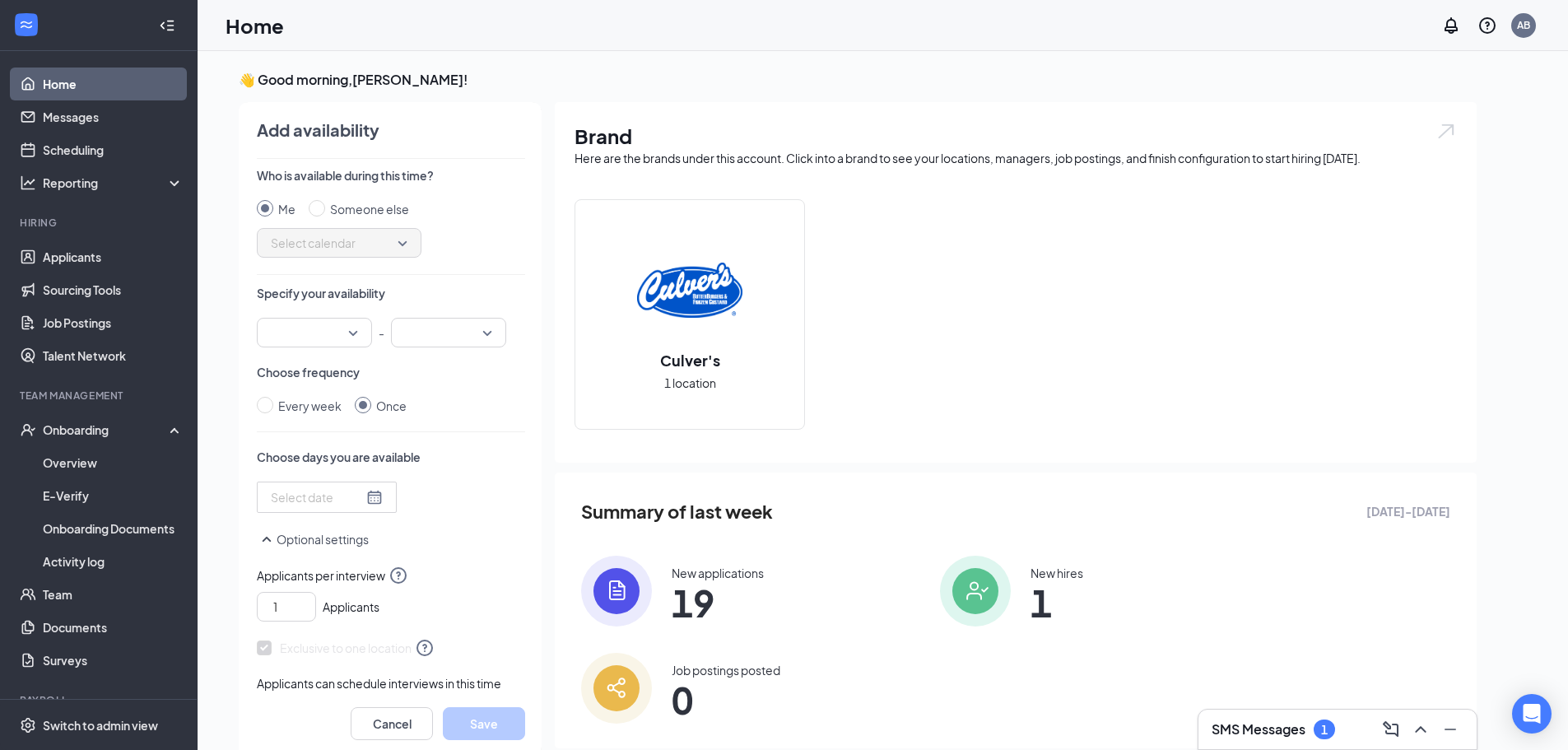
scroll to position [6, 0]
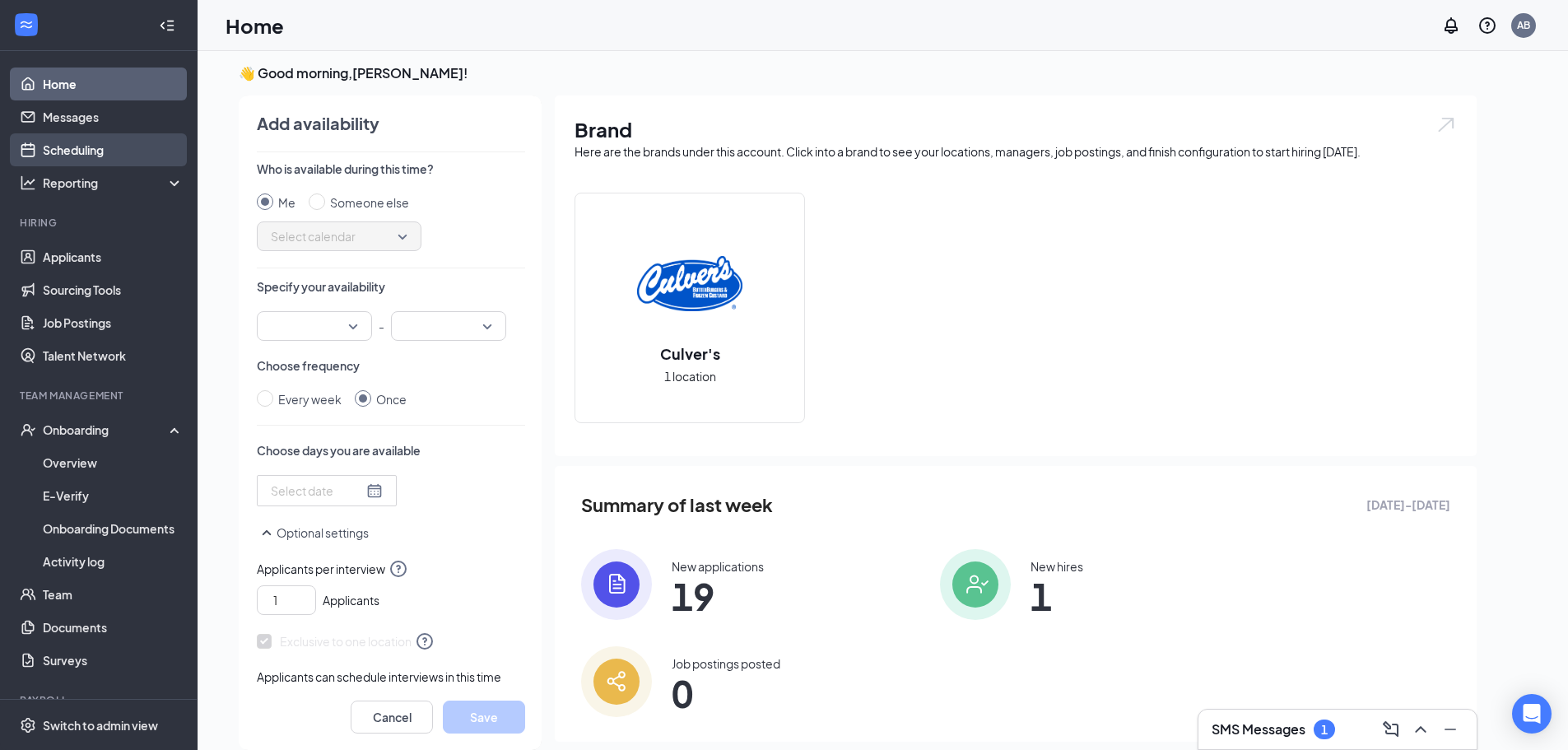
click at [57, 143] on link "Scheduling" at bounding box center [112, 149] width 140 height 33
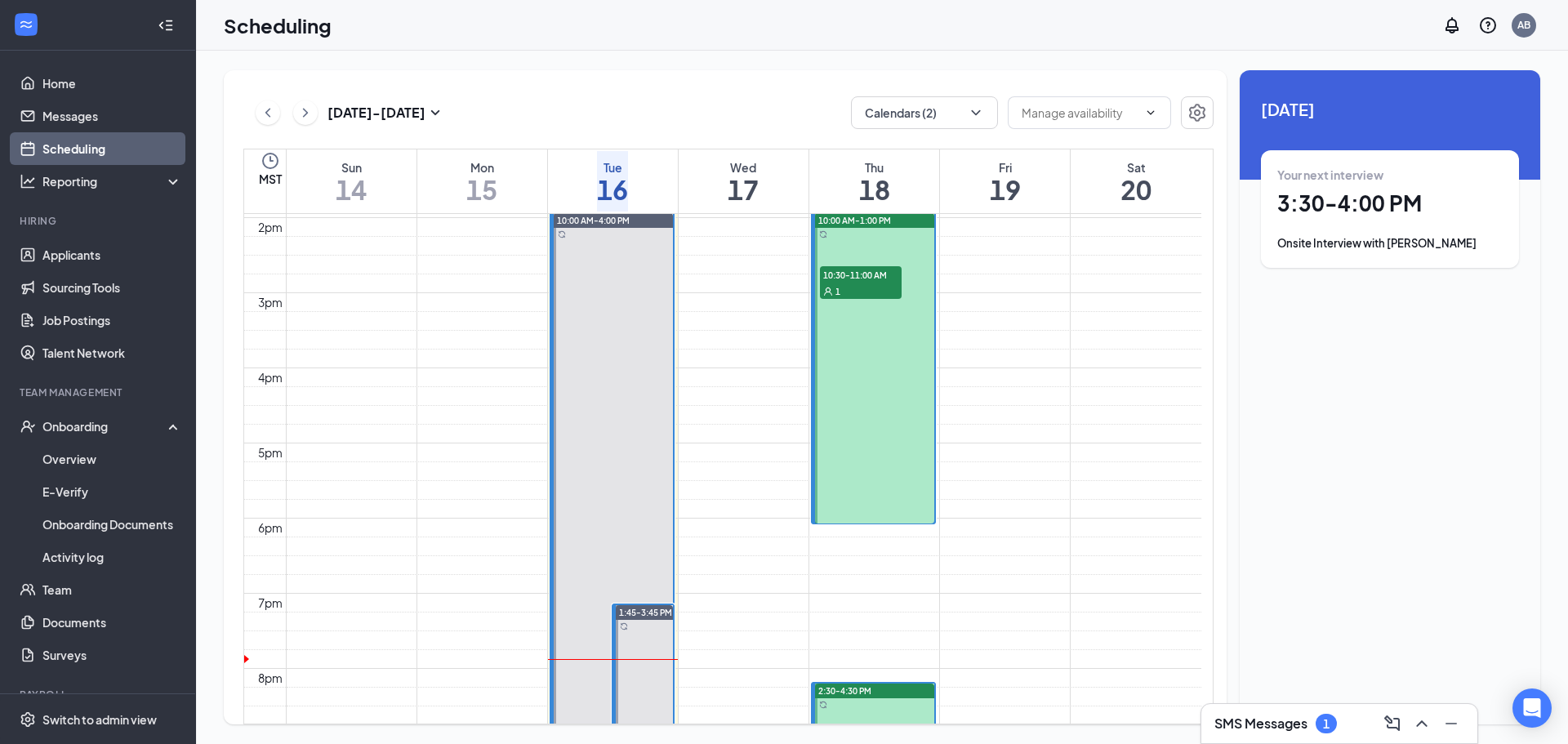
scroll to position [1456, 0]
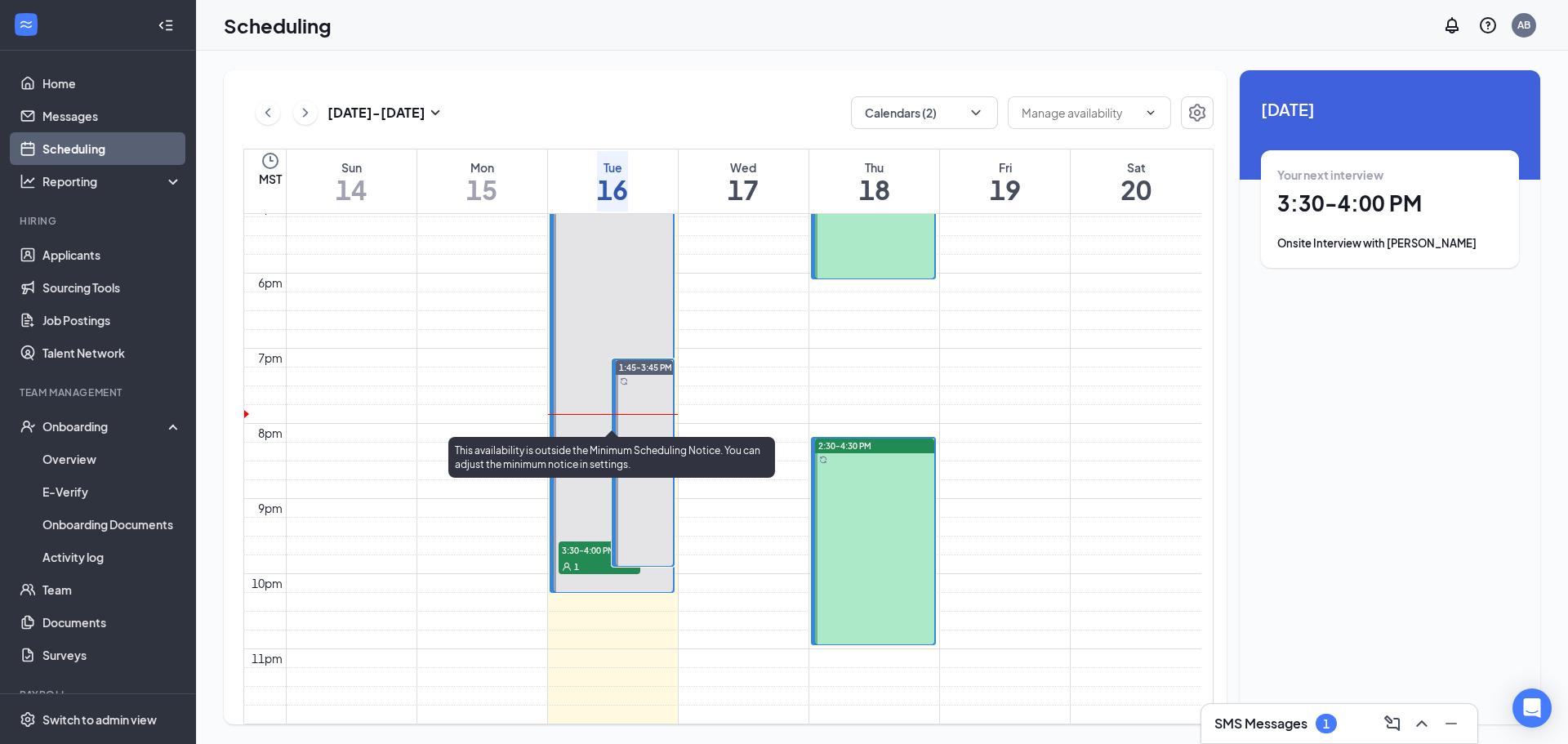
click at [591, 558] on div "1" at bounding box center [599, 566] width 81 height 17
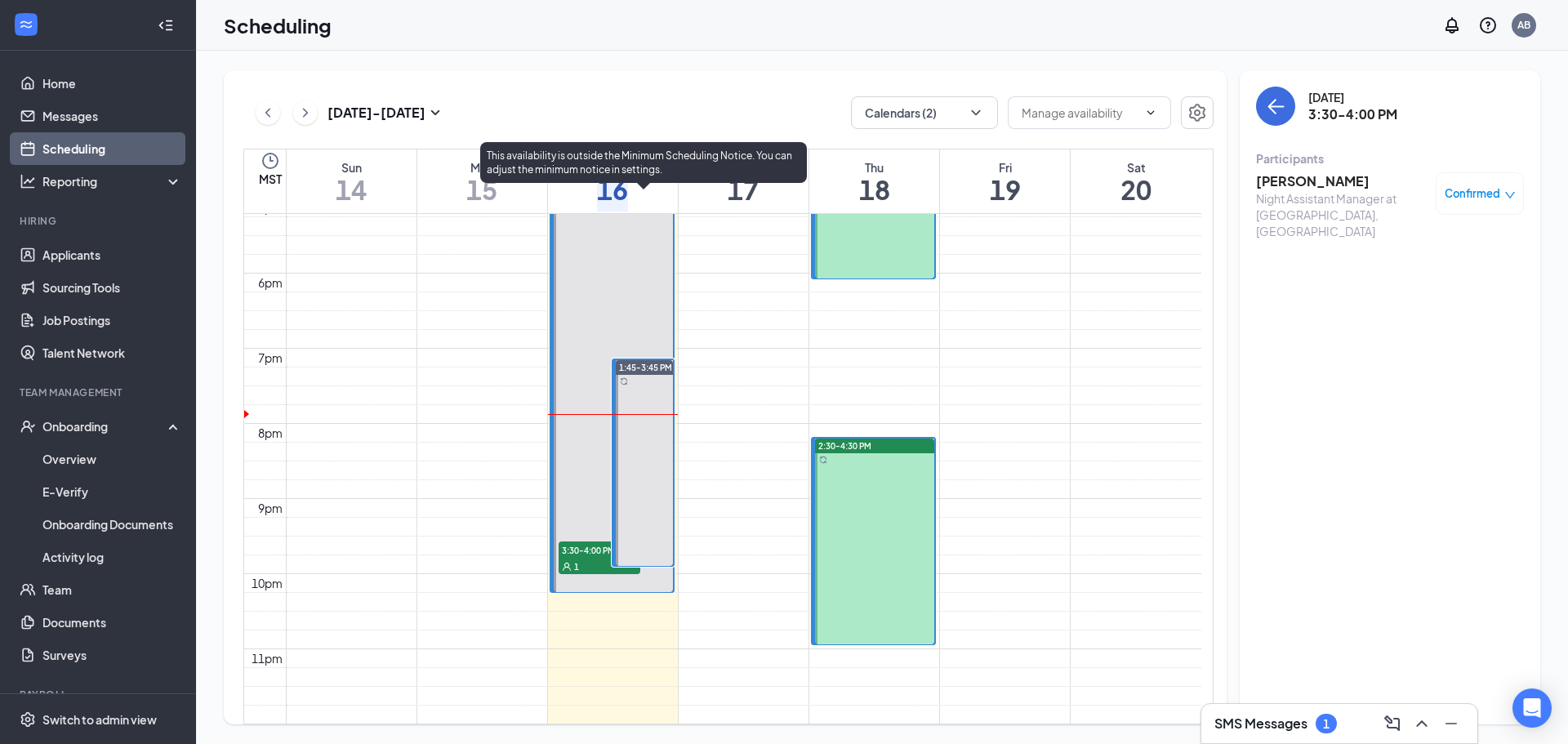
click at [627, 360] on div at bounding box center [644, 463] width 57 height 206
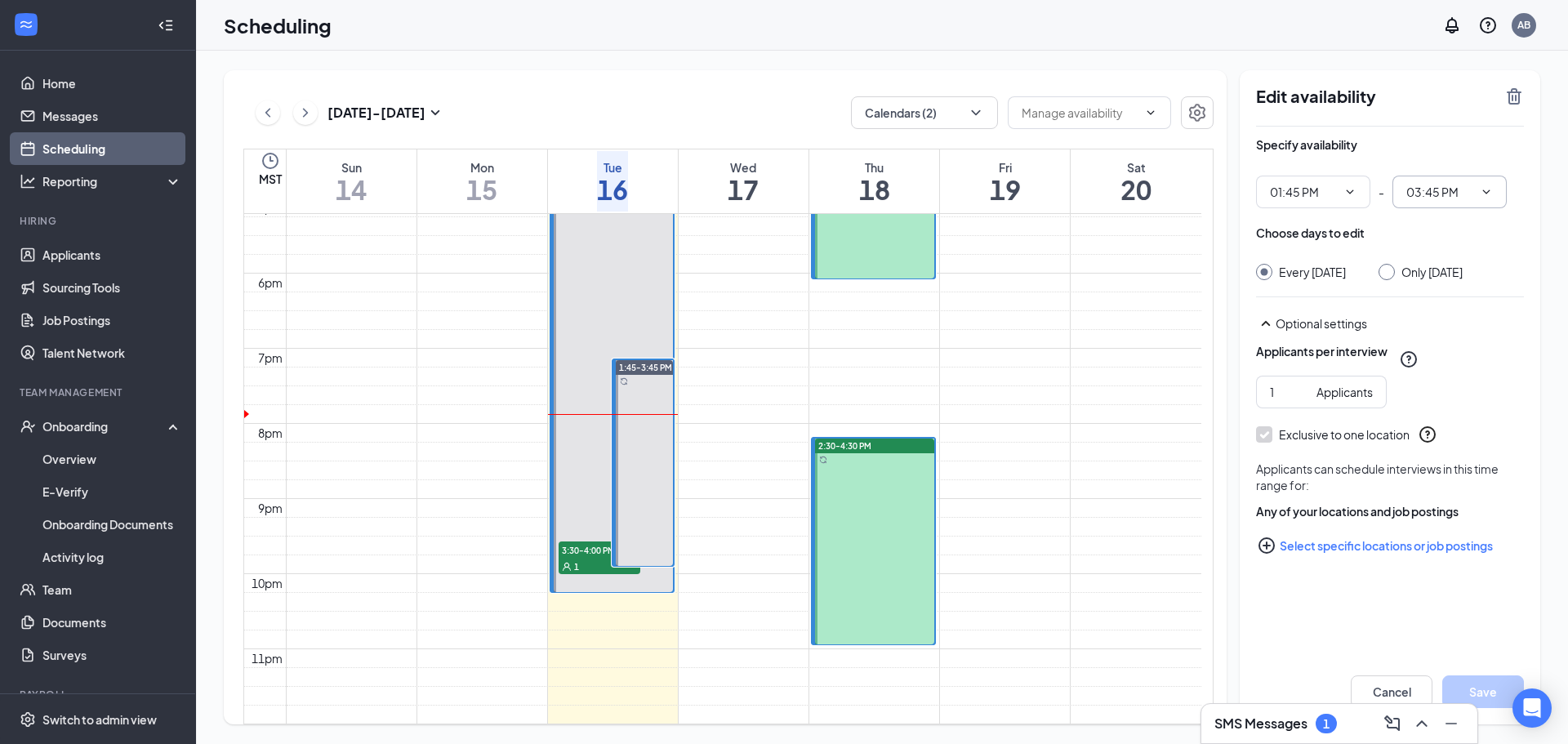
click at [1490, 187] on icon "ChevronDown" at bounding box center [1486, 192] width 13 height 13
click at [1493, 197] on span "03:45 PM" at bounding box center [1450, 191] width 115 height 32
click at [1480, 196] on icon "ChevronDown" at bounding box center [1486, 192] width 13 height 13
click at [1409, 188] on input "03:45 PM" at bounding box center [1439, 192] width 67 height 18
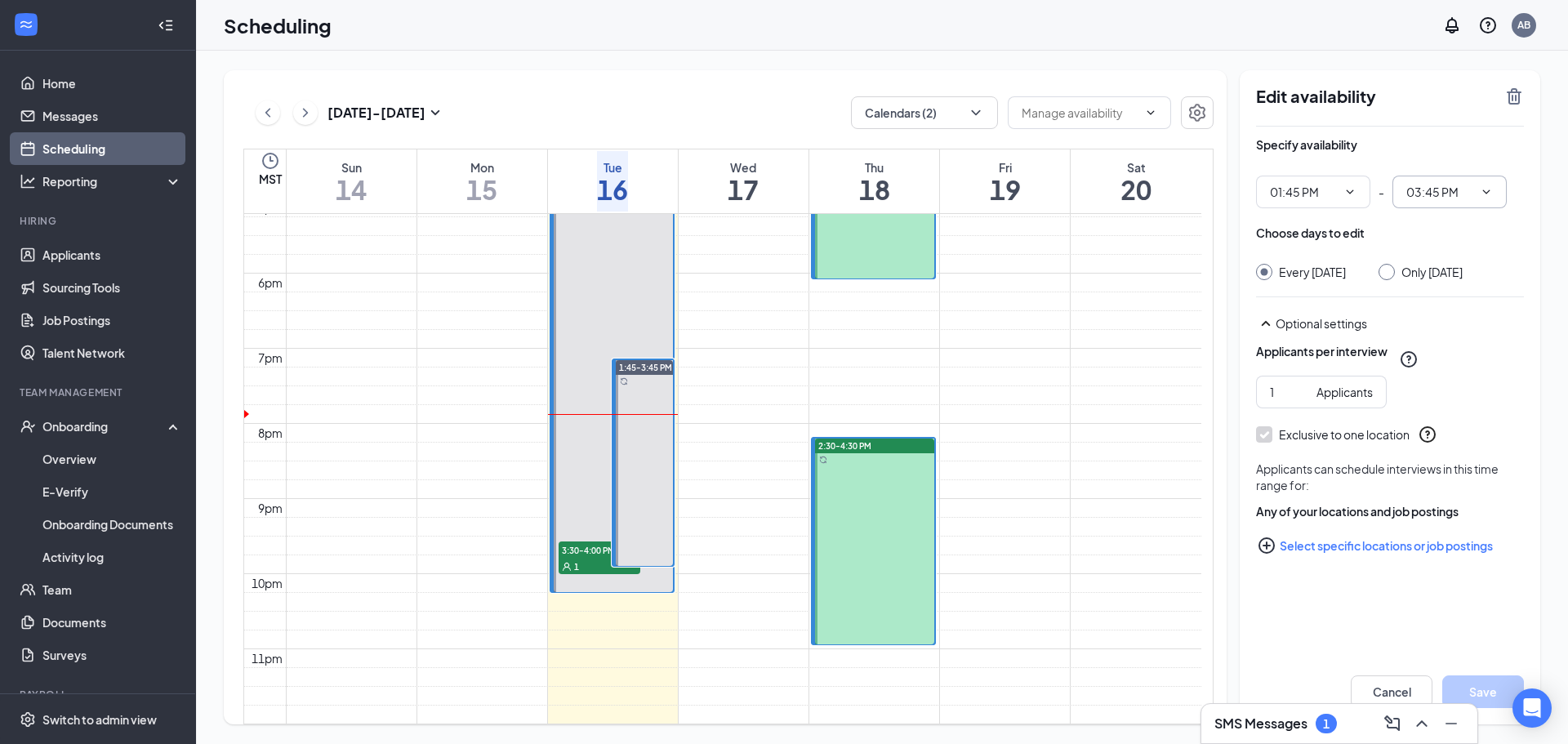
click at [1431, 195] on input "03:45 PM" at bounding box center [1439, 192] width 67 height 18
click at [1420, 188] on input "03:45 PM" at bounding box center [1439, 192] width 67 height 18
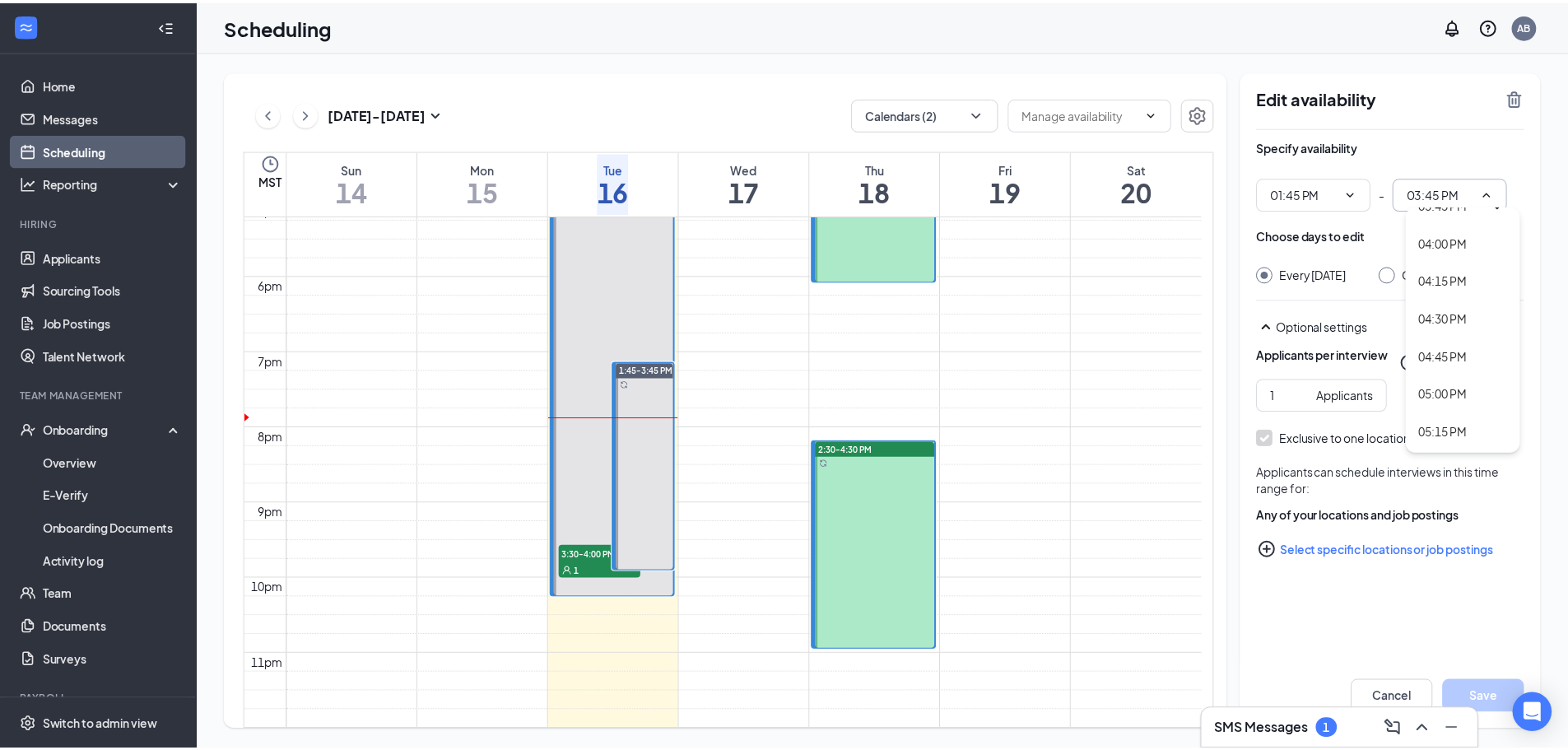
scroll to position [2342, 0]
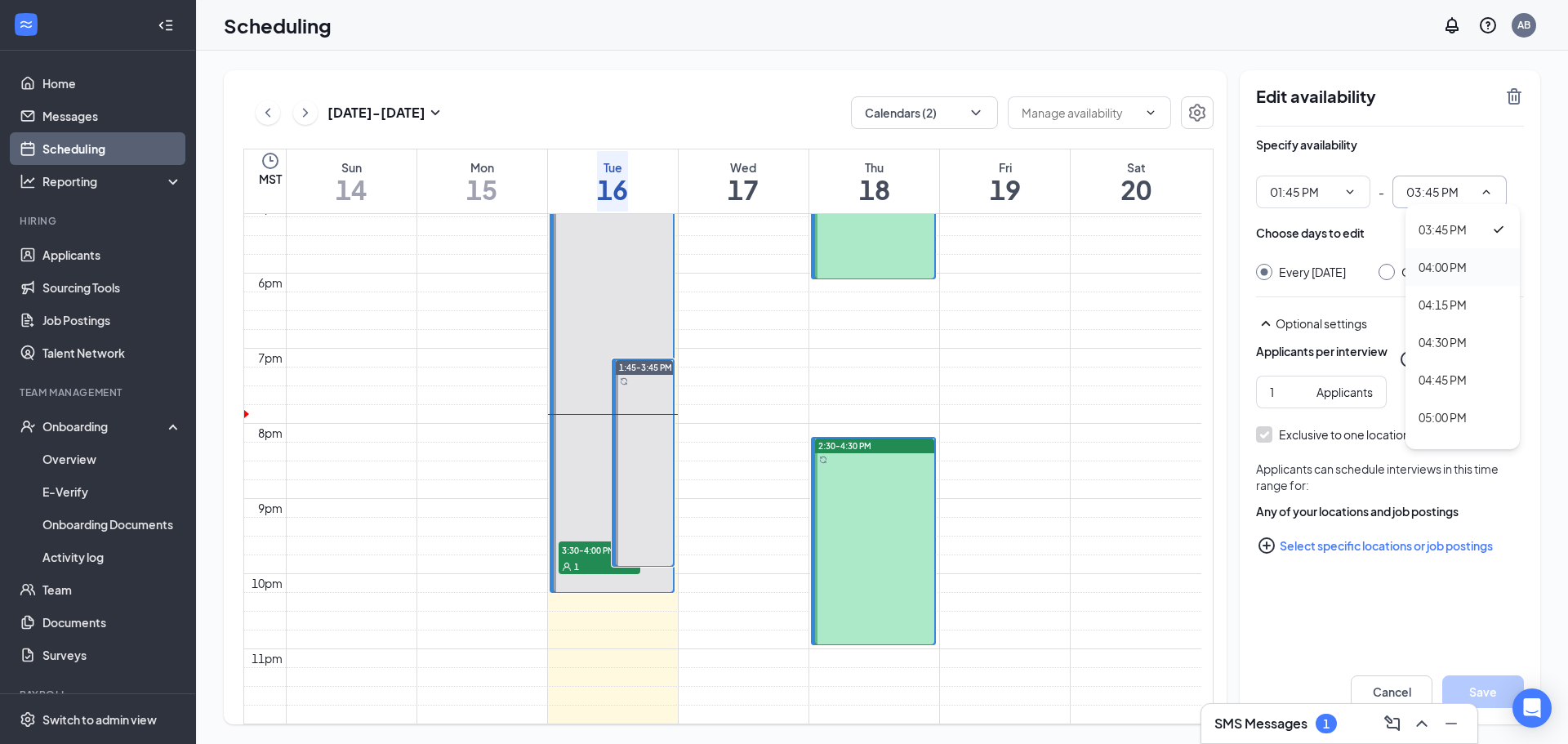
click at [1453, 271] on div "04:00 PM" at bounding box center [1442, 267] width 48 height 18
type input "04:00 PM"
click at [1490, 686] on button "Save" at bounding box center [1482, 691] width 81 height 32
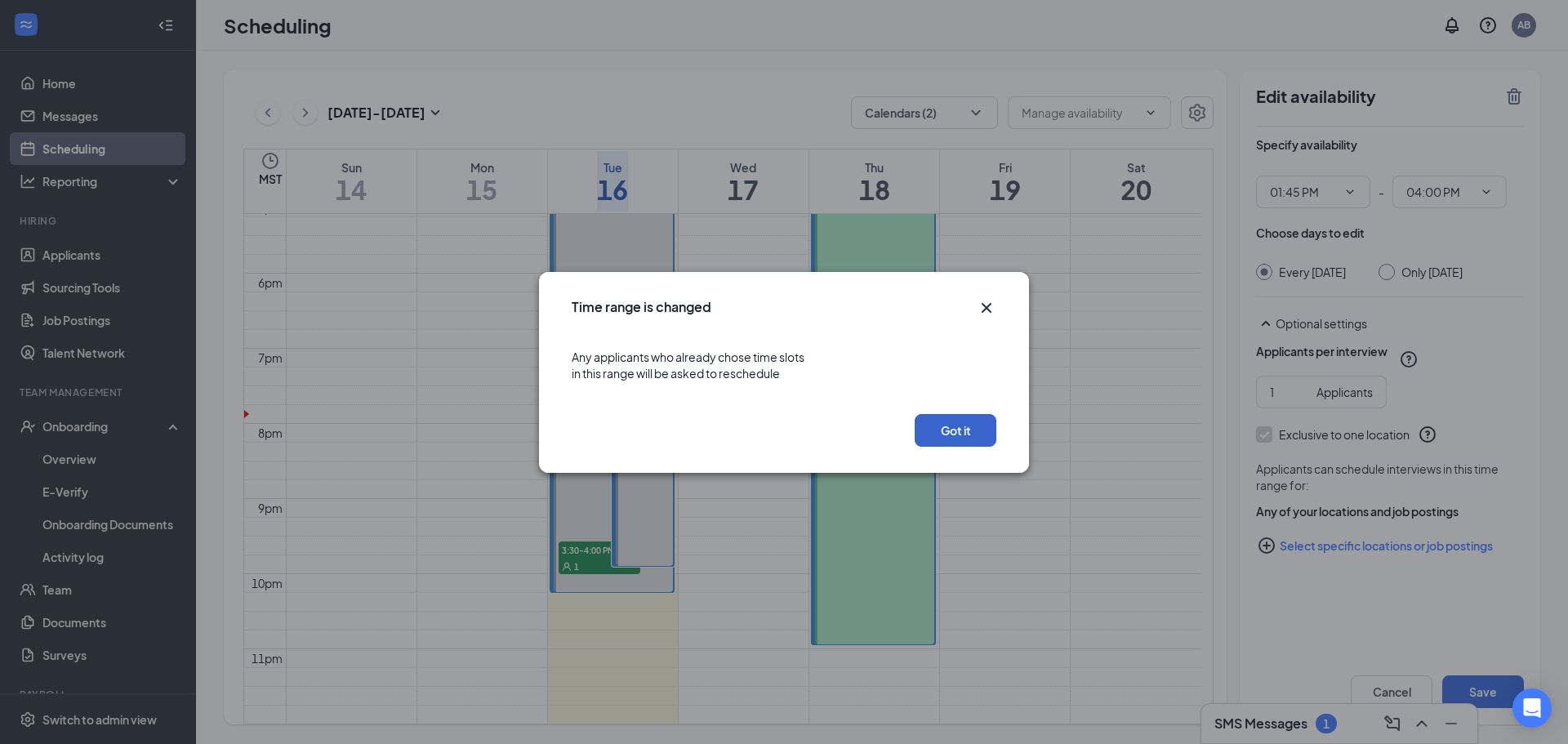
click at [957, 436] on button "Got it" at bounding box center [955, 430] width 81 height 32
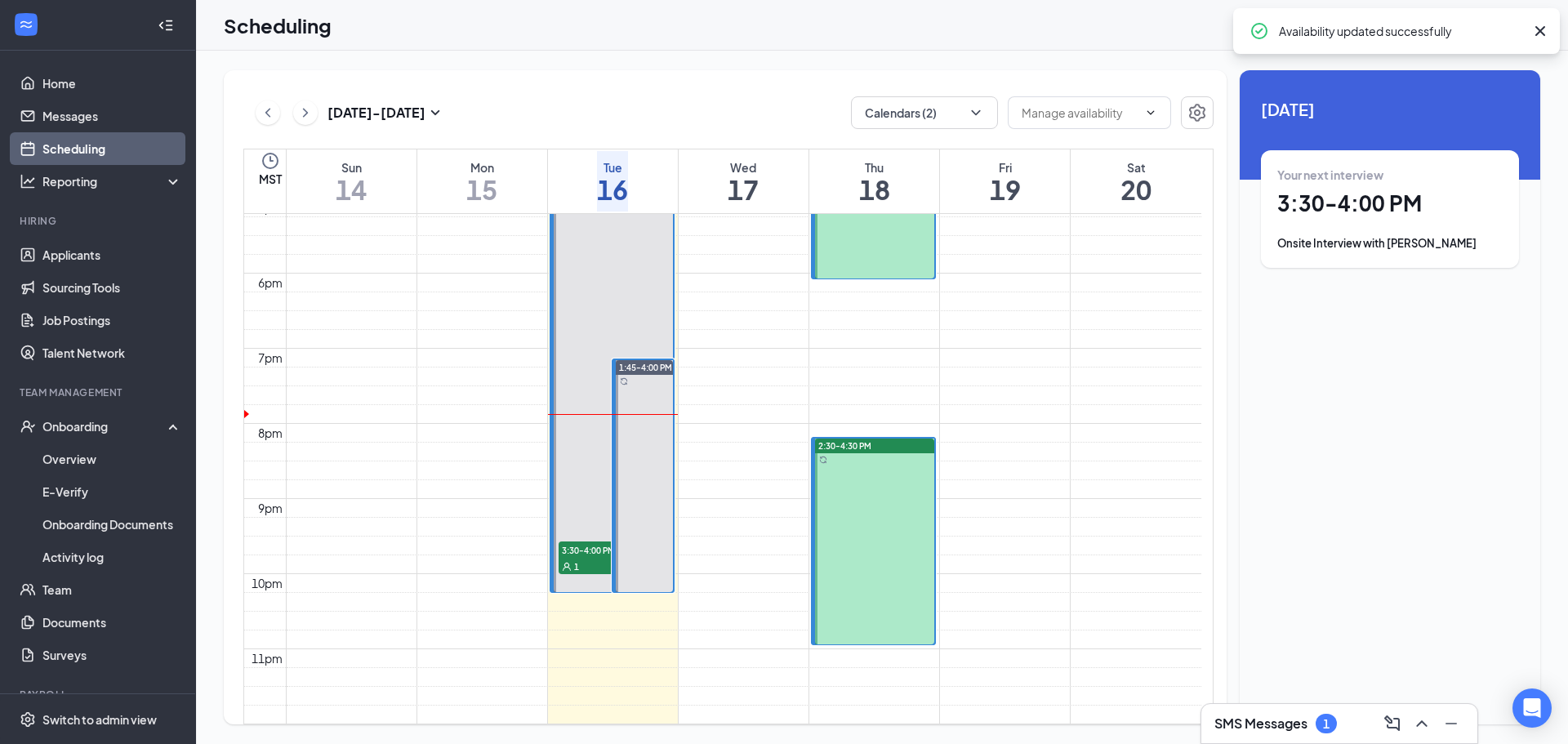
click at [1370, 407] on div "Unavailable in basic plan [DATE] Your next interview 3:30 - 4:00 PM Onsite Inte…" at bounding box center [1389, 397] width 300 height 655
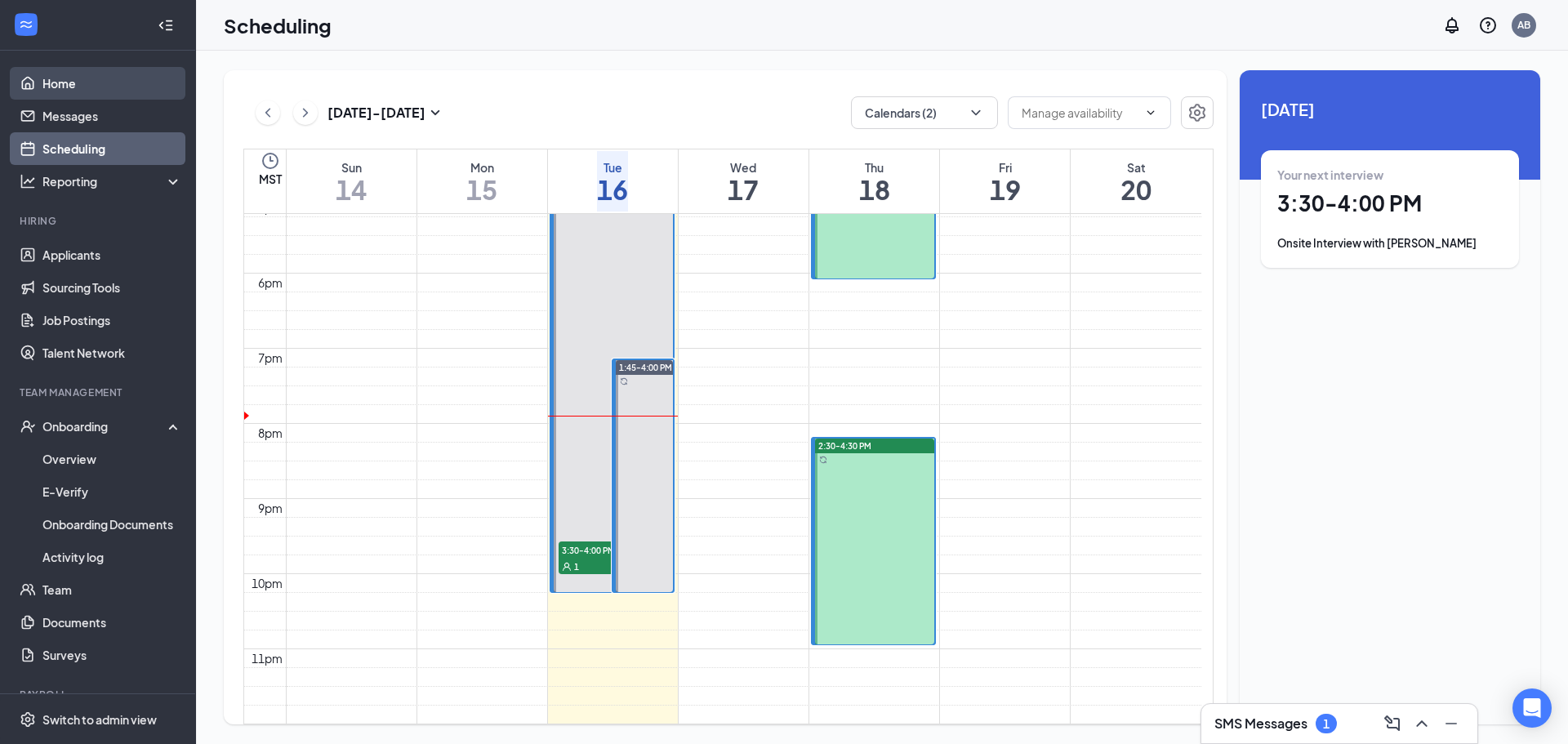
drag, startPoint x: 78, startPoint y: 80, endPoint x: 102, endPoint y: 80, distance: 24.0
click at [78, 80] on link "Home" at bounding box center [111, 82] width 139 height 32
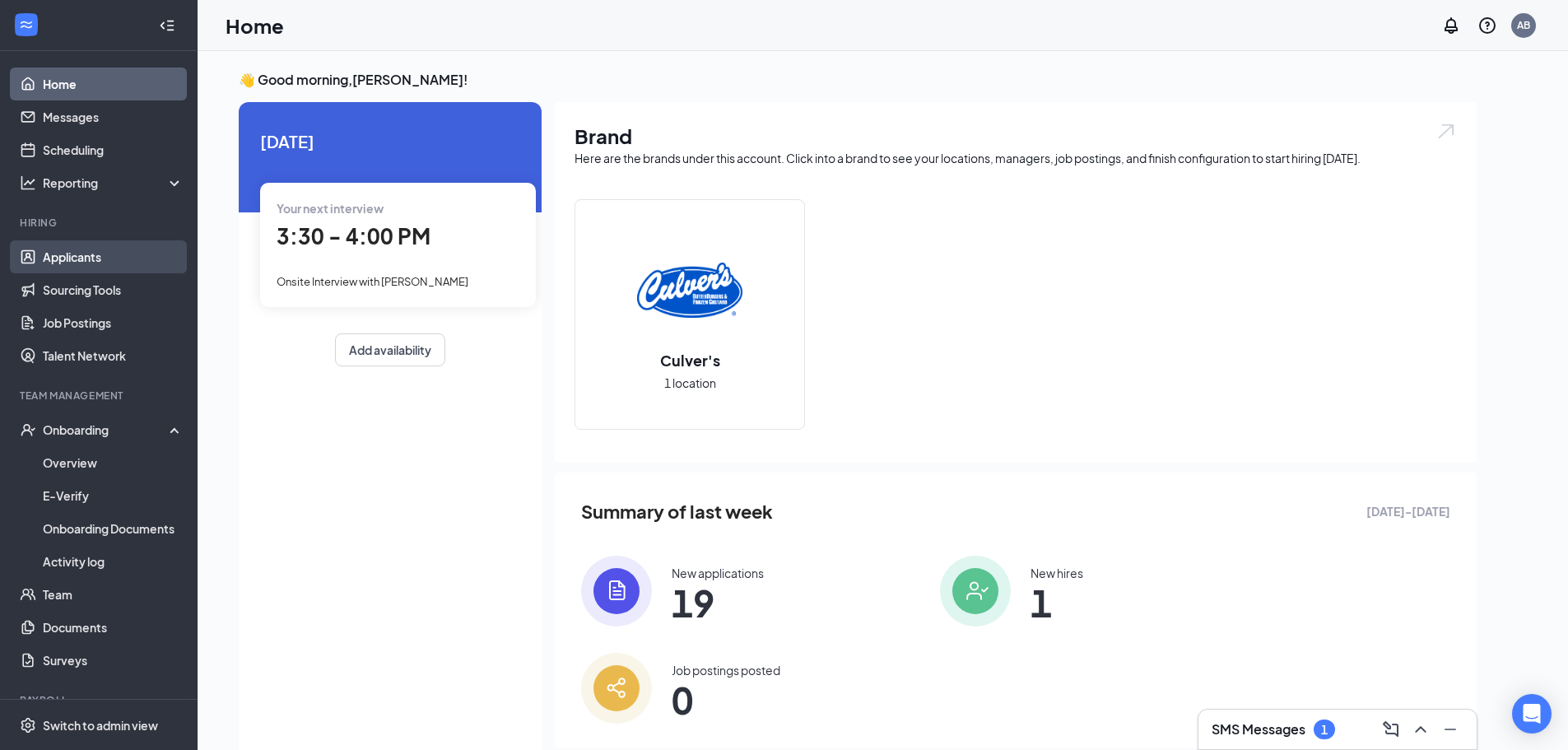
click at [74, 269] on link "Applicants" at bounding box center [112, 256] width 140 height 33
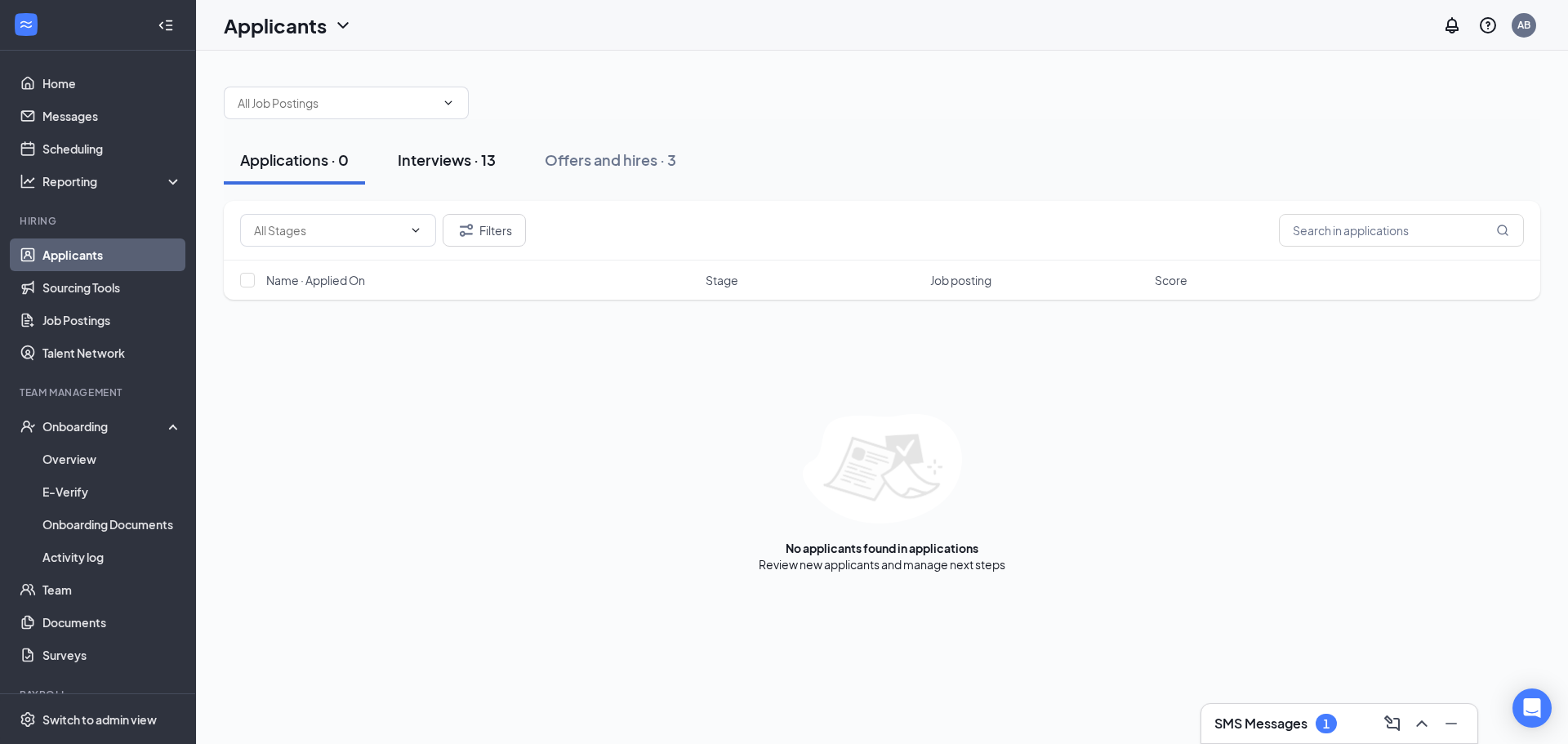
click at [423, 163] on div "Interviews · 13" at bounding box center [447, 159] width 98 height 20
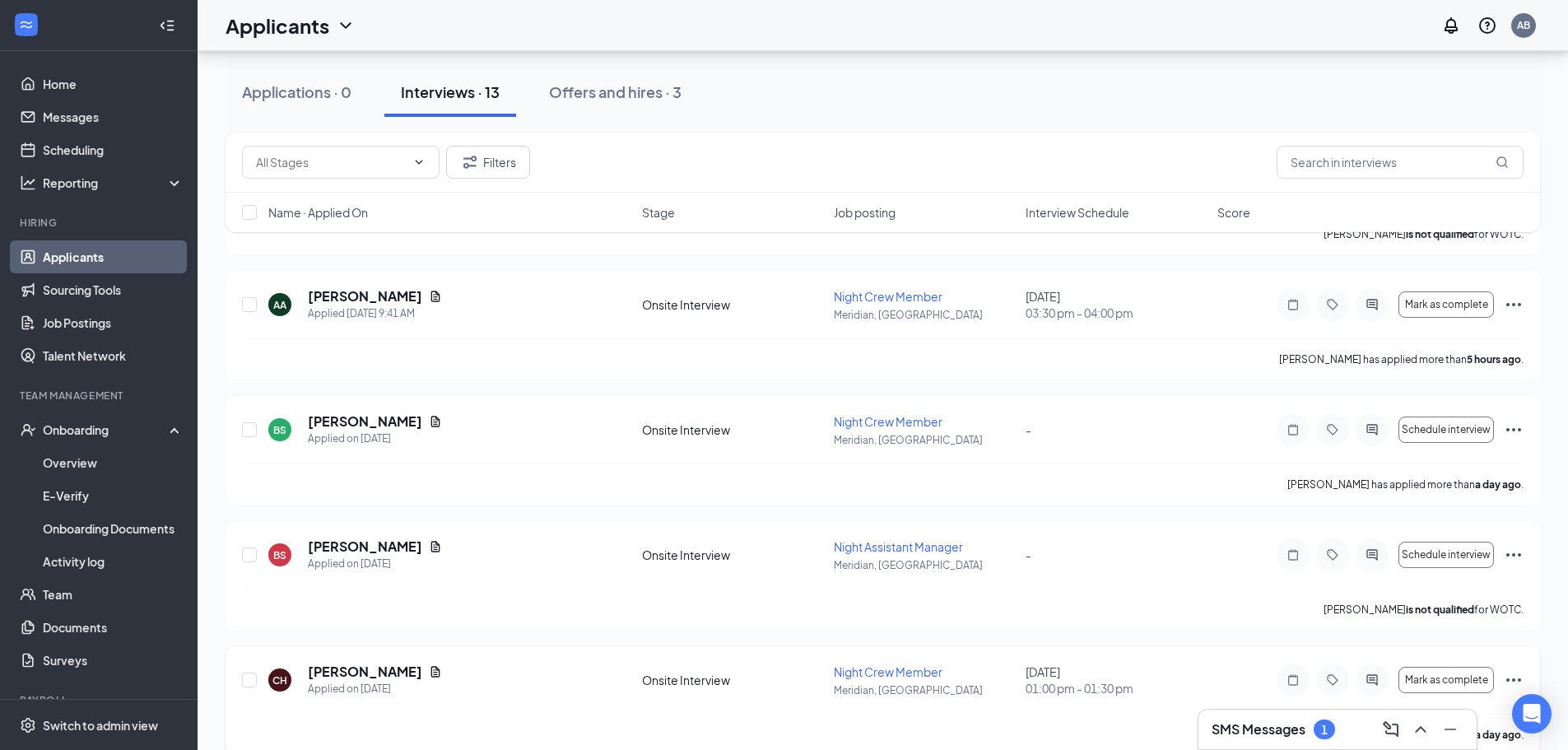
scroll to position [164, 0]
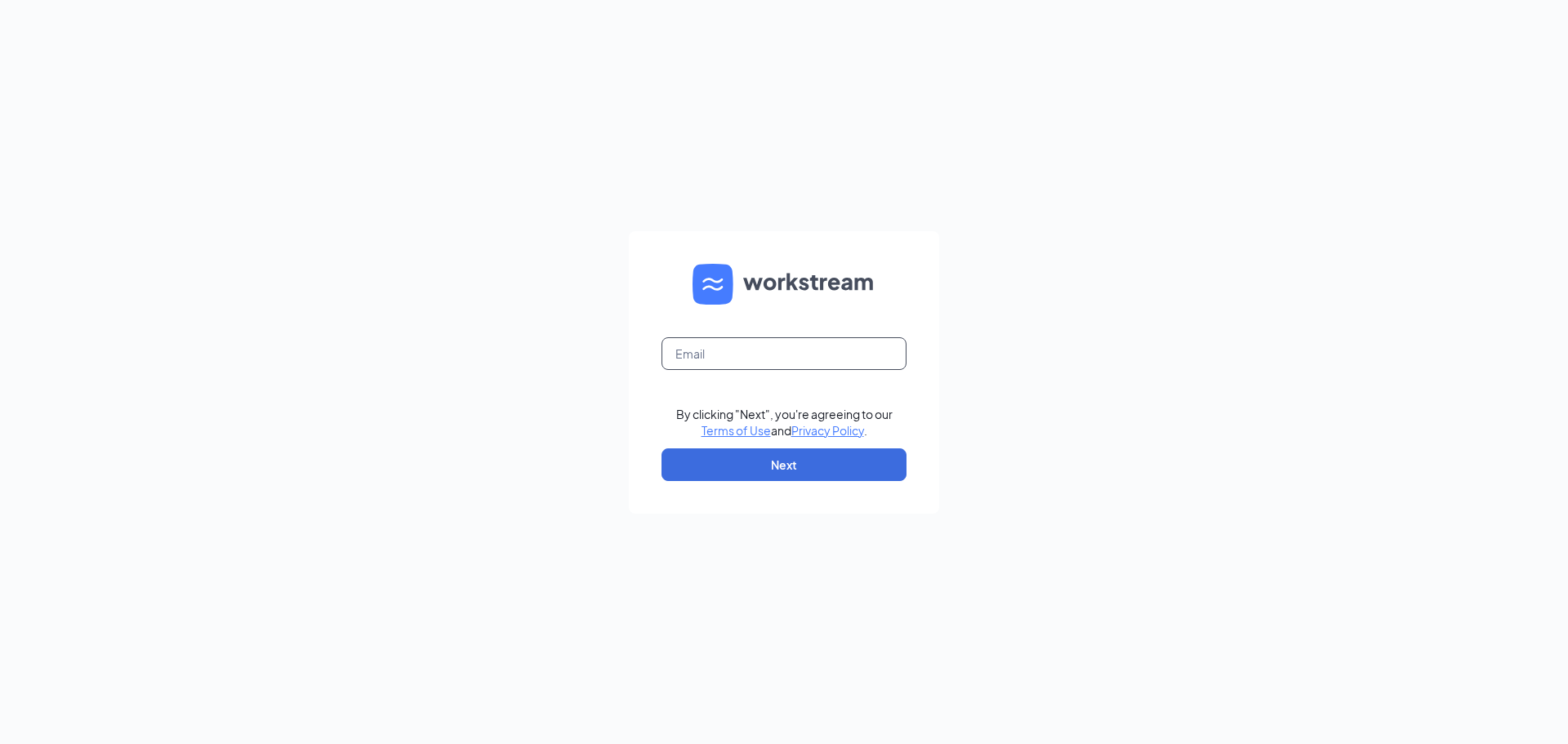
click at [781, 351] on input "text" at bounding box center [784, 353] width 245 height 32
click at [770, 351] on input "text" at bounding box center [784, 353] width 245 height 32
paste input "[PERSON_NAME][EMAIL_ADDRESS][PERSON_NAME][DOMAIN_NAME]"
type input "[PERSON_NAME][EMAIL_ADDRESS][PERSON_NAME][DOMAIN_NAME]"
click at [791, 465] on button "Next" at bounding box center [784, 464] width 245 height 32
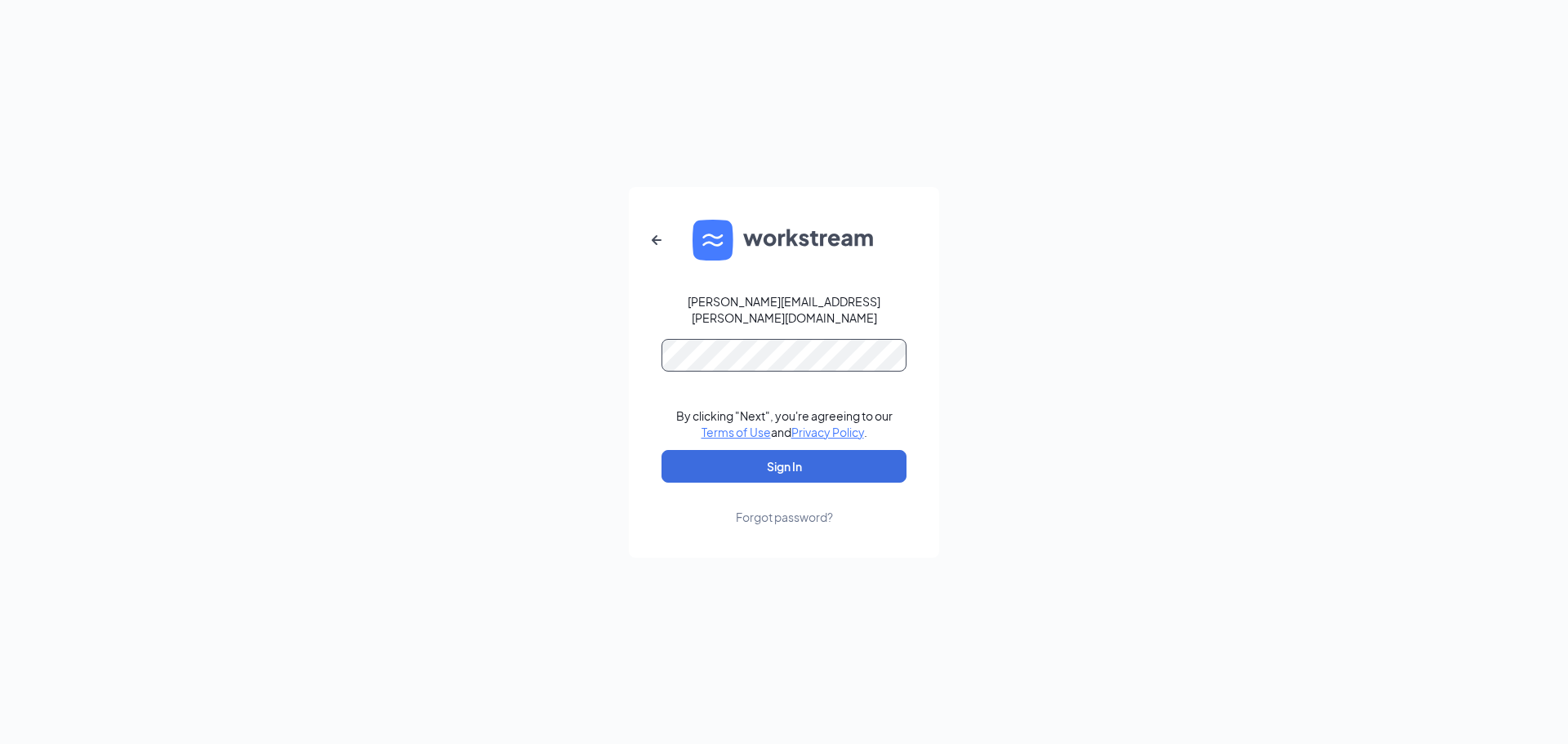
click at [661, 450] on button "Sign In" at bounding box center [784, 466] width 245 height 32
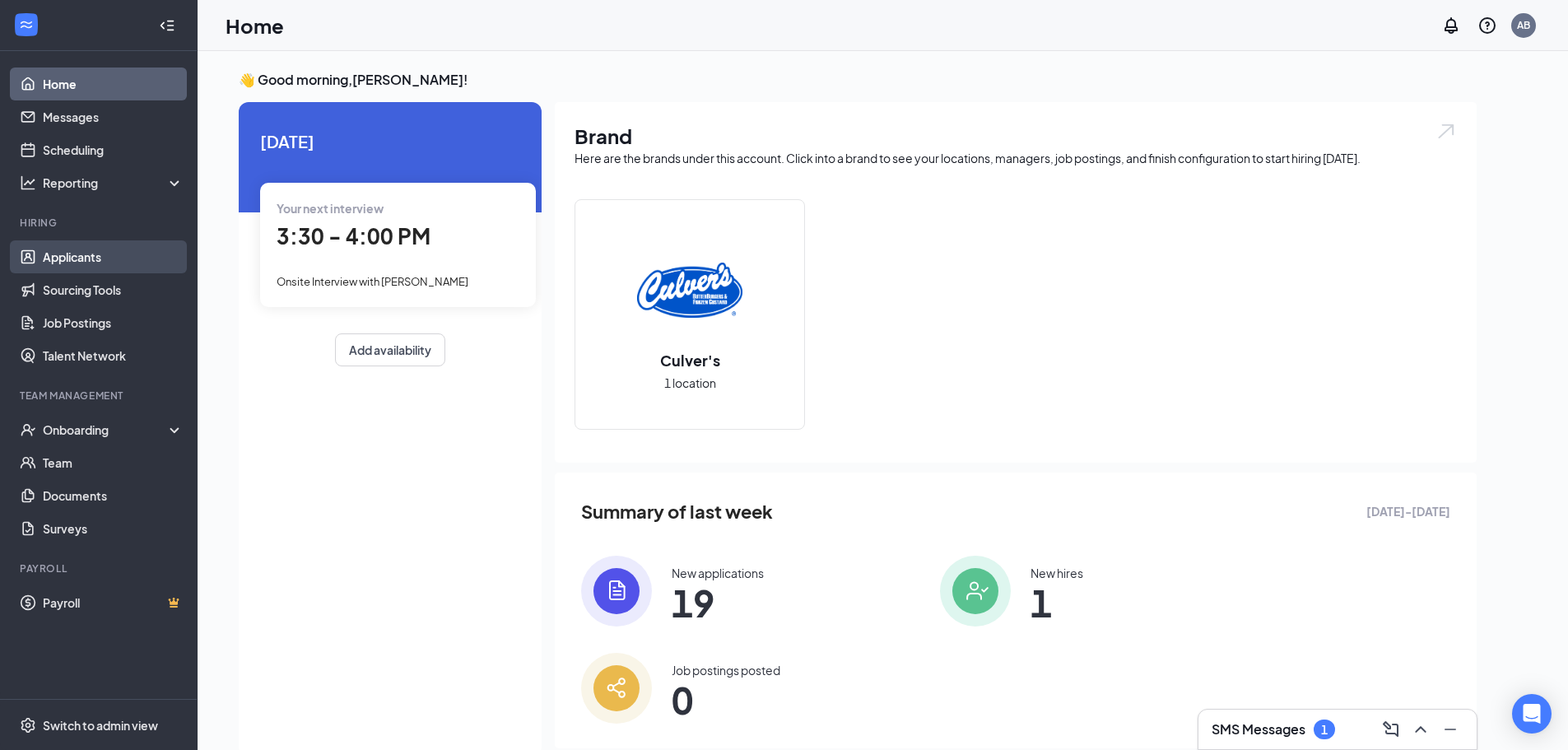
click at [76, 266] on link "Applicants" at bounding box center [112, 256] width 140 height 33
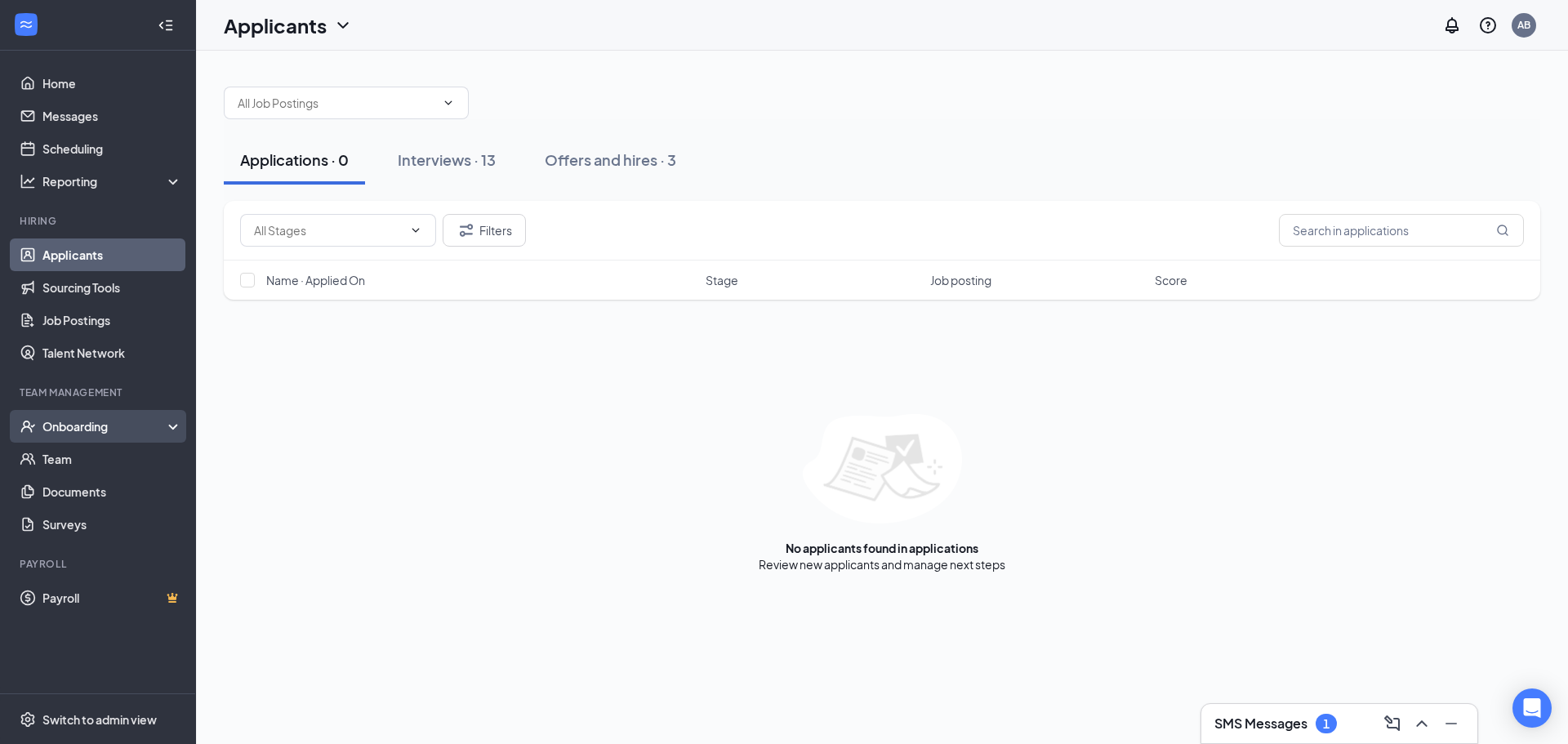
click at [94, 423] on div "Onboarding" at bounding box center [105, 426] width 126 height 17
click at [93, 422] on div "Onboarding" at bounding box center [105, 426] width 126 height 17
click at [100, 325] on link "Job Postings" at bounding box center [111, 320] width 139 height 32
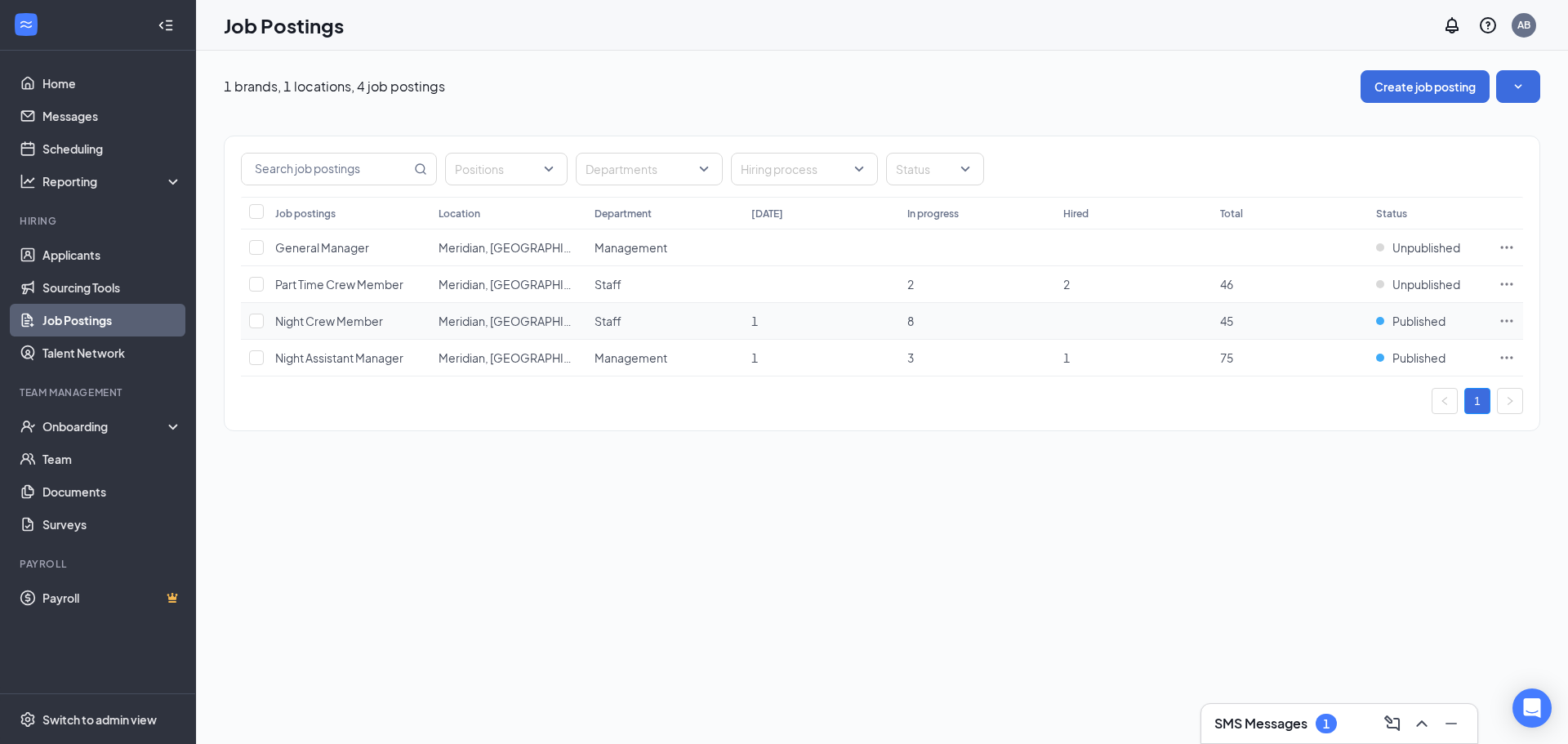
click at [1514, 321] on icon "Ellipses" at bounding box center [1507, 321] width 17 height 17
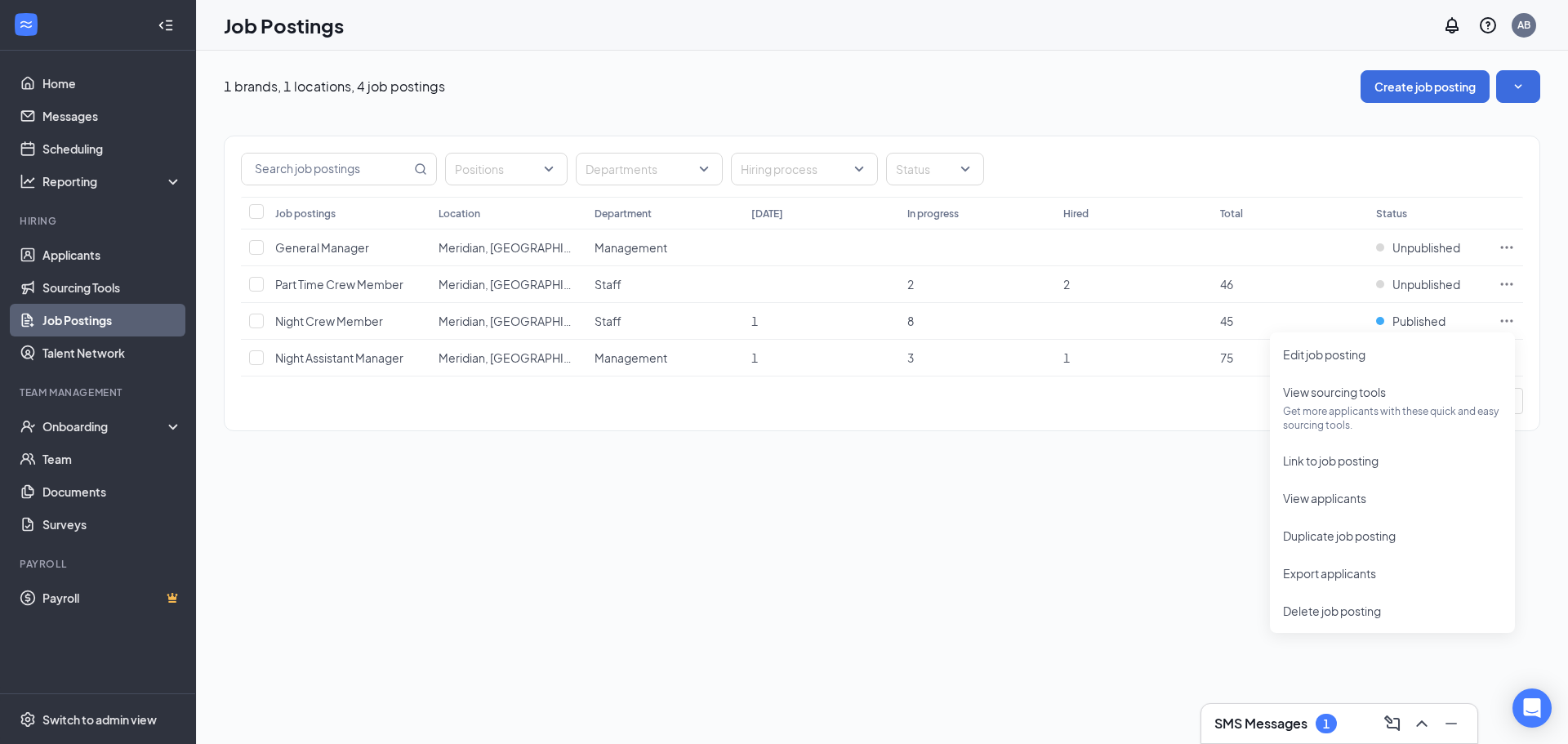
click at [1116, 511] on div "1 brands, 1 locations, 4 job postings Create job posting Positions Departments …" at bounding box center [882, 398] width 1372 height 694
